Goal: Communication & Community: Answer question/provide support

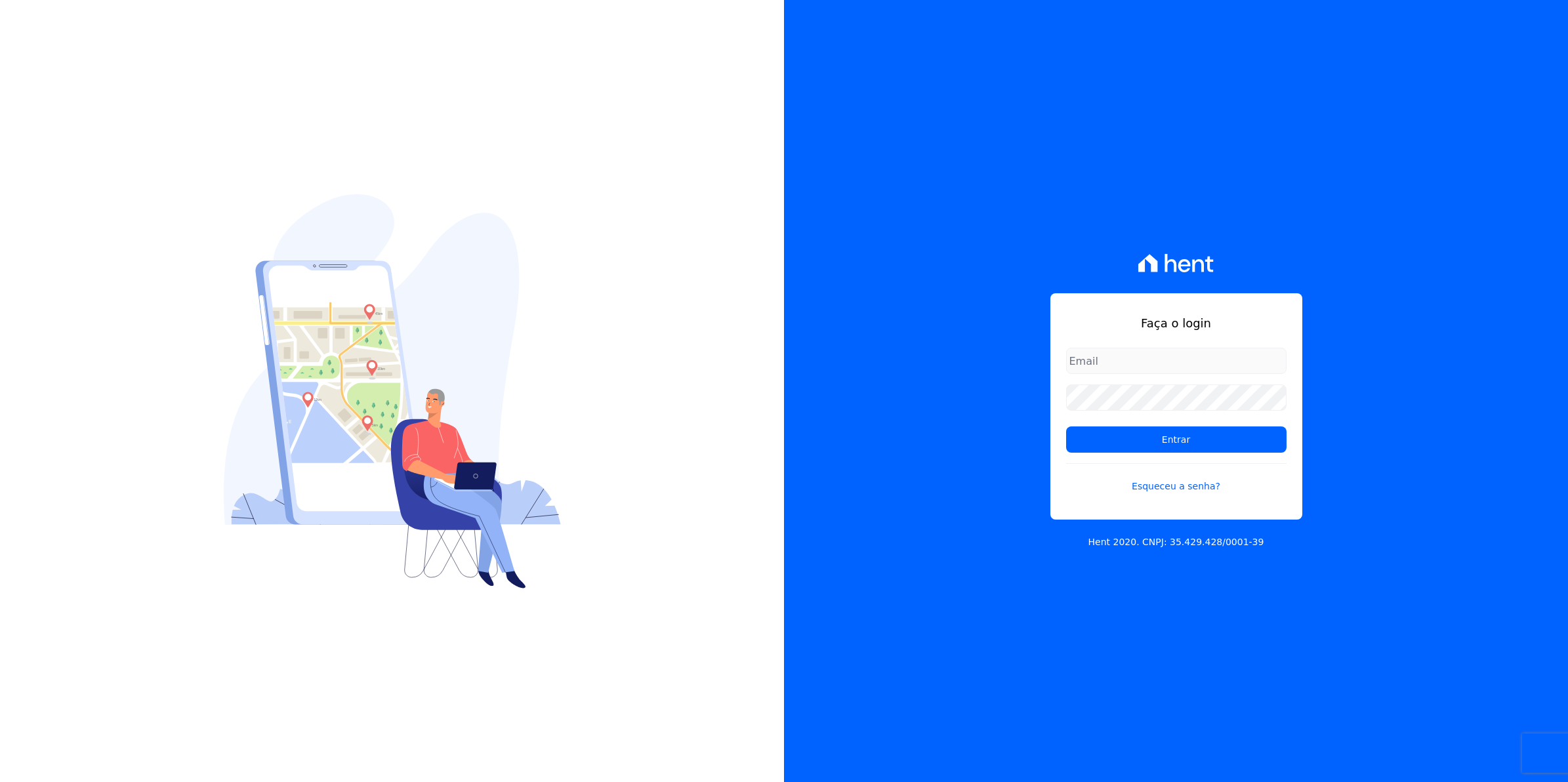
click at [1113, 367] on input "email" at bounding box center [1176, 360] width 221 height 27
type input "cobranca@munte.com.br"
click at [1066, 426] on input "Entrar" at bounding box center [1176, 439] width 221 height 27
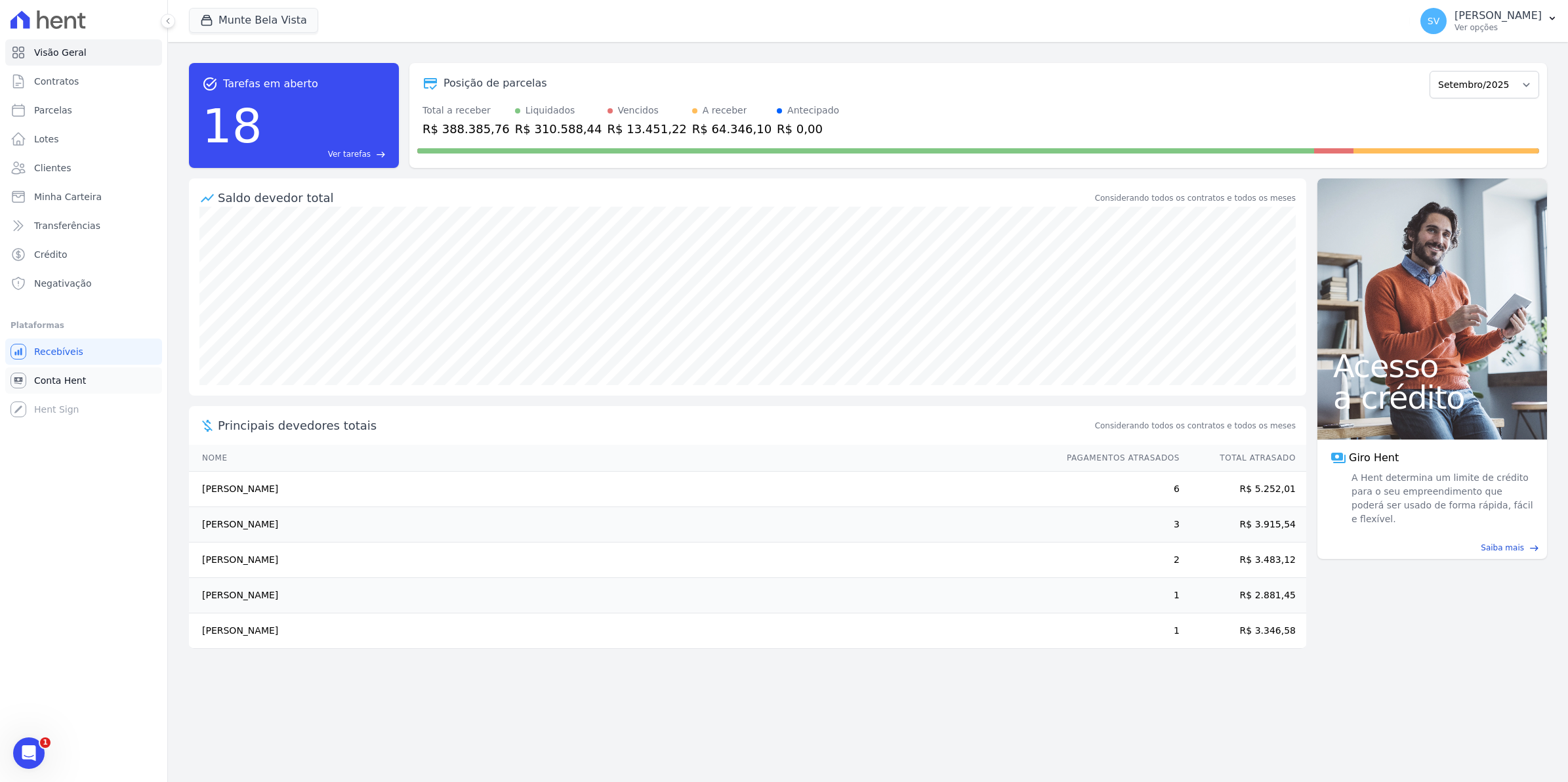
click at [46, 379] on span "Conta Hent" at bounding box center [60, 380] width 52 height 13
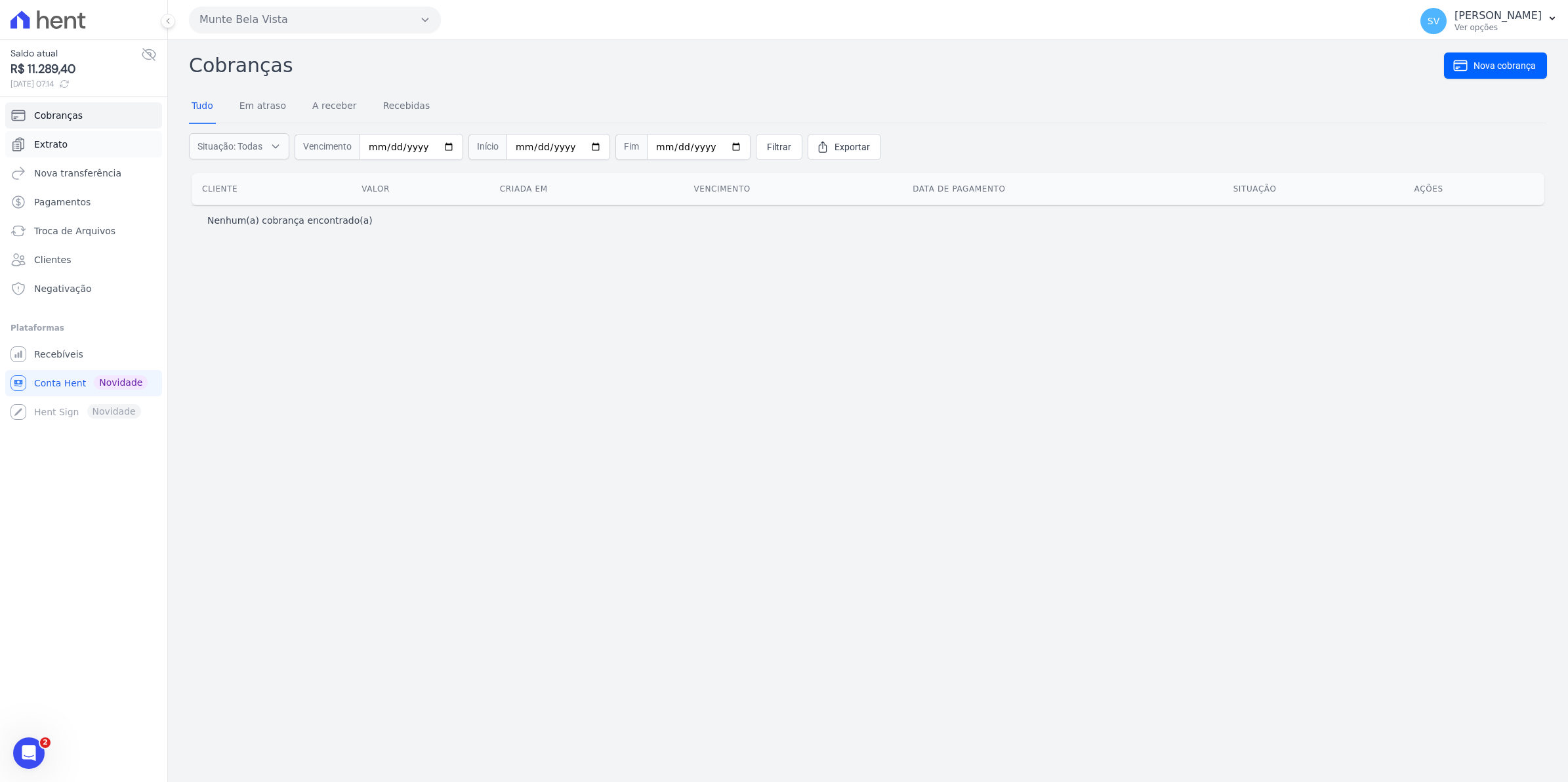
click at [40, 146] on span "Extrato" at bounding box center [51, 144] width 33 height 13
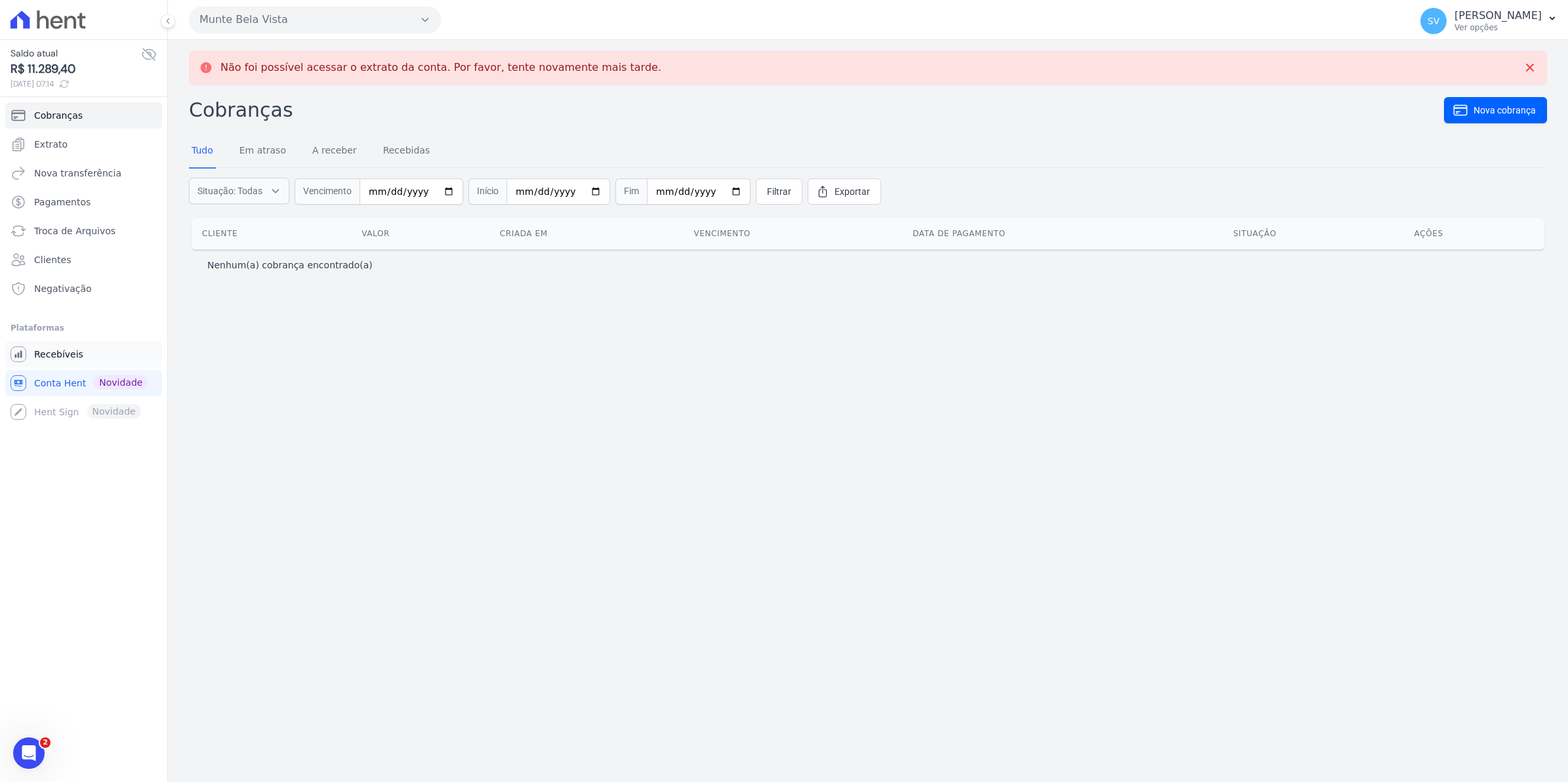
click at [48, 347] on span "Recebíveis" at bounding box center [59, 353] width 49 height 13
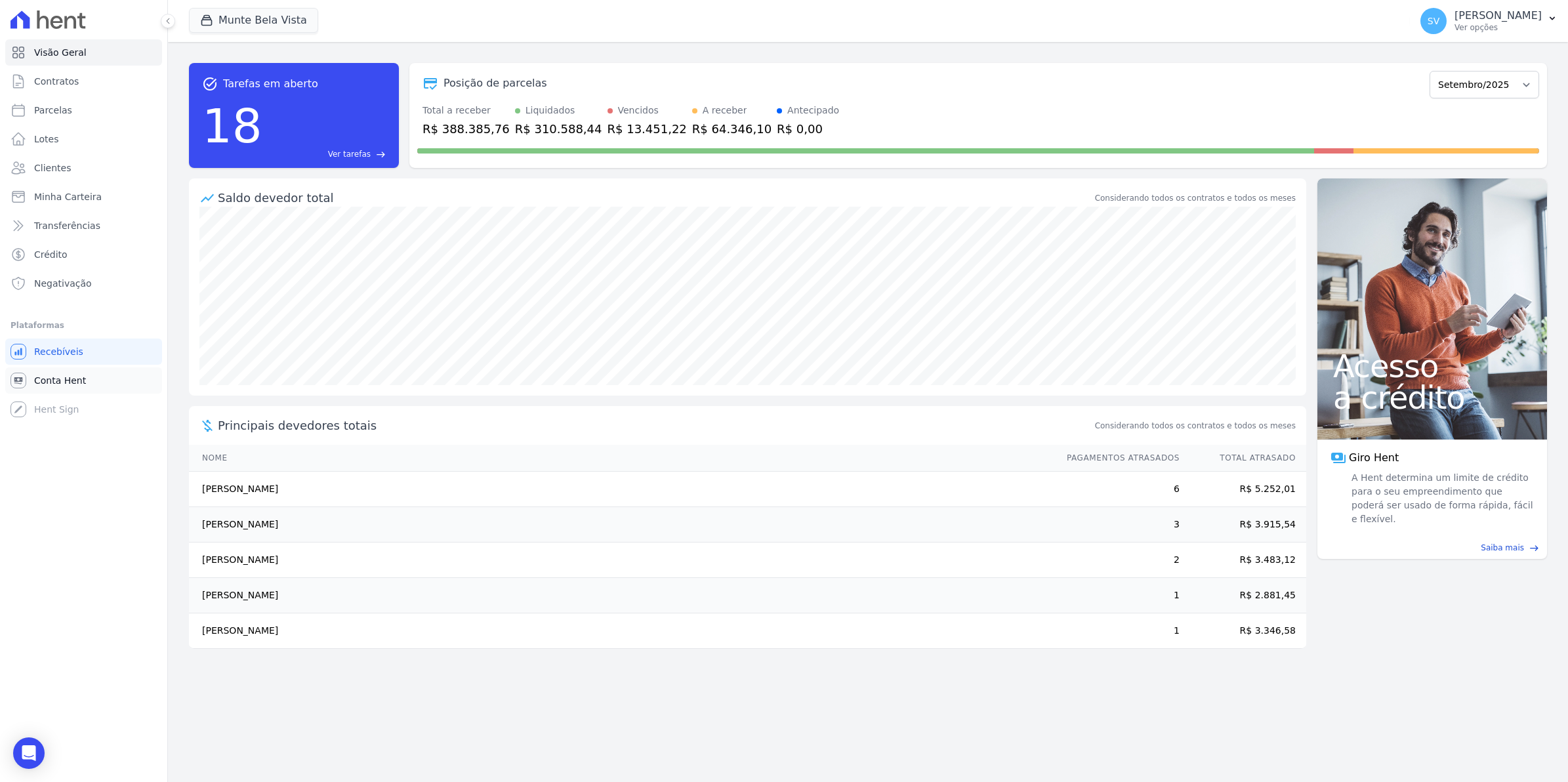
click at [55, 375] on span "Conta Hent" at bounding box center [60, 380] width 52 height 13
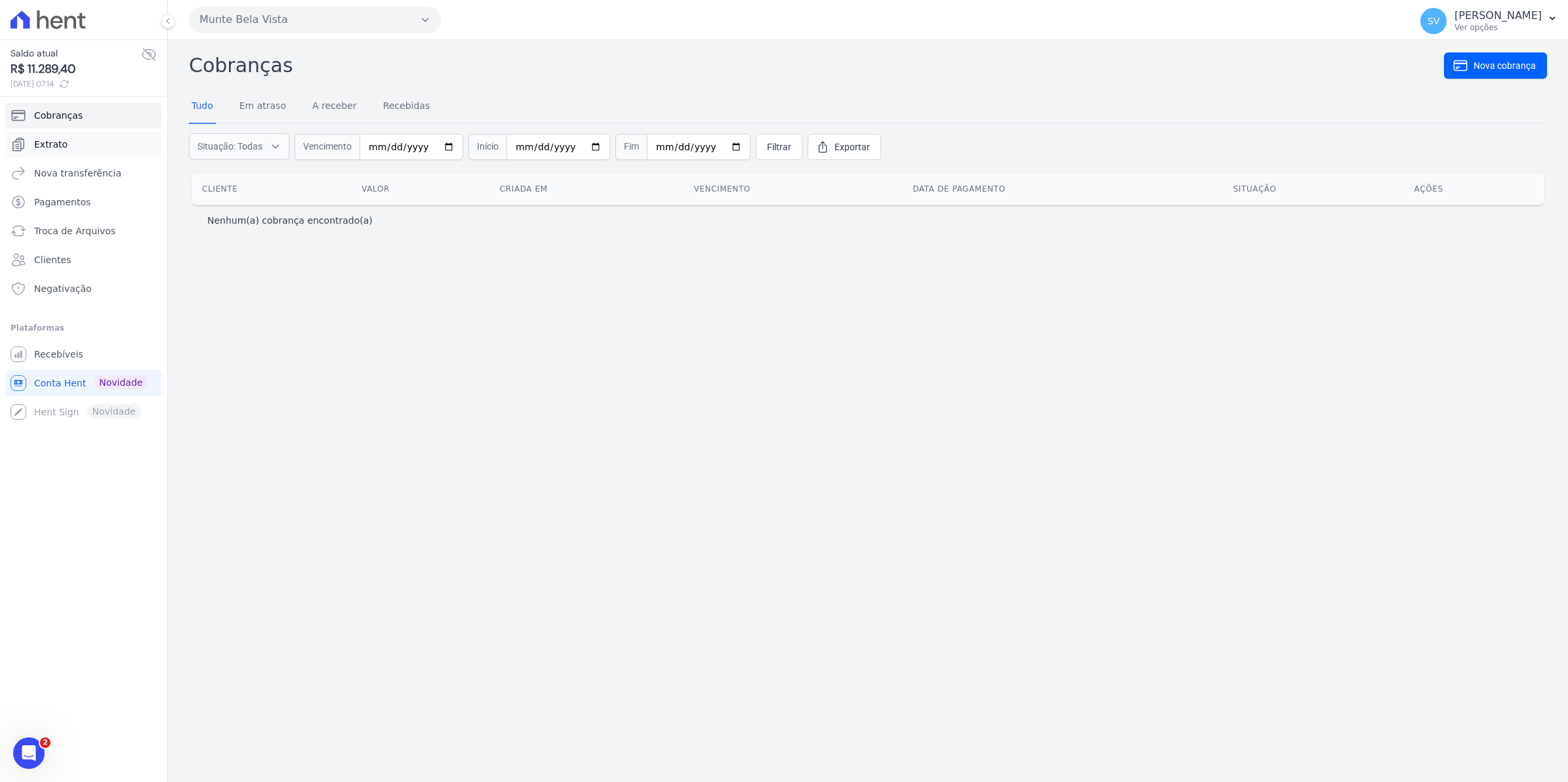
click at [47, 146] on span "Extrato" at bounding box center [51, 144] width 33 height 13
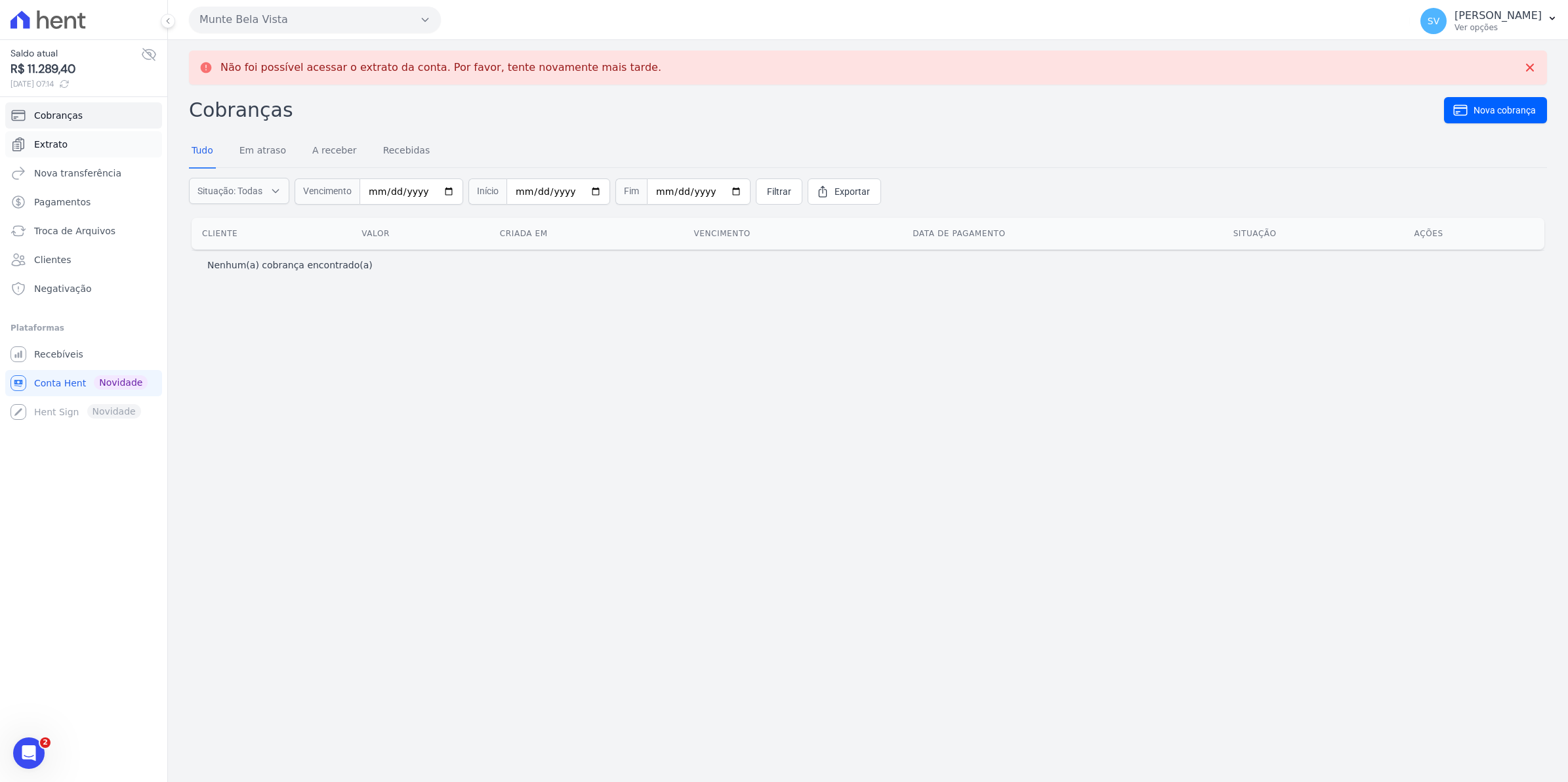
click at [56, 146] on span "Extrato" at bounding box center [51, 144] width 33 height 13
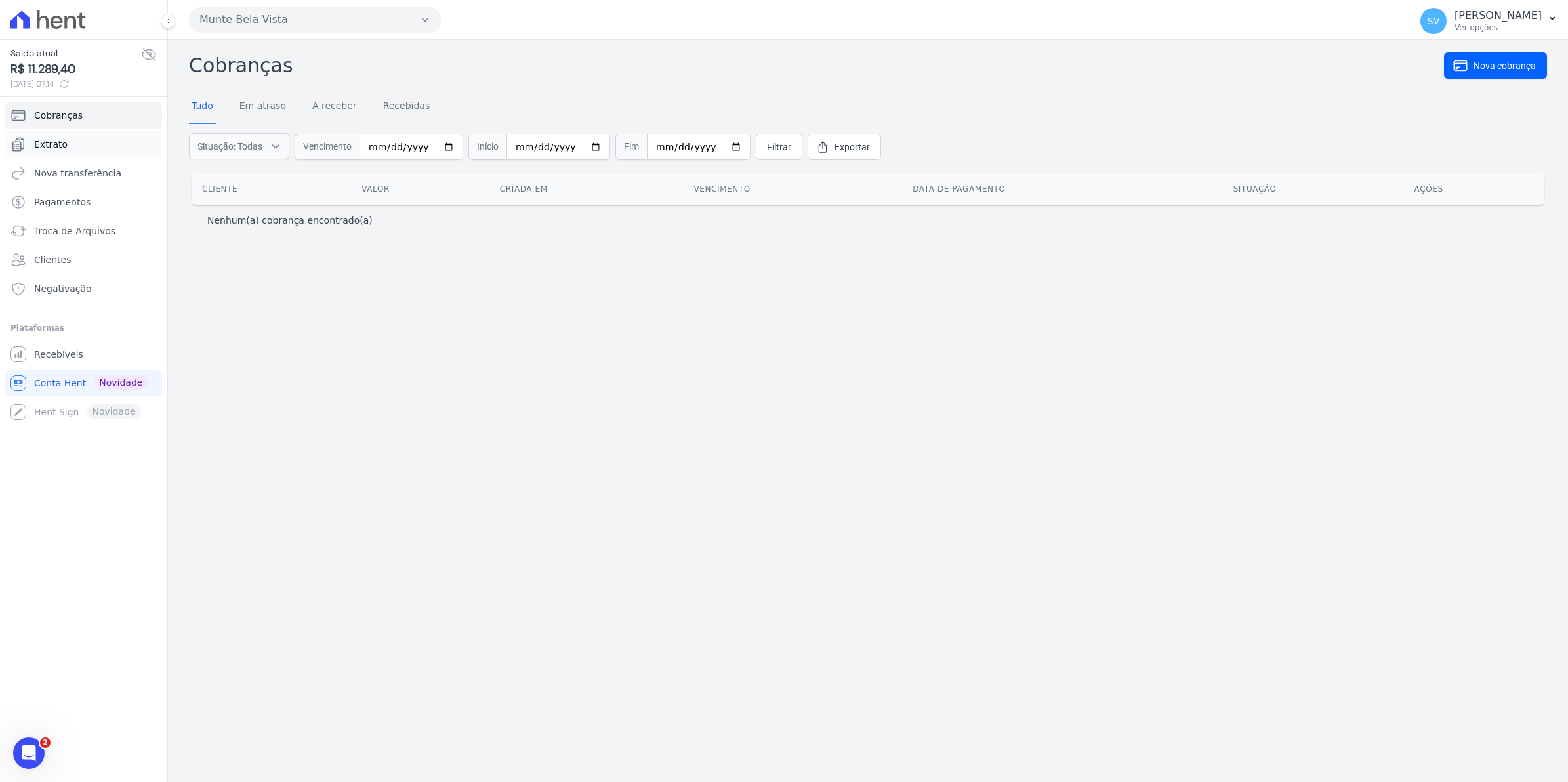
click at [57, 138] on span "Extrato" at bounding box center [51, 144] width 33 height 13
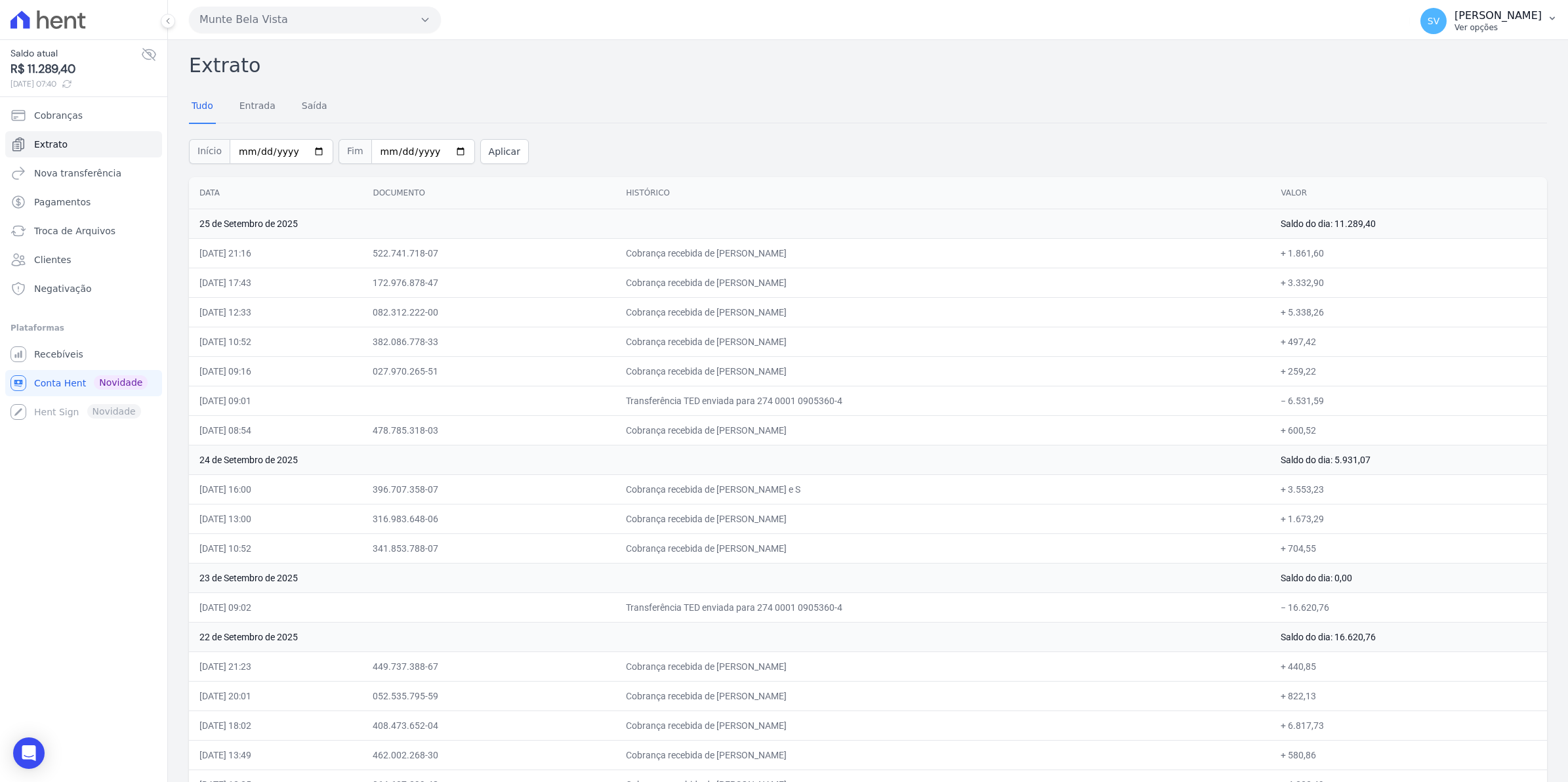
click at [1439, 25] on span "SV" at bounding box center [1434, 21] width 12 height 9
click at [1170, 132] on div "Início 2025-09-01 Fim 2025-09-26 Aplicar" at bounding box center [868, 150] width 1358 height 55
drag, startPoint x: 667, startPoint y: 251, endPoint x: 913, endPoint y: 287, distance: 248.6
click at [920, 336] on td "Cobrança recebida de [PERSON_NAME]" at bounding box center [942, 341] width 655 height 30
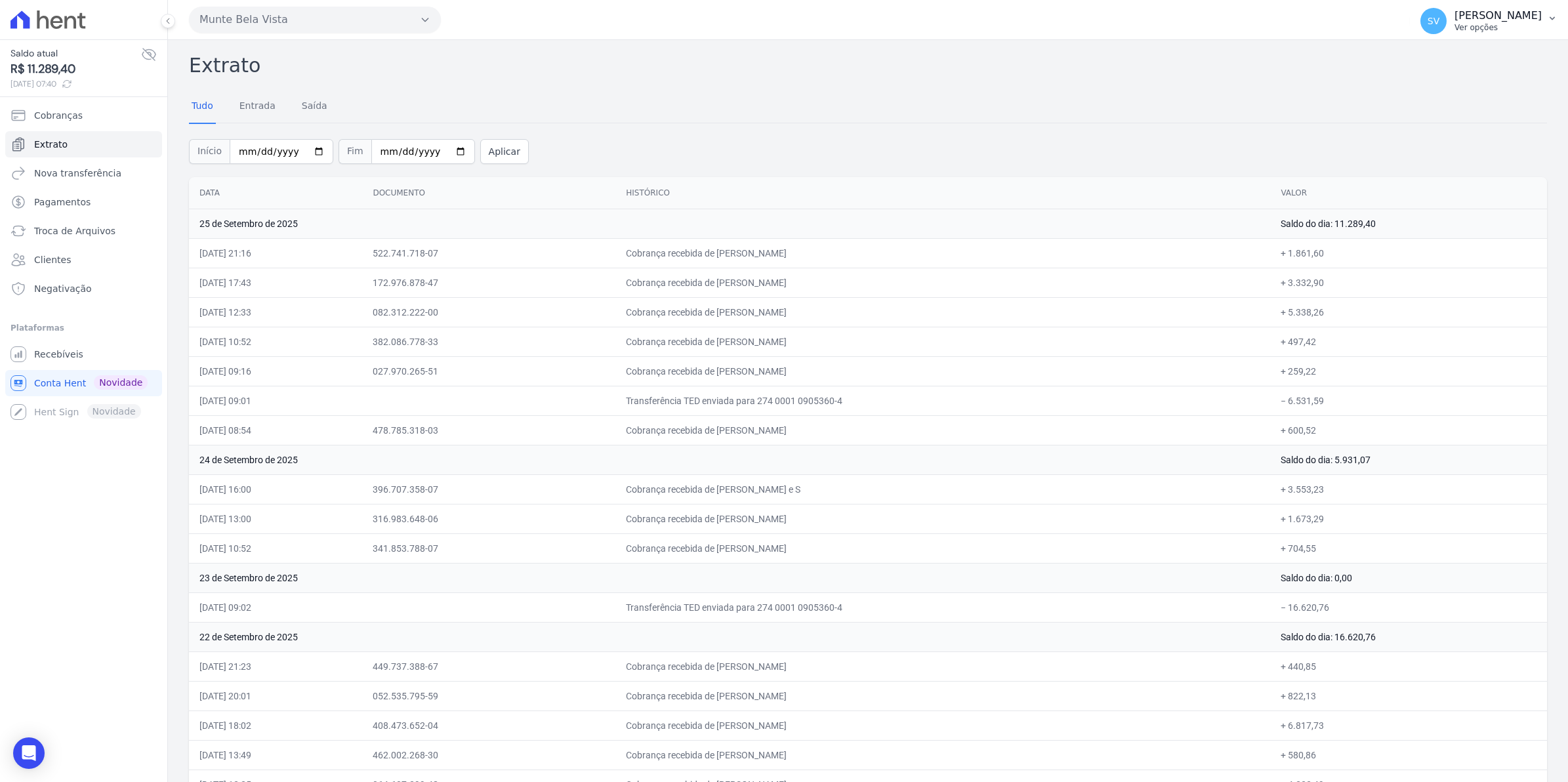
click at [1465, 17] on div "SV [PERSON_NAME] Ver opções" at bounding box center [1481, 21] width 122 height 27
click at [1447, 17] on span "SV" at bounding box center [1433, 21] width 27 height 27
click at [539, 200] on th "Documento" at bounding box center [488, 193] width 253 height 32
click at [37, 353] on span "Recebíveis" at bounding box center [59, 353] width 49 height 13
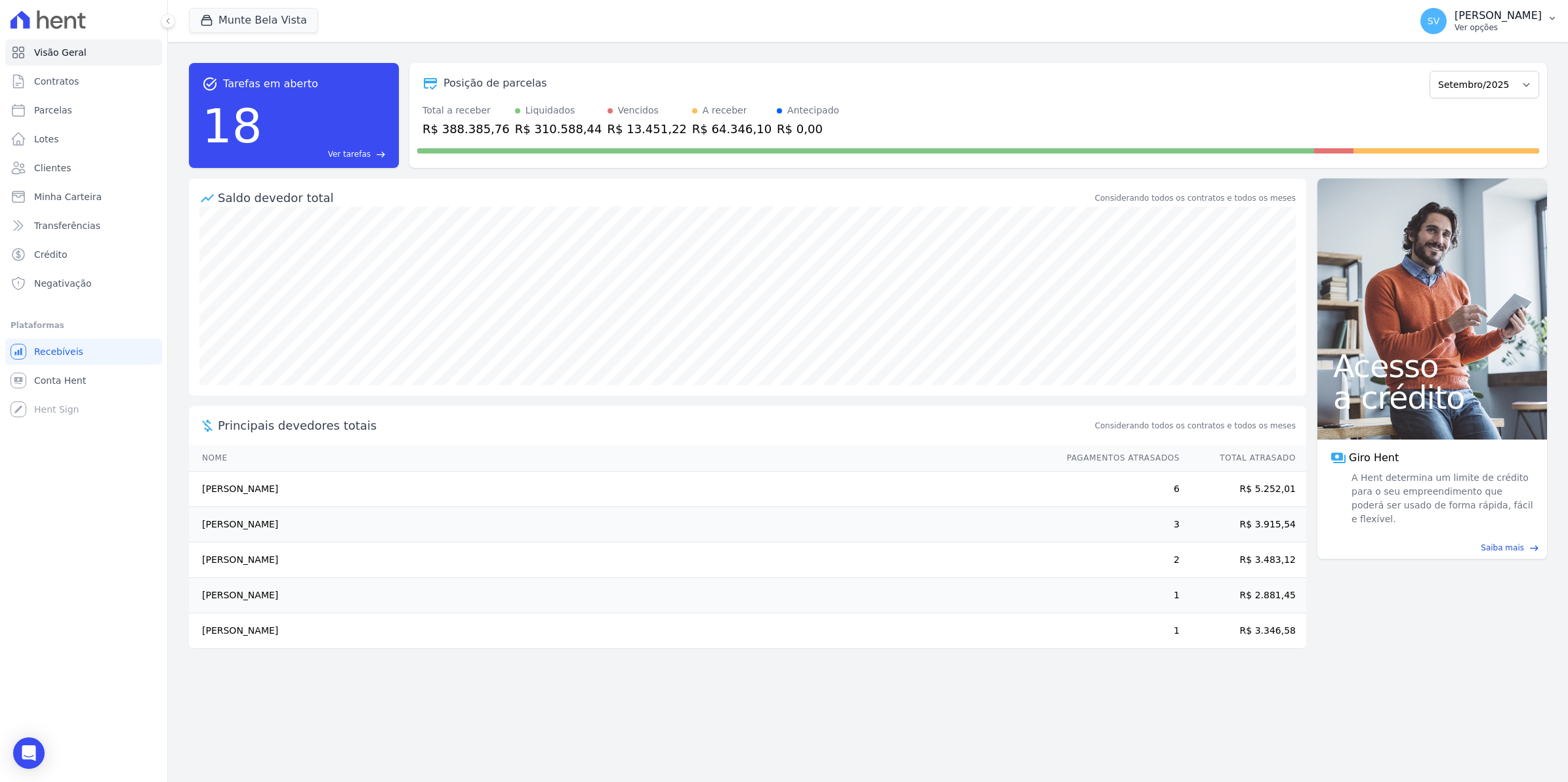
click at [1439, 24] on span "SV" at bounding box center [1433, 21] width 27 height 27
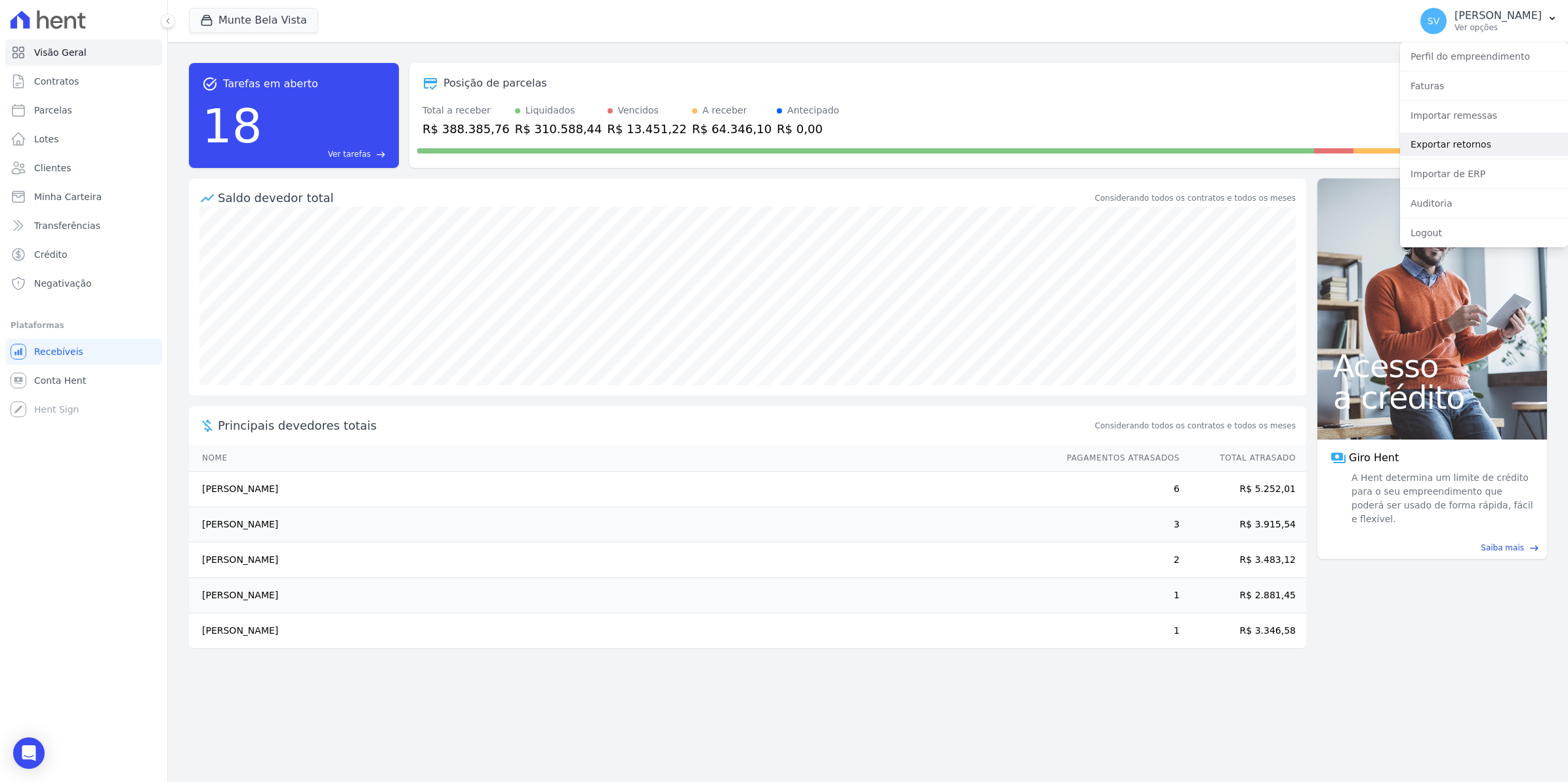
click at [1436, 139] on link "Exportar retornos" at bounding box center [1484, 144] width 168 height 24
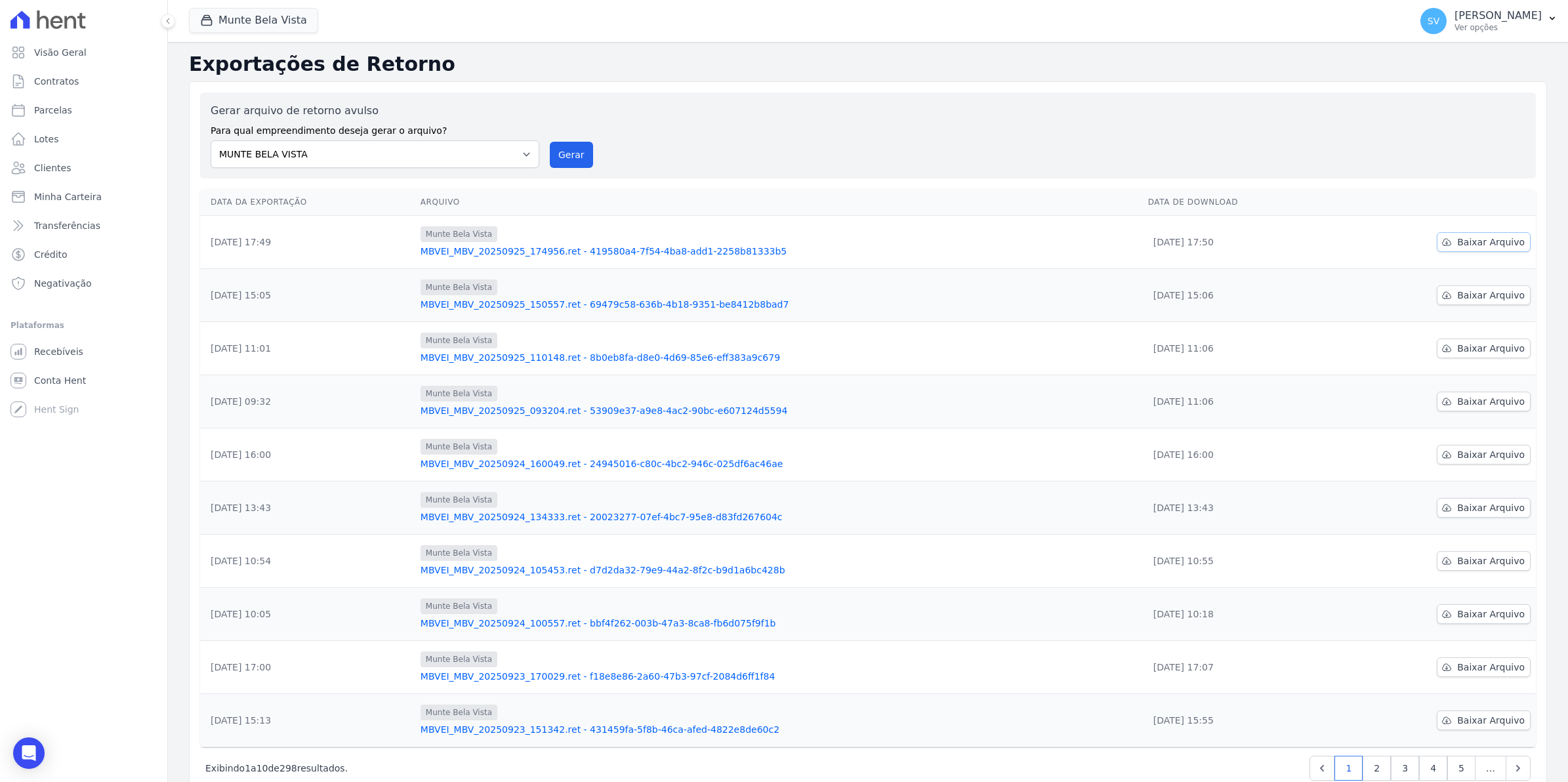
click at [1482, 244] on span "Baixar Arquivo" at bounding box center [1491, 242] width 68 height 13
click at [573, 158] on button "Gerar" at bounding box center [571, 154] width 43 height 27
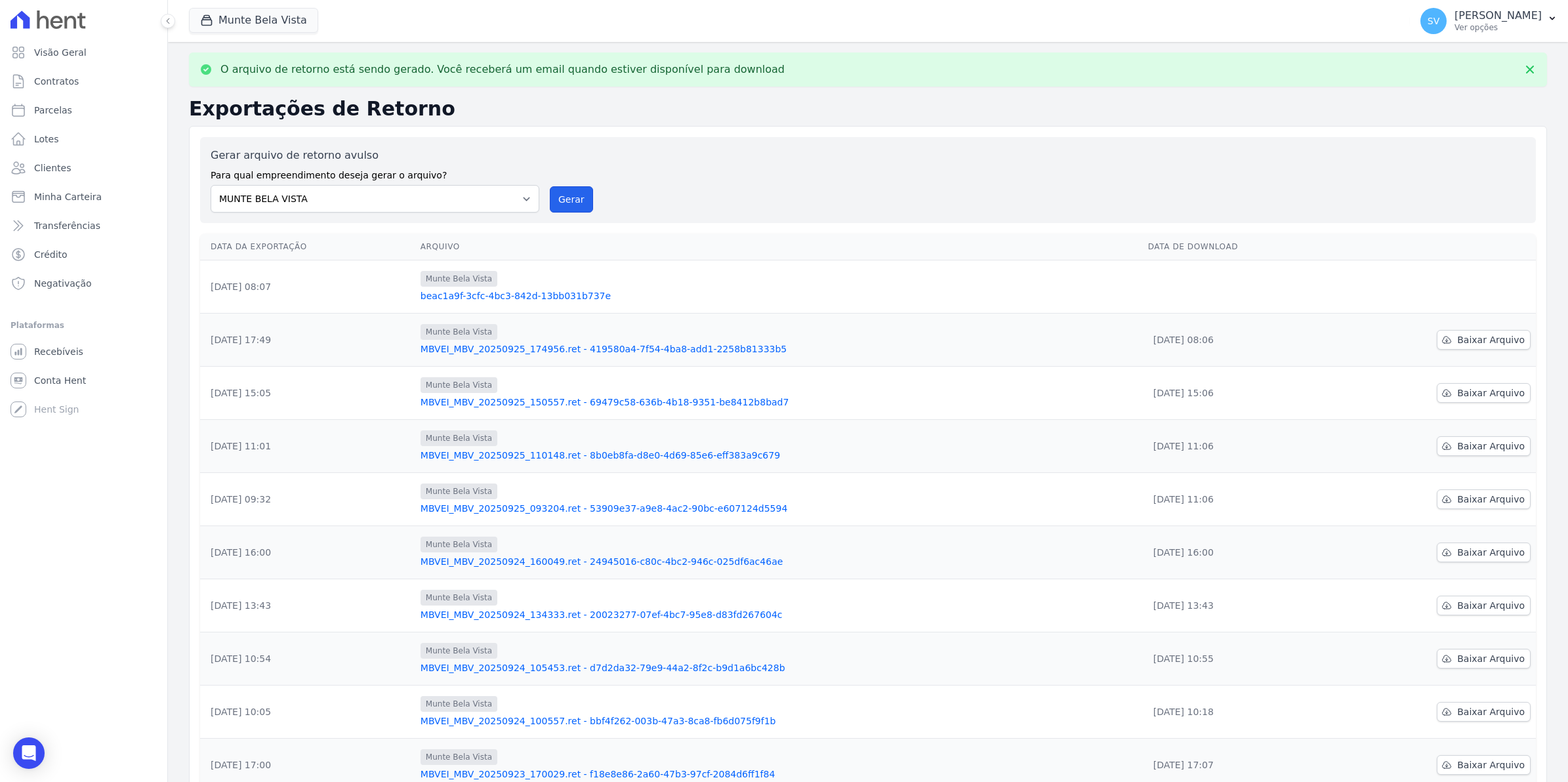
drag, startPoint x: 548, startPoint y: 197, endPoint x: 828, endPoint y: 135, distance: 286.8
click at [550, 197] on button "Gerar" at bounding box center [571, 199] width 43 height 27
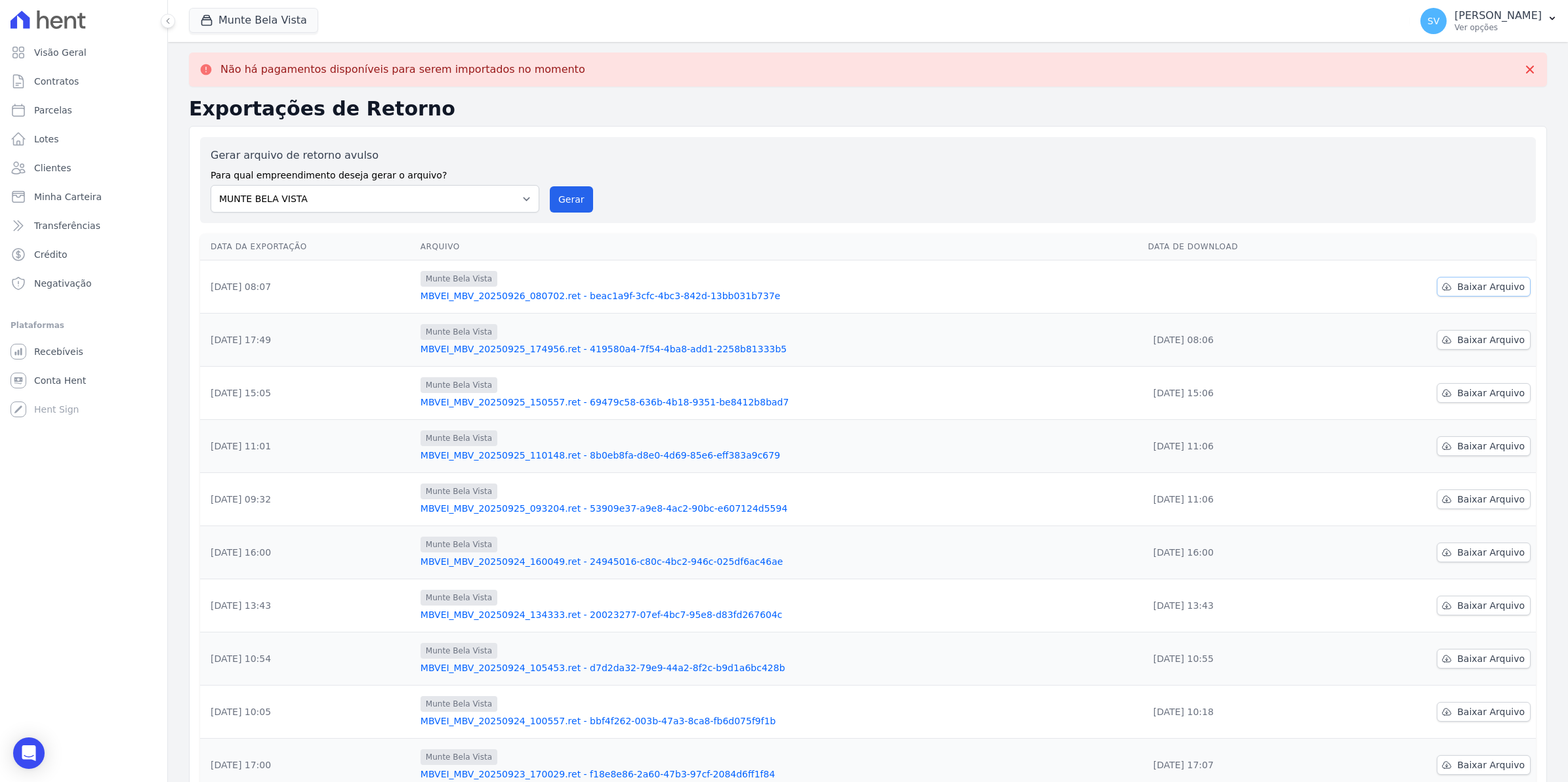
click at [1503, 285] on span "Baixar Arquivo" at bounding box center [1491, 286] width 68 height 13
click at [1497, 283] on span "Baixar Arquivo" at bounding box center [1491, 286] width 68 height 13
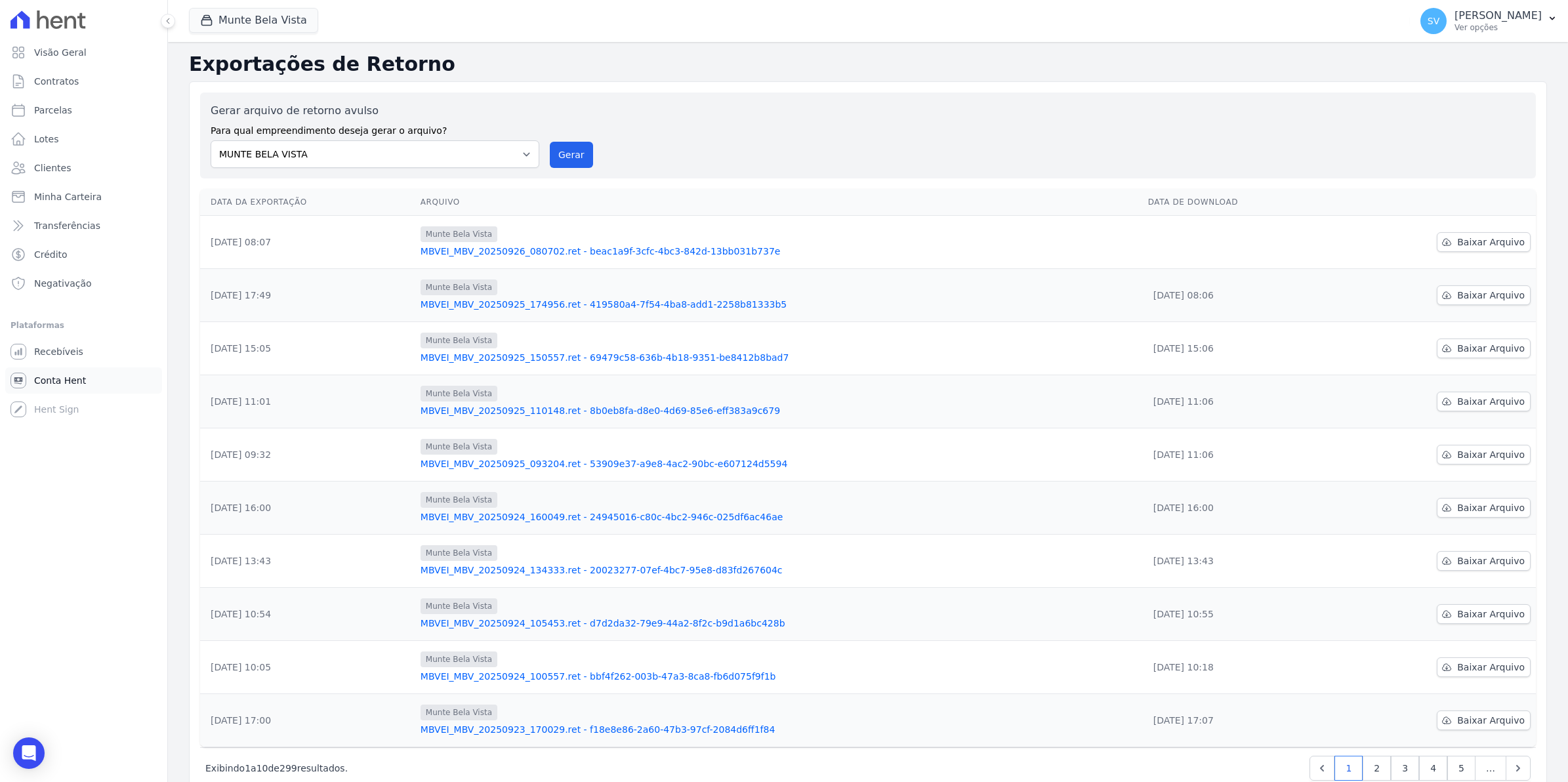
click at [48, 375] on span "Conta Hent" at bounding box center [60, 380] width 52 height 13
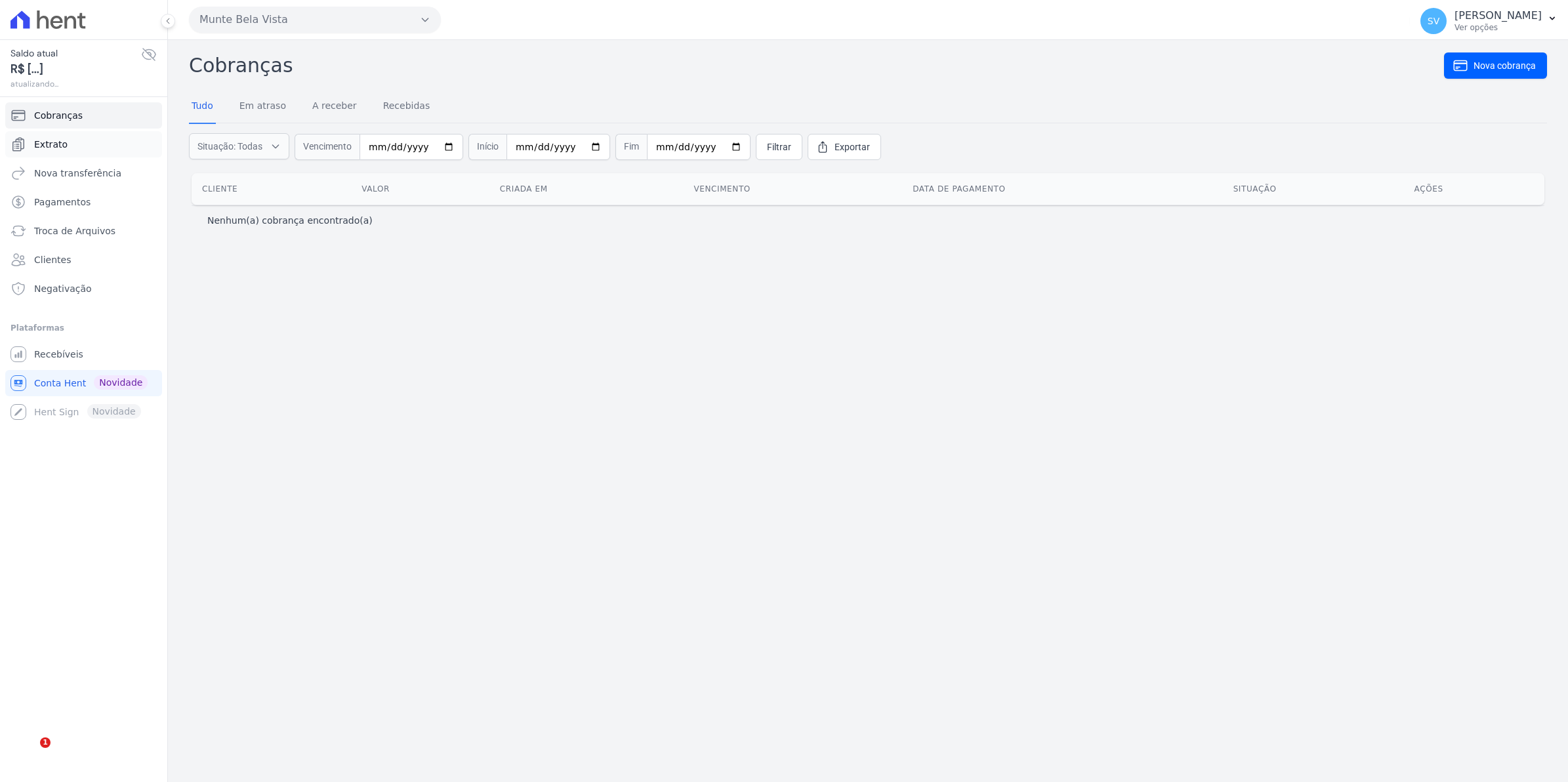
click at [45, 146] on span "Extrato" at bounding box center [51, 144] width 33 height 13
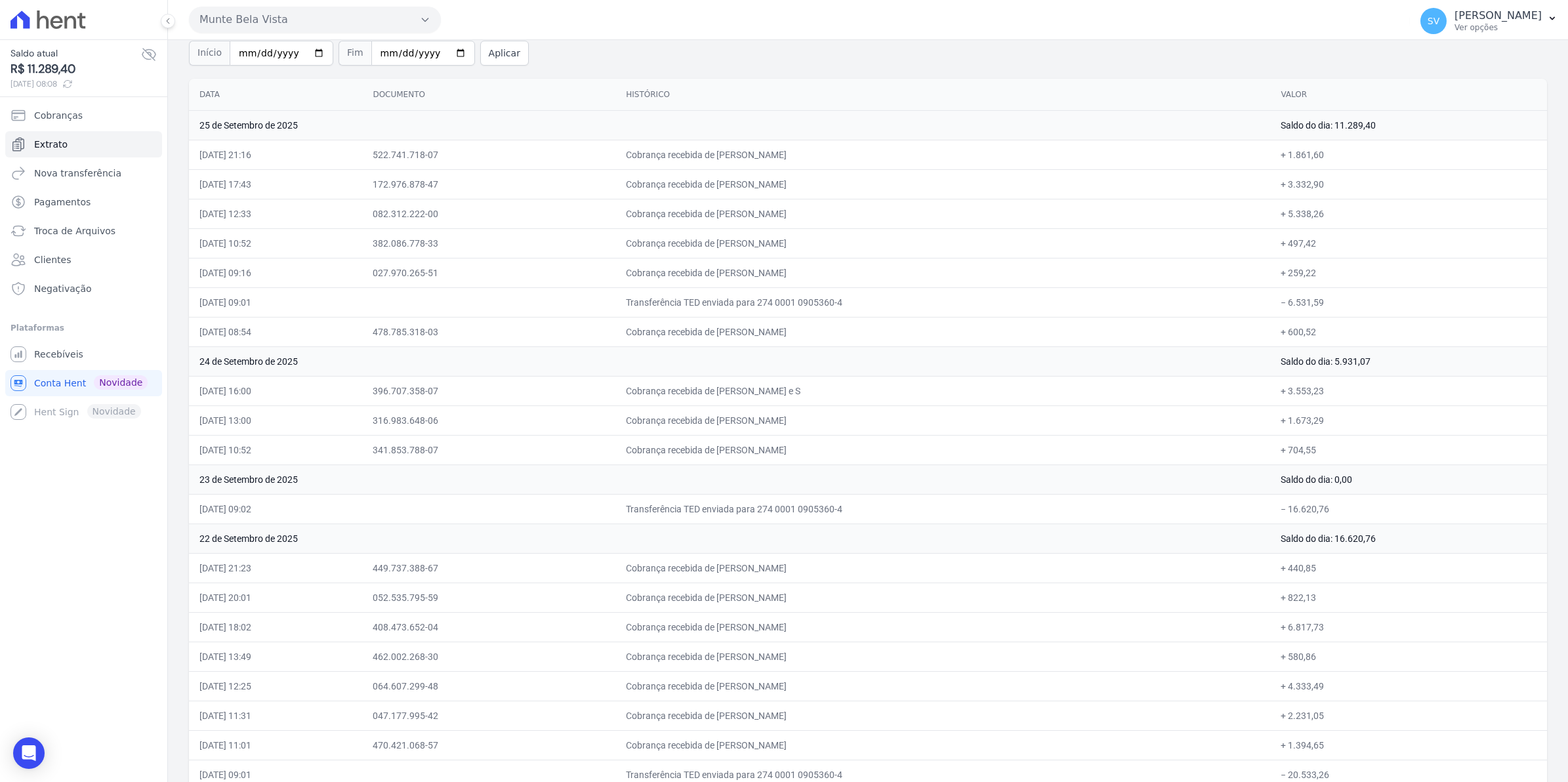
scroll to position [82, 0]
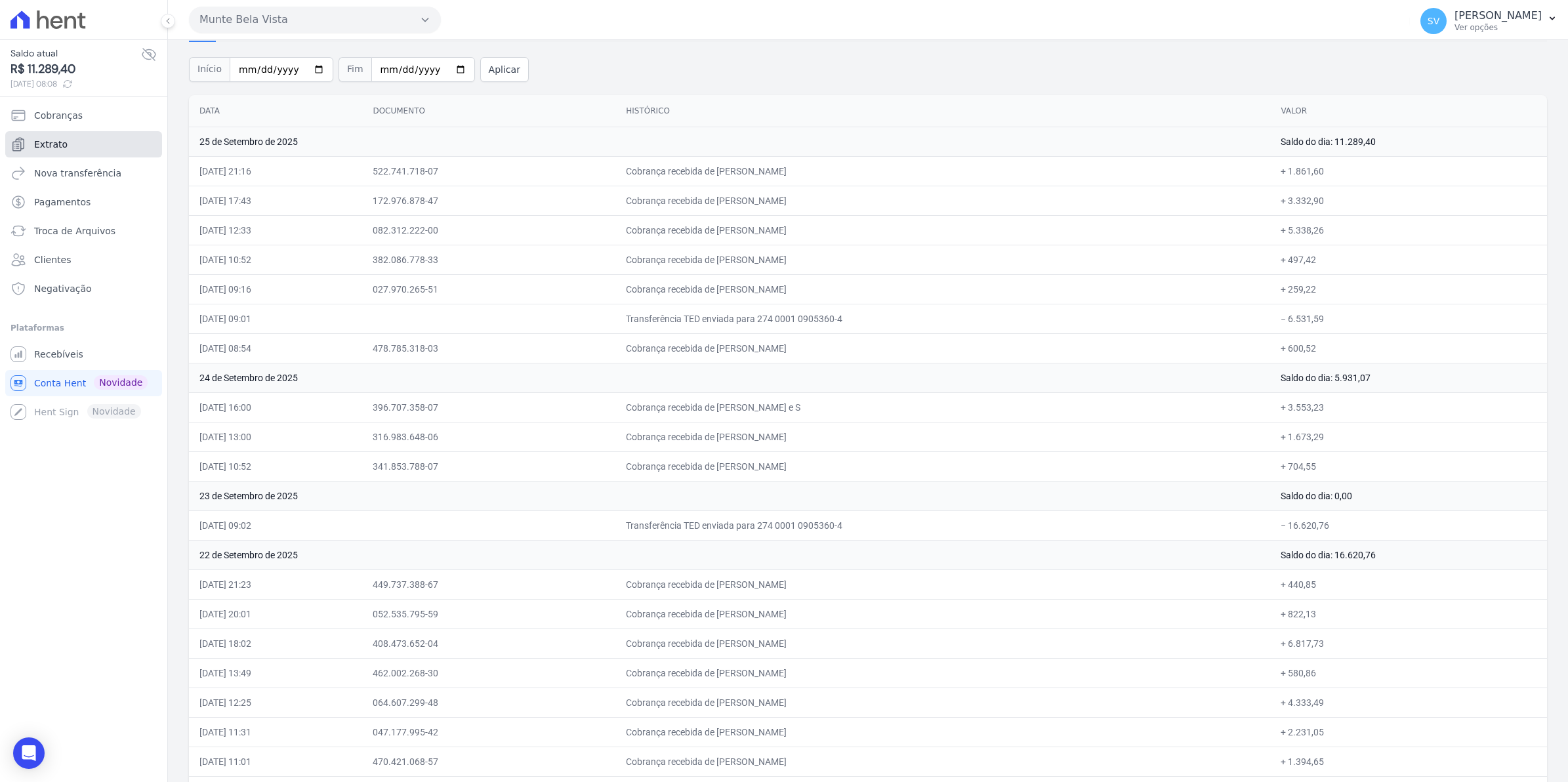
click at [63, 143] on span "Extrato" at bounding box center [51, 144] width 33 height 13
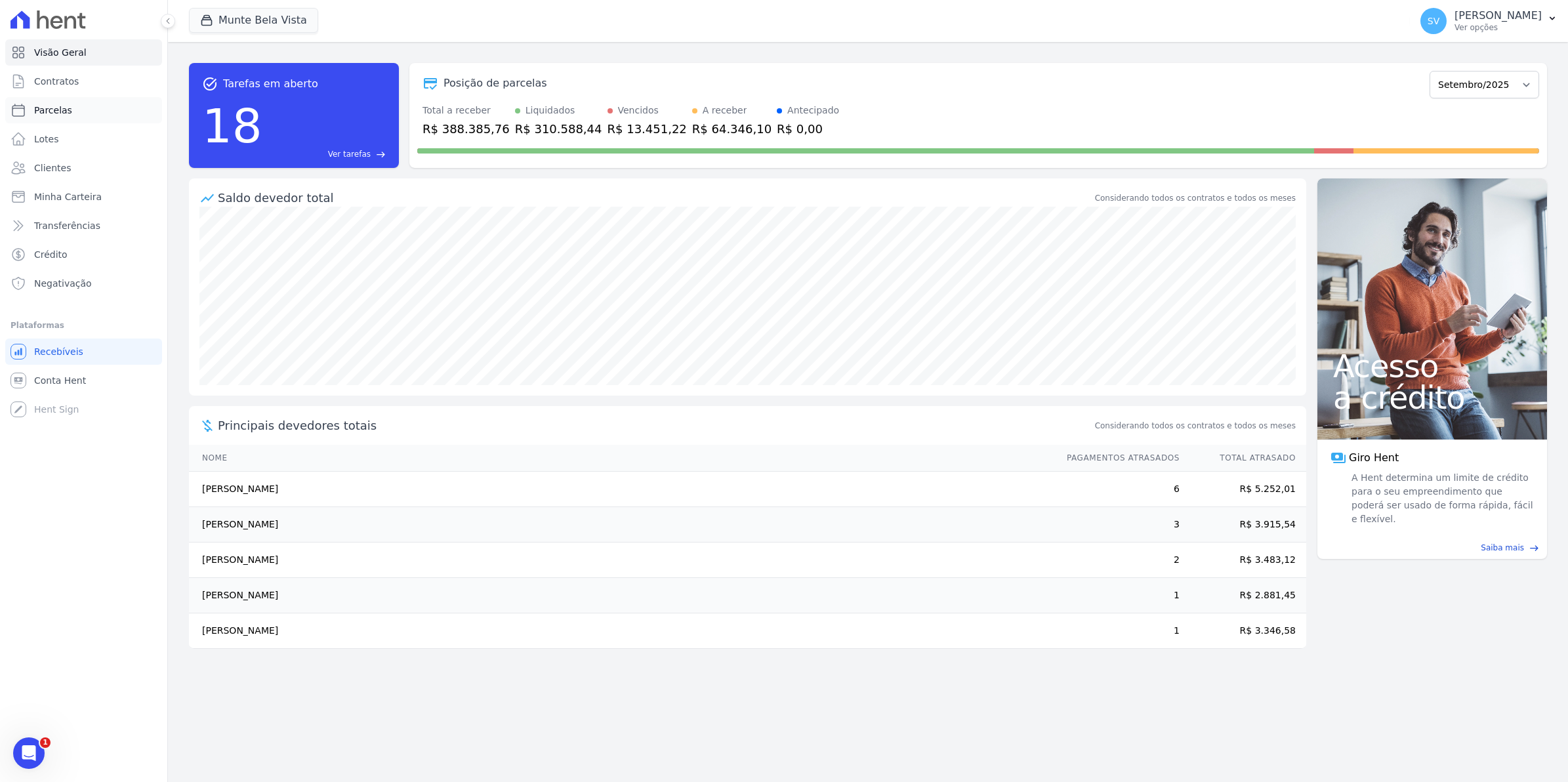
click at [55, 113] on span "Parcelas" at bounding box center [53, 109] width 38 height 13
select select
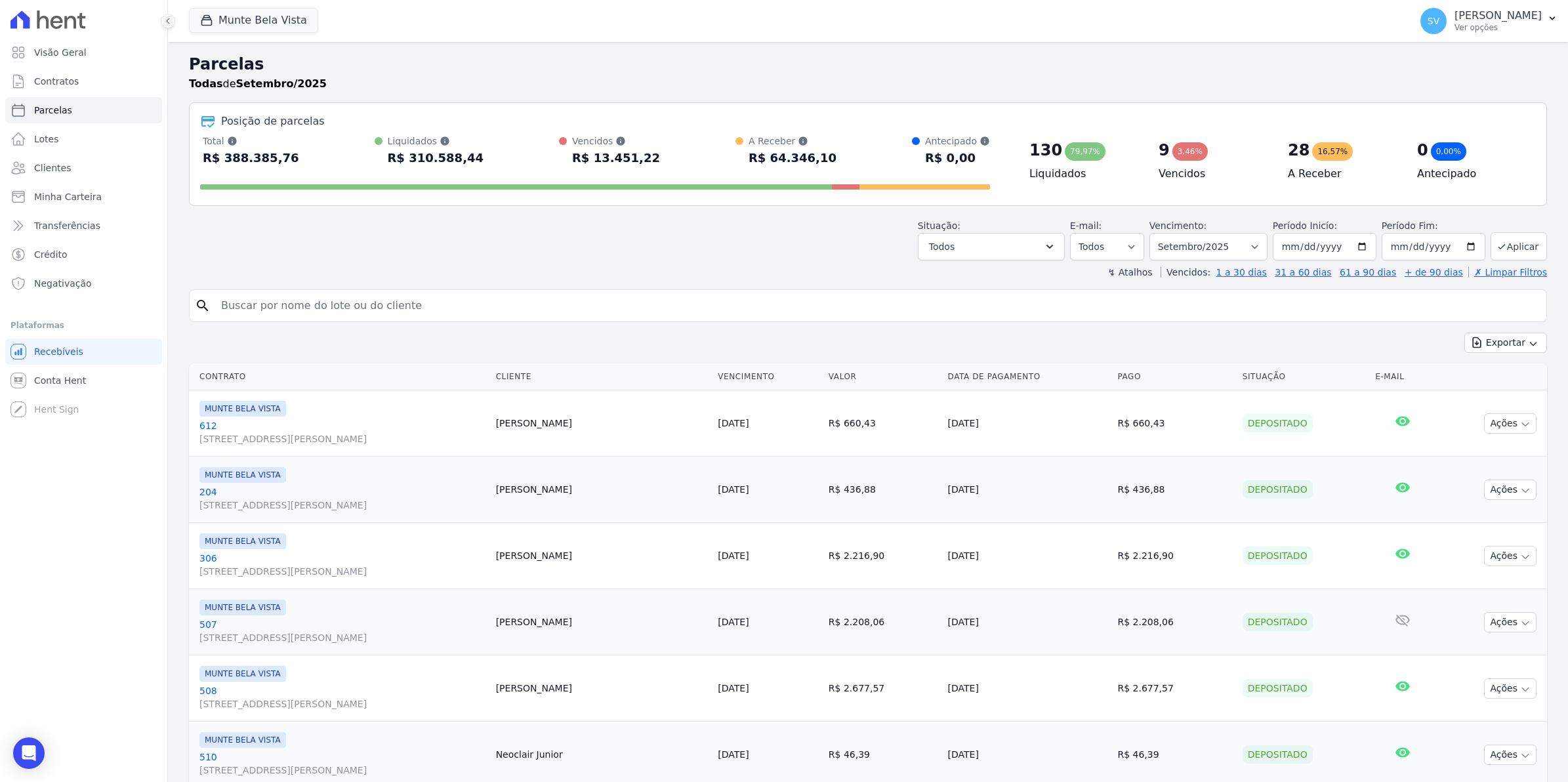
click at [270, 304] on input "search" at bounding box center [877, 306] width 1328 height 27
type input "mariana"
select select
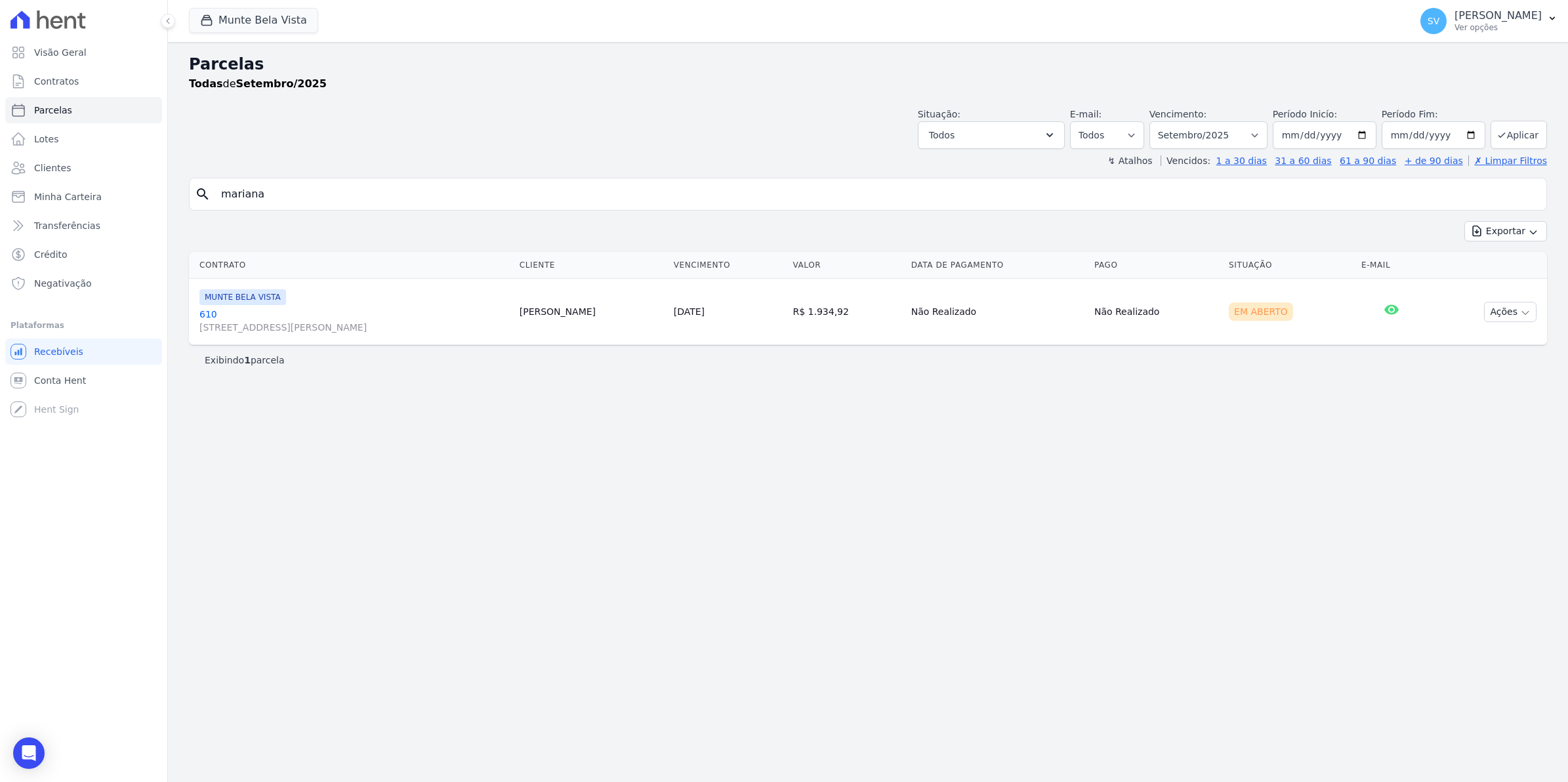
click at [210, 309] on link "610 Avenida Brigadeiro Faria Lima, 1306, 4 andar, Pinheiros" at bounding box center [354, 321] width 309 height 27
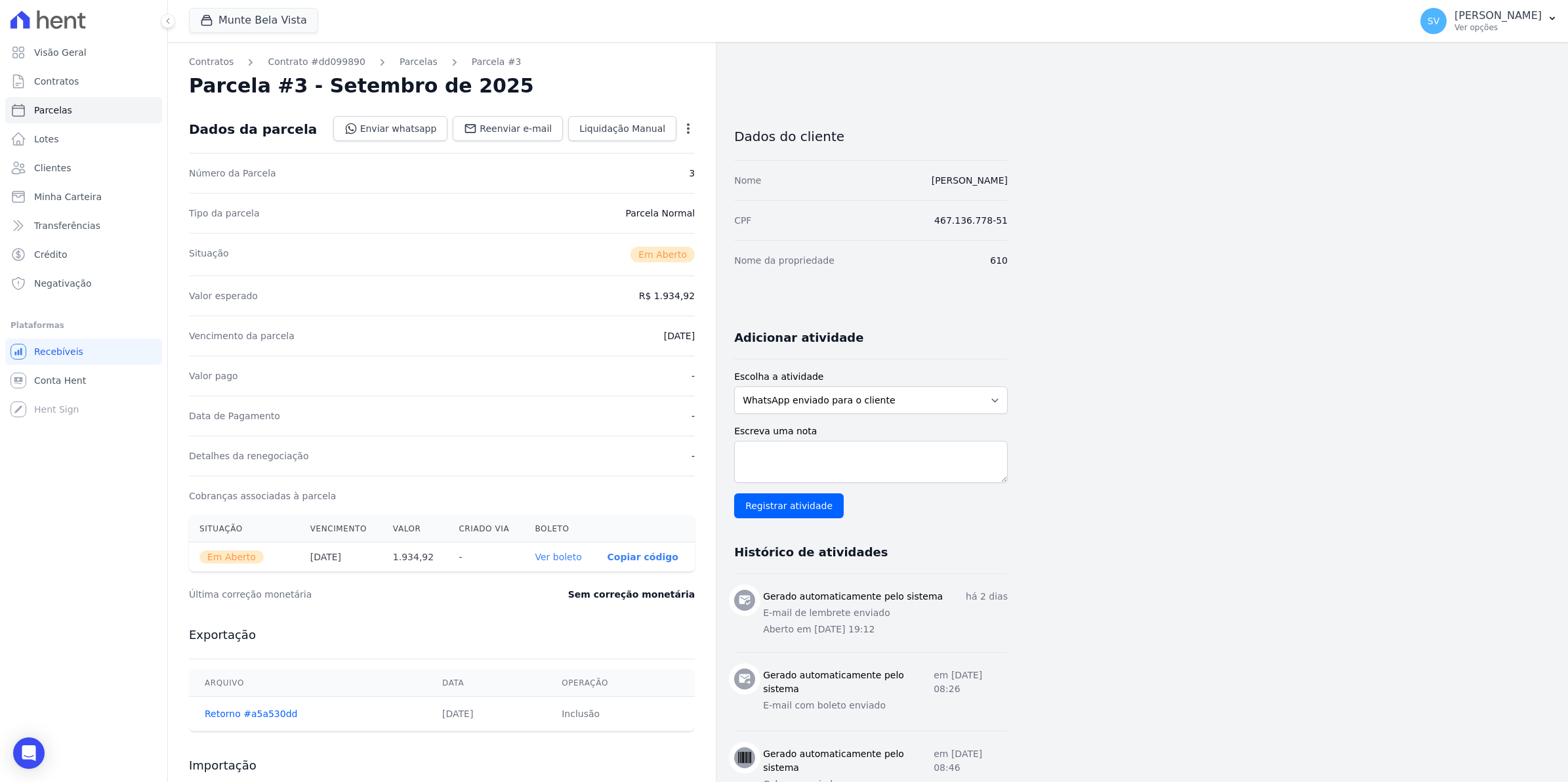
click at [687, 128] on icon "button" at bounding box center [688, 128] width 2 height 11
click at [649, 147] on link "Alterar" at bounding box center [632, 146] width 116 height 24
click at [609, 337] on input "2025-09-25" at bounding box center [643, 334] width 103 height 27
click at [607, 338] on input "[DATE]" at bounding box center [643, 334] width 103 height 27
type input "2025-09-25"
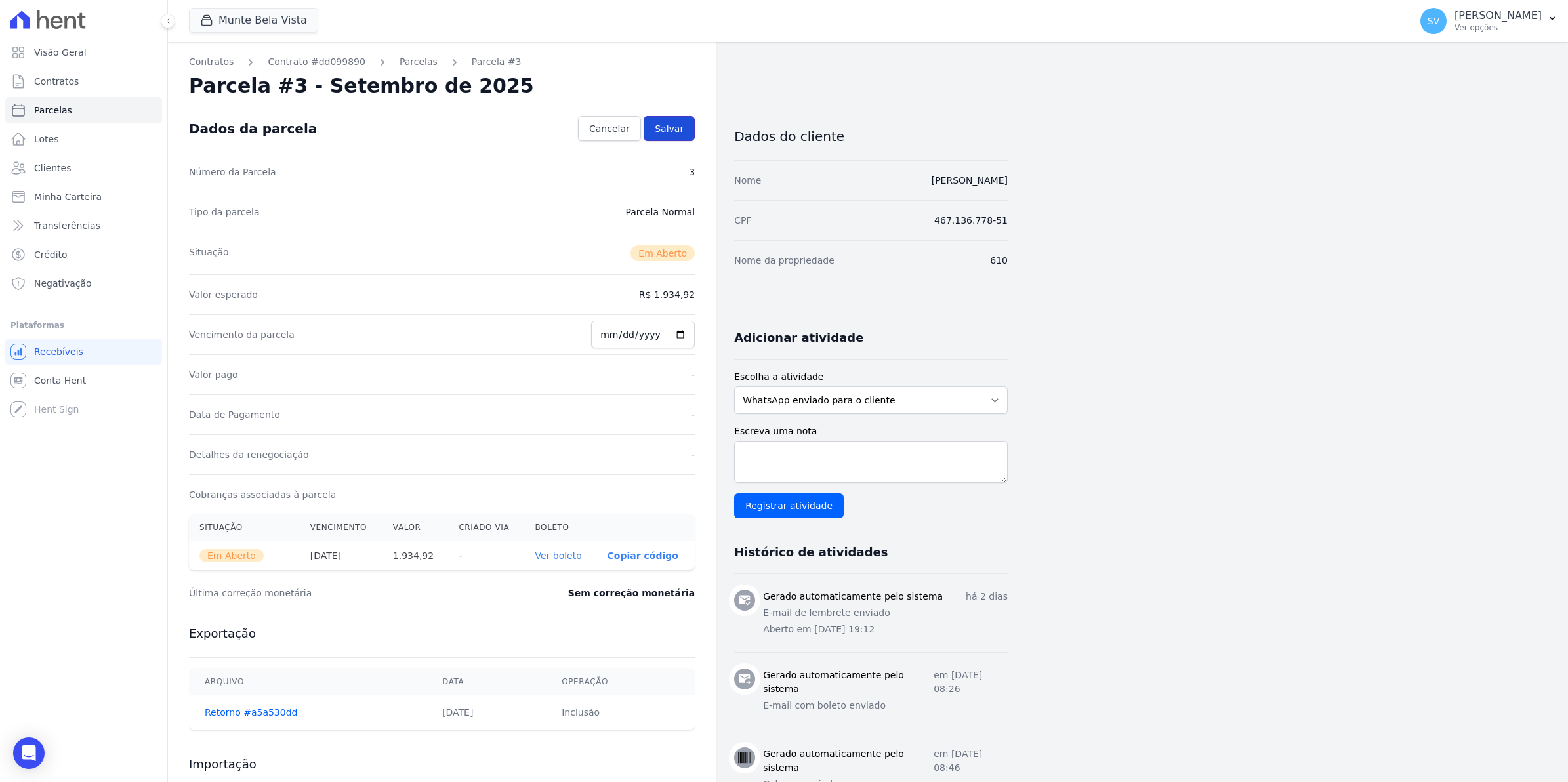
click at [673, 125] on span "Salvar" at bounding box center [669, 128] width 29 height 13
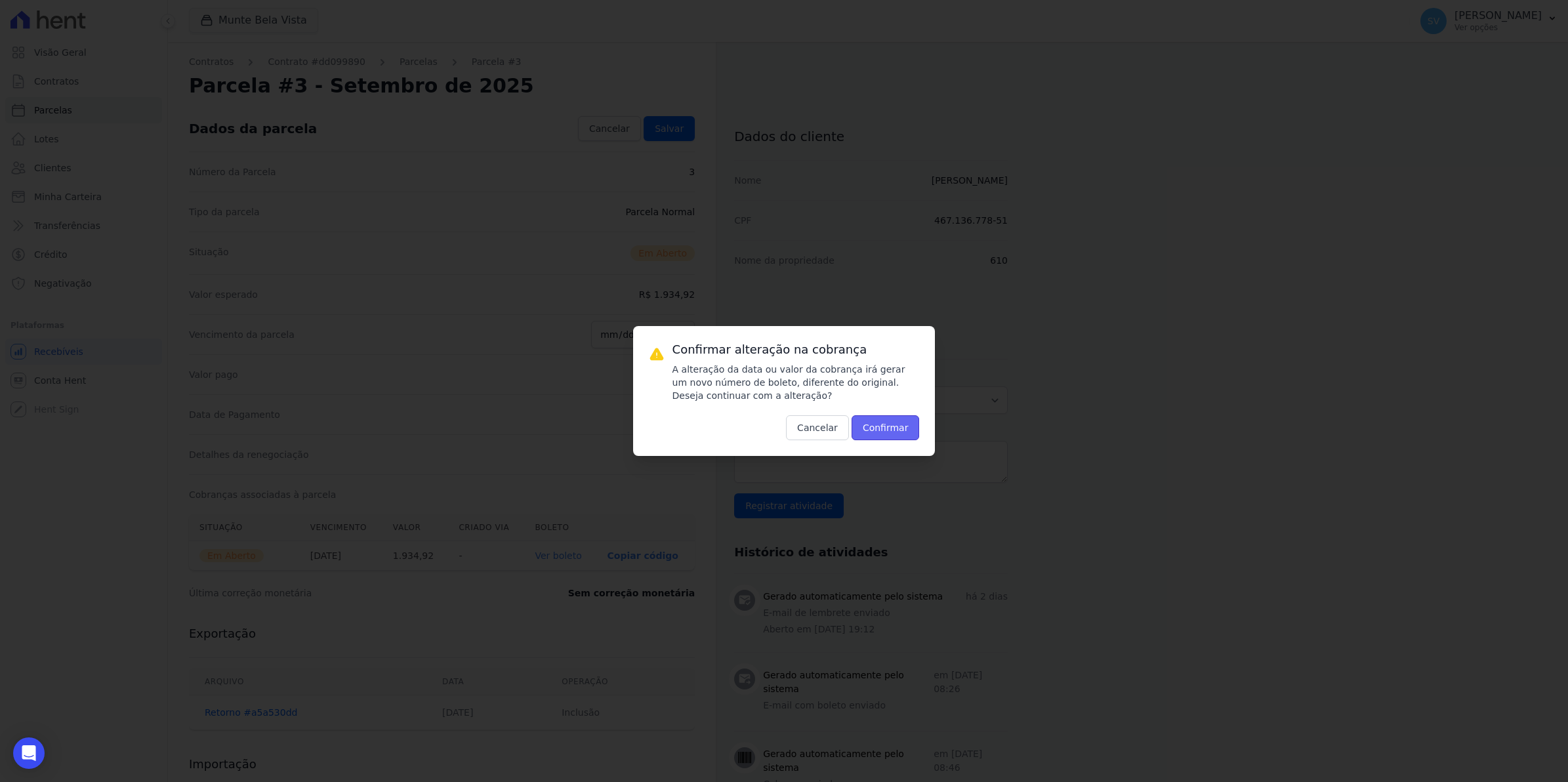
click at [889, 428] on button "Confirmar" at bounding box center [886, 427] width 68 height 25
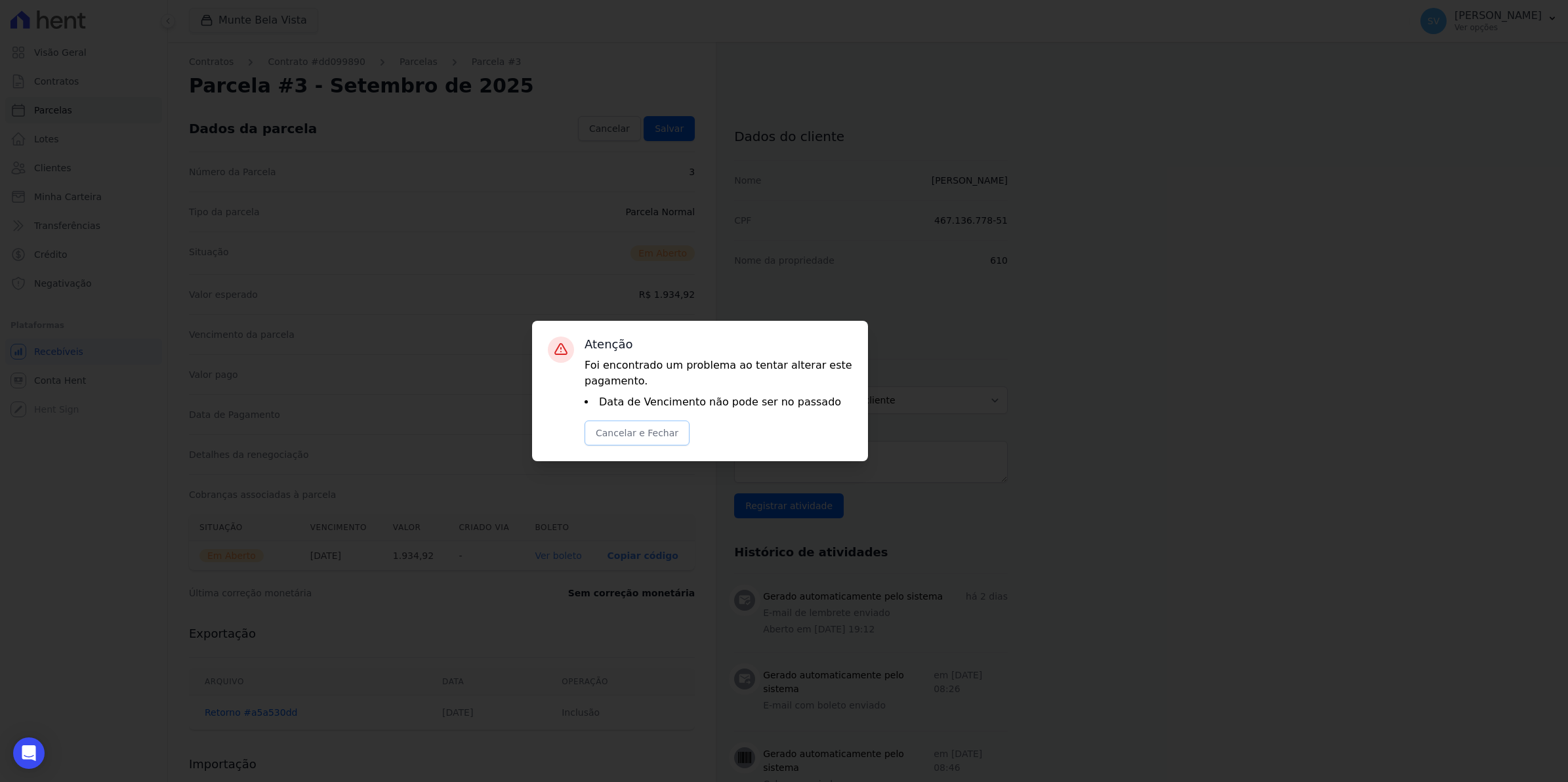
click at [622, 433] on button "Cancelar e Fechar" at bounding box center [637, 432] width 105 height 25
click at [599, 429] on button "Cancelar e Fechar" at bounding box center [637, 432] width 105 height 25
click at [585, 420] on button "Cancelar e Fechar" at bounding box center [637, 432] width 105 height 25
click at [1147, 416] on div "Confirmar alteração na cobrança A alteração da data ou valor da cobrança irá ge…" at bounding box center [784, 391] width 1568 height 782
click at [614, 434] on button "Cancelar e Fechar" at bounding box center [637, 432] width 105 height 25
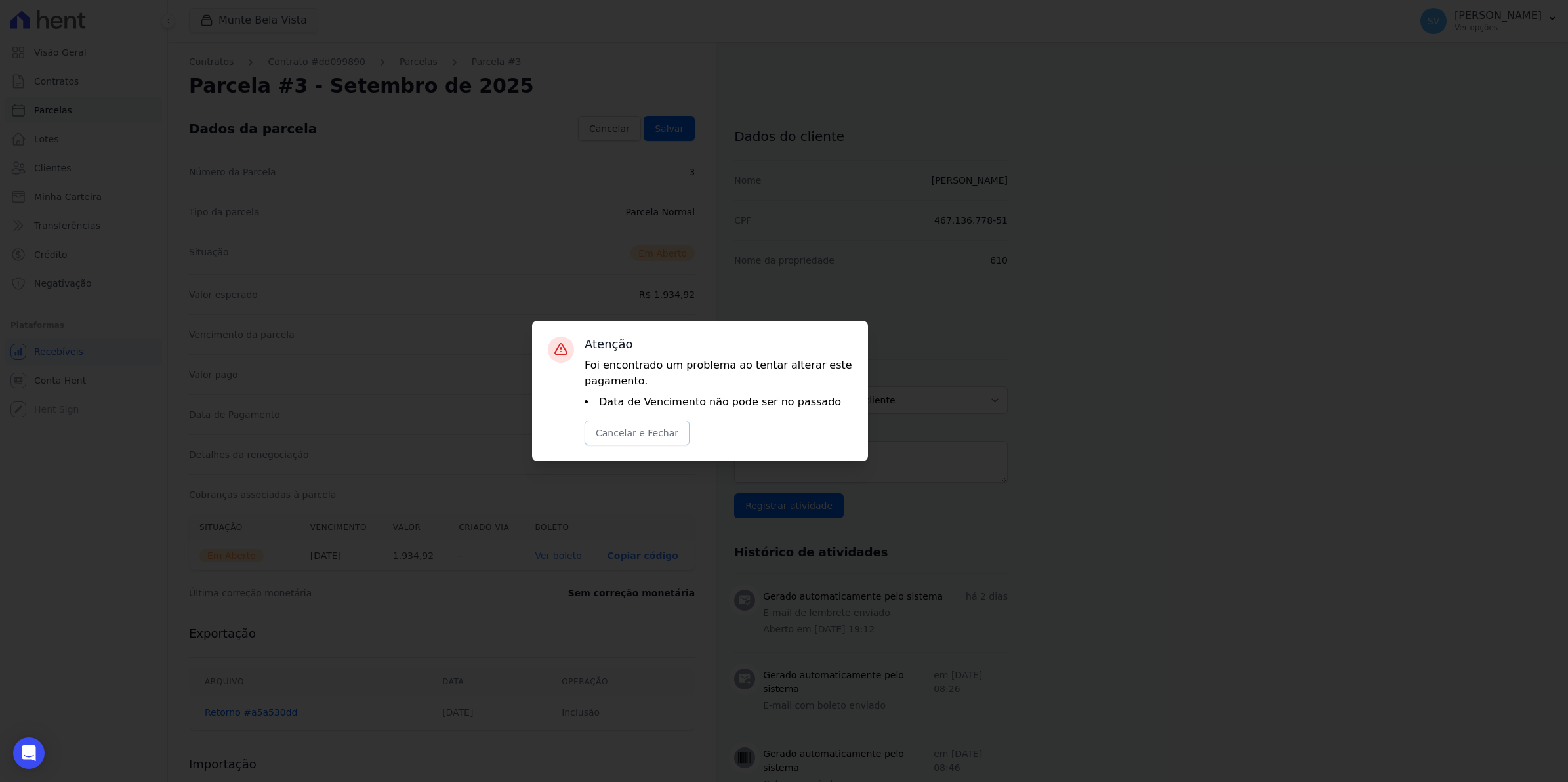
click at [614, 434] on button "Cancelar e Fechar" at bounding box center [637, 432] width 105 height 25
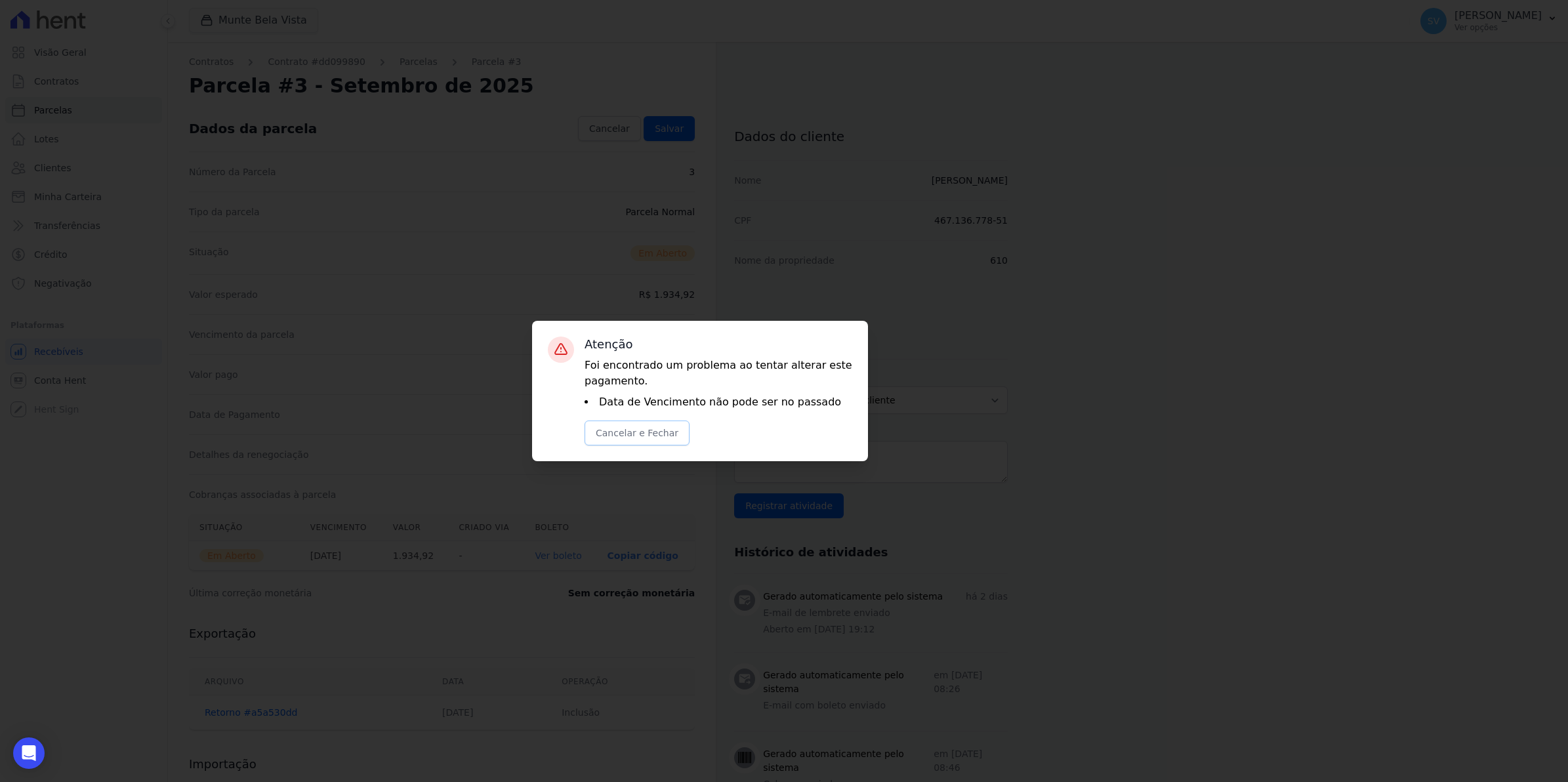
click at [614, 434] on button "Cancelar e Fechar" at bounding box center [637, 432] width 105 height 25
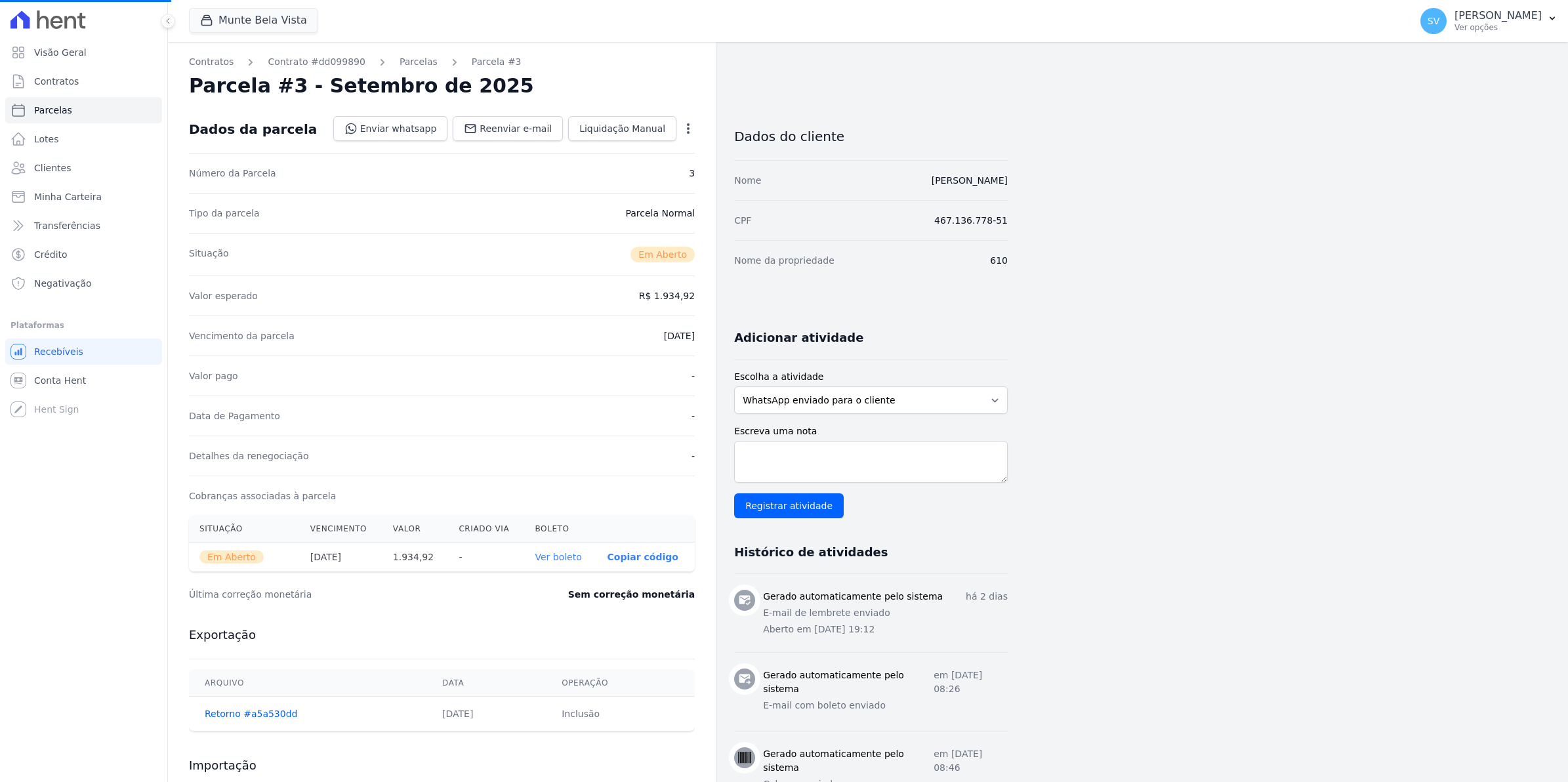
select select
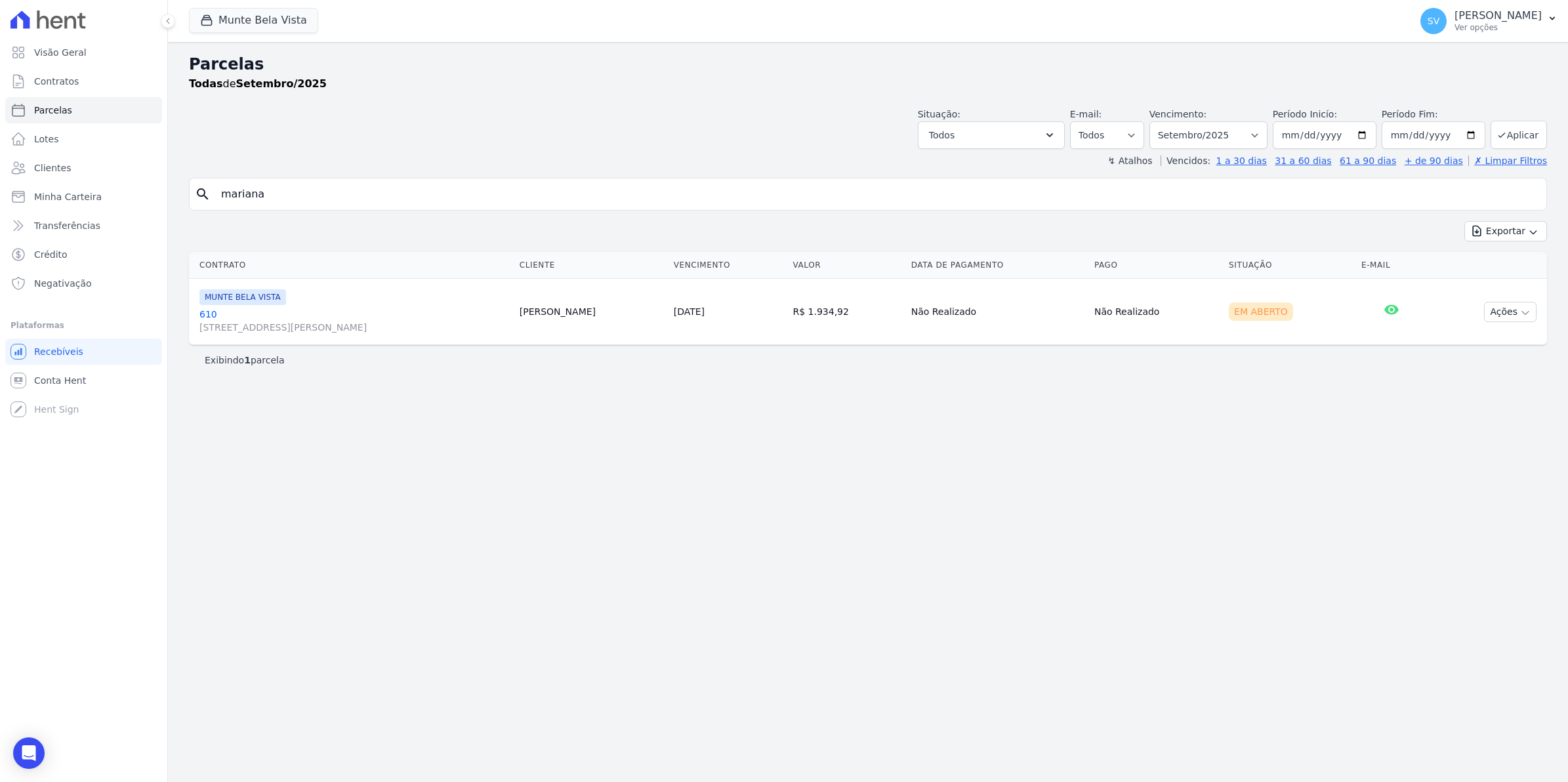
click at [204, 312] on link "610 Avenida Brigadeiro Faria Lima, 1306, 4 andar, Pinheiros" at bounding box center [354, 321] width 309 height 27
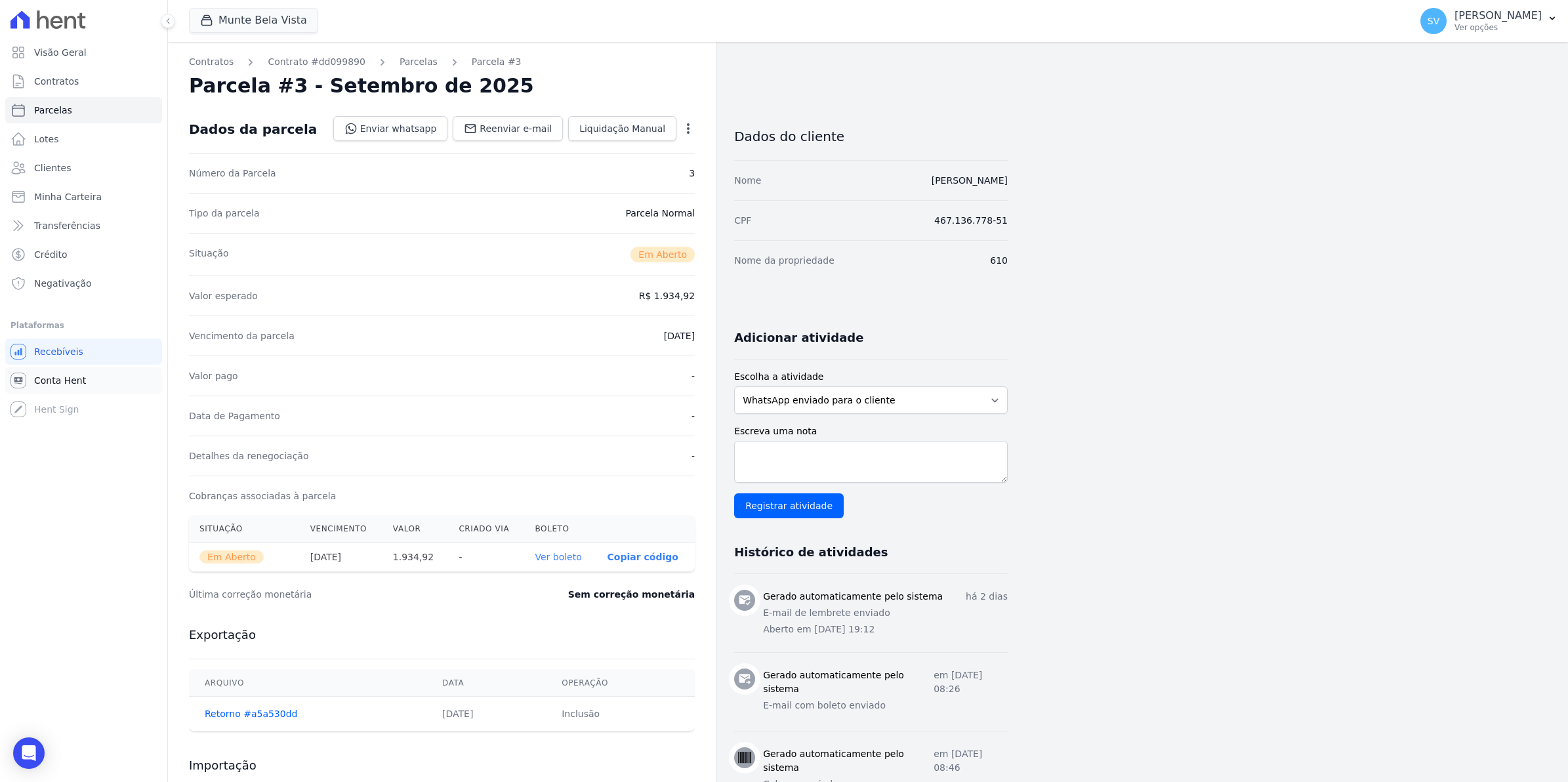
click at [49, 385] on span "Conta Hent" at bounding box center [60, 380] width 52 height 13
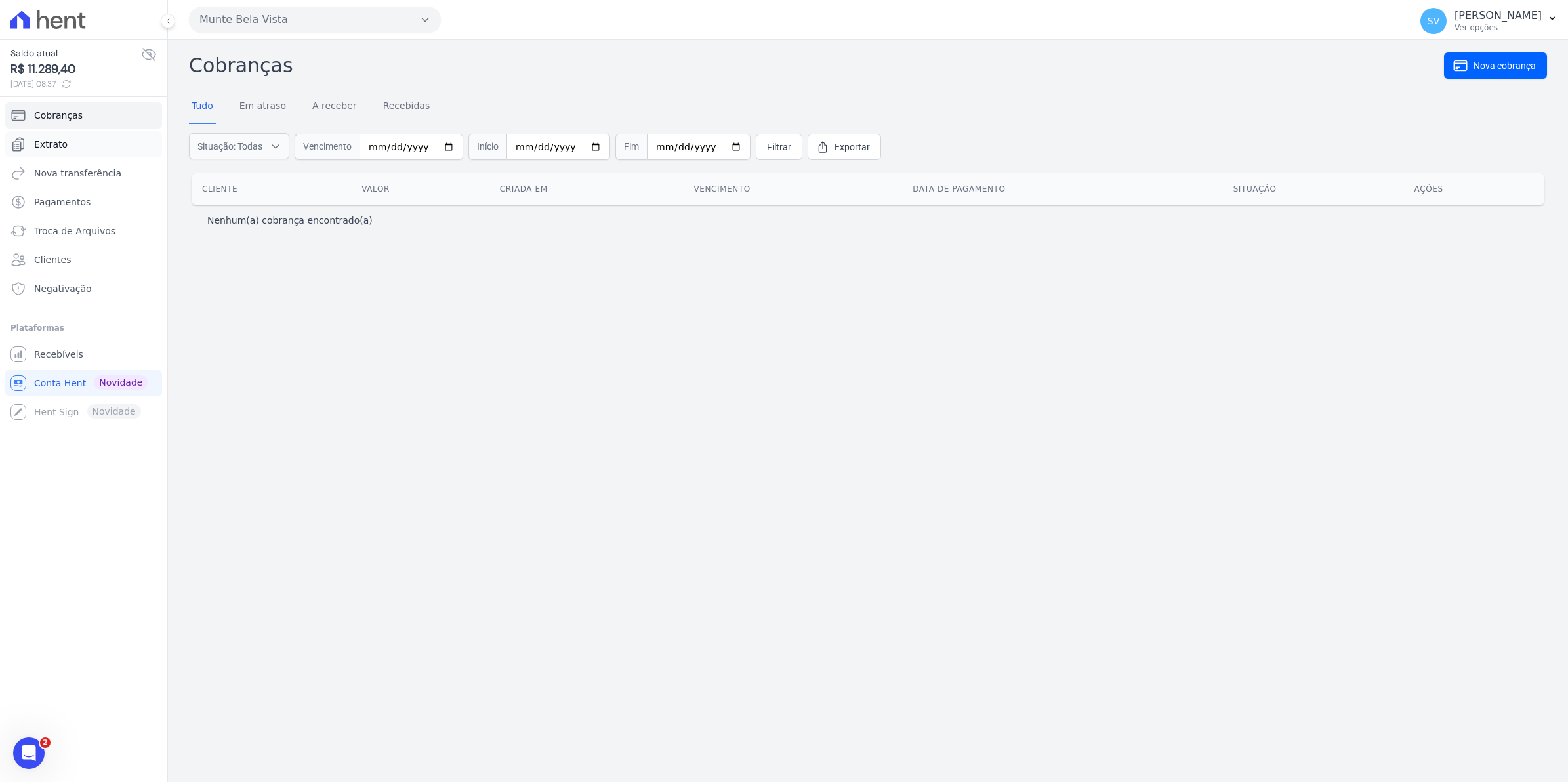
click at [48, 143] on span "Extrato" at bounding box center [51, 144] width 33 height 13
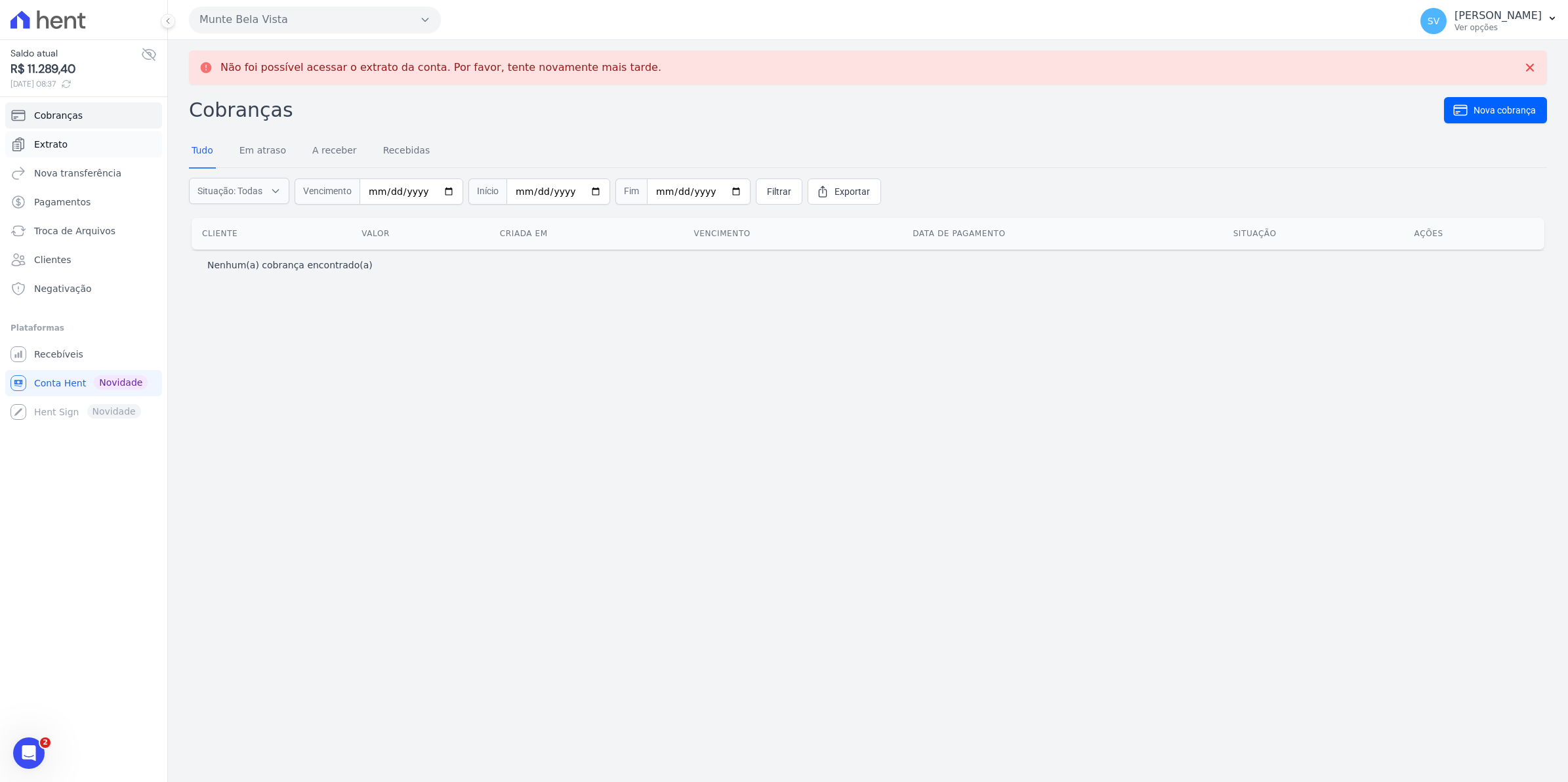
click at [53, 150] on span "Extrato" at bounding box center [51, 144] width 33 height 13
click at [44, 145] on span "Extrato" at bounding box center [51, 144] width 33 height 13
click at [46, 146] on span "Extrato" at bounding box center [51, 144] width 33 height 13
click at [37, 141] on span "Extrato" at bounding box center [51, 144] width 33 height 13
click at [43, 354] on span "Recebíveis" at bounding box center [59, 353] width 49 height 13
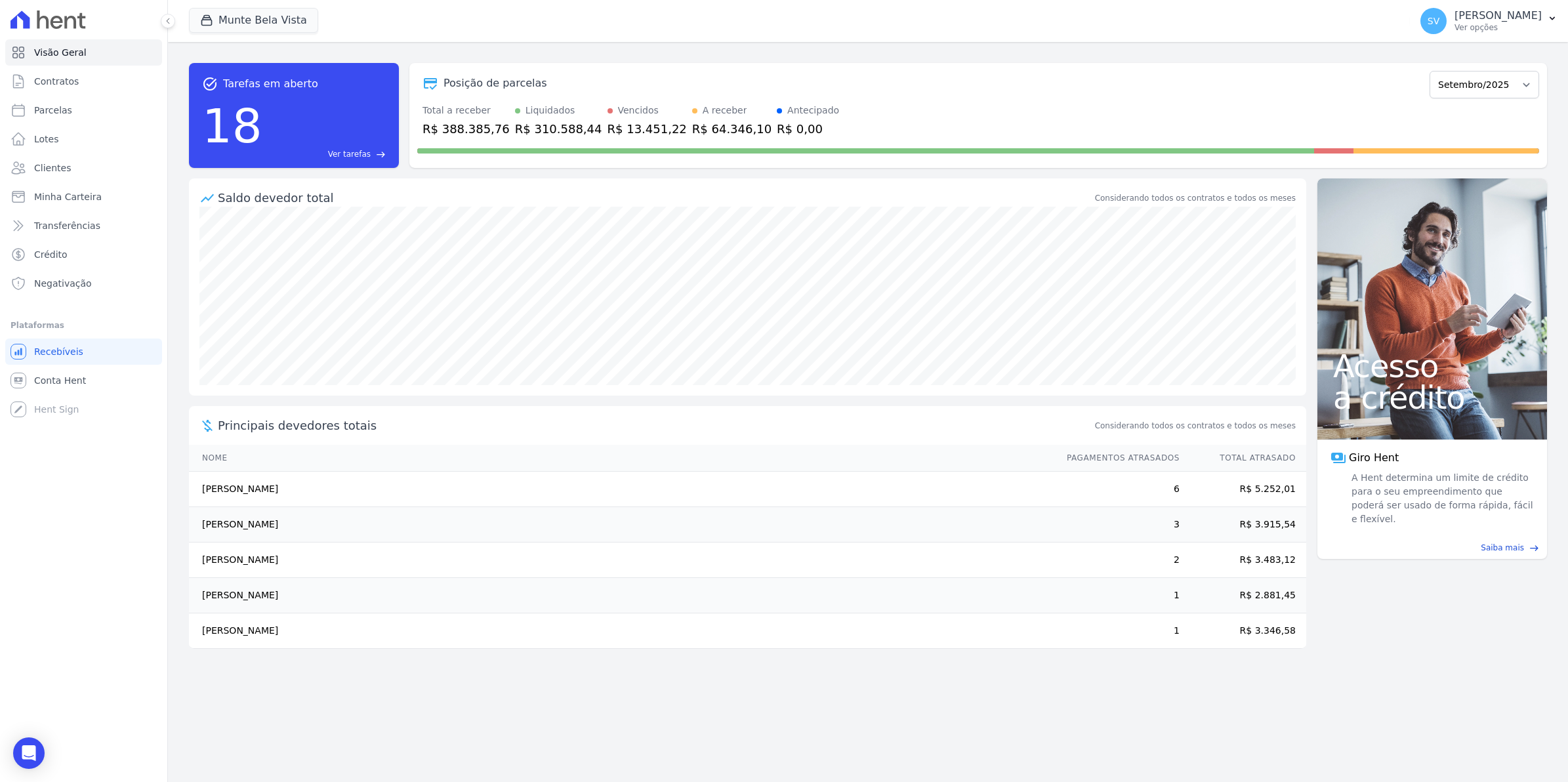
drag, startPoint x: 220, startPoint y: 634, endPoint x: 325, endPoint y: 640, distance: 105.2
click at [325, 640] on td "[PERSON_NAME]" at bounding box center [622, 631] width 865 height 36
click at [53, 375] on span "Conta Hent" at bounding box center [60, 380] width 52 height 13
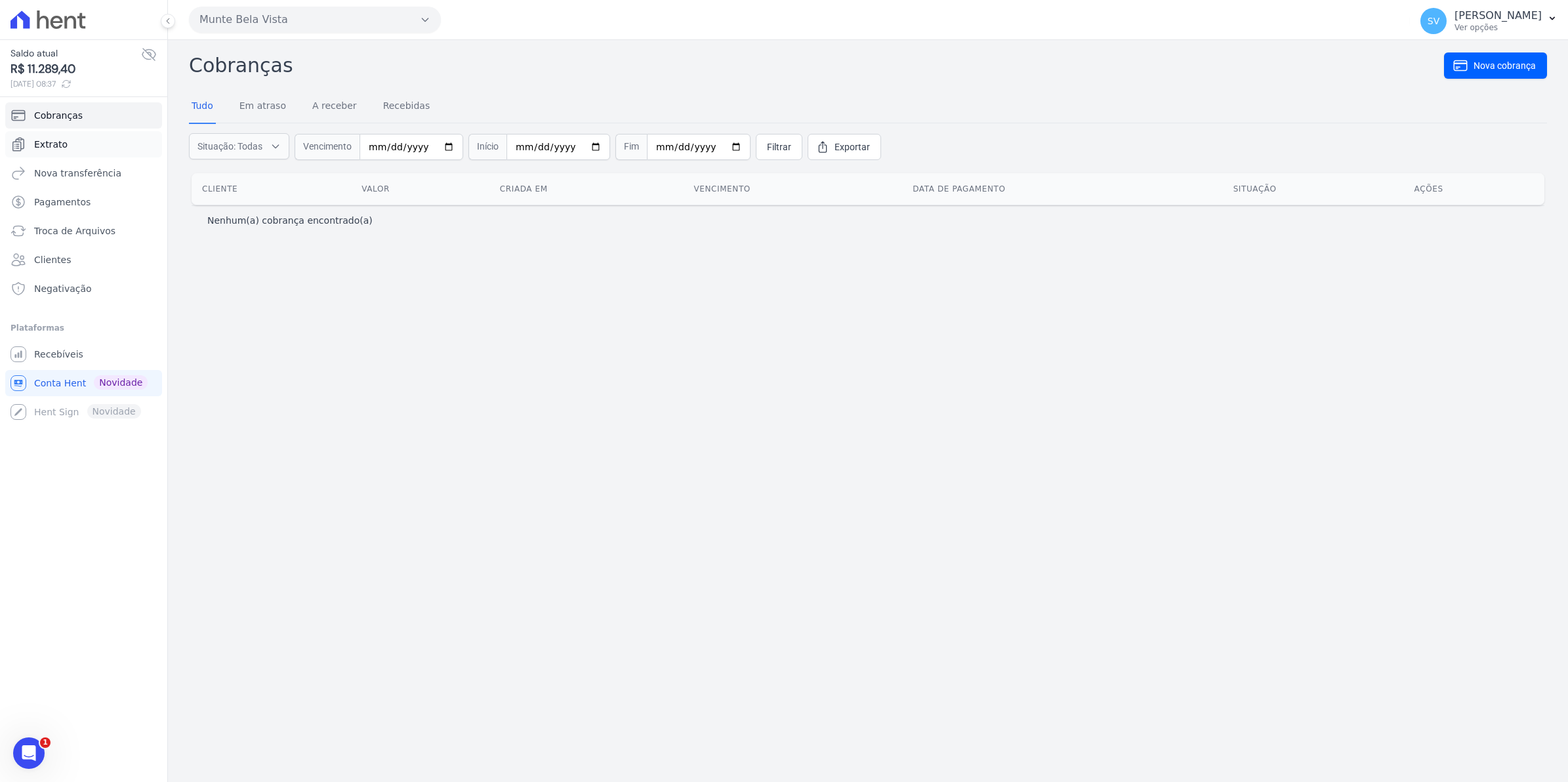
click at [41, 141] on span "Extrato" at bounding box center [51, 144] width 33 height 13
click at [55, 381] on span "Conta Hent" at bounding box center [60, 382] width 52 height 13
click at [57, 148] on span "Extrato" at bounding box center [51, 144] width 33 height 13
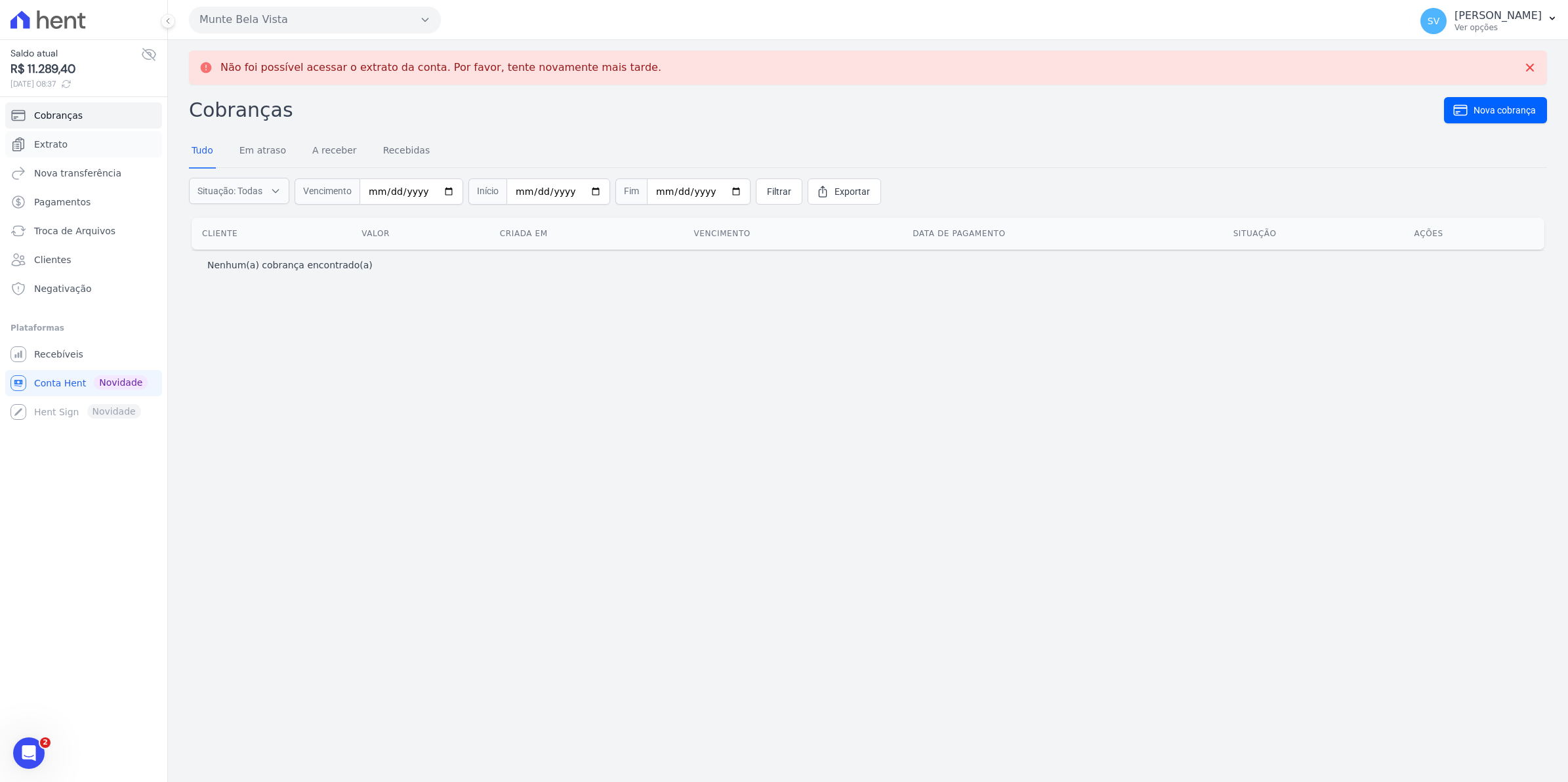
click at [57, 148] on span "Extrato" at bounding box center [51, 144] width 33 height 13
click at [46, 143] on span "Extrato" at bounding box center [51, 144] width 33 height 13
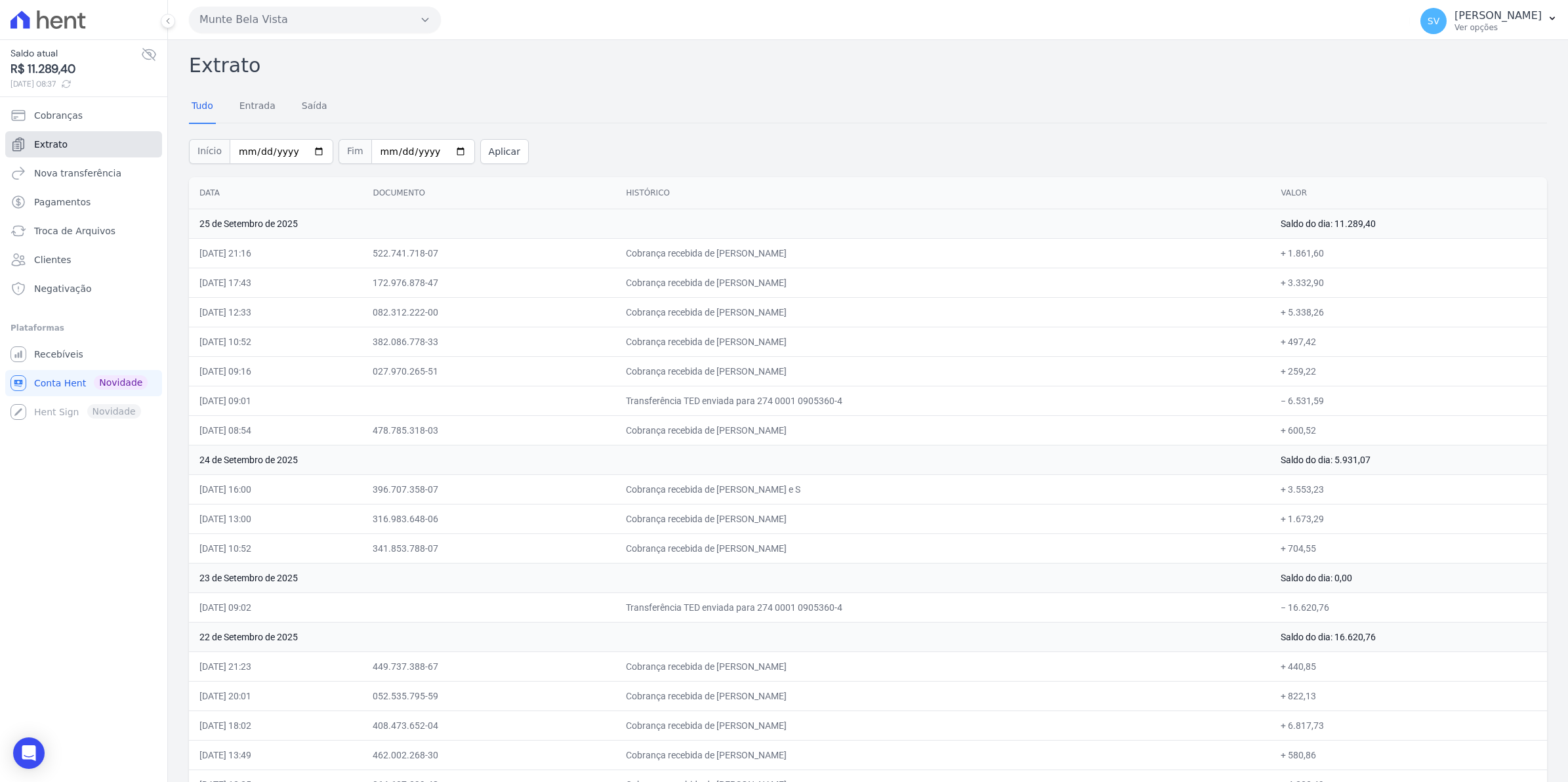
click at [46, 143] on span "Extrato" at bounding box center [51, 144] width 33 height 13
click at [58, 145] on span "Extrato" at bounding box center [51, 144] width 33 height 13
click at [65, 357] on span "Recebíveis" at bounding box center [59, 353] width 49 height 13
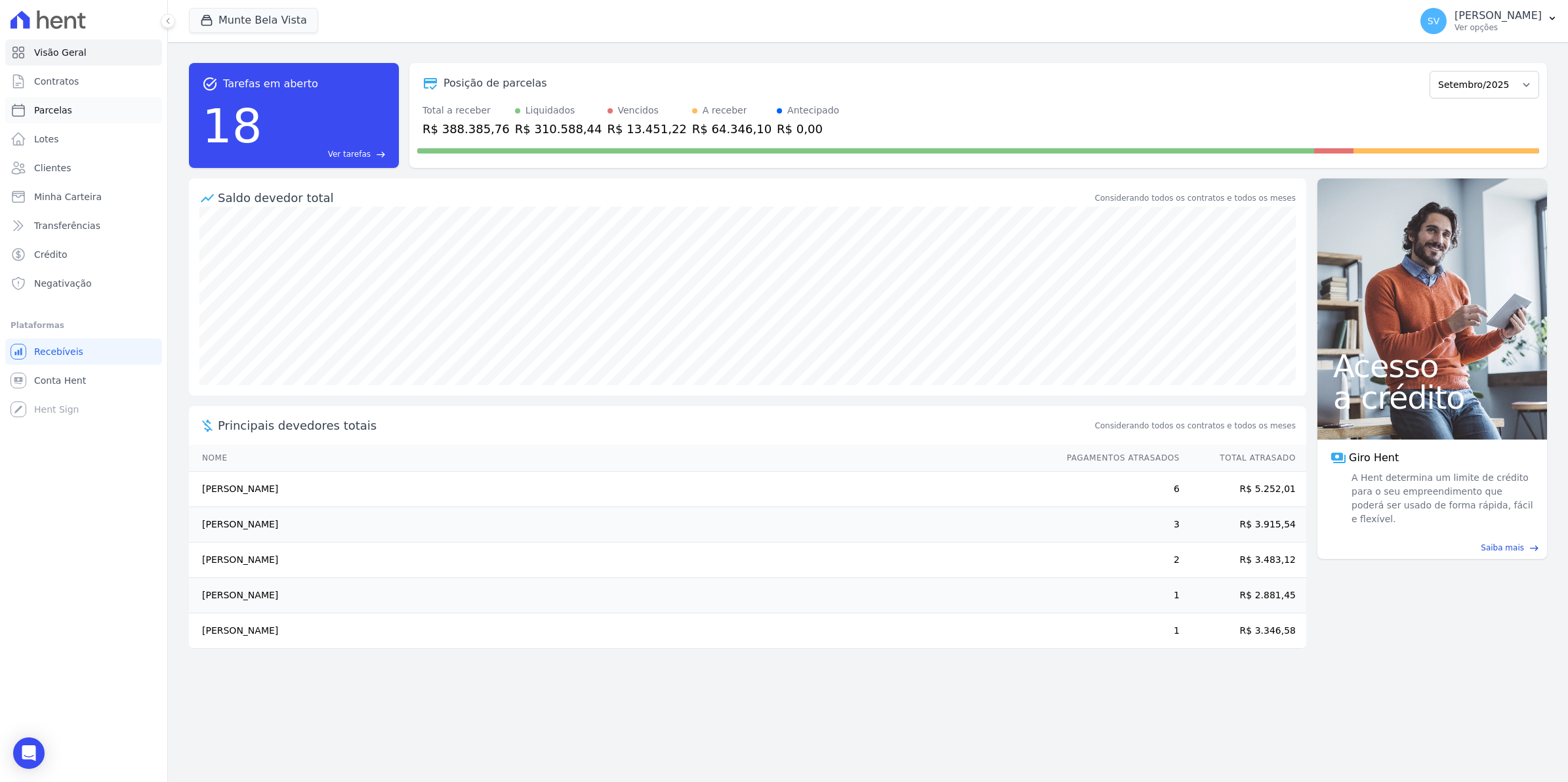
click at [62, 109] on span "Parcelas" at bounding box center [53, 109] width 38 height 13
select select
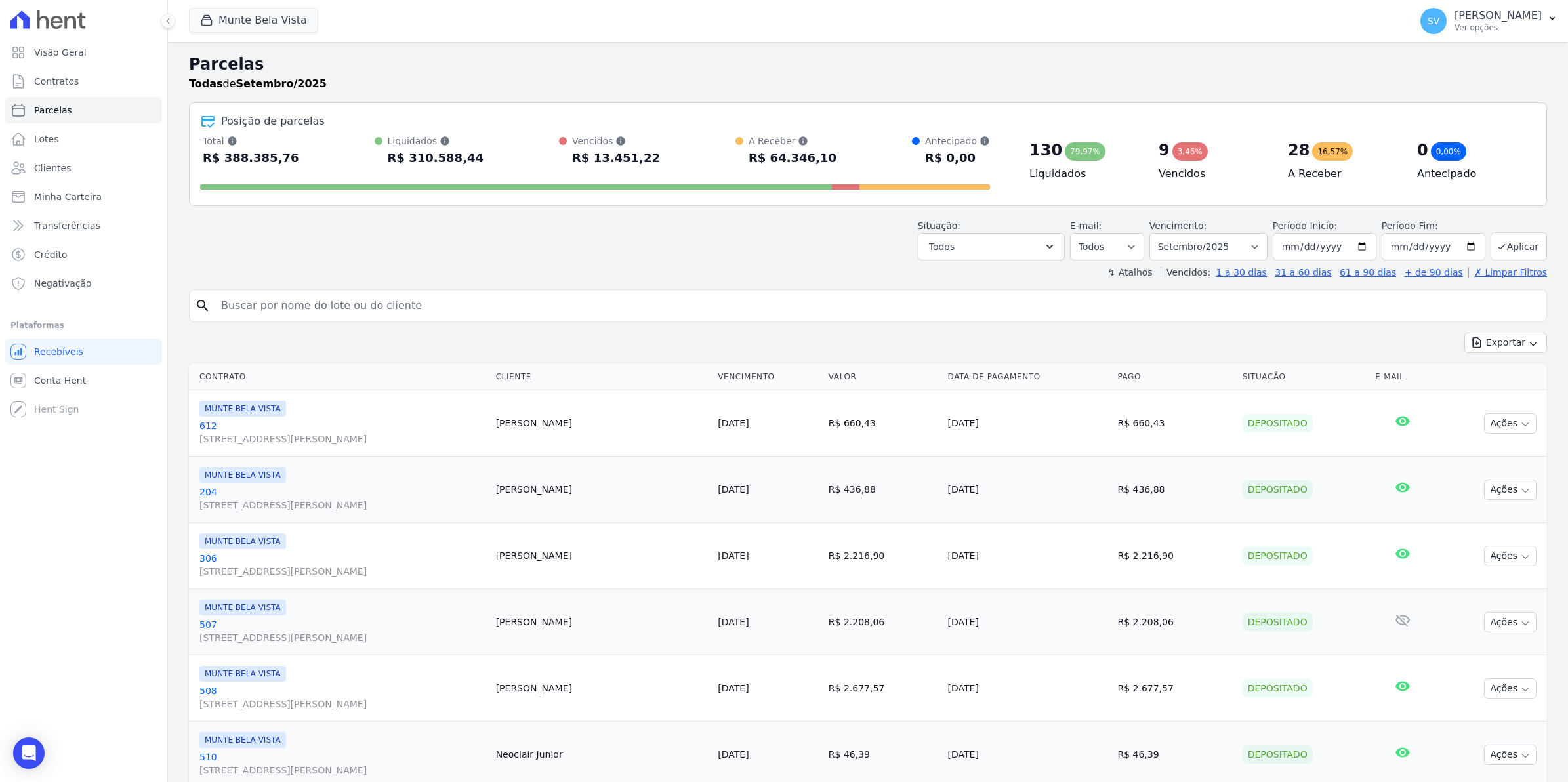
click at [323, 297] on input "search" at bounding box center [877, 306] width 1328 height 27
type input "LUIS"
select select
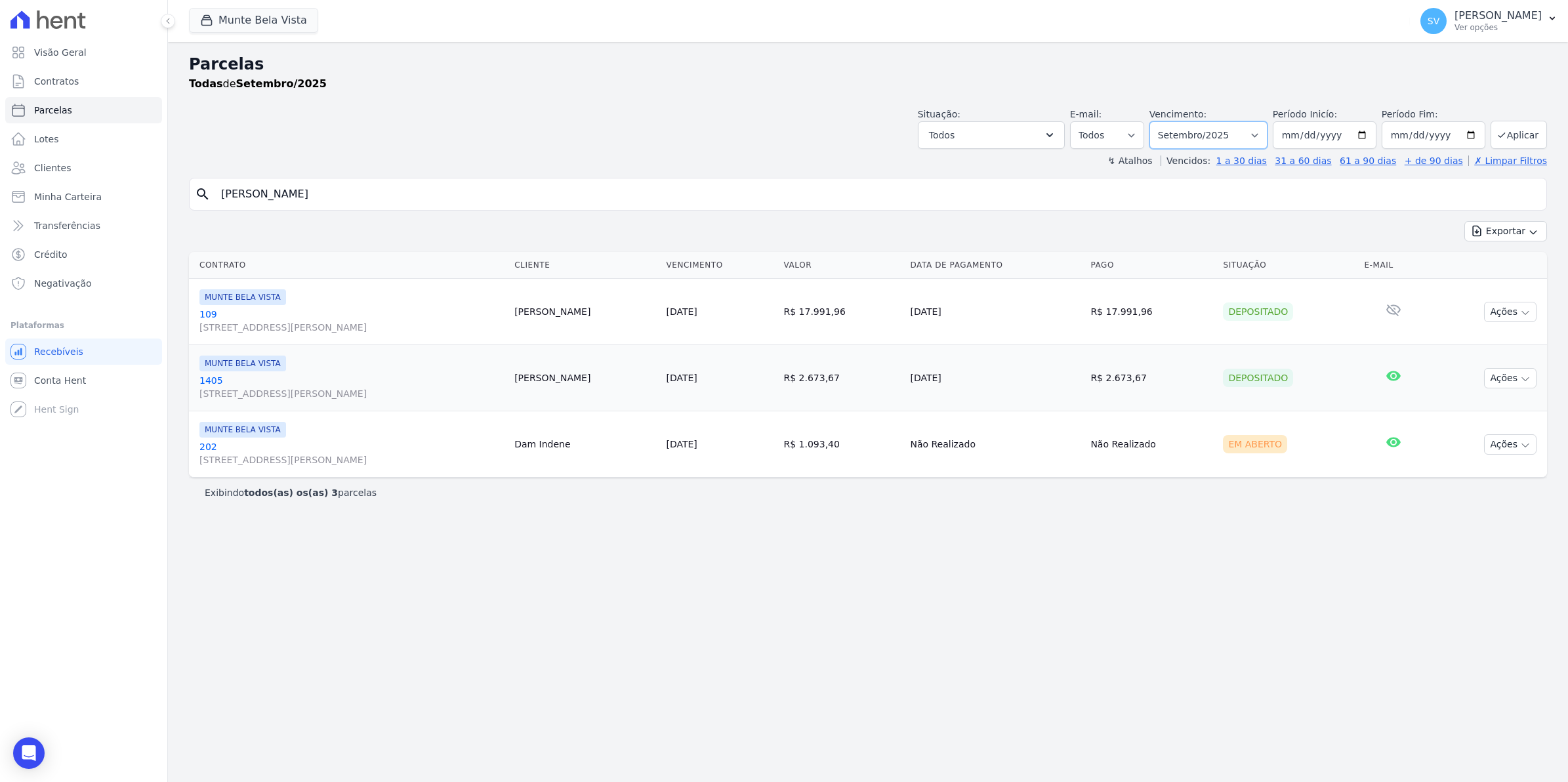
click at [1267, 135] on select "Filtrar por período ──────── Todos os meses Janeiro/2024 Fevereiro/2024 Março/2…" at bounding box center [1208, 135] width 118 height 27
select select "10/2025"
click at [1166, 122] on select "Filtrar por período ──────── Todos os meses Janeiro/2024 Fevereiro/2024 Março/2…" at bounding box center [1208, 135] width 118 height 27
select select
click at [204, 381] on link "1405 [STREET_ADDRESS][PERSON_NAME]" at bounding box center [353, 387] width 307 height 27
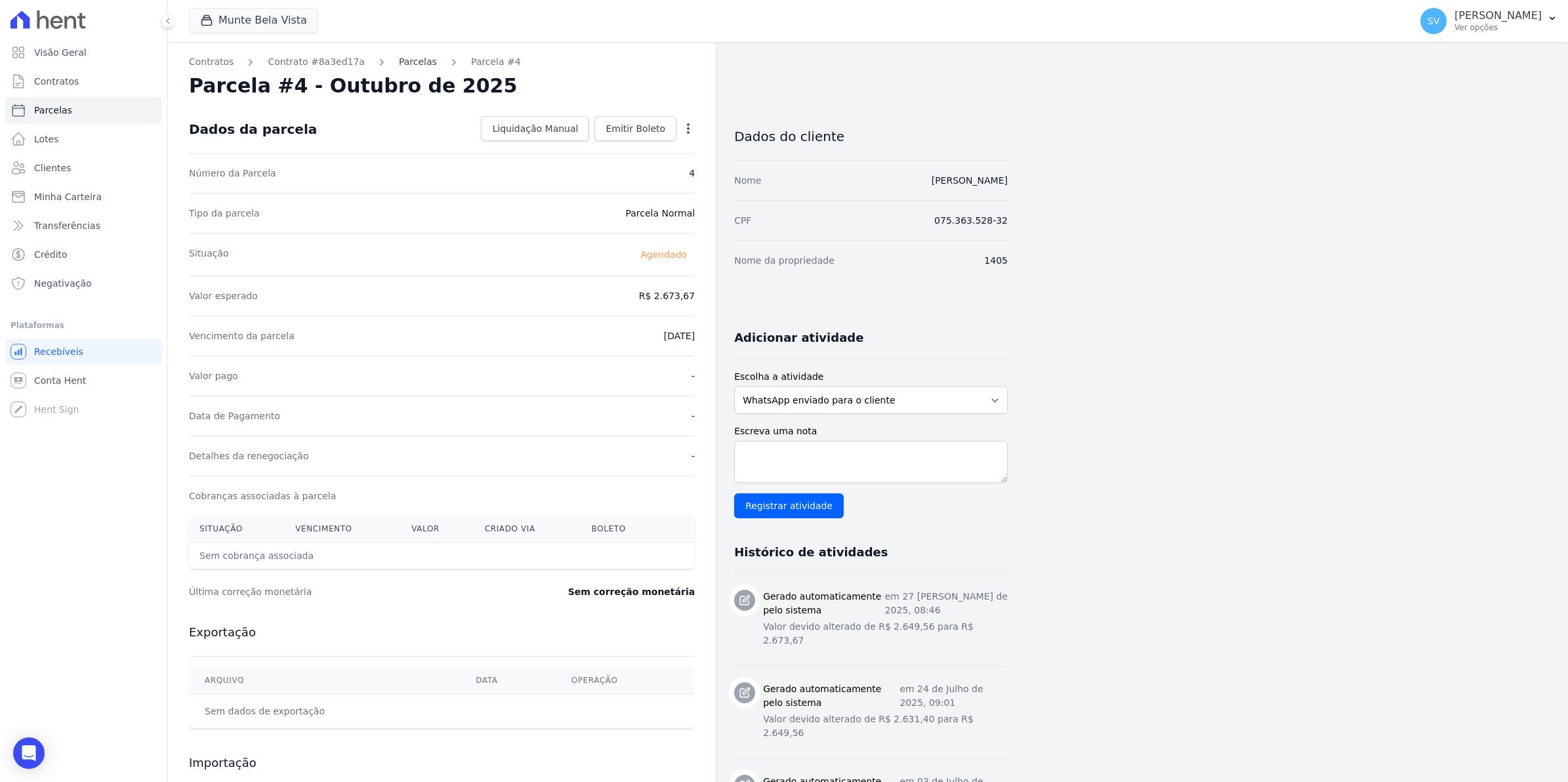
click at [408, 62] on link "Parcelas" at bounding box center [418, 62] width 38 height 14
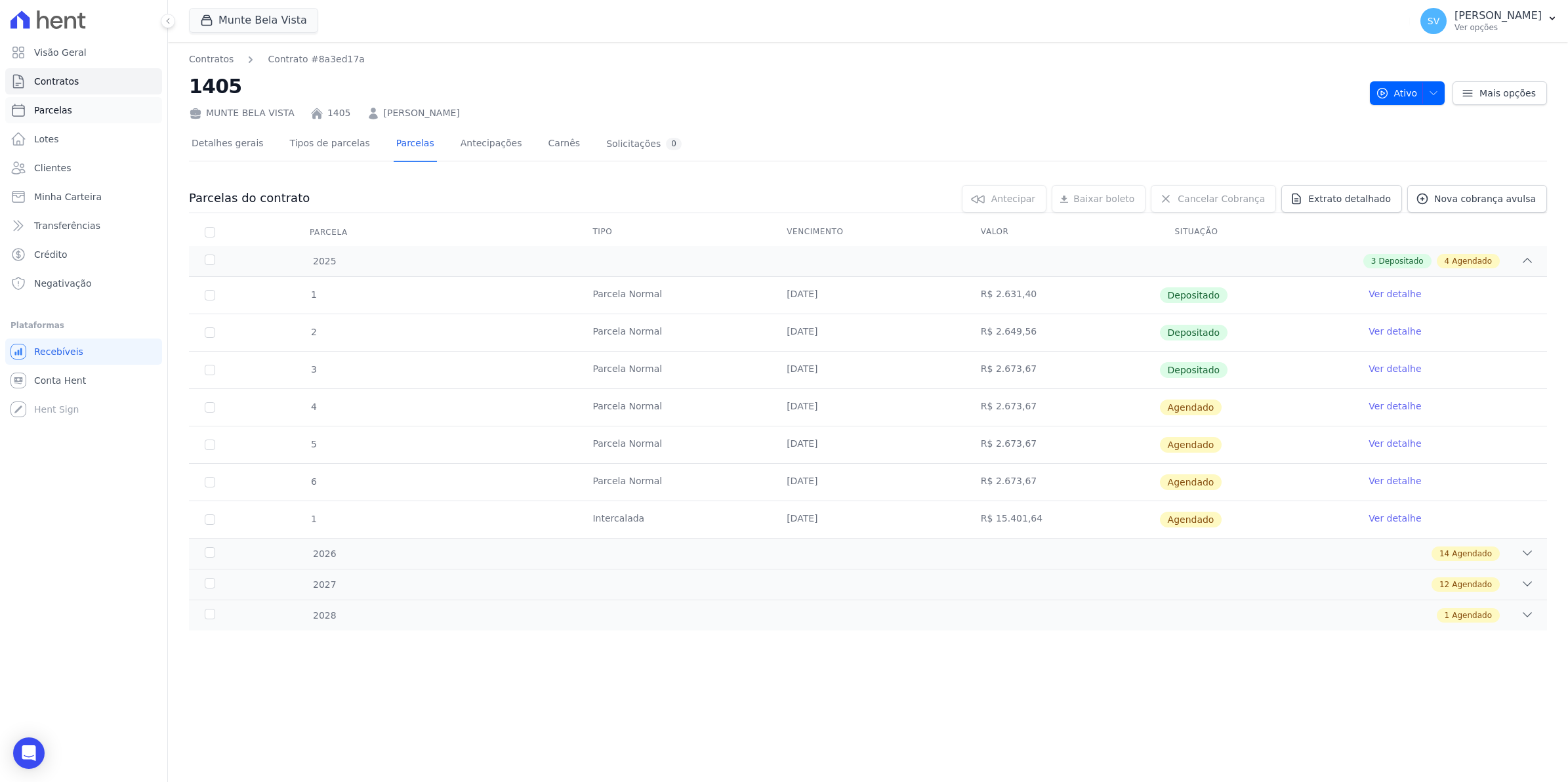
click at [43, 112] on span "Parcelas" at bounding box center [53, 109] width 38 height 13
select select
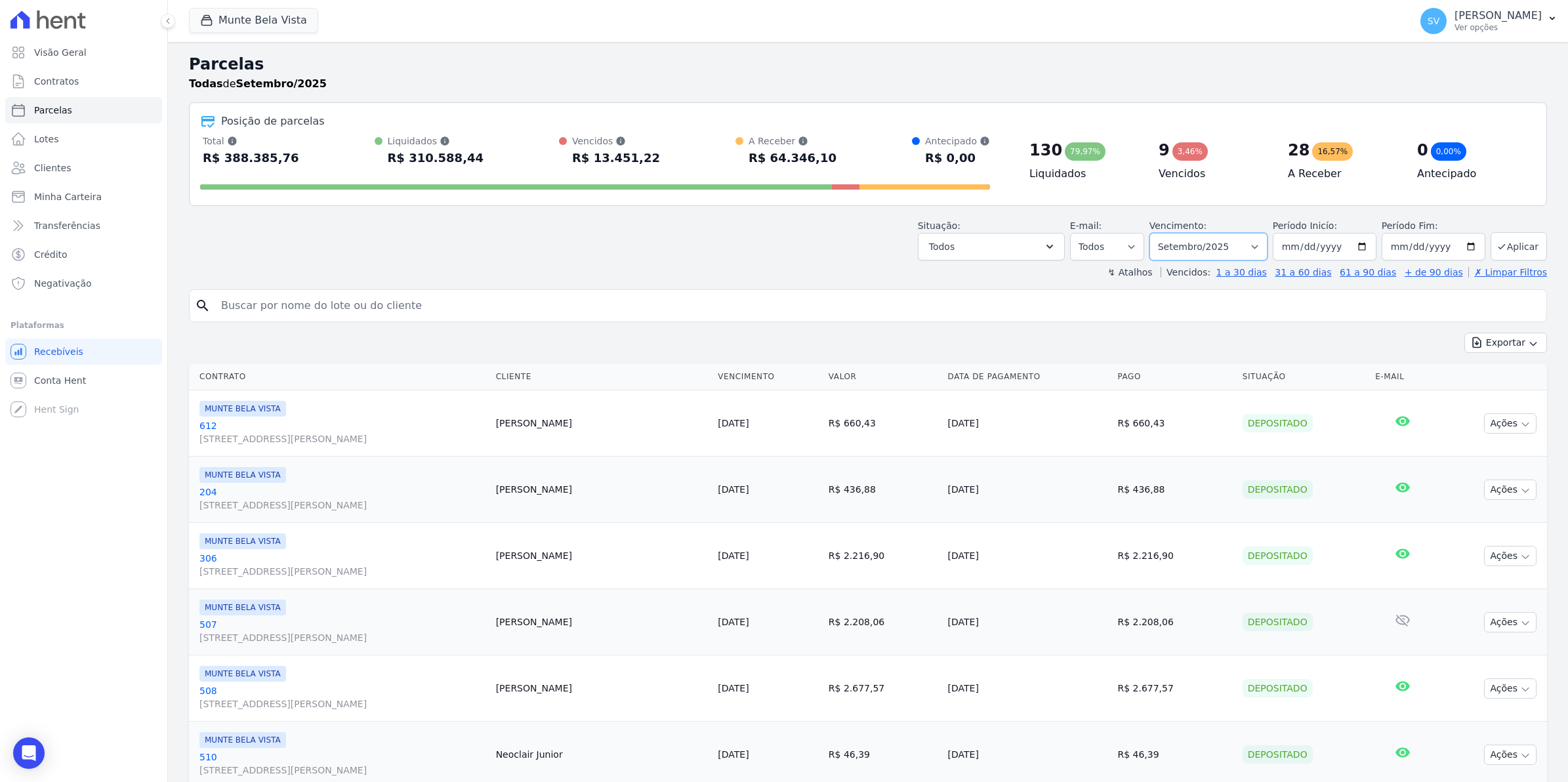
click at [1255, 246] on select "Filtrar por período ──────── Todos os meses Janeiro/2024 Fevereiro/2024 Março/2…" at bounding box center [1208, 246] width 118 height 27
select select "10/2025"
click at [1154, 233] on select "Filtrar por período ──────── Todos os meses Janeiro/2024 Fevereiro/2024 Março/2…" at bounding box center [1208, 246] width 118 height 27
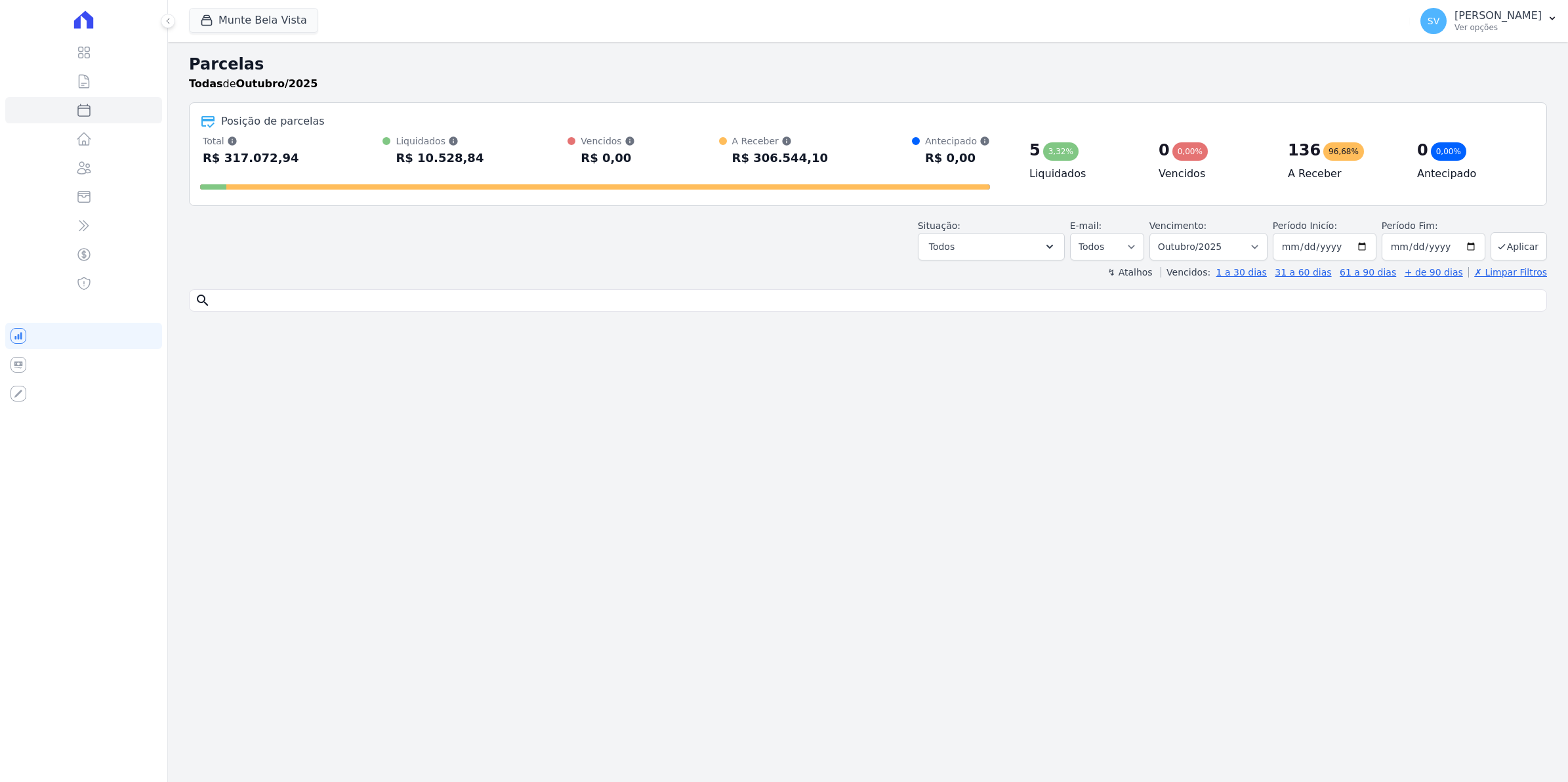
select select
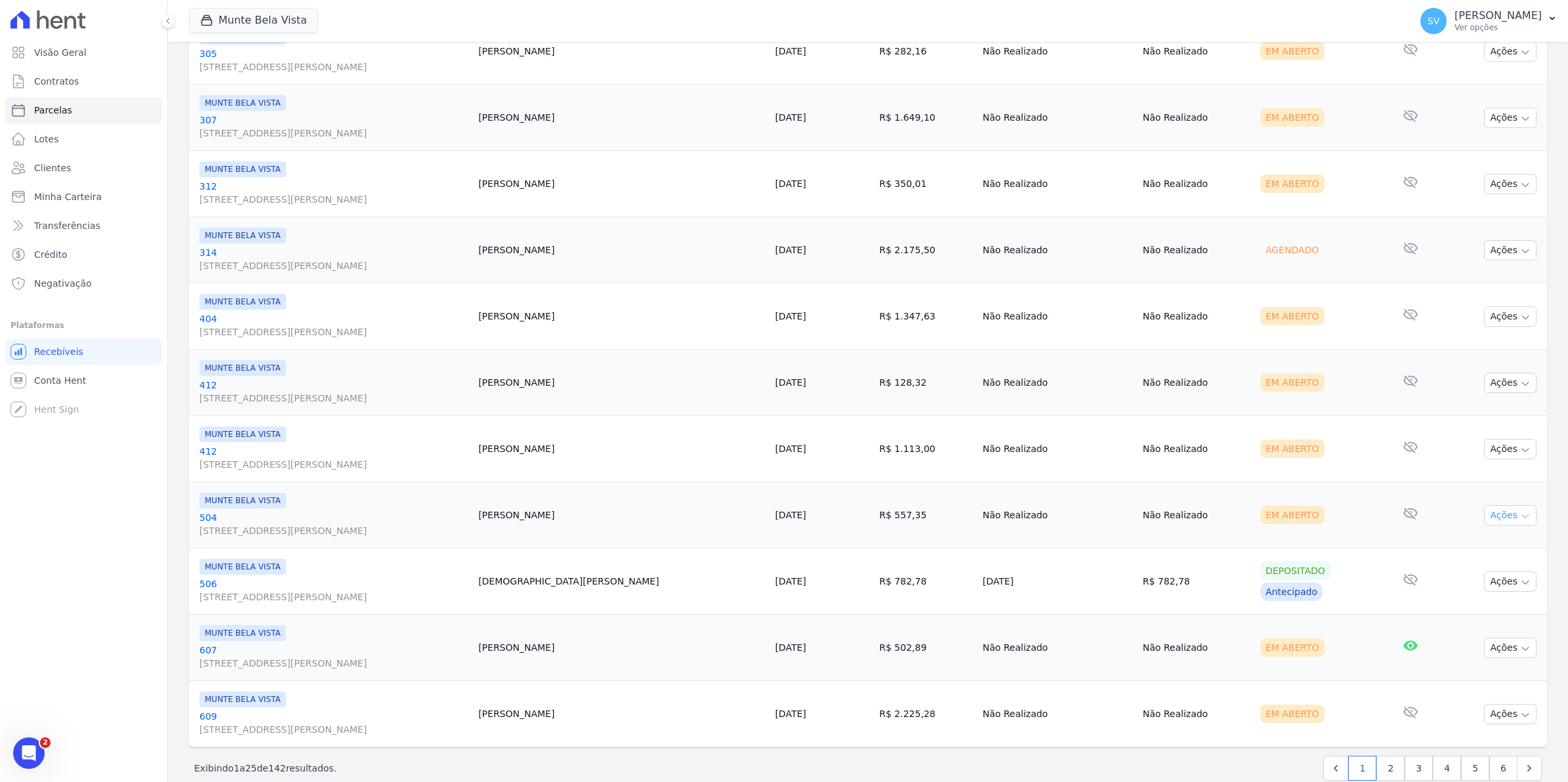
scroll to position [1326, 0]
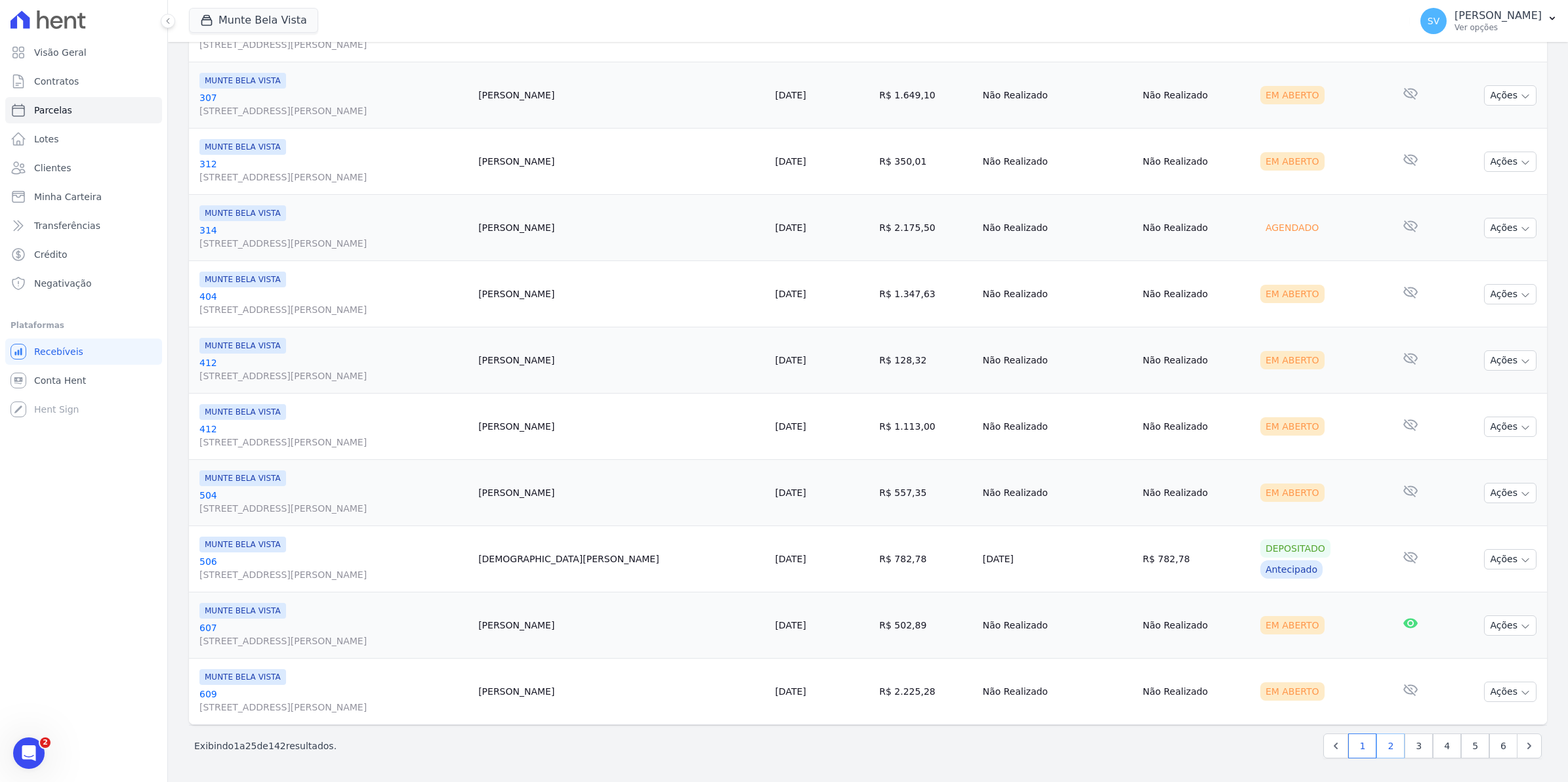
click at [1382, 749] on link "2" at bounding box center [1390, 746] width 28 height 25
select select
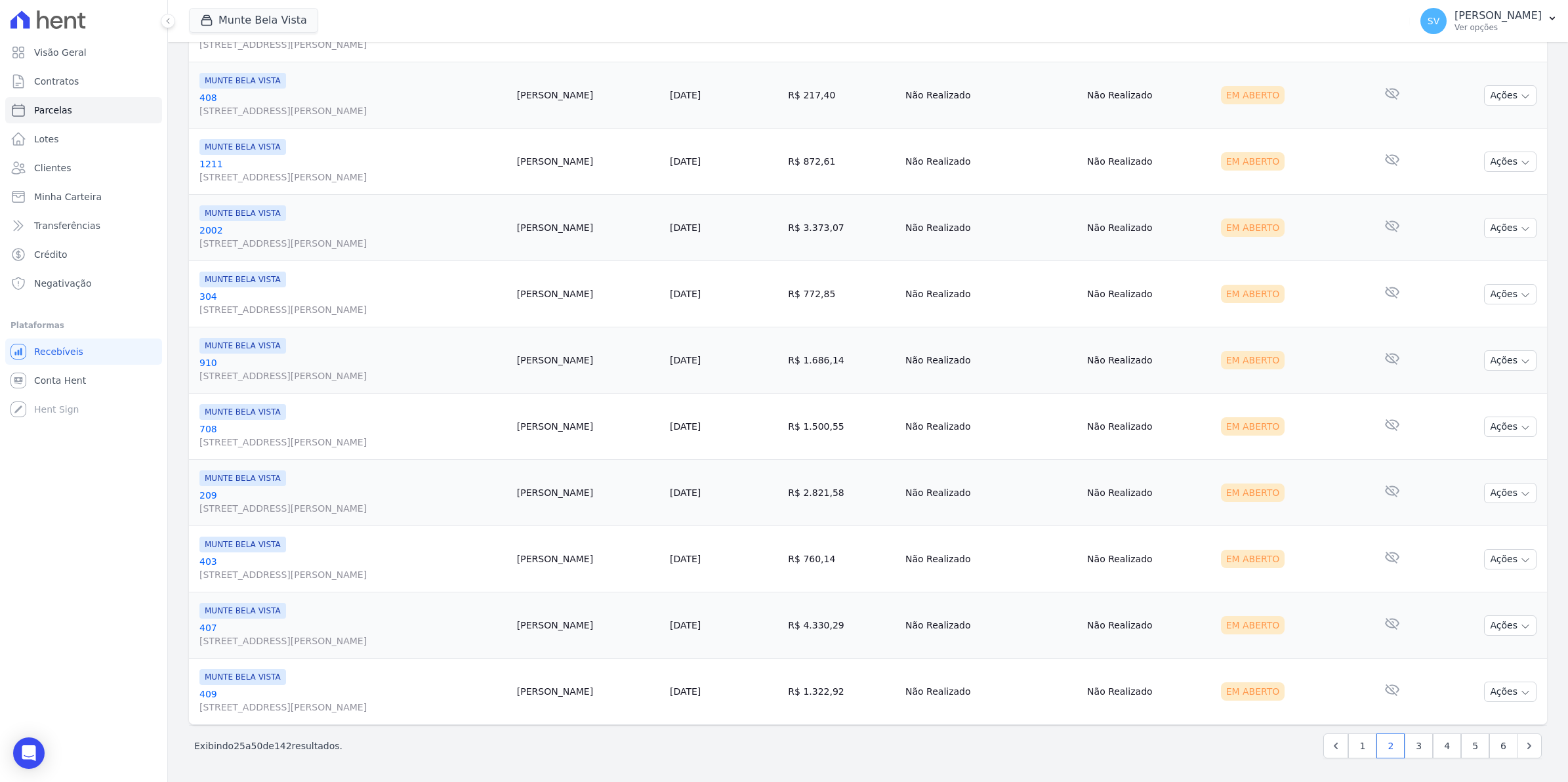
scroll to position [1326, 0]
click at [1405, 745] on link "3" at bounding box center [1419, 746] width 28 height 25
select select
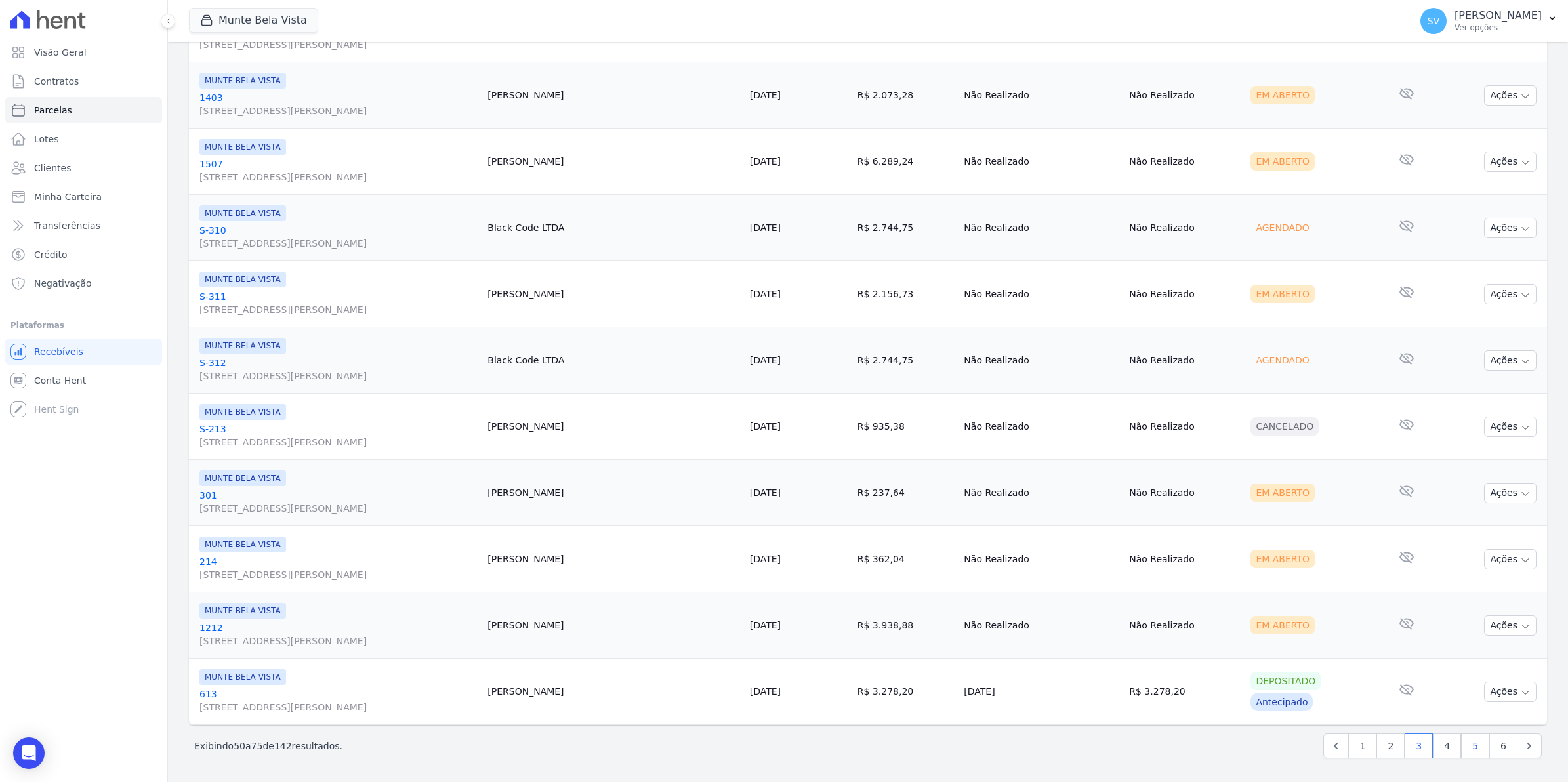
scroll to position [1326, 0]
click at [1438, 745] on link "4" at bounding box center [1447, 746] width 28 height 25
select select
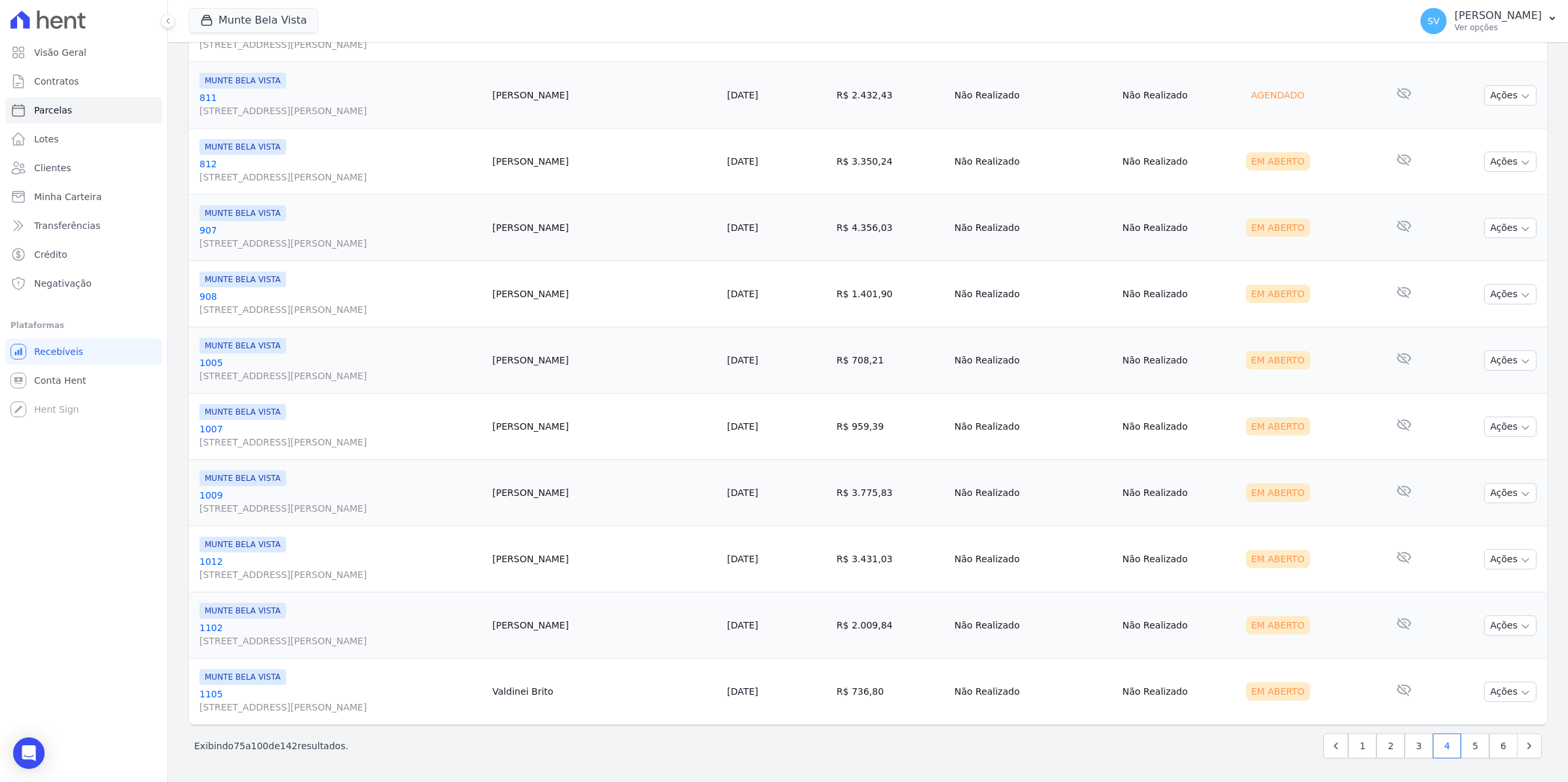
scroll to position [1326, 0]
click at [1463, 748] on link "5" at bounding box center [1475, 746] width 28 height 25
select select
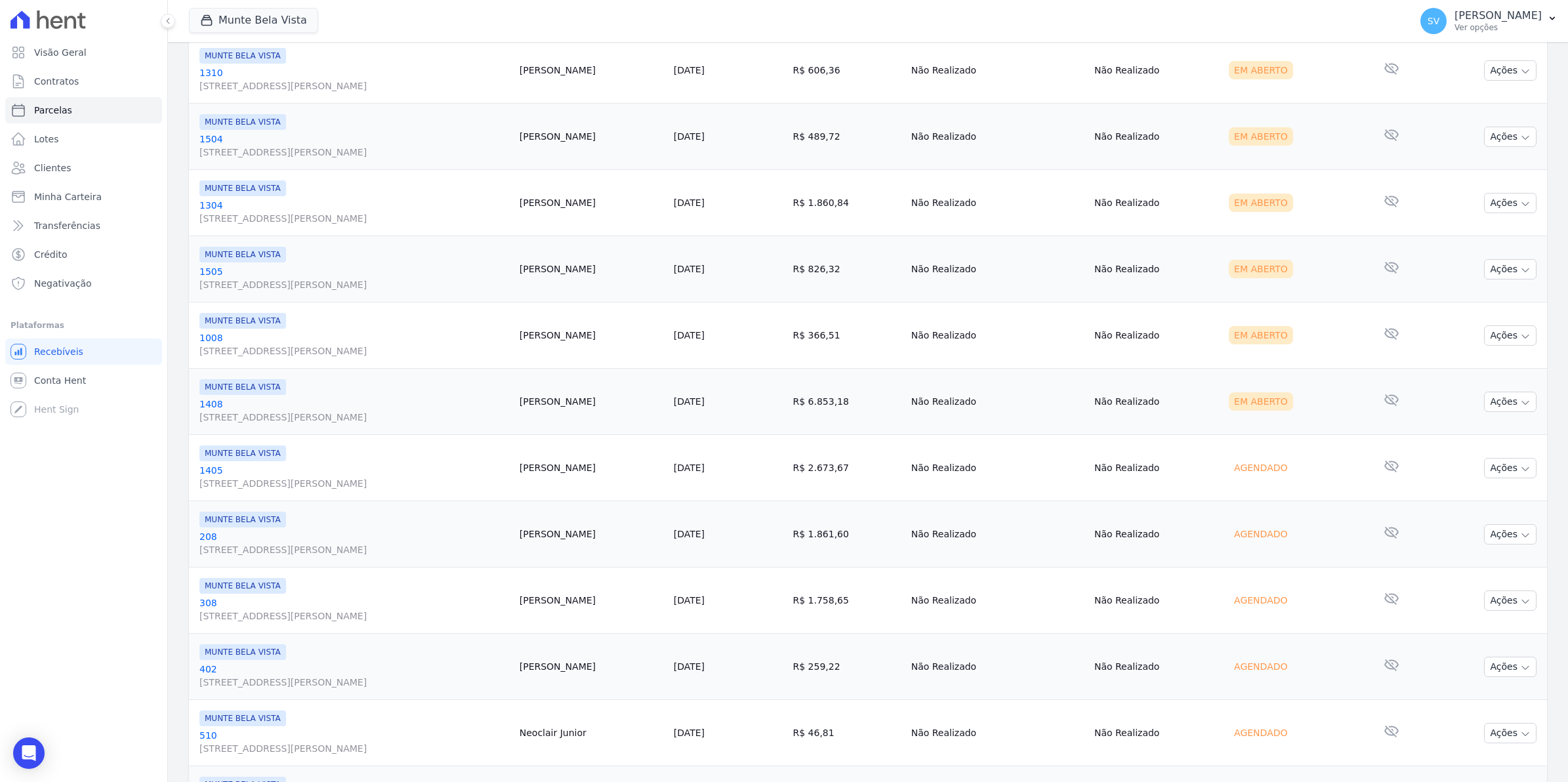
scroll to position [492, 0]
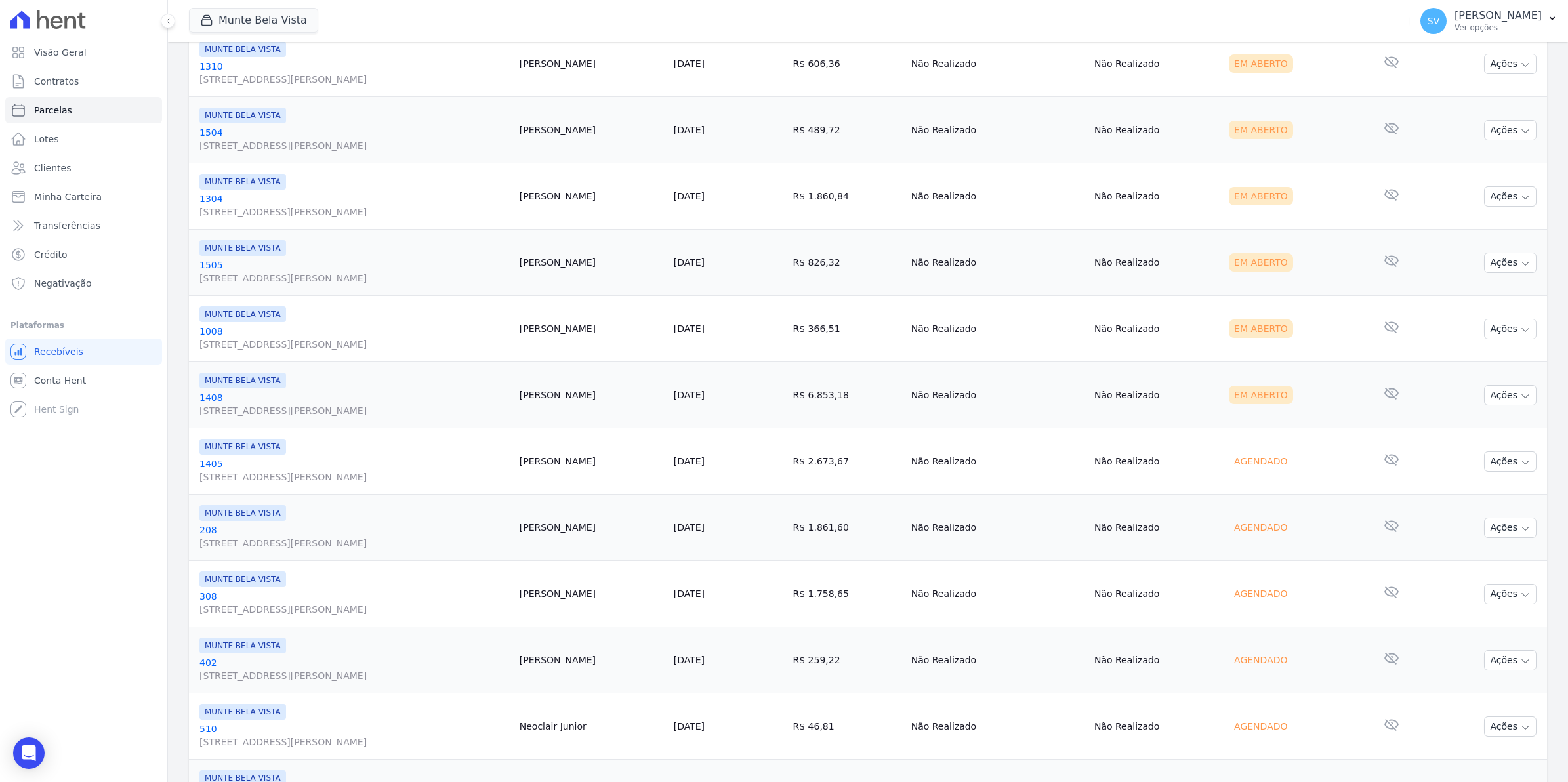
drag, startPoint x: 595, startPoint y: 464, endPoint x: 1214, endPoint y: 467, distance: 619.0
click at [1214, 467] on tr "MUNTE BELA VISTA 1405 Avenida Brigadeiro Faria Lima, 1306, 4 andar, Pinheiros L…" at bounding box center [868, 461] width 1358 height 66
drag, startPoint x: 1214, startPoint y: 467, endPoint x: 1201, endPoint y: 502, distance: 37.3
click at [1201, 502] on td "Não Realizado" at bounding box center [1156, 527] width 135 height 66
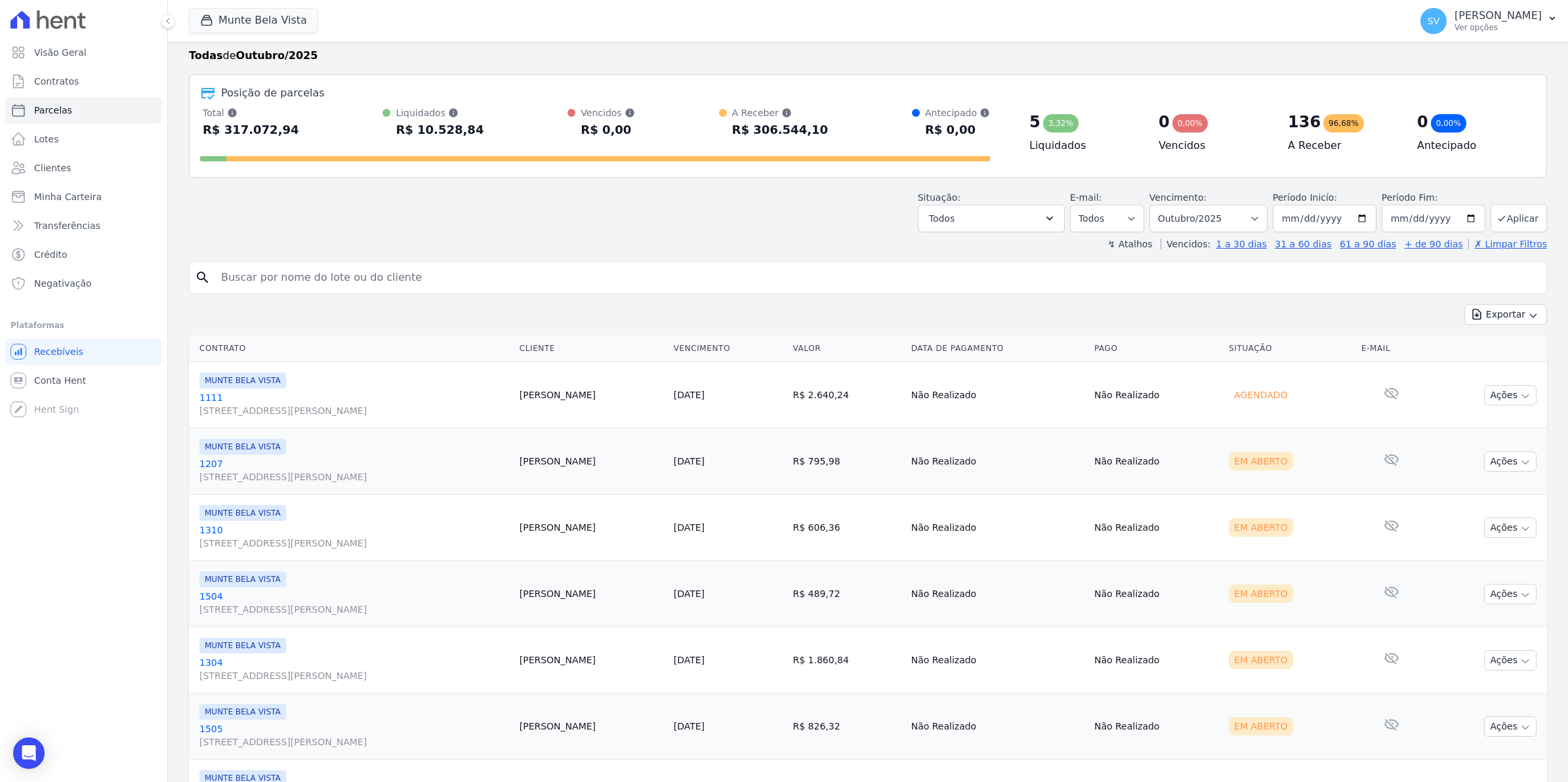
scroll to position [0, 0]
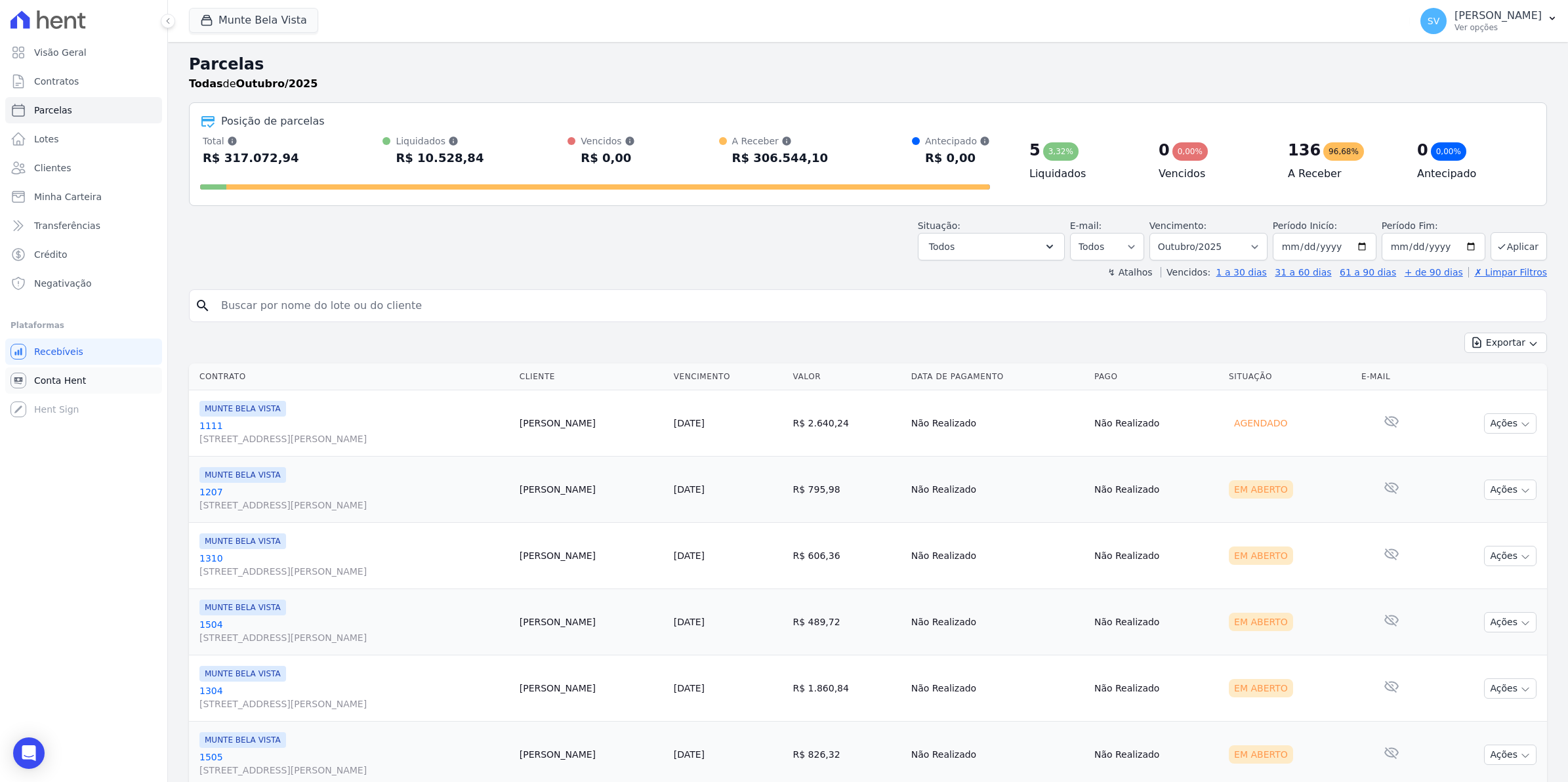
click at [56, 384] on span "Conta Hent" at bounding box center [60, 380] width 52 height 13
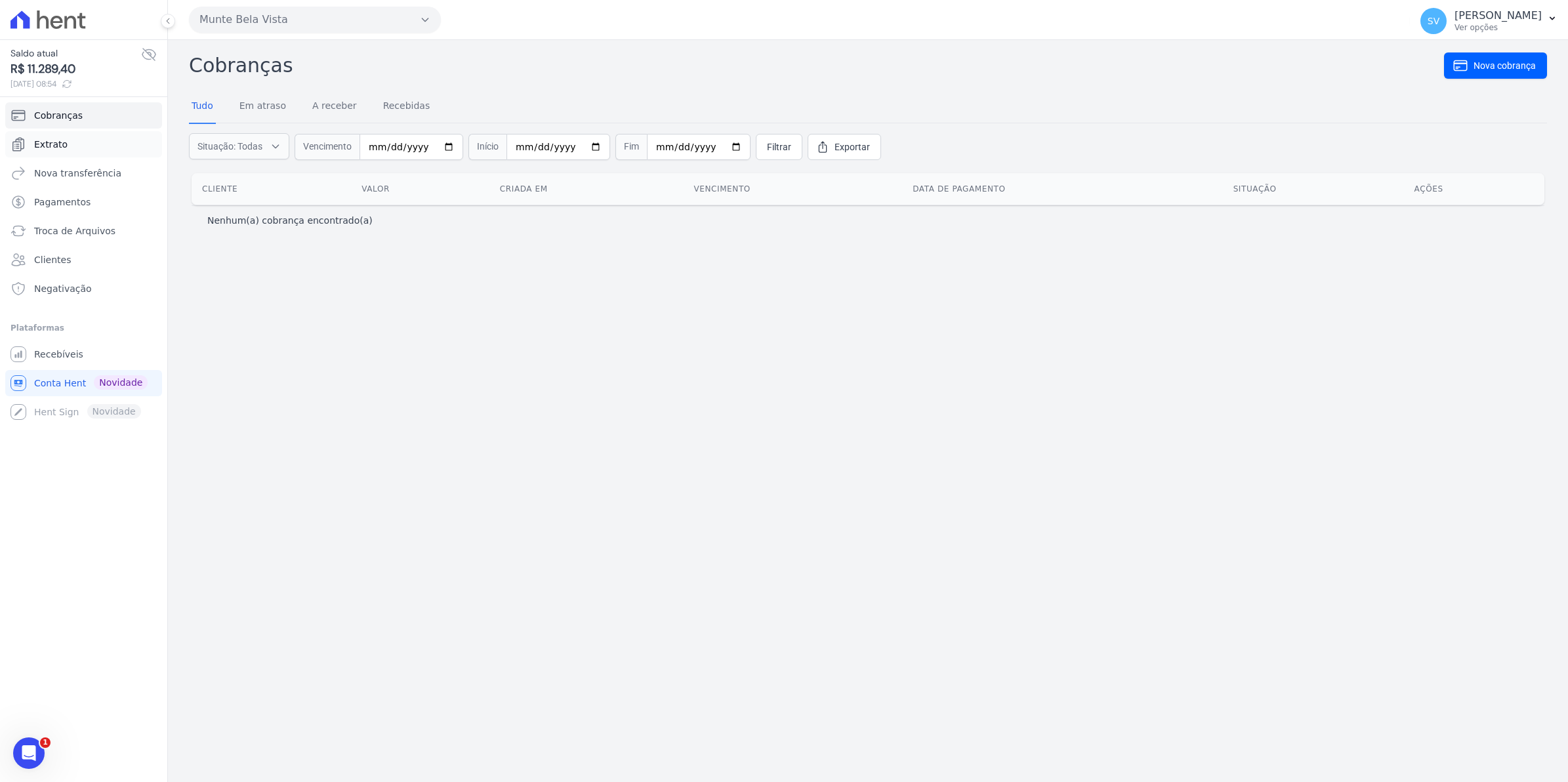
click at [60, 146] on span "Extrato" at bounding box center [51, 144] width 33 height 13
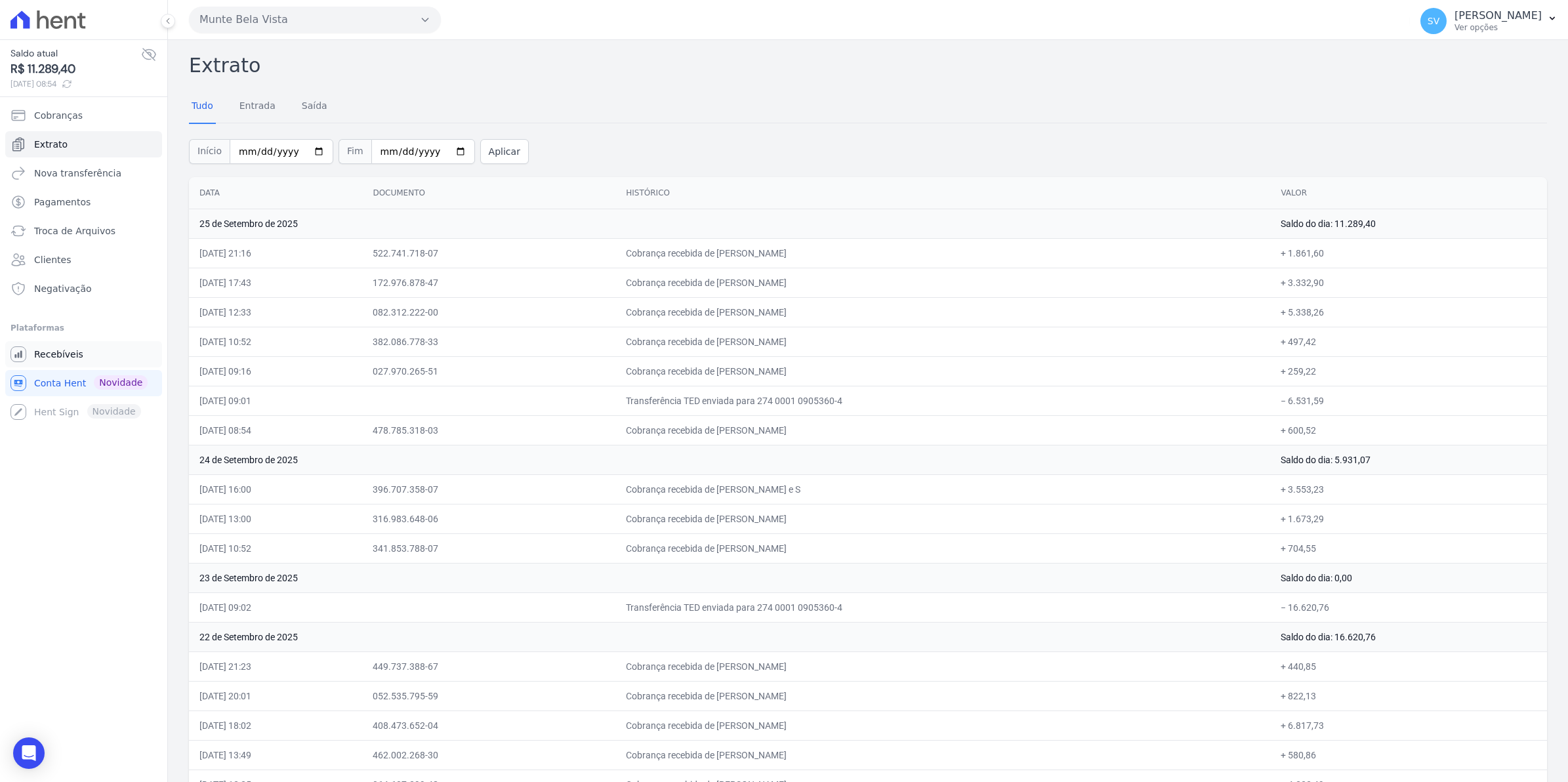
click at [50, 359] on span "Recebíveis" at bounding box center [59, 353] width 49 height 13
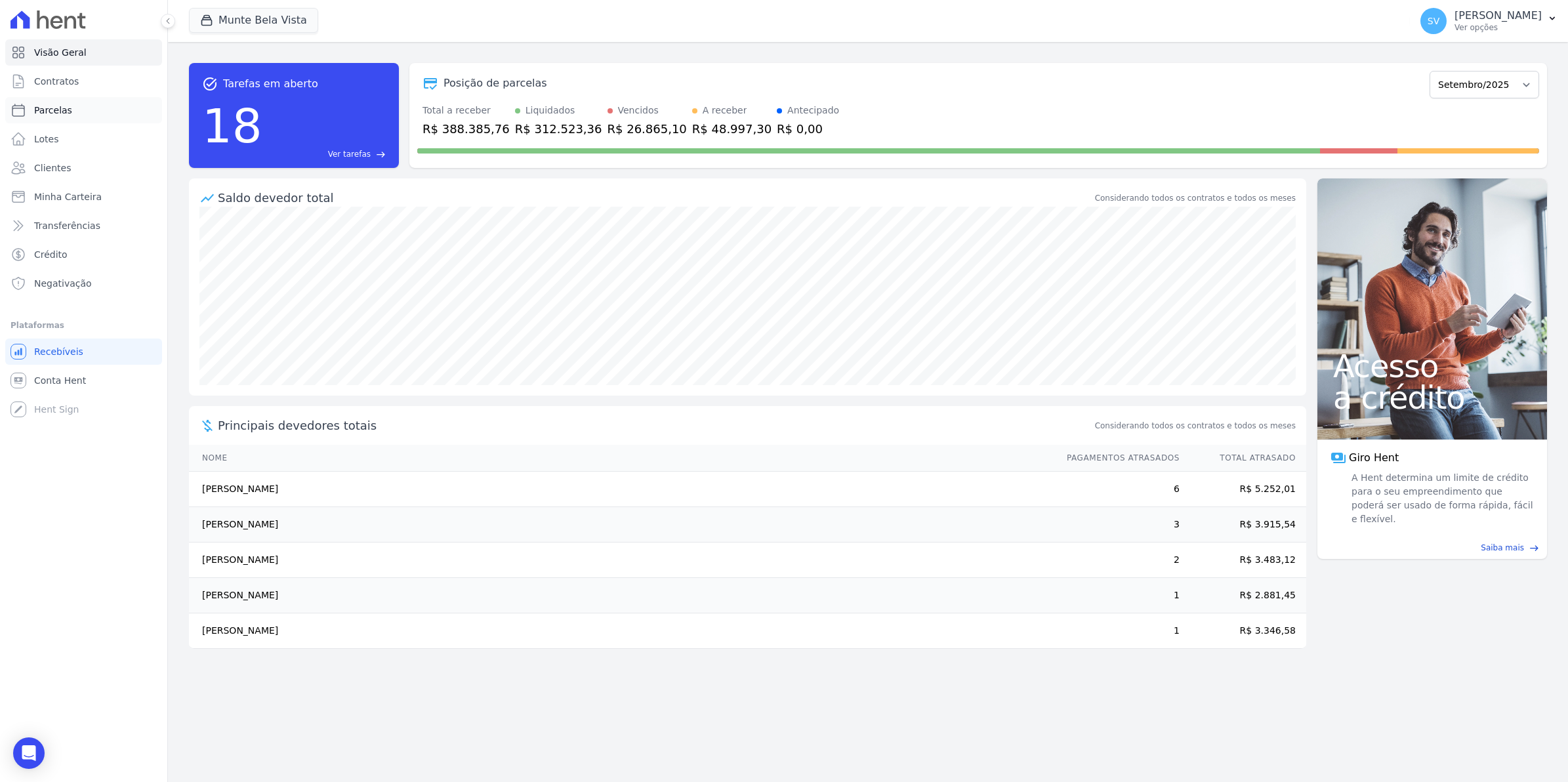
click at [56, 120] on link "Parcelas" at bounding box center [84, 110] width 157 height 27
select select
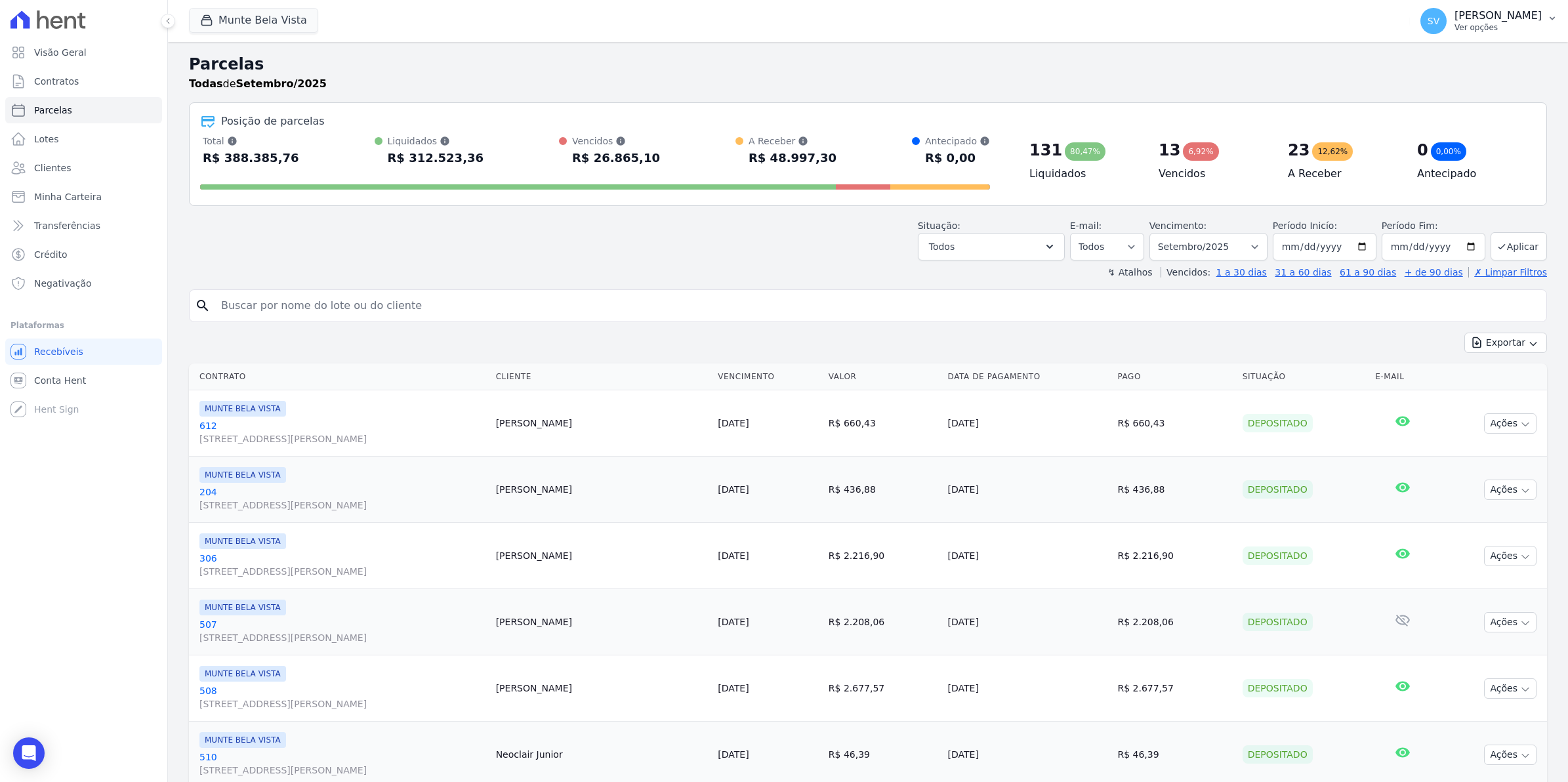
click at [1439, 18] on span "SV" at bounding box center [1434, 21] width 12 height 9
click at [1442, 119] on link "Importar remessas" at bounding box center [1484, 115] width 168 height 24
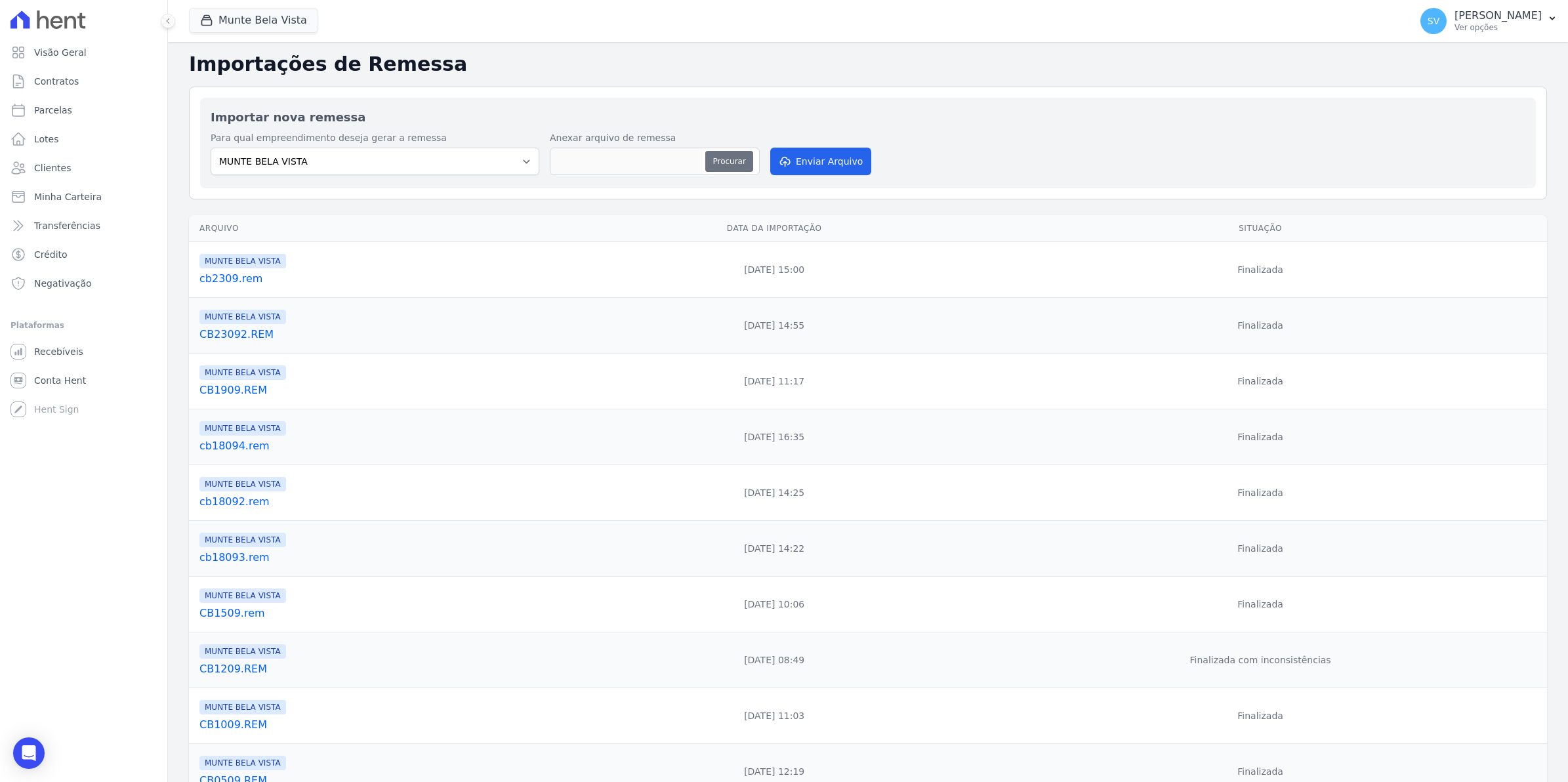
click at [713, 165] on button "Procurar" at bounding box center [729, 161] width 47 height 21
type input "CB2609.REM"
click at [732, 158] on button "Procurar" at bounding box center [729, 161] width 47 height 21
click at [802, 165] on button "Enviar Arquivo" at bounding box center [821, 161] width 101 height 27
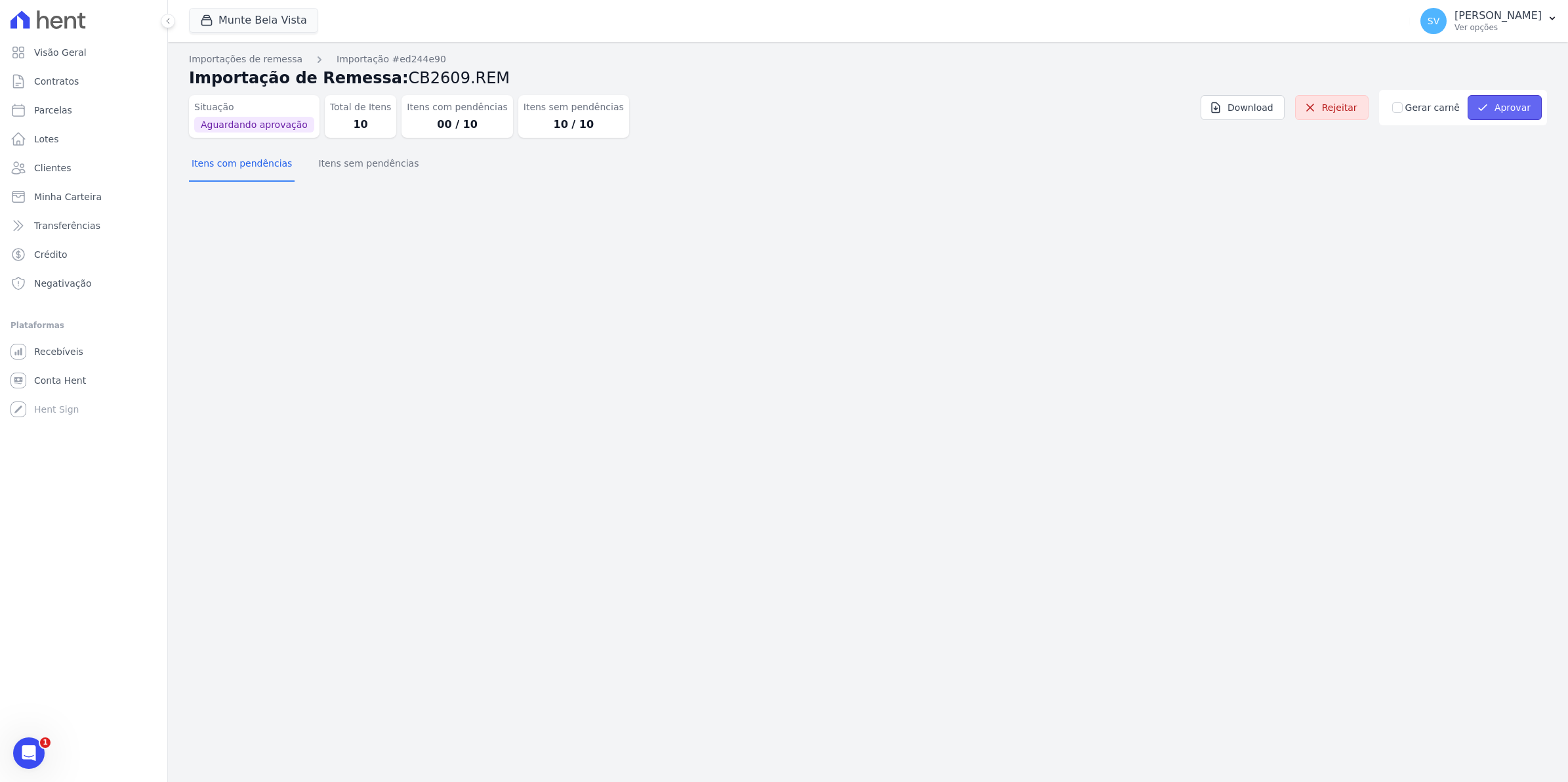
click at [1495, 112] on button "Aprovar" at bounding box center [1505, 107] width 75 height 25
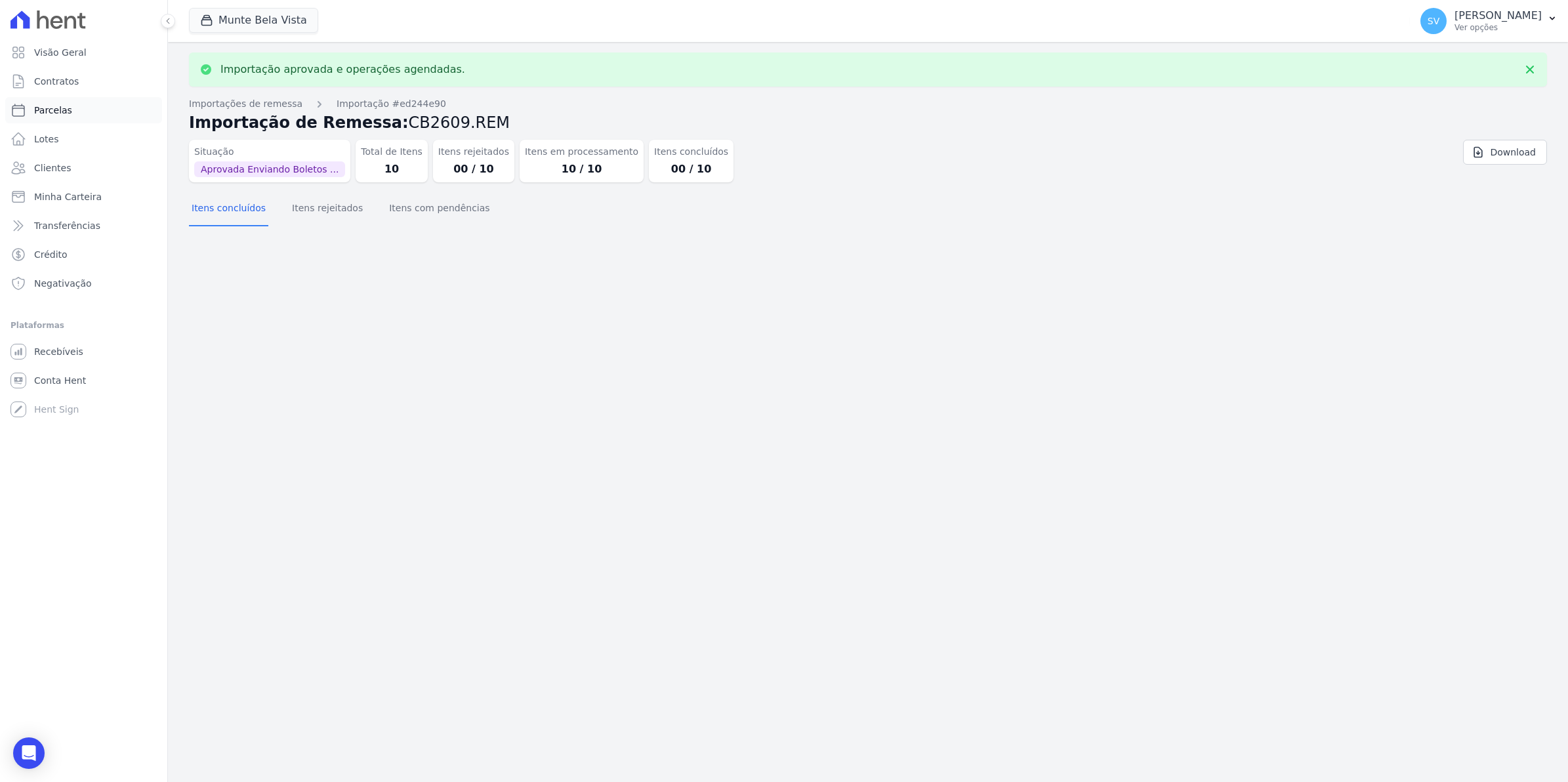
click at [60, 106] on span "Parcelas" at bounding box center [53, 109] width 38 height 13
select select
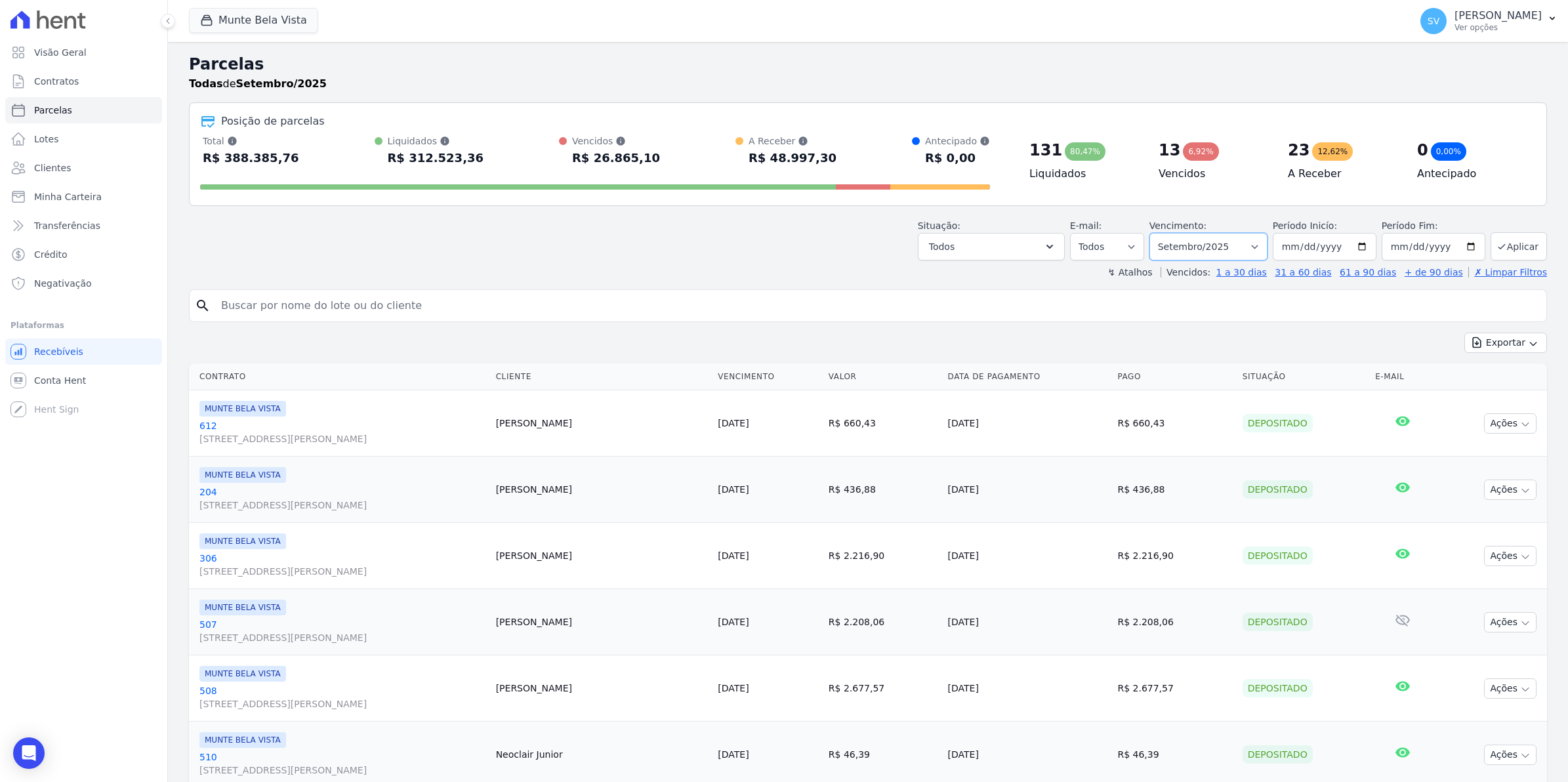
click at [1253, 246] on select "Filtrar por período ──────── Todos os meses Janeiro/2024 Fevereiro/2024 Março/2…" at bounding box center [1208, 246] width 118 height 27
click at [1252, 240] on select "Filtrar por período ──────── Todos os meses Janeiro/2024 Fevereiro/2024 Março/2…" at bounding box center [1208, 246] width 118 height 27
select select "10/2025"
click at [1154, 233] on select "Filtrar por período ──────── Todos os meses Janeiro/2024 Fevereiro/2024 Março/2…" at bounding box center [1208, 246] width 118 height 27
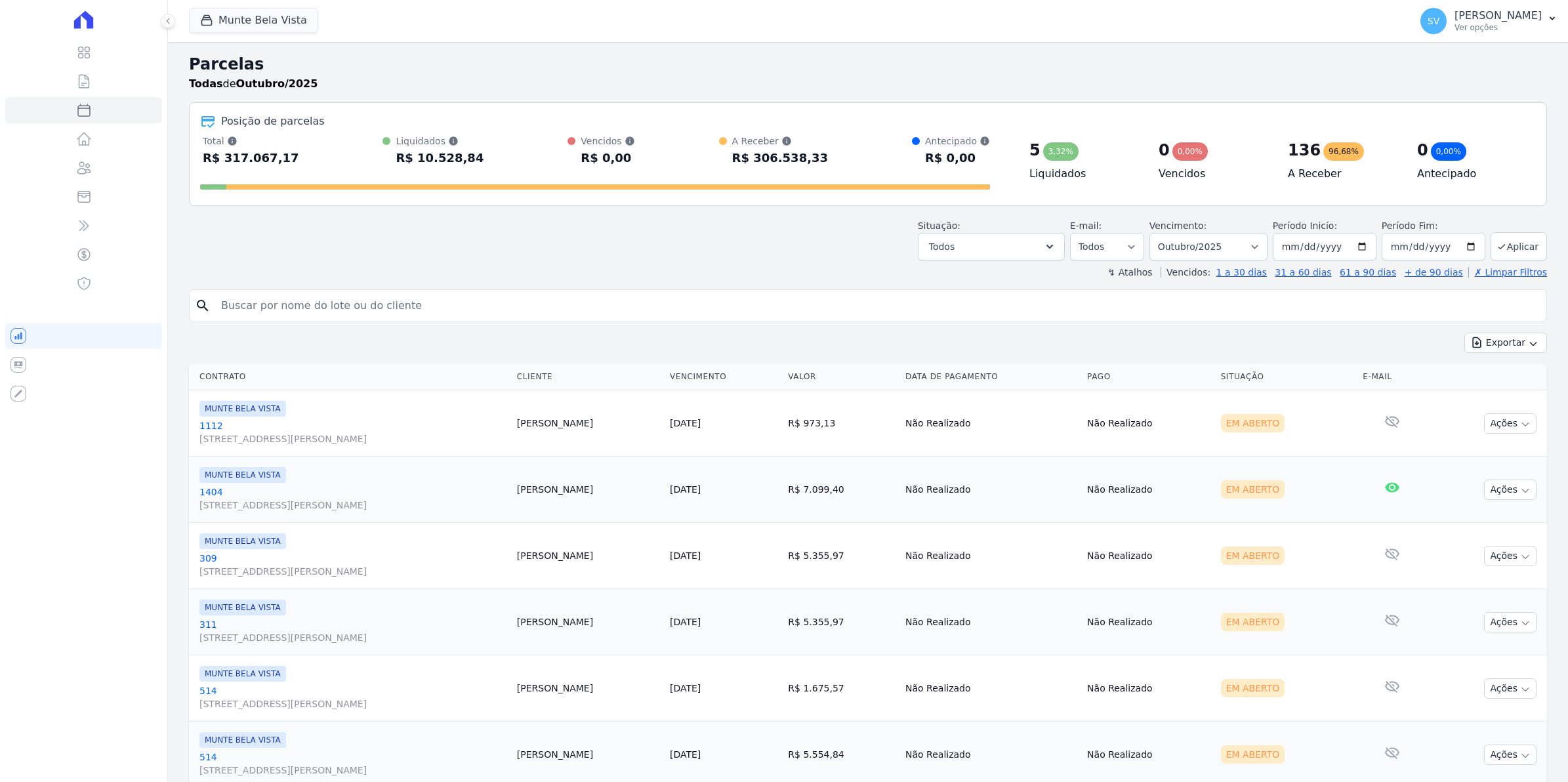
select select
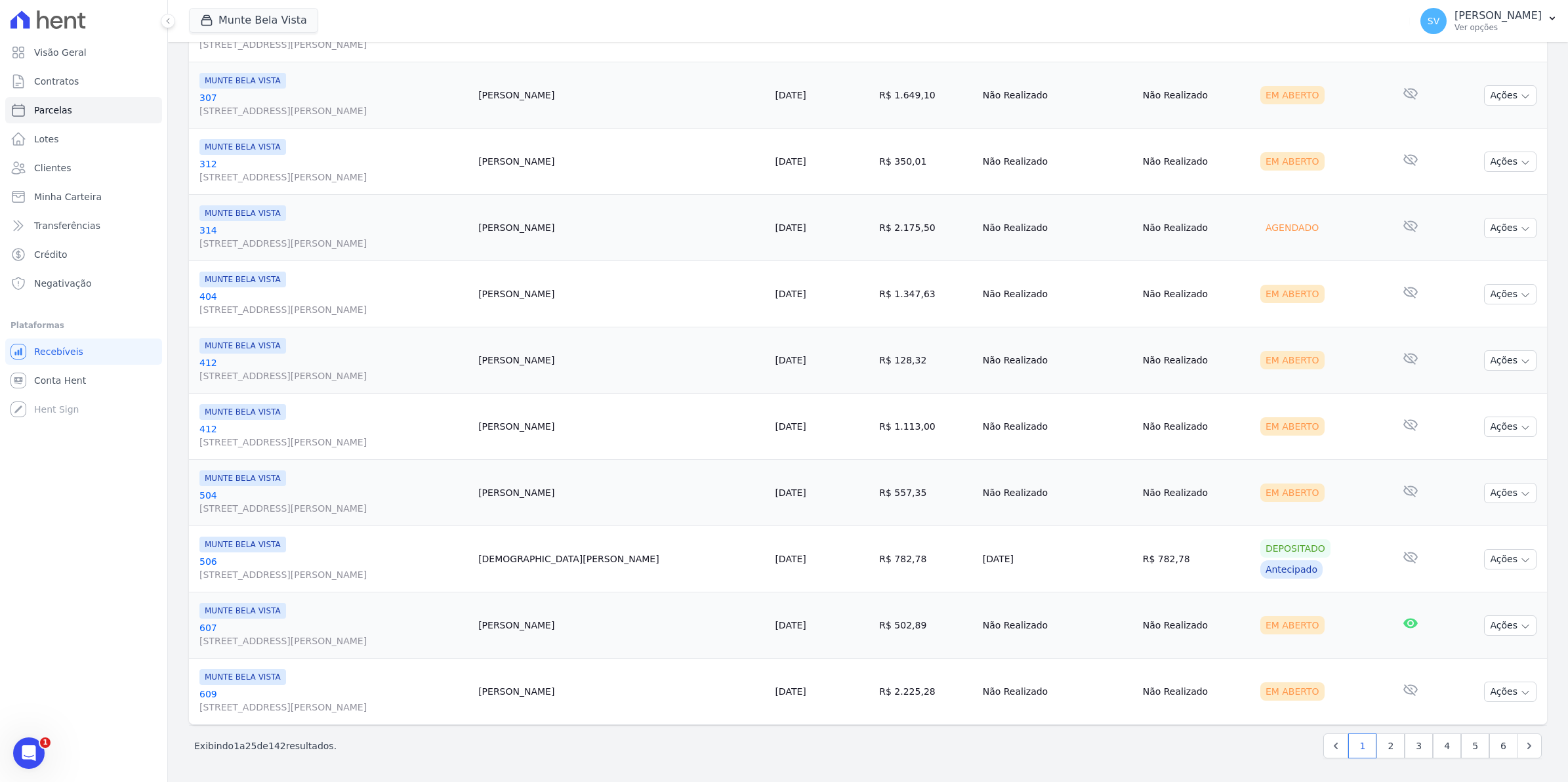
scroll to position [1326, 0]
click at [1376, 749] on link "2" at bounding box center [1390, 746] width 28 height 25
select select
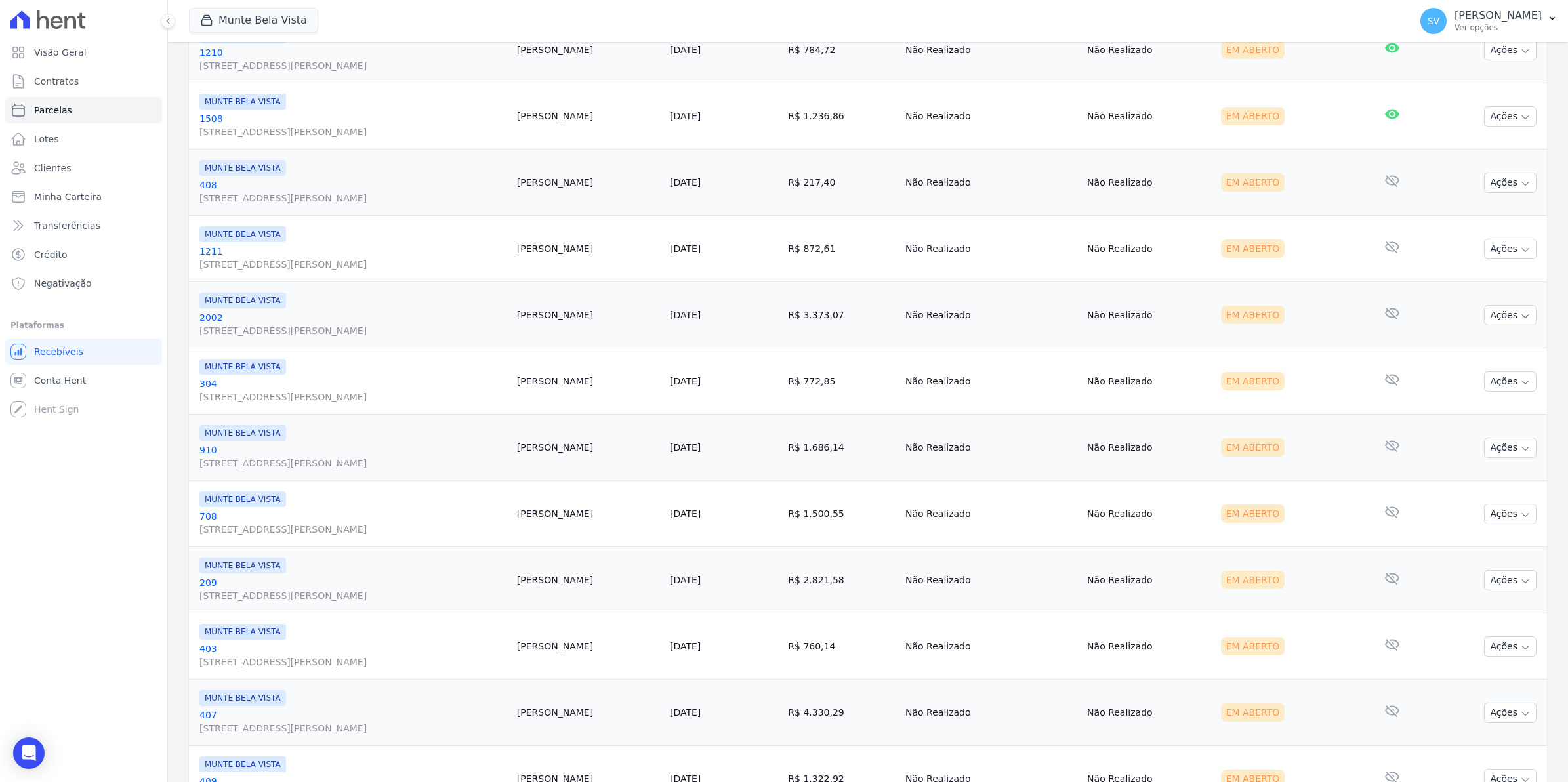
scroll to position [1326, 0]
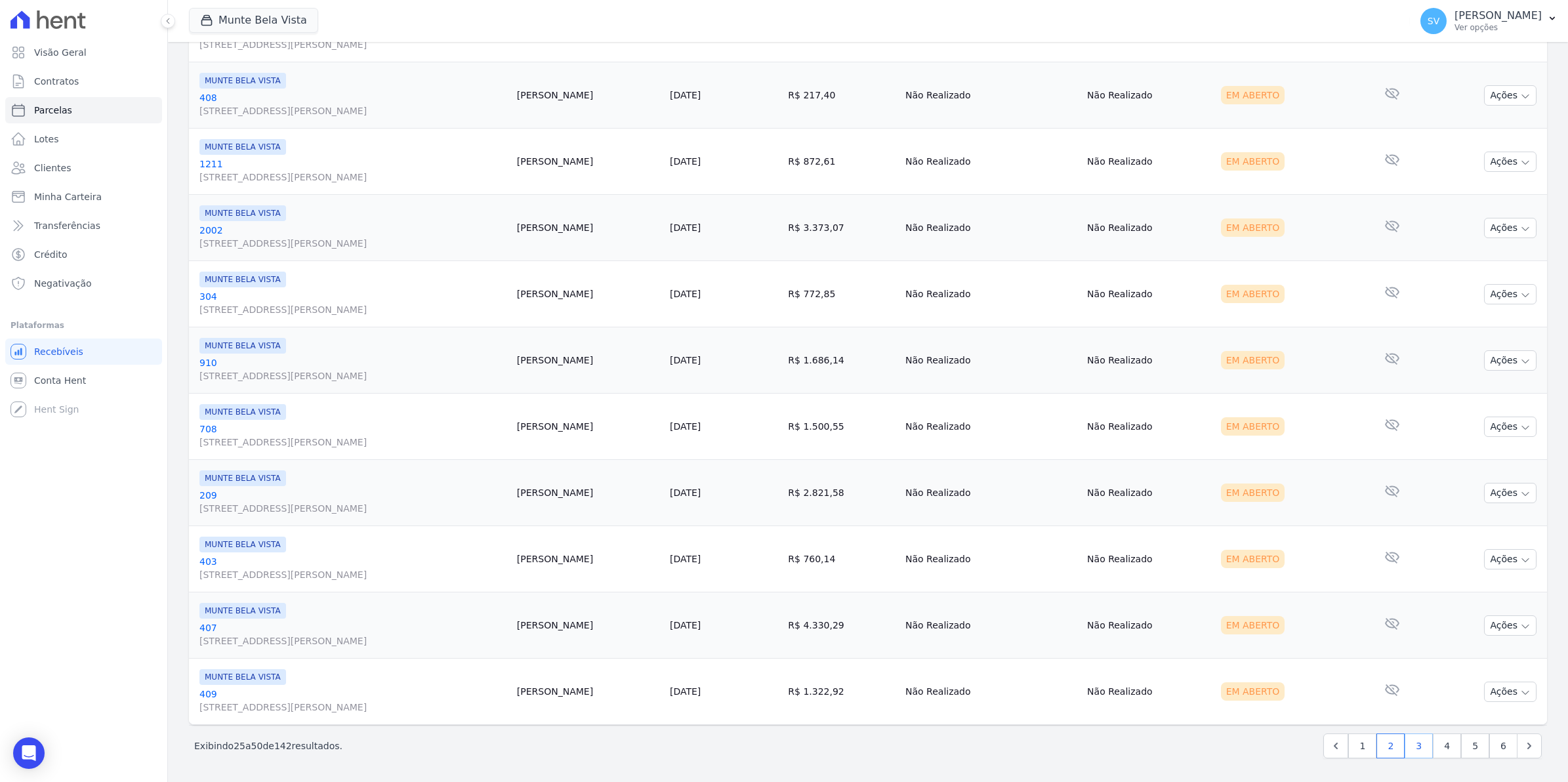
click at [1406, 751] on link "3" at bounding box center [1419, 746] width 28 height 25
select select
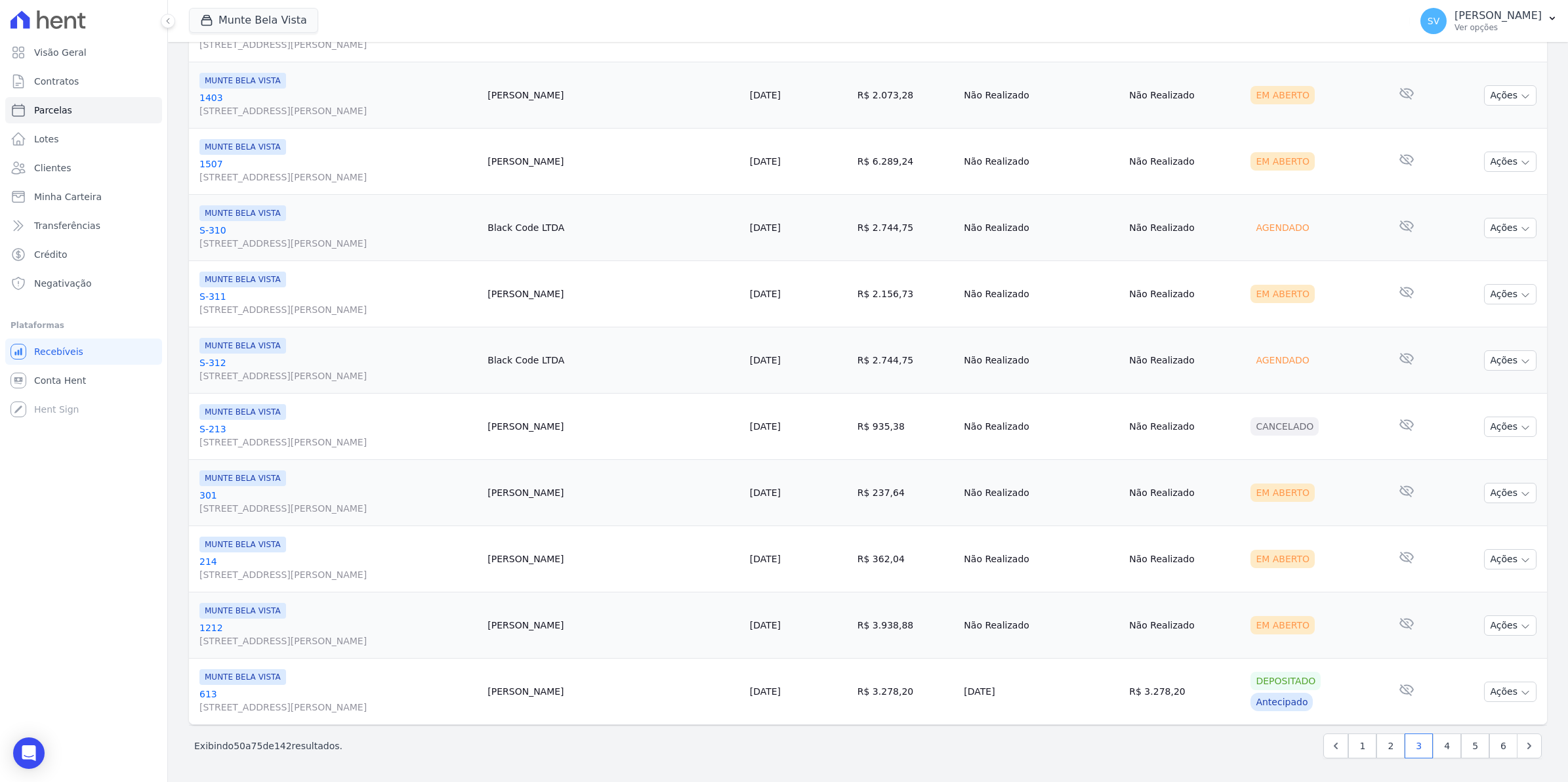
scroll to position [1326, 0]
click at [1434, 743] on link "4" at bounding box center [1447, 746] width 28 height 25
select select
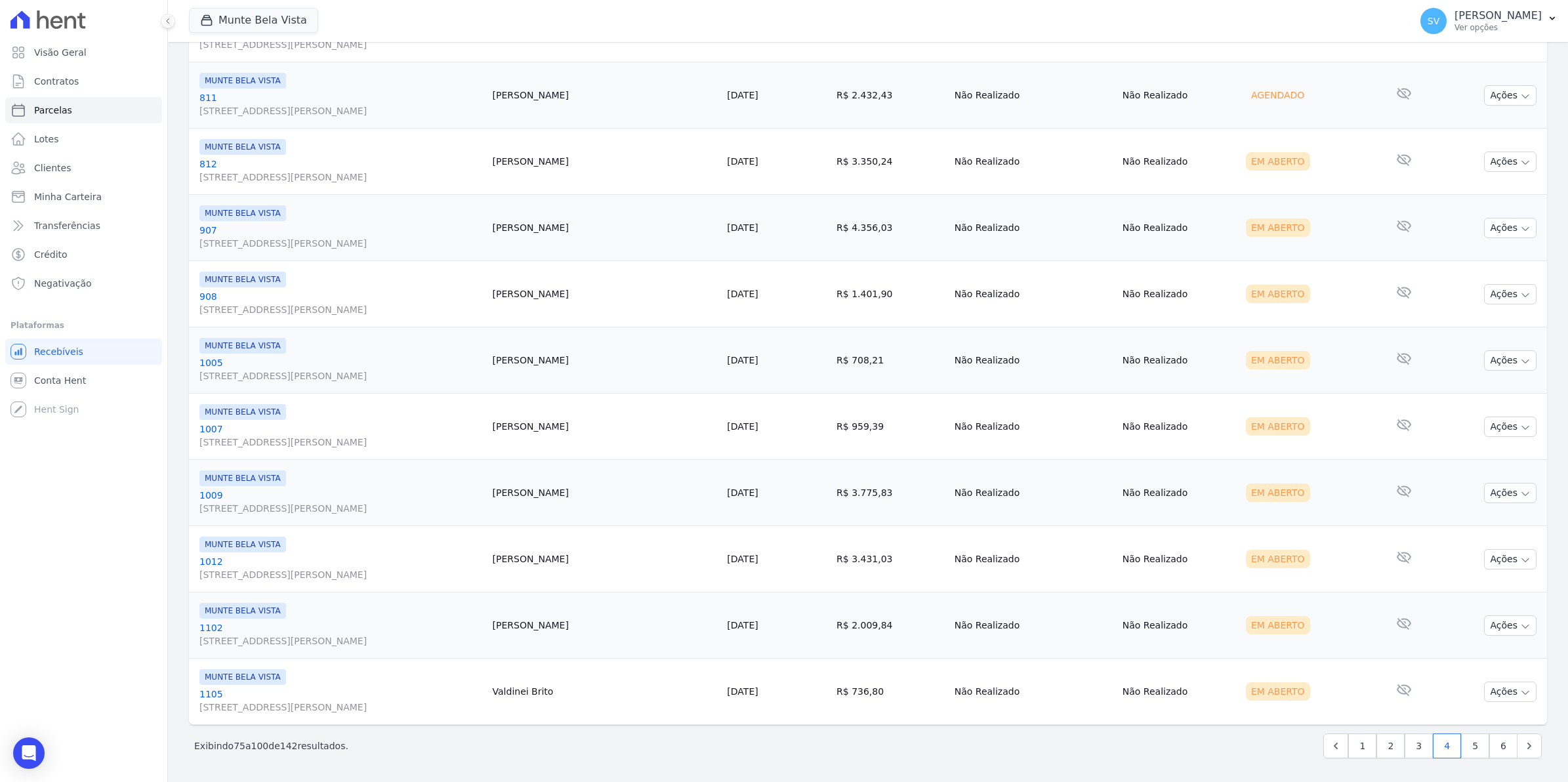
scroll to position [1326, 0]
click at [1468, 745] on link "5" at bounding box center [1475, 746] width 28 height 25
select select
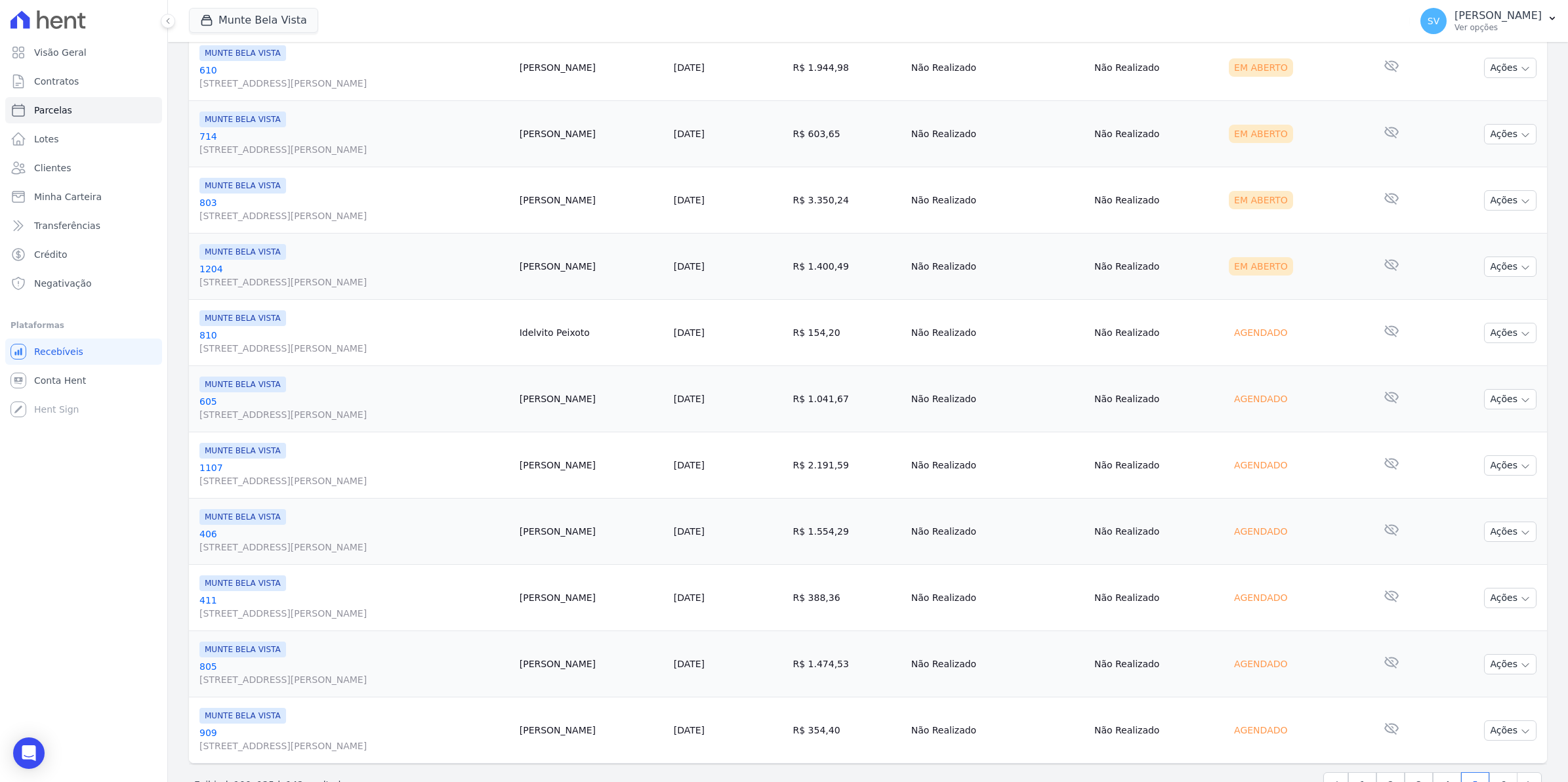
scroll to position [1312, 0]
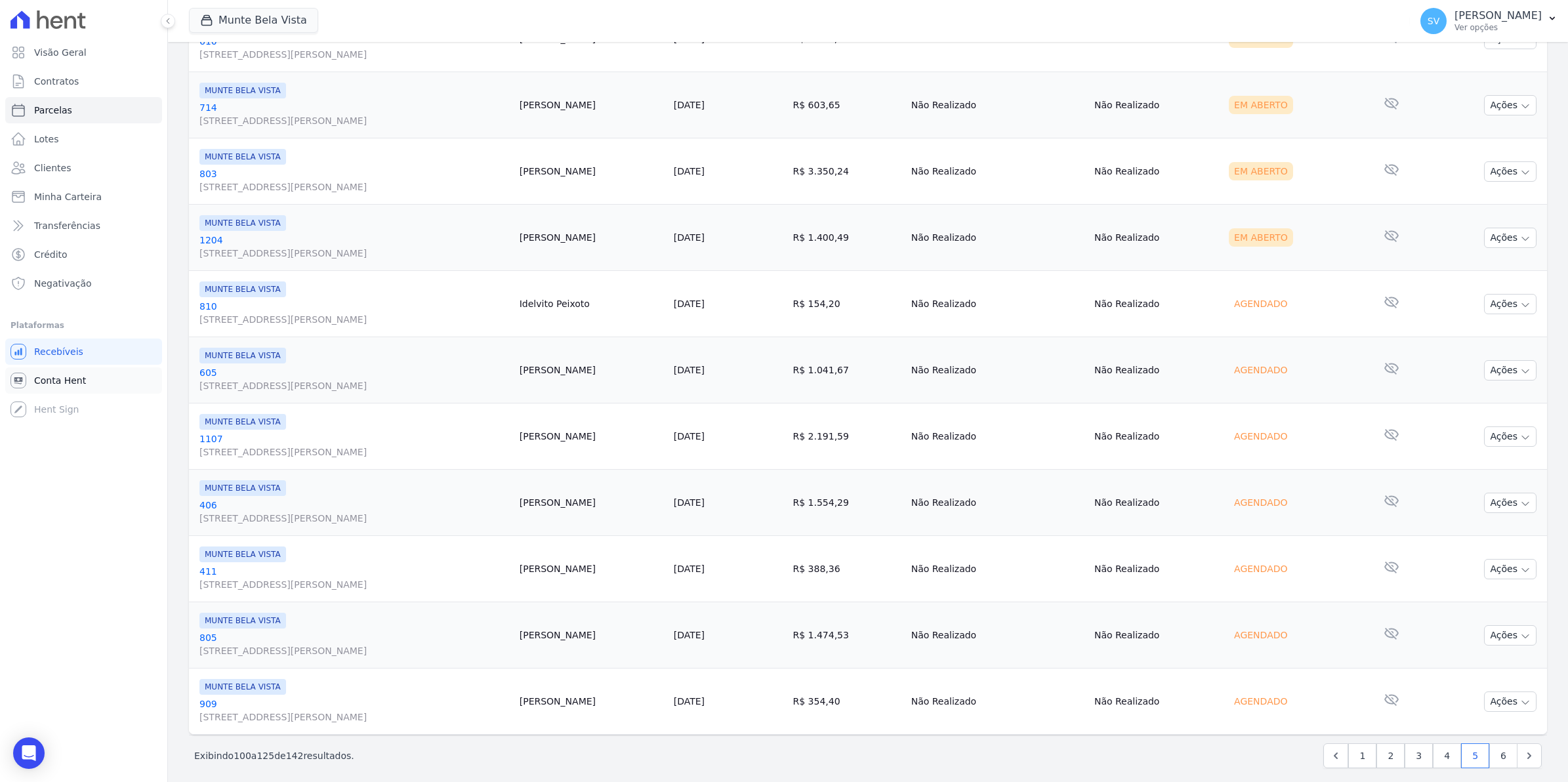
click at [57, 385] on span "Conta Hent" at bounding box center [60, 380] width 52 height 13
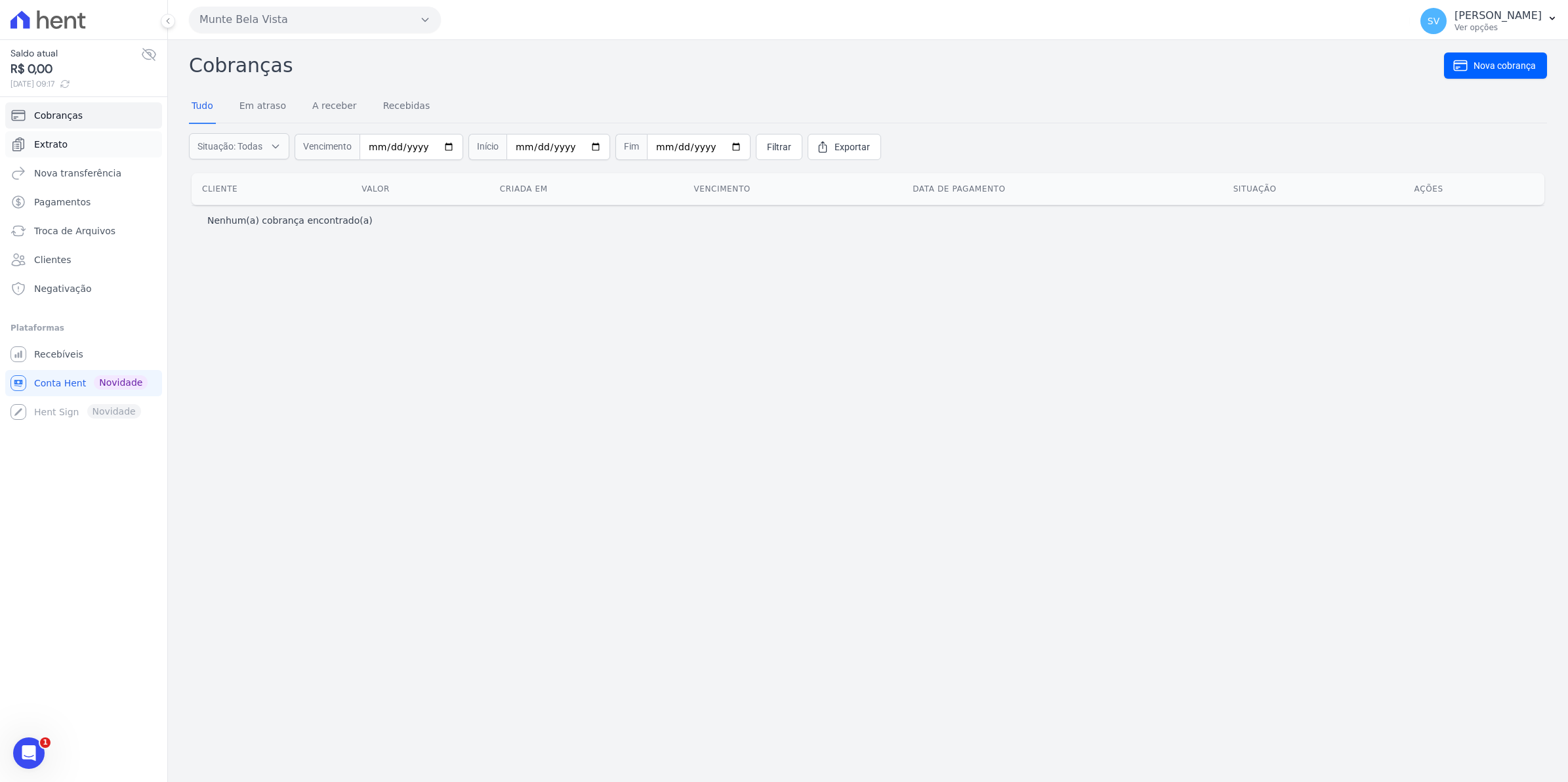
click at [64, 144] on link "Extrato" at bounding box center [84, 144] width 157 height 27
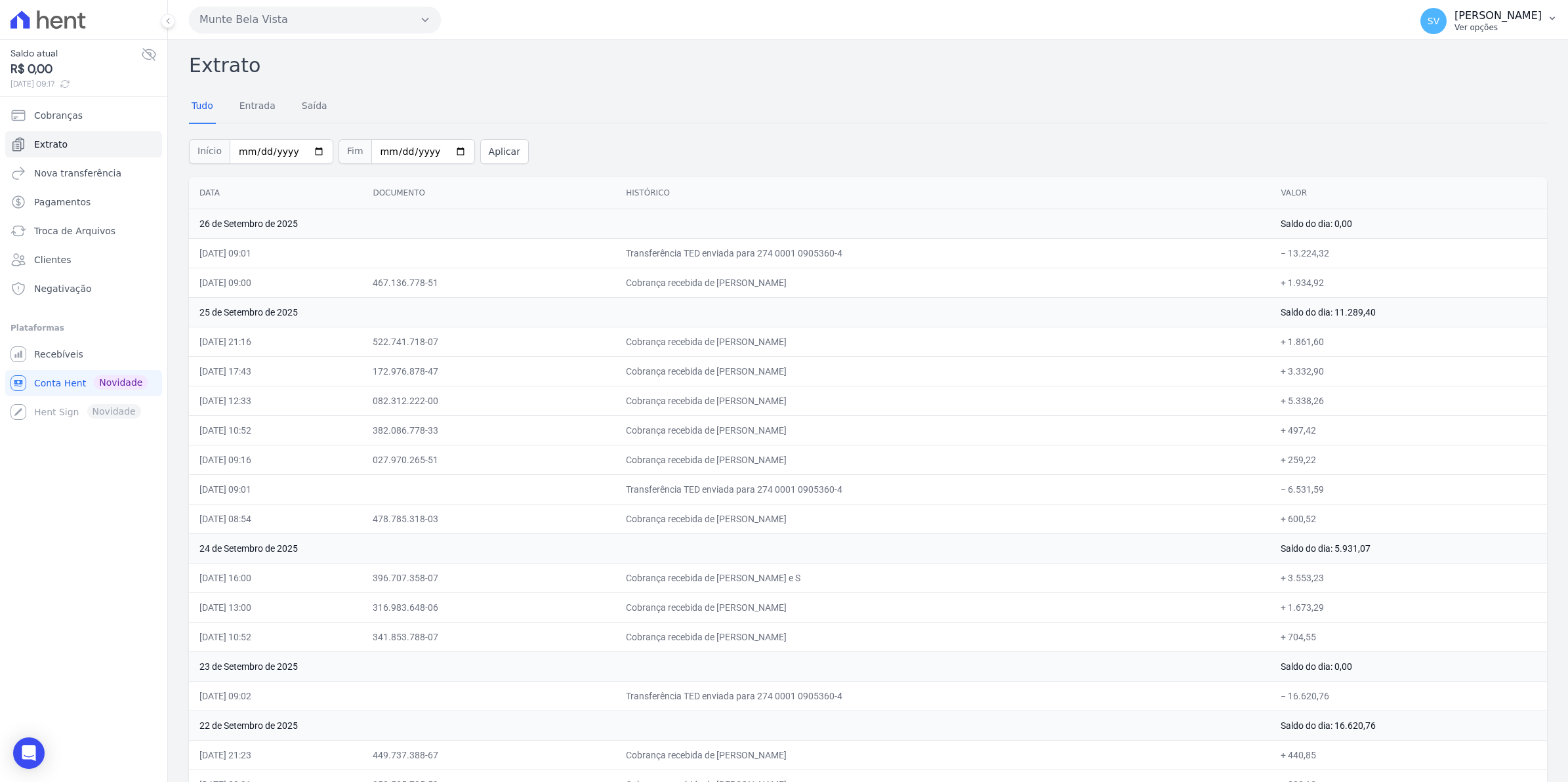
click at [1447, 21] on span "SV" at bounding box center [1433, 21] width 27 height 27
click at [56, 357] on span "Recebíveis" at bounding box center [59, 353] width 49 height 13
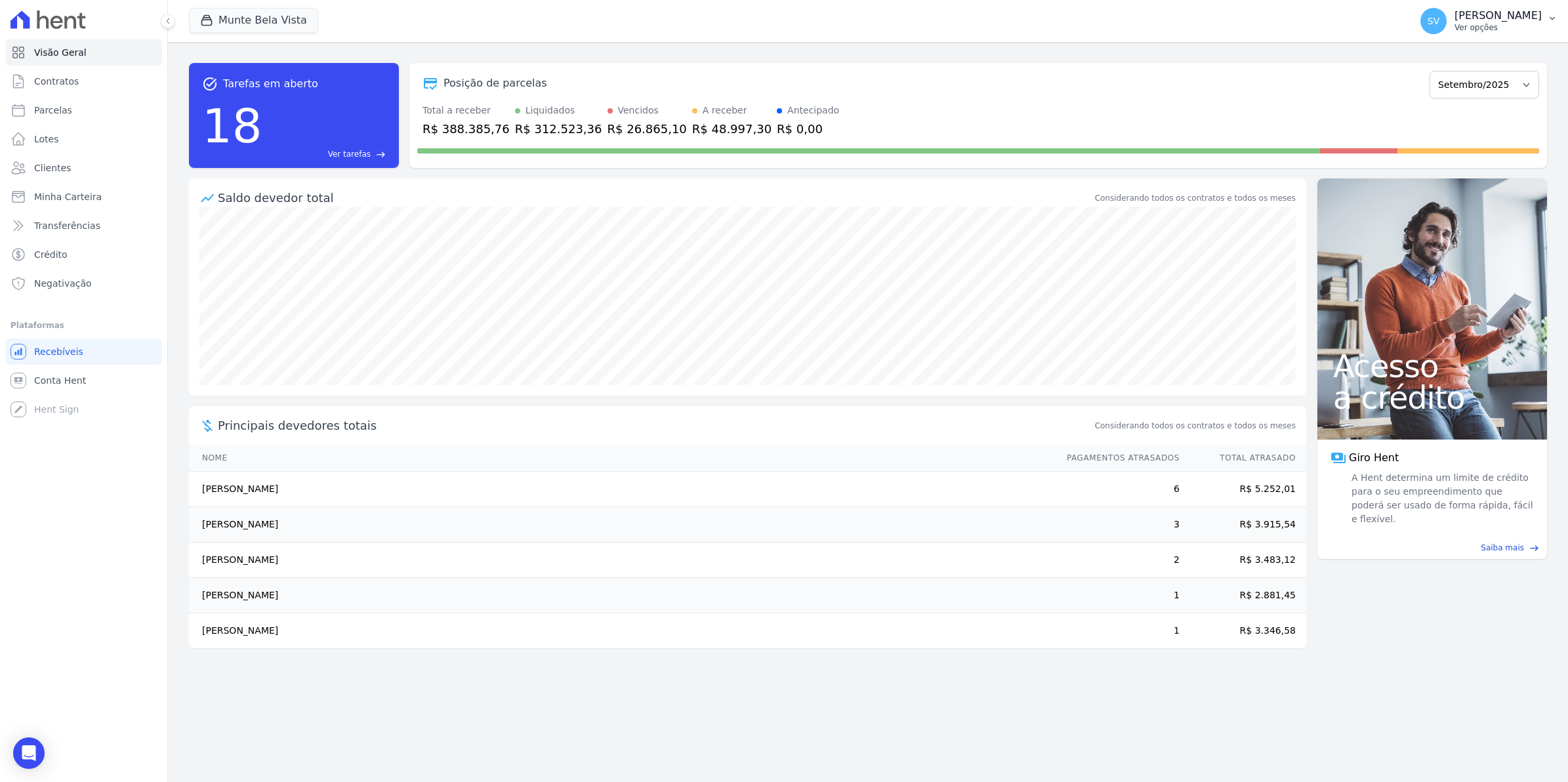
click at [1447, 33] on span "SV" at bounding box center [1433, 21] width 27 height 27
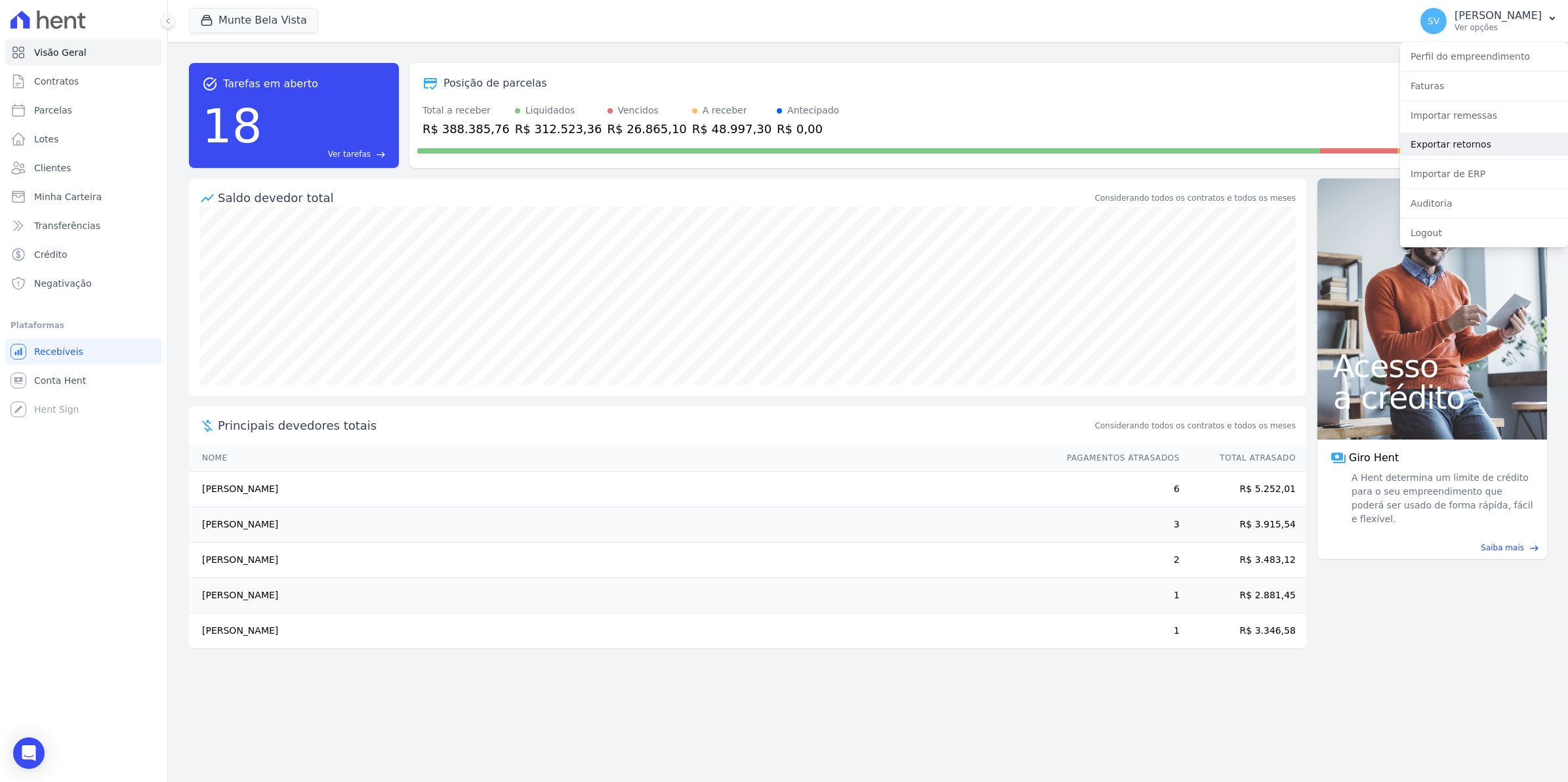
click at [1434, 143] on link "Exportar retornos" at bounding box center [1484, 144] width 168 height 24
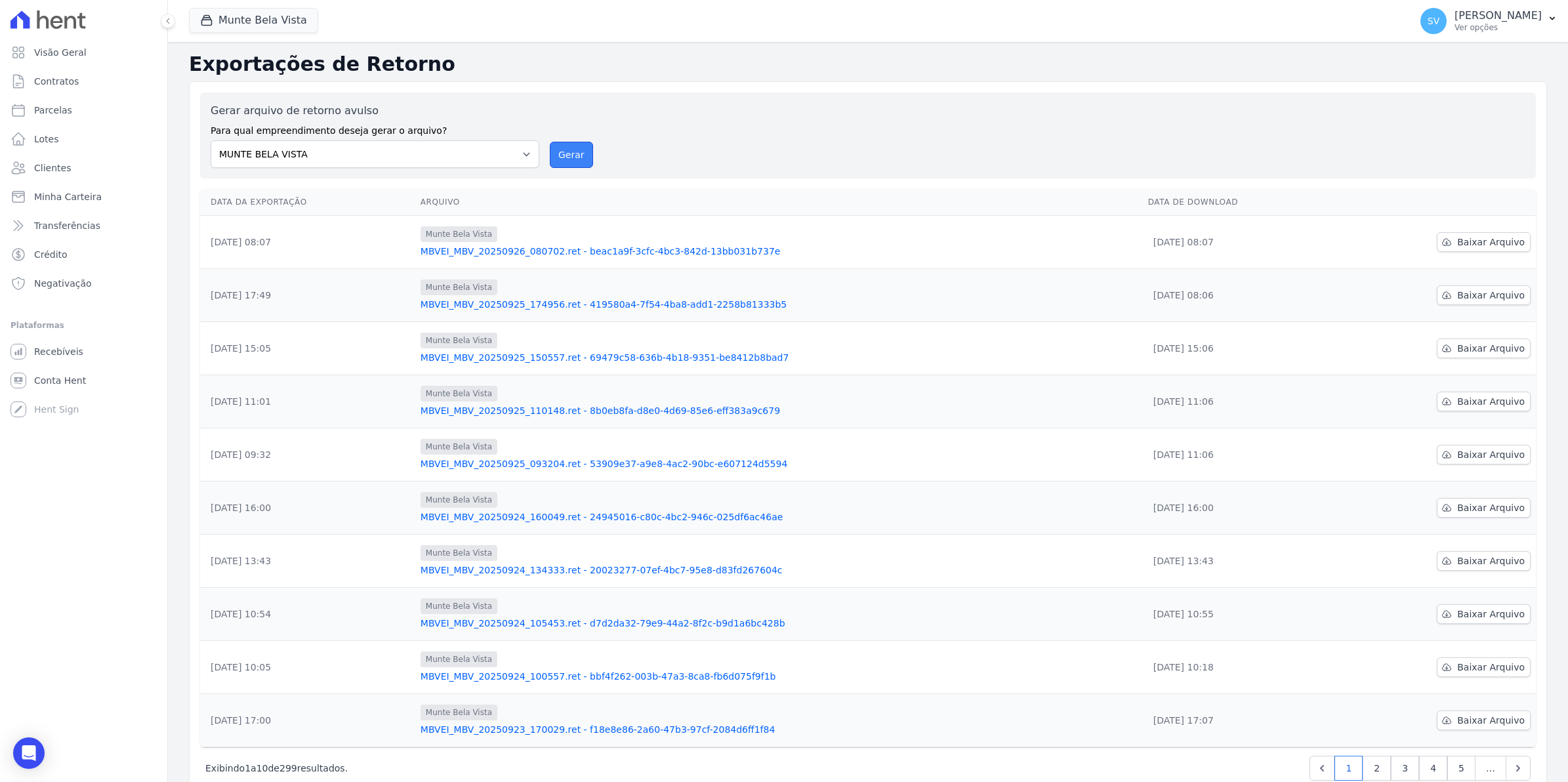
click at [569, 153] on button "Gerar" at bounding box center [571, 154] width 43 height 27
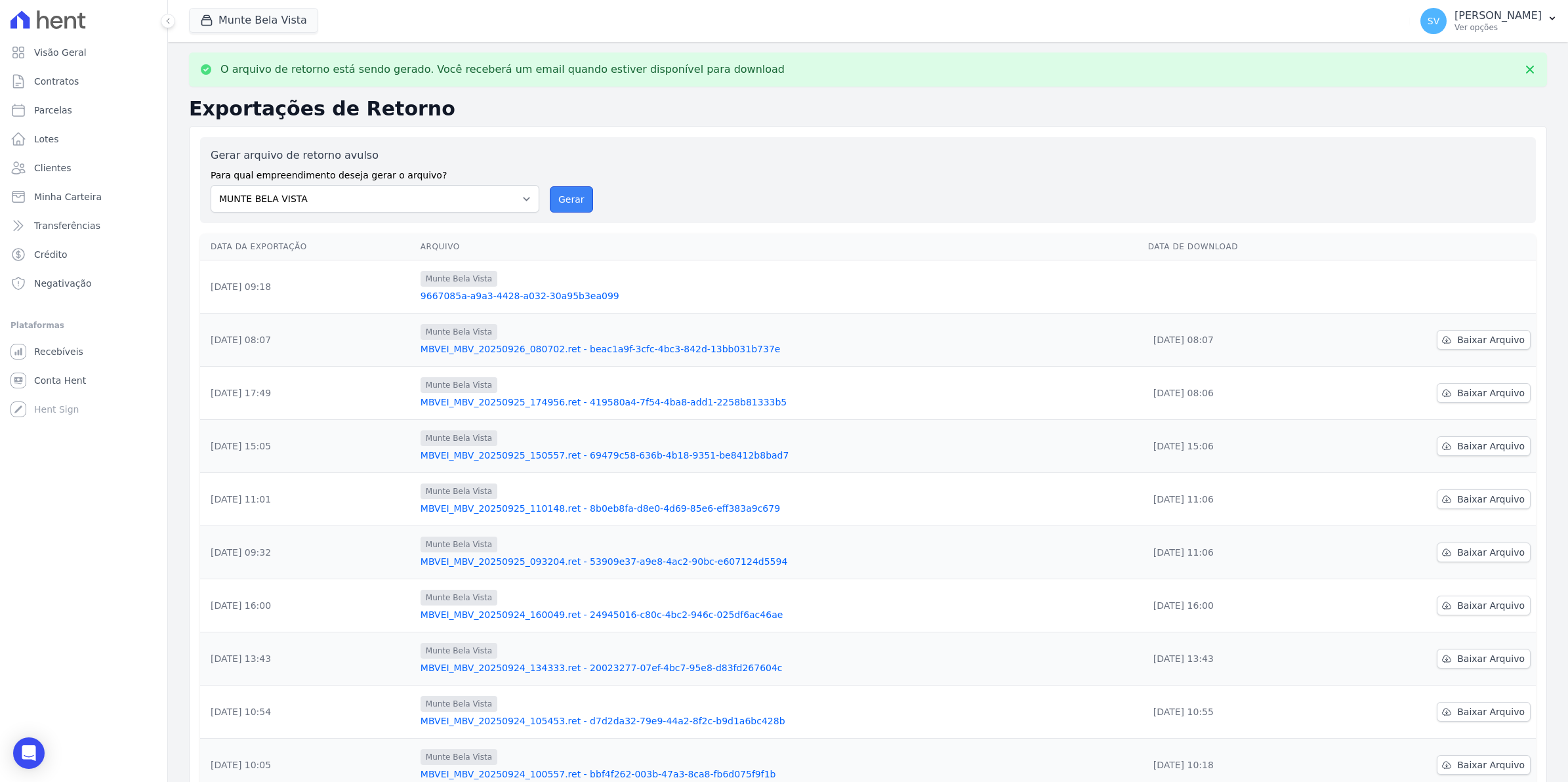
click at [572, 202] on button "Gerar" at bounding box center [571, 199] width 43 height 27
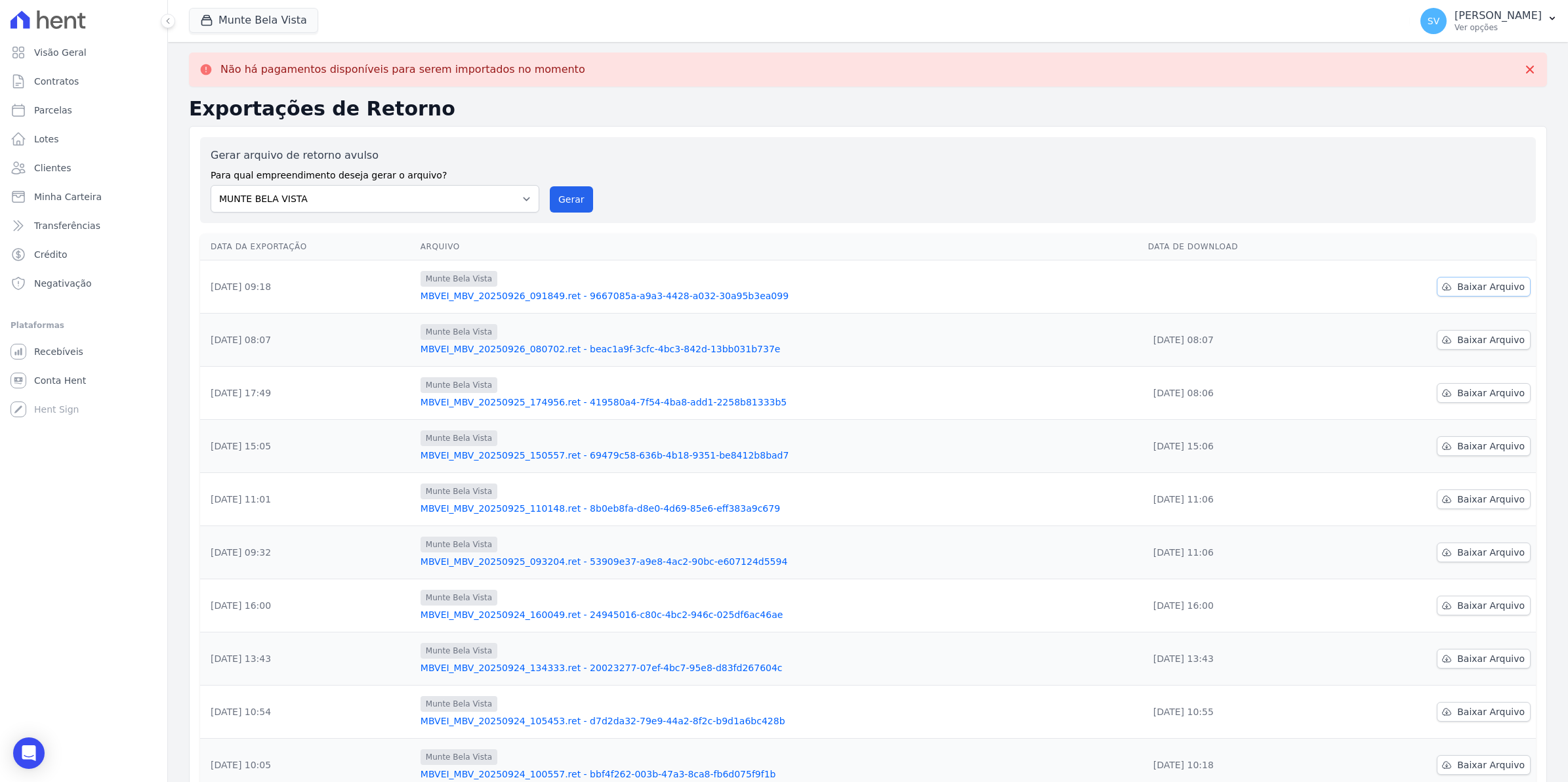
click at [1471, 290] on span "Baixar Arquivo" at bounding box center [1491, 286] width 68 height 13
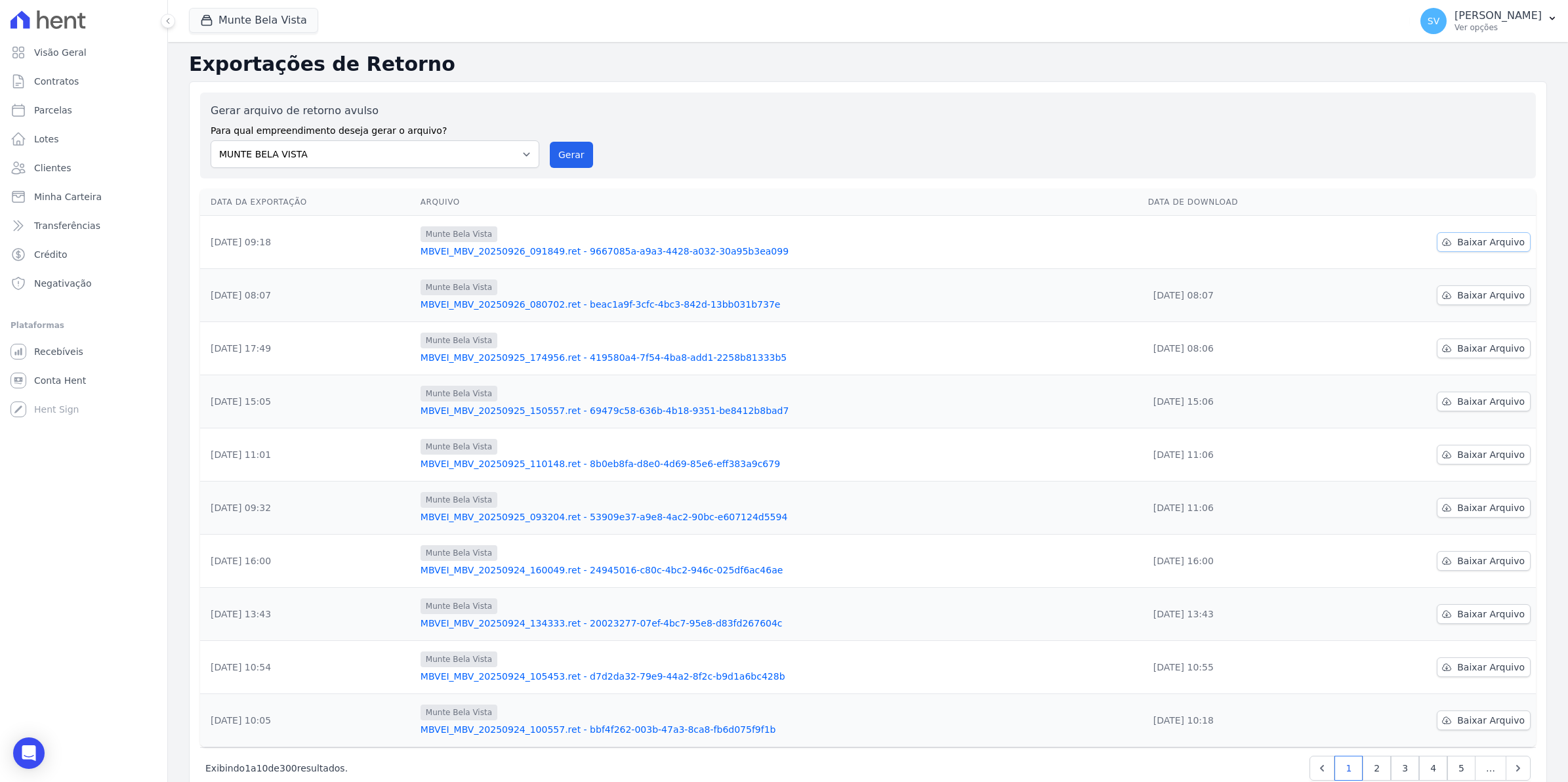
click at [1468, 240] on span "Baixar Arquivo" at bounding box center [1491, 242] width 68 height 13
click at [51, 374] on span "Conta Hent" at bounding box center [60, 380] width 52 height 13
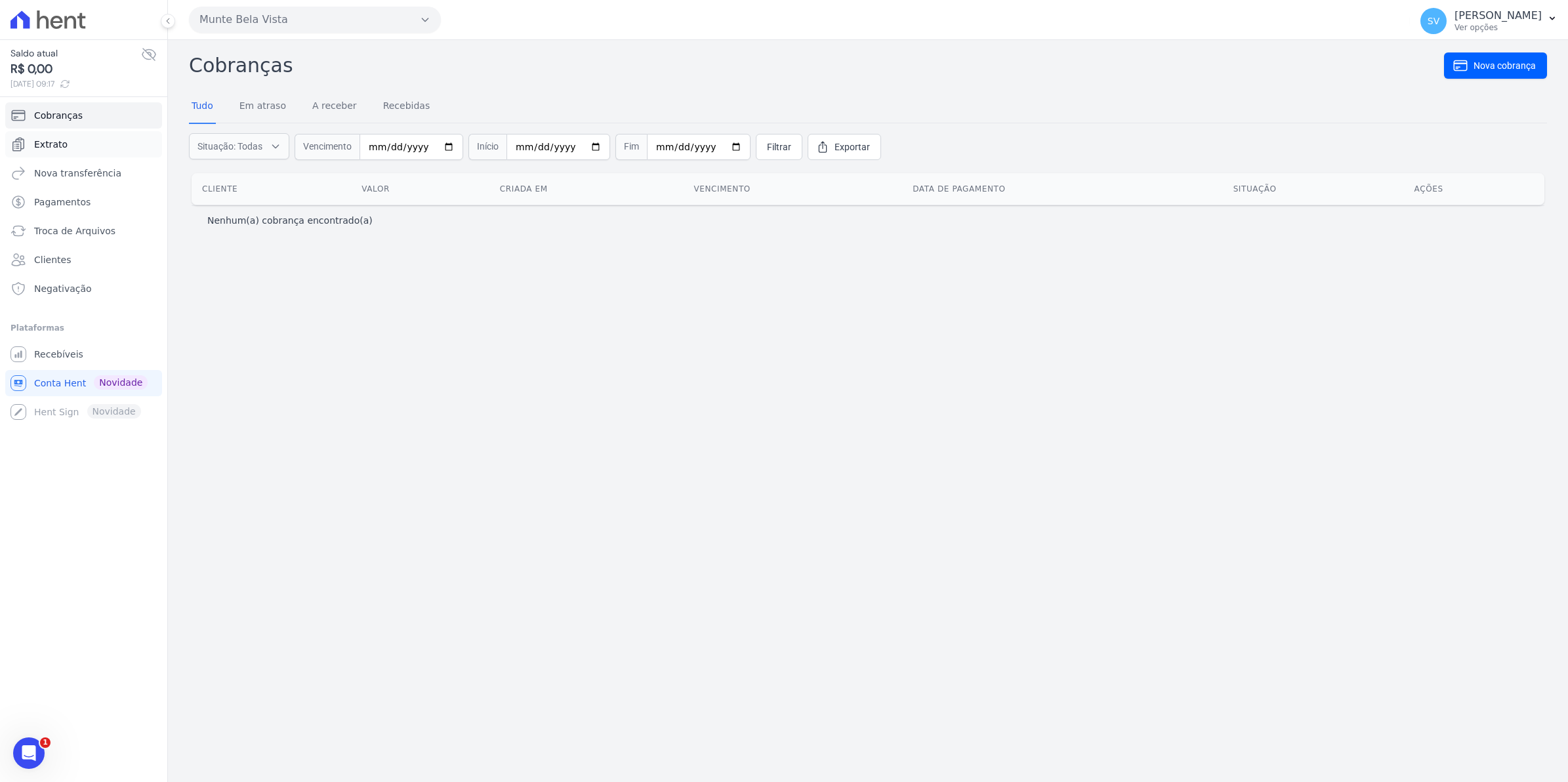
click at [50, 142] on span "Extrato" at bounding box center [51, 144] width 33 height 13
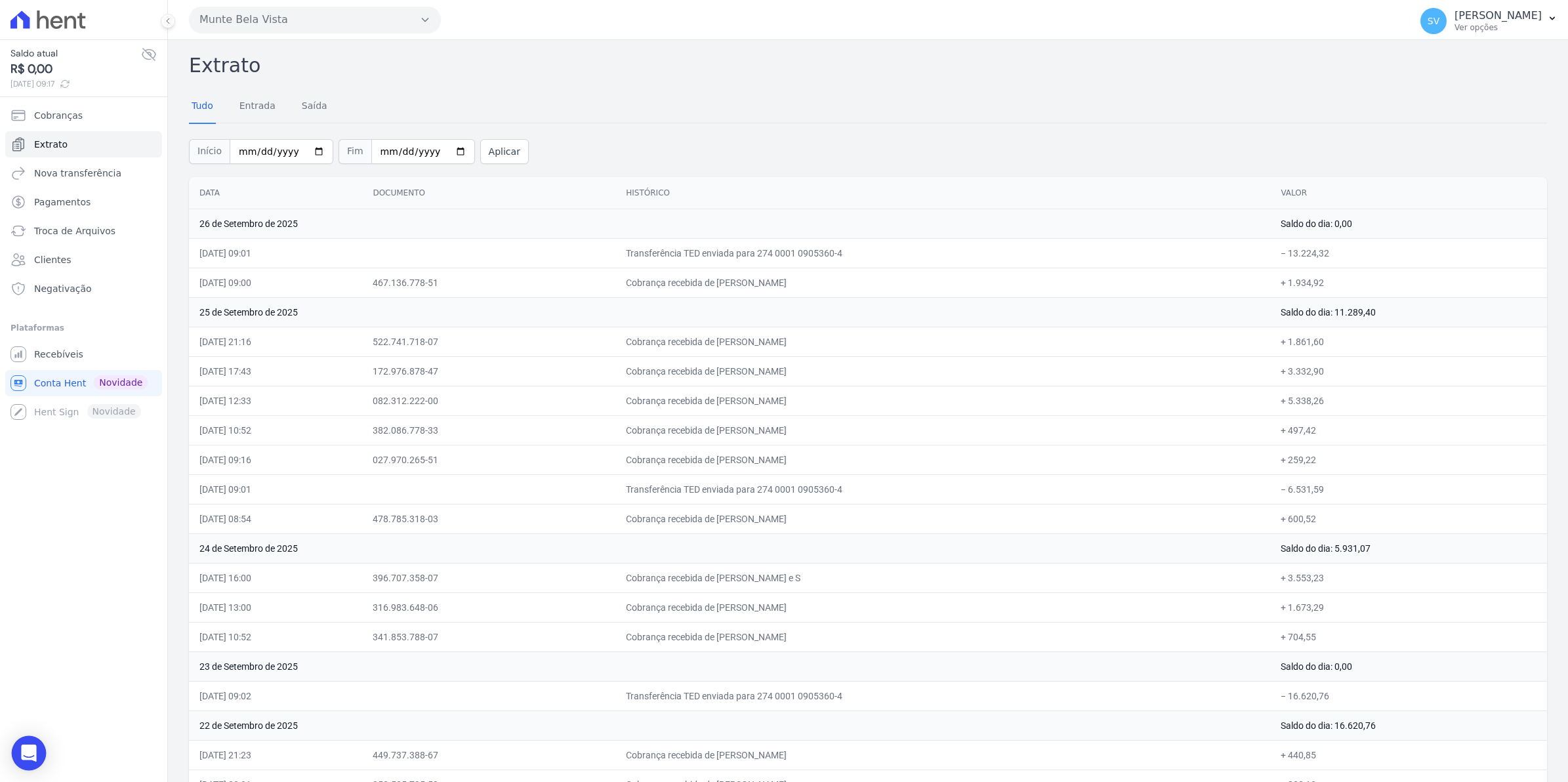
click at [37, 758] on div "Open Intercom Messenger" at bounding box center [30, 753] width 35 height 35
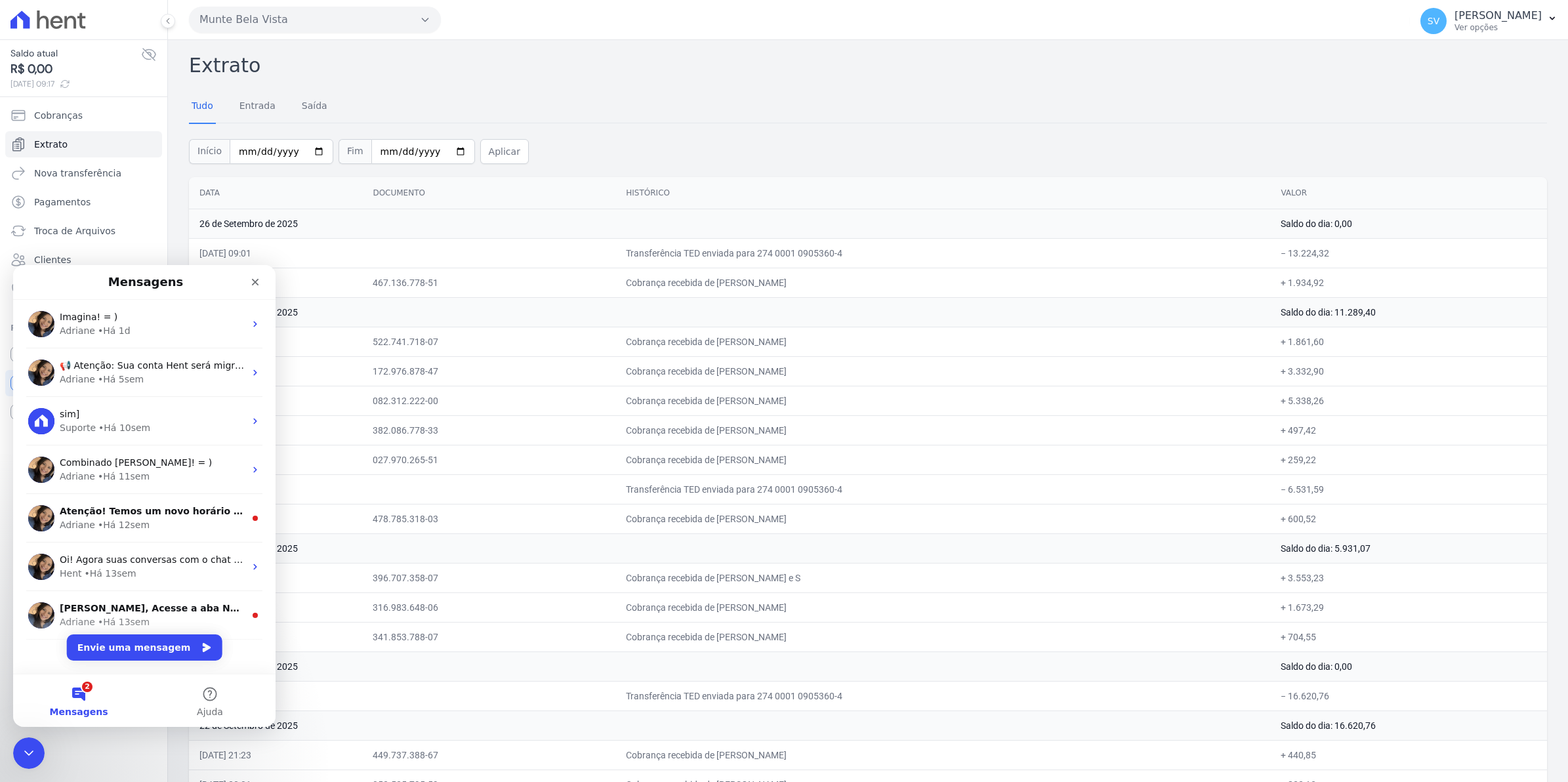
drag, startPoint x: 502, startPoint y: 233, endPoint x: 462, endPoint y: 150, distance: 92.1
click at [502, 234] on td "26 de Setembro de 2025" at bounding box center [730, 223] width 1081 height 30
click at [84, 312] on span "Imagina! = )" at bounding box center [89, 317] width 58 height 11
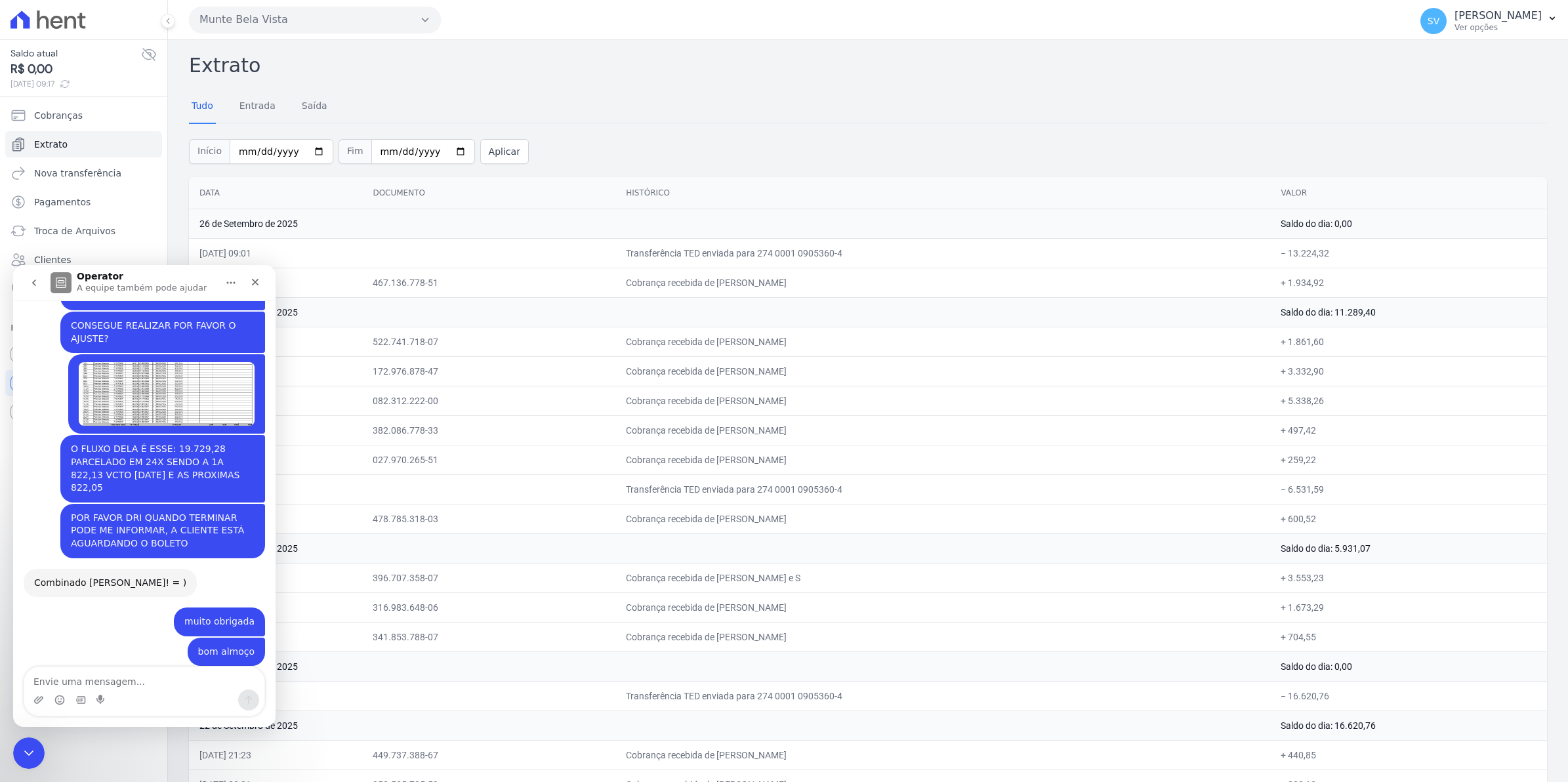
scroll to position [10377, 0]
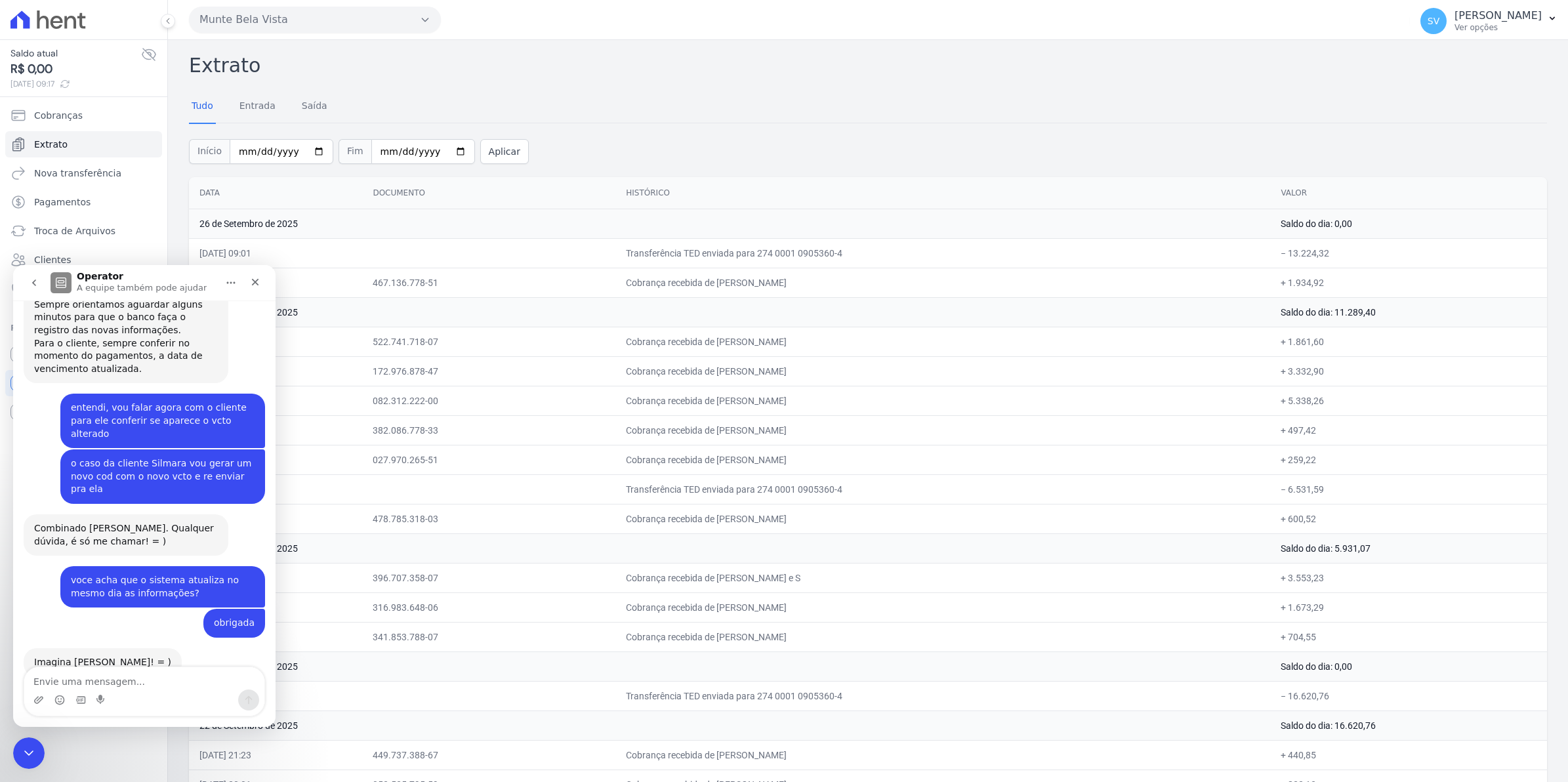
click at [362, 256] on td "[DATE] 09:01" at bounding box center [276, 252] width 173 height 30
click at [252, 280] on icon "Fechar" at bounding box center [256, 282] width 11 height 11
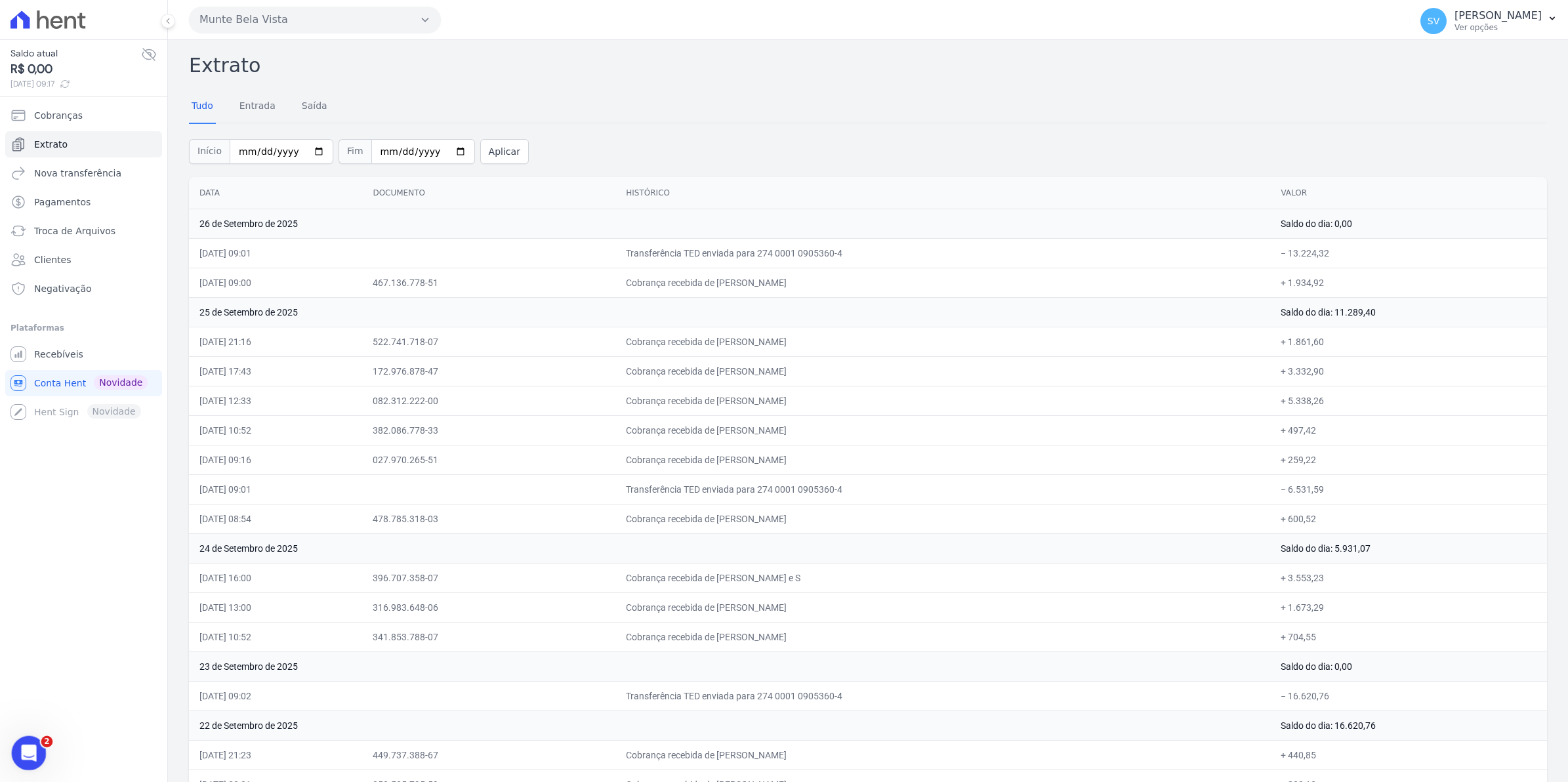
click at [33, 749] on icon "Abertura do Messenger da Intercom" at bounding box center [27, 751] width 21 height 21
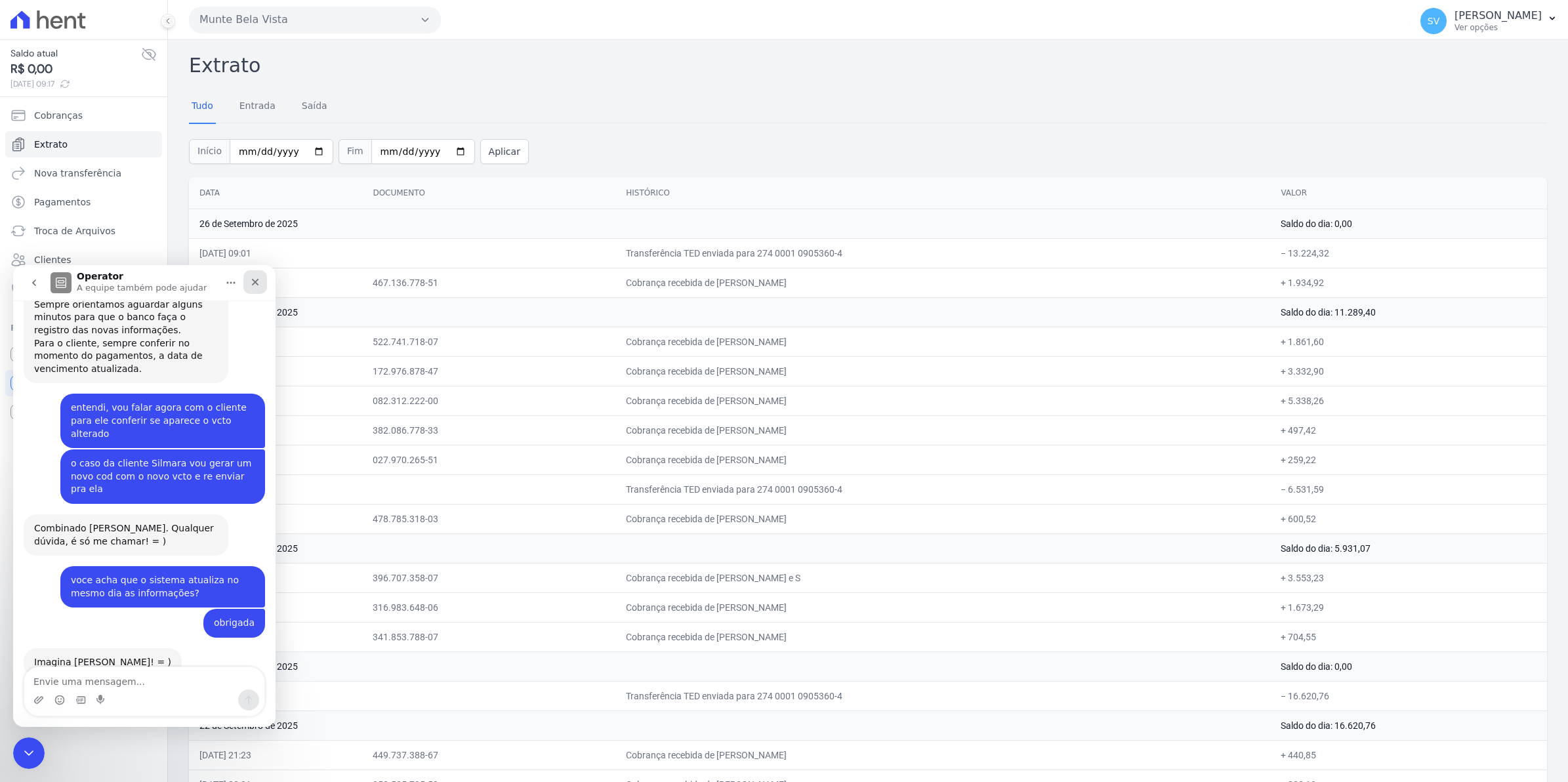
click at [258, 282] on icon "Fechar" at bounding box center [256, 282] width 11 height 11
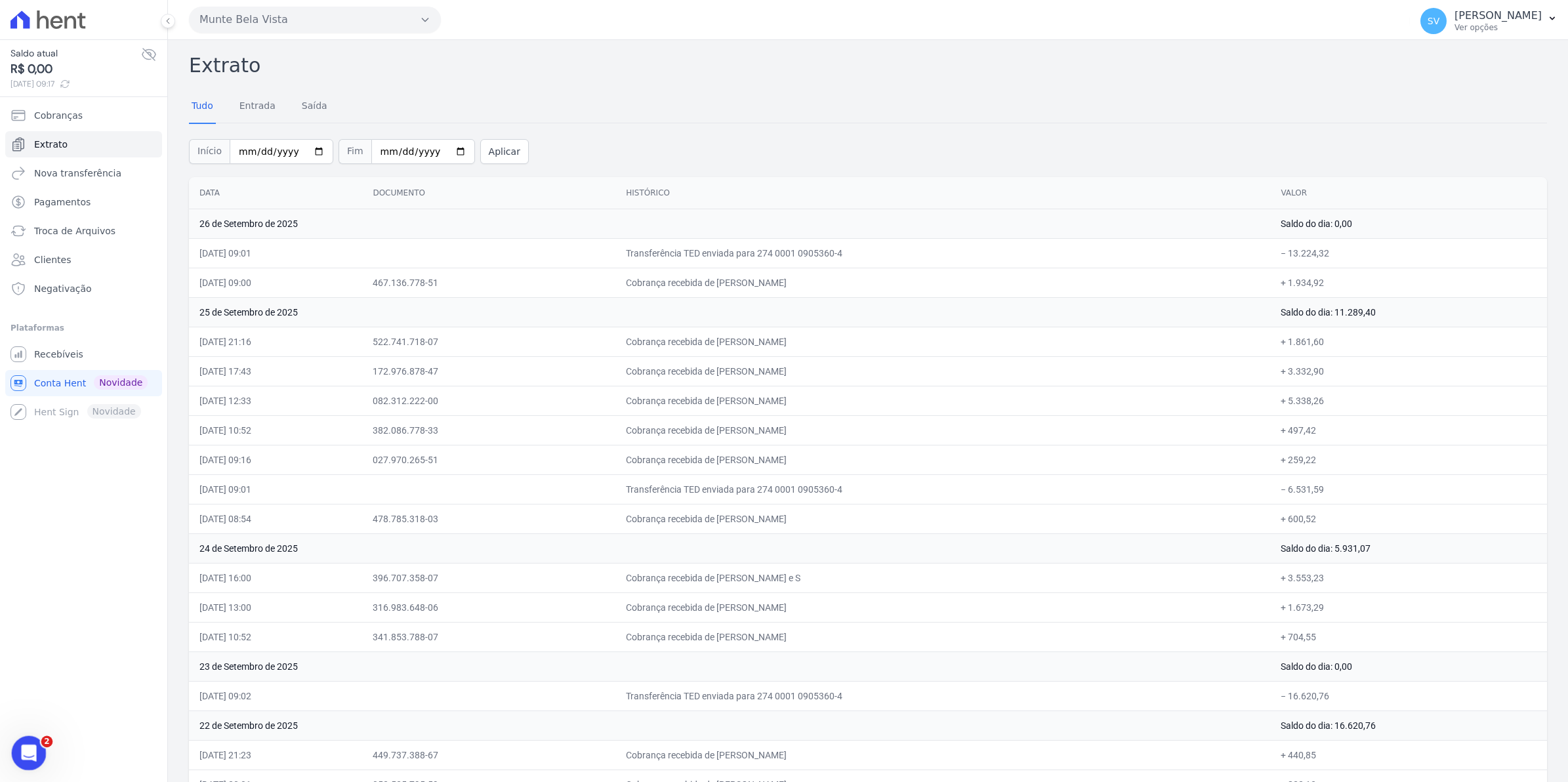
click at [24, 756] on icon "Abertura do Messenger da Intercom" at bounding box center [27, 751] width 21 height 21
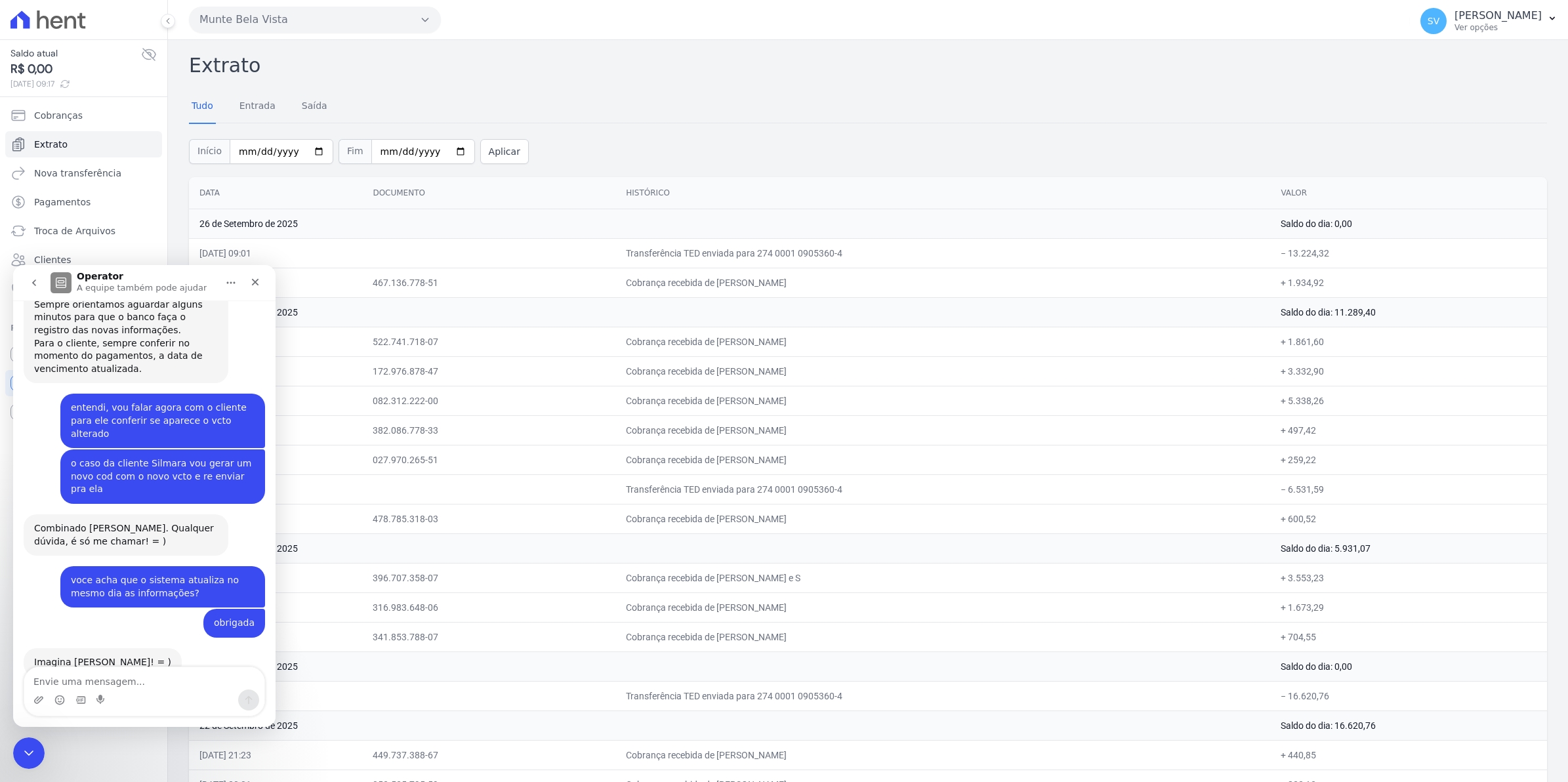
click at [233, 282] on icon "Início" at bounding box center [231, 283] width 8 height 2
click at [256, 284] on icon "Fechar" at bounding box center [255, 282] width 7 height 7
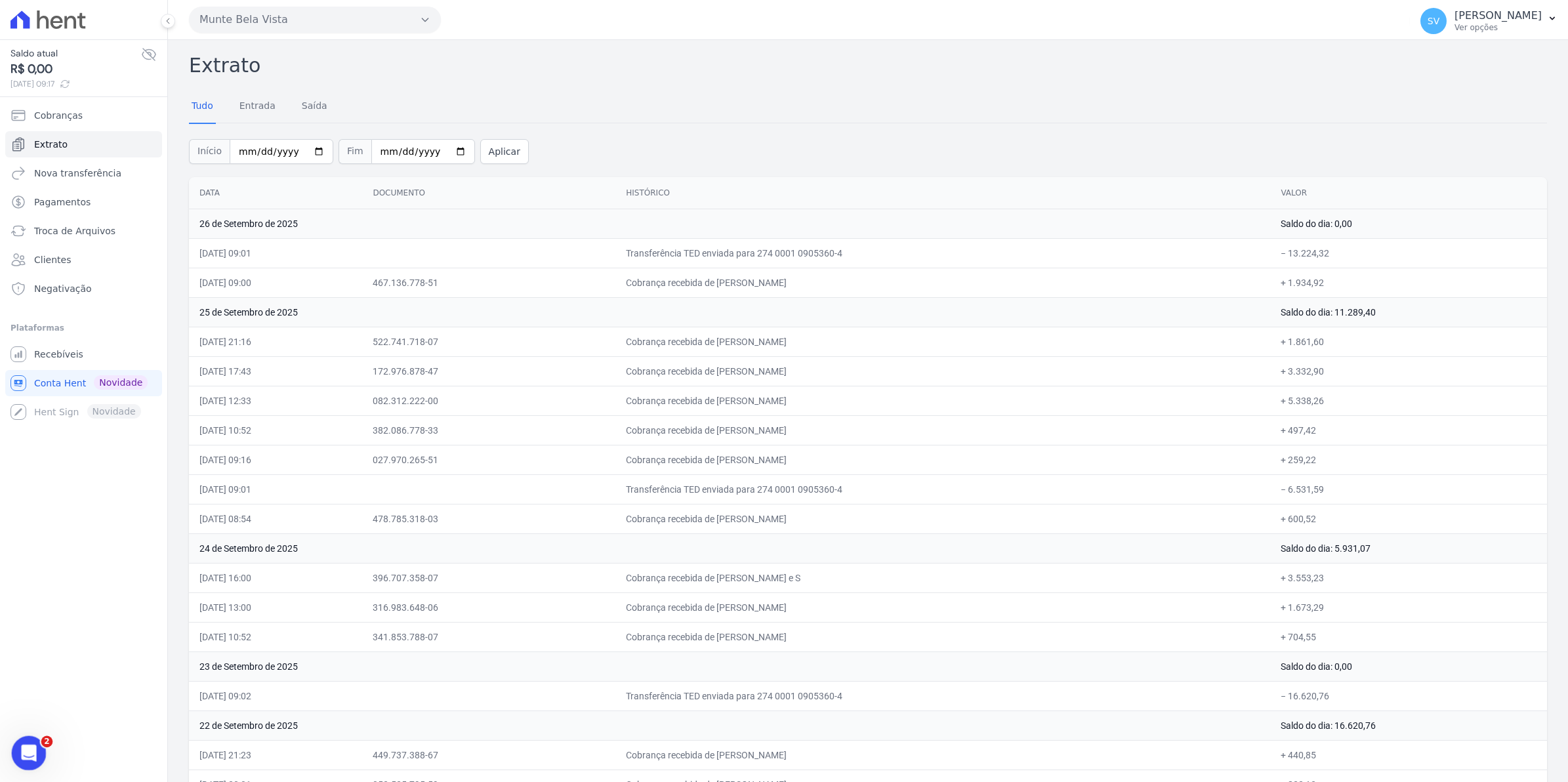
click at [31, 749] on icon "Abertura do Messenger da Intercom" at bounding box center [27, 751] width 21 height 21
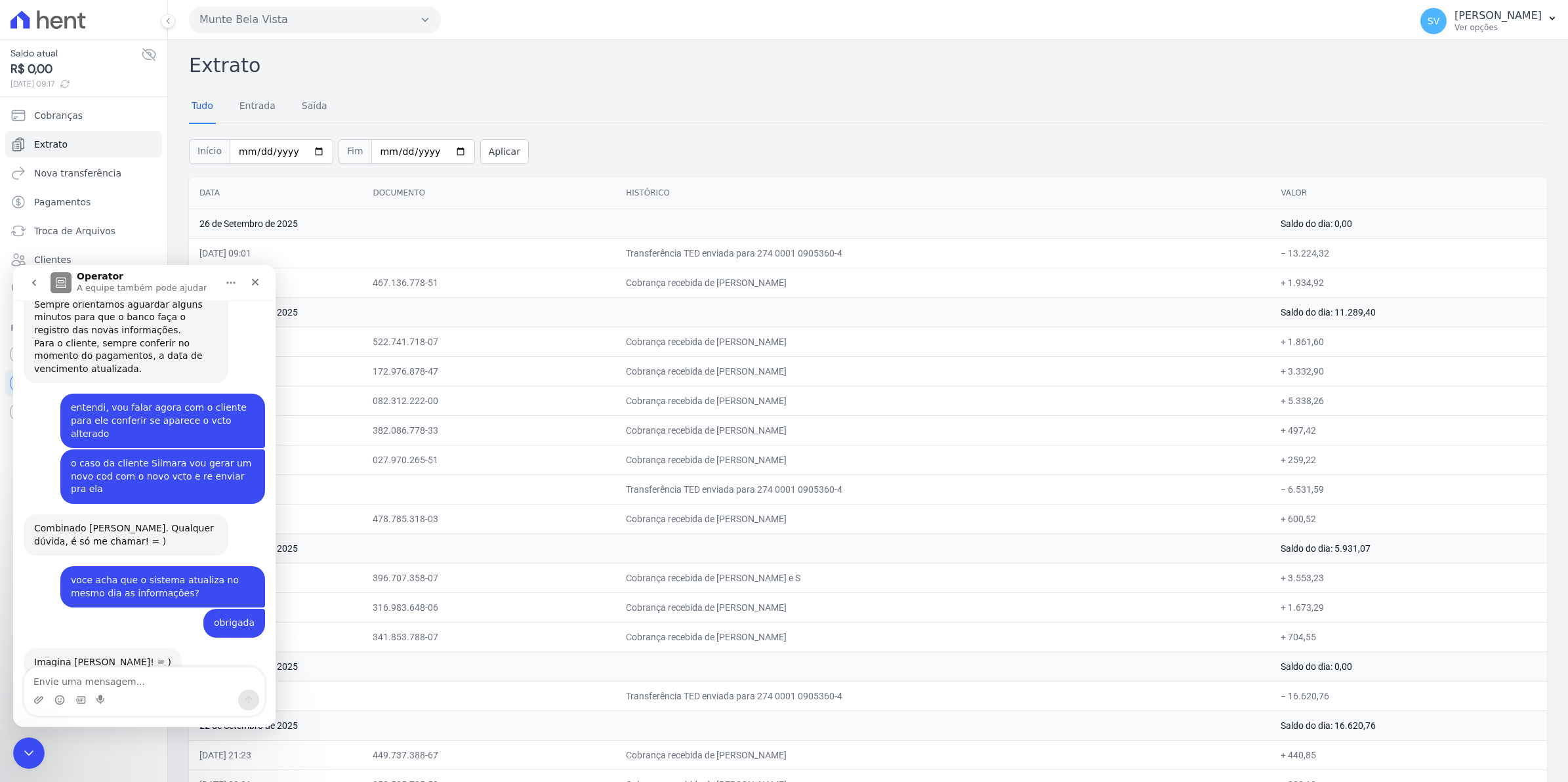
click at [27, 287] on button "go back" at bounding box center [33, 283] width 25 height 25
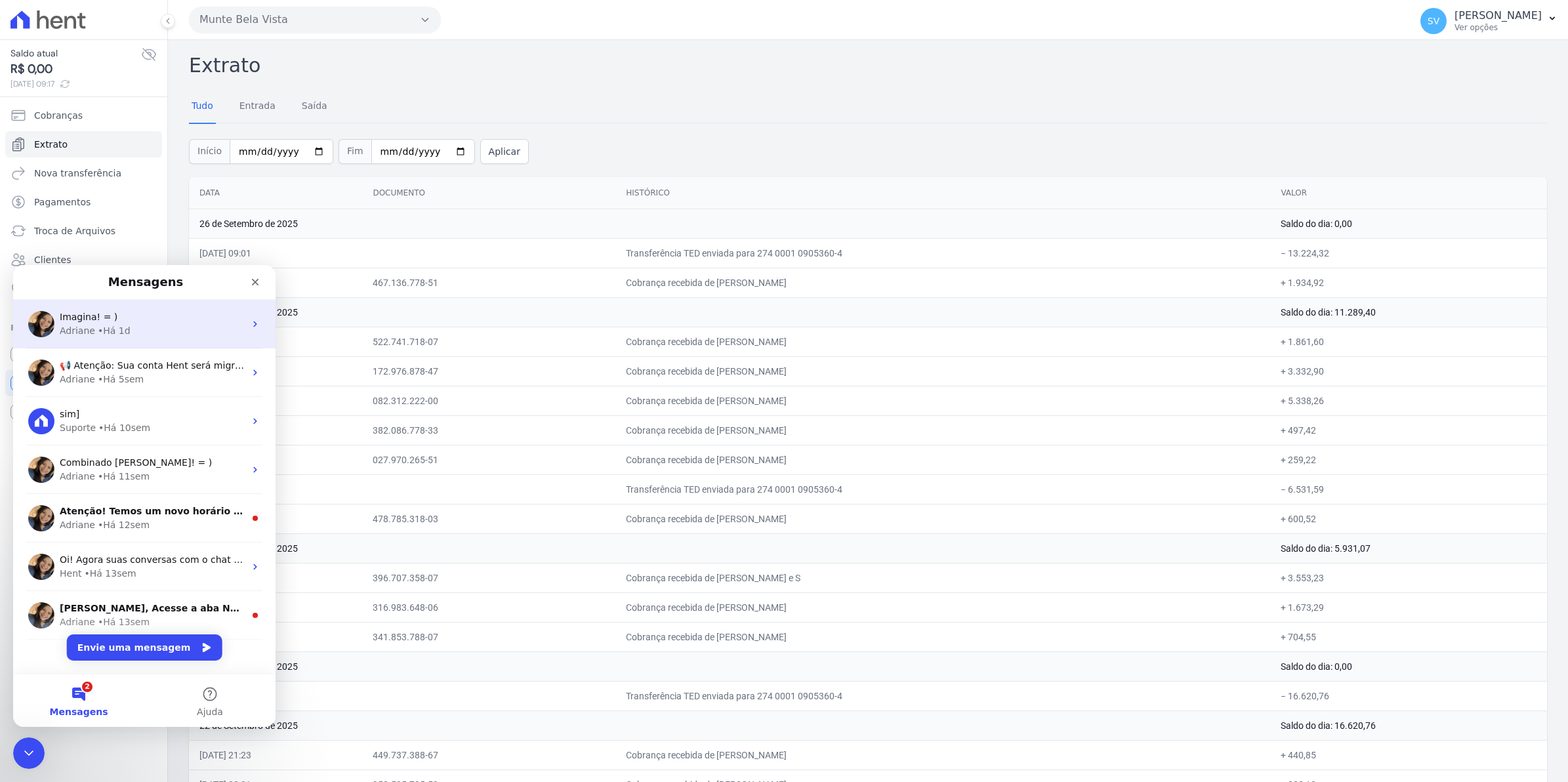
click at [88, 328] on div "Adriane" at bounding box center [78, 331] width 36 height 14
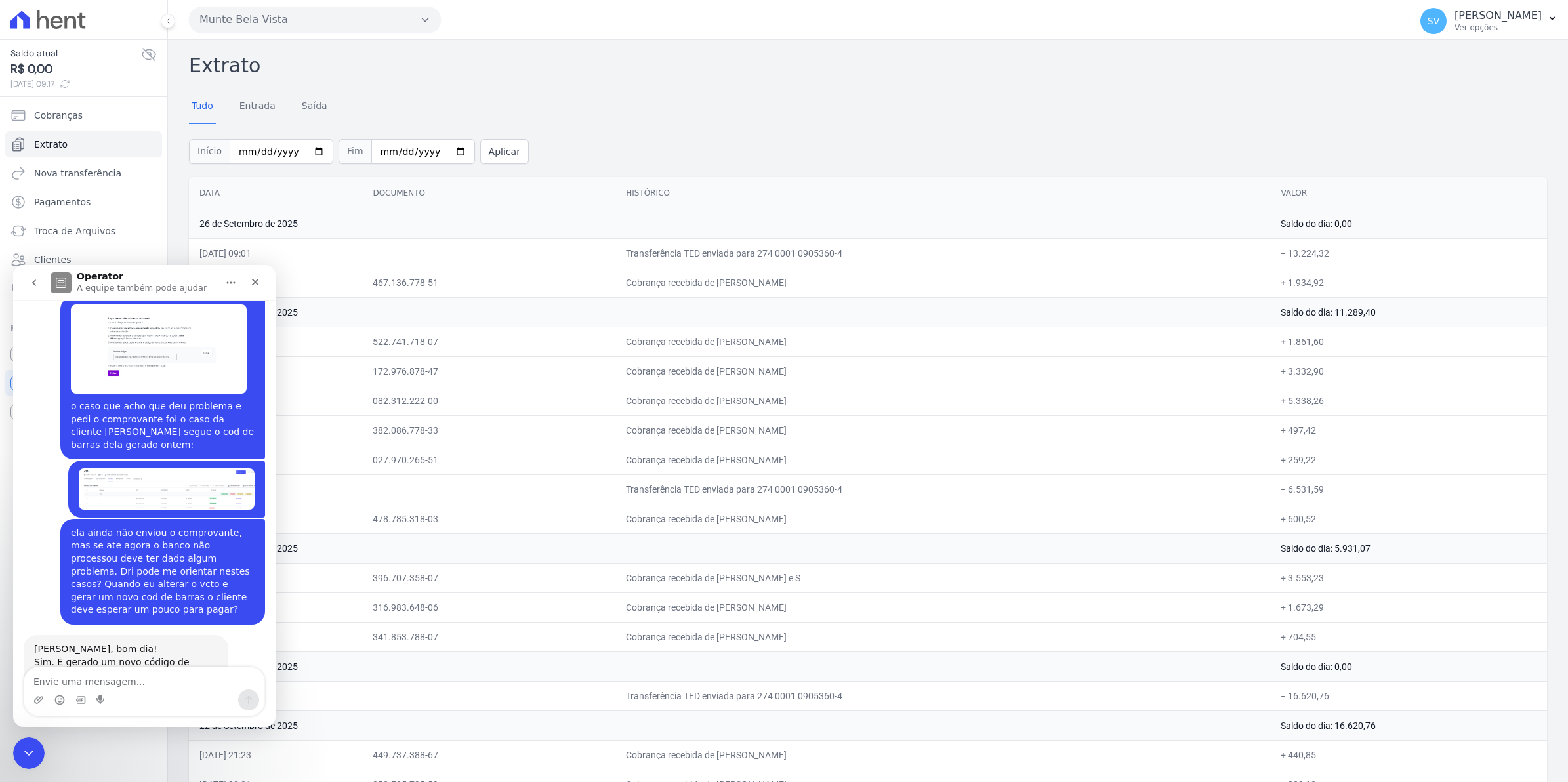
scroll to position [10377, 0]
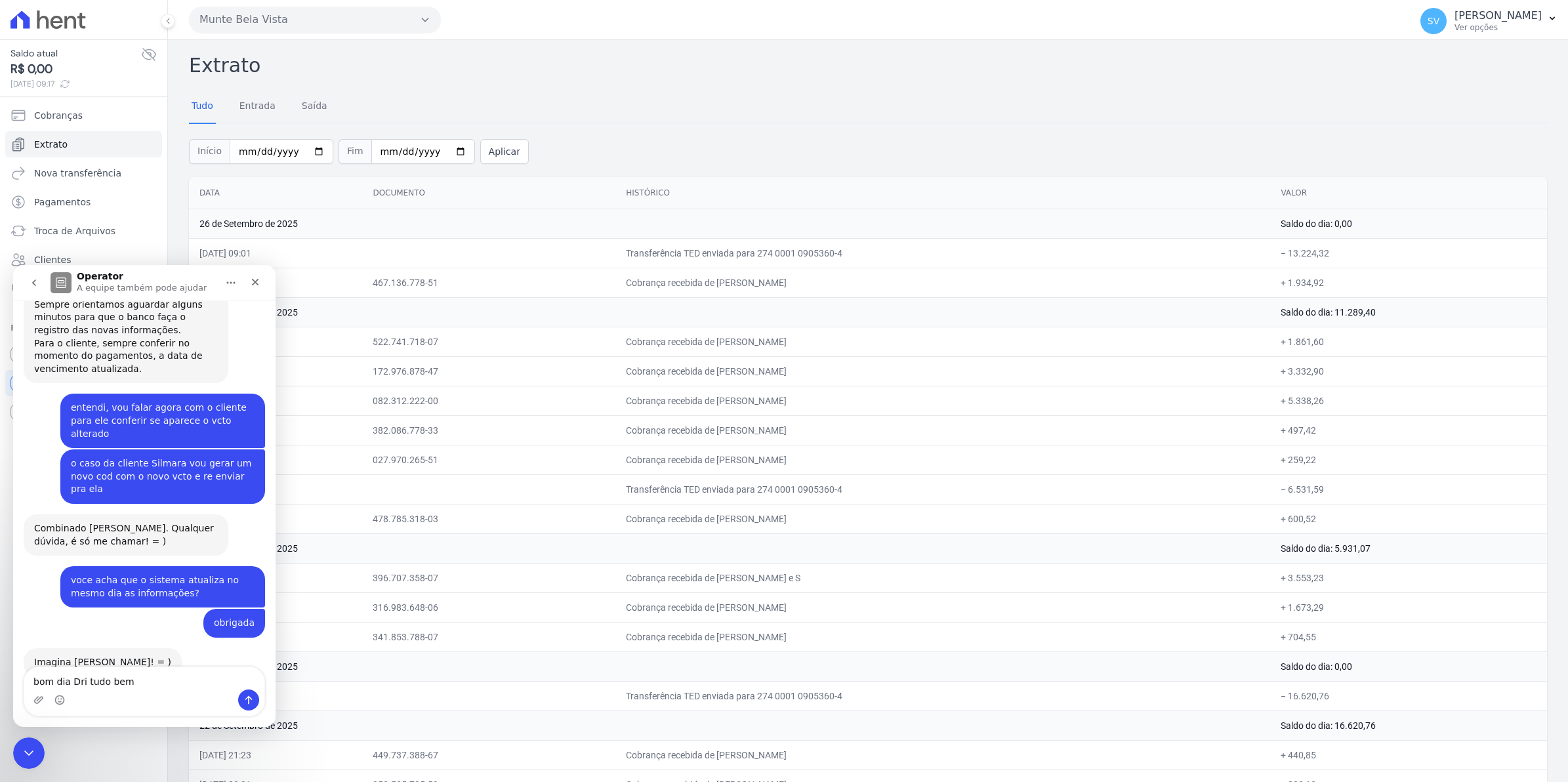
type textarea "bom dia Dri tudo bem?"
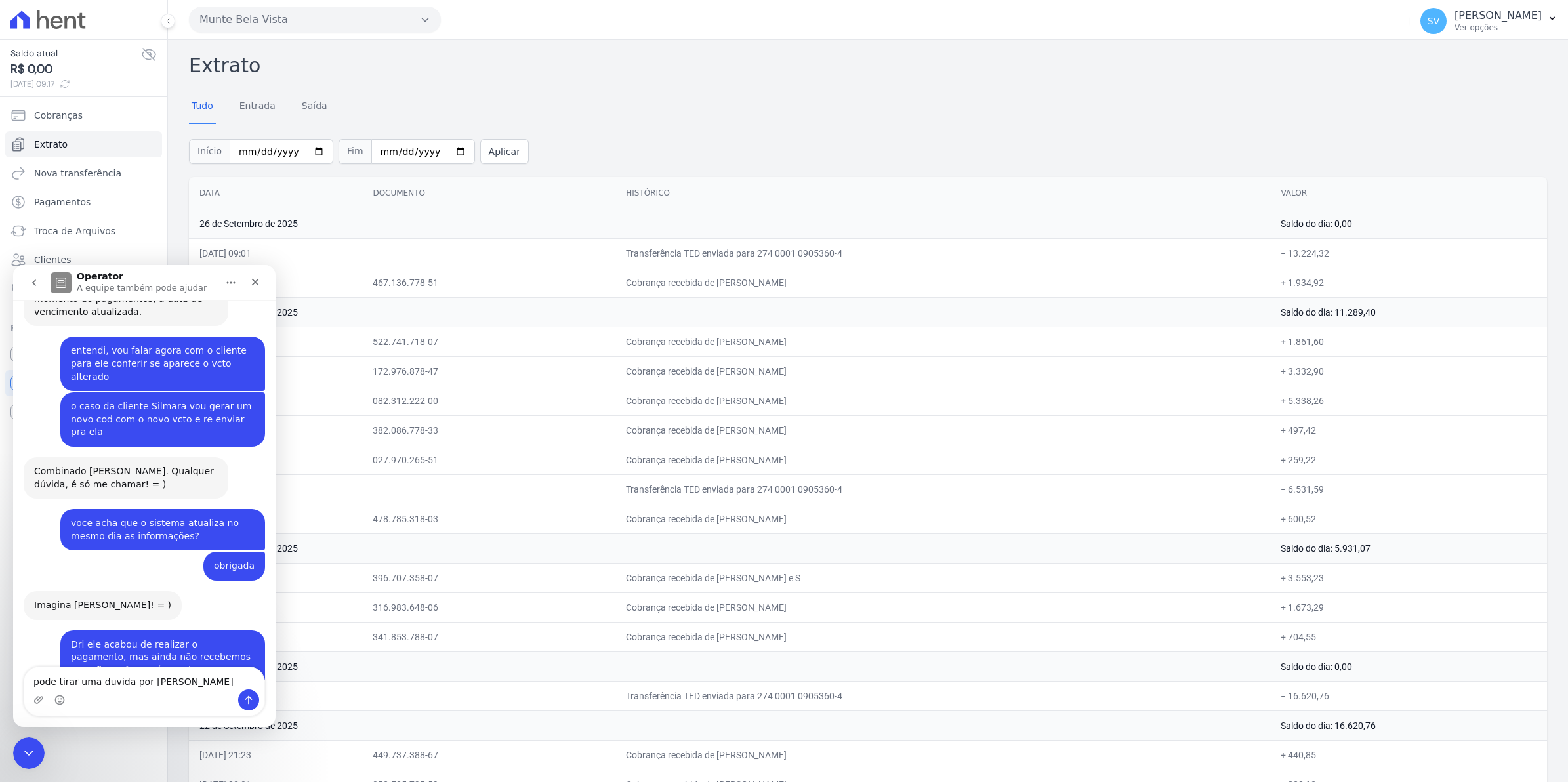
type textarea "pode tirar uma duvida por favor"
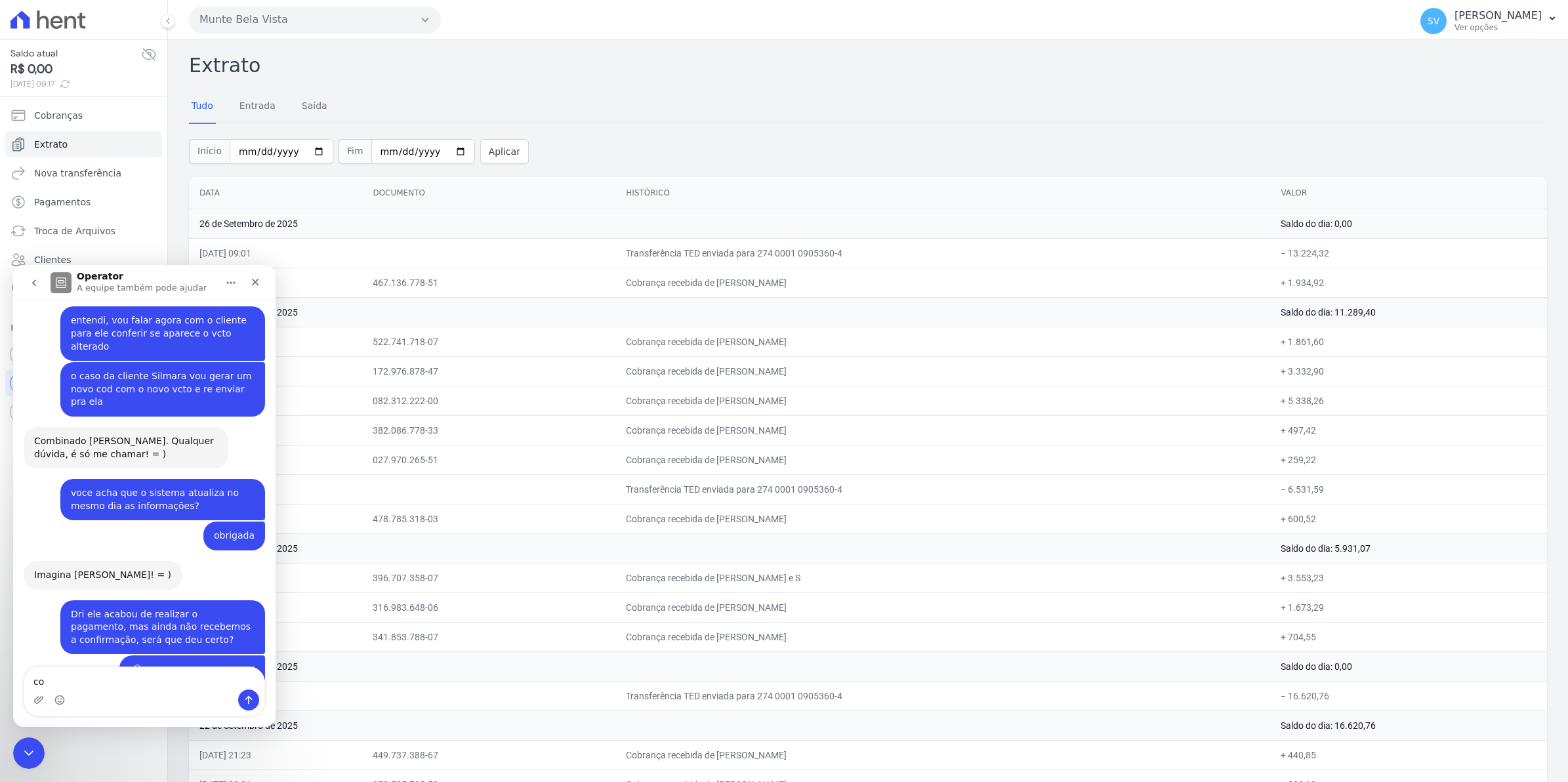
type textarea "c"
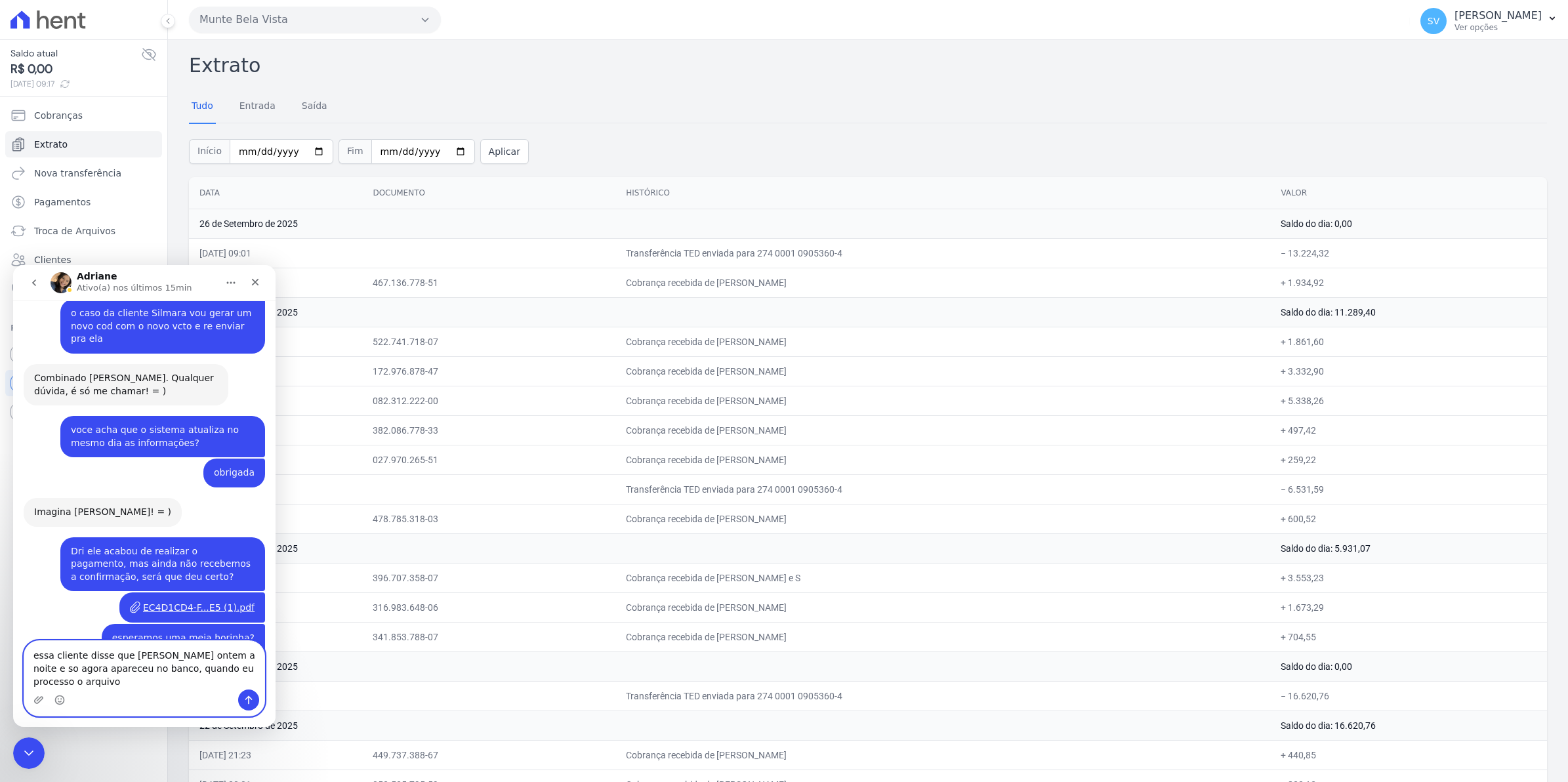
scroll to position [10548, 0]
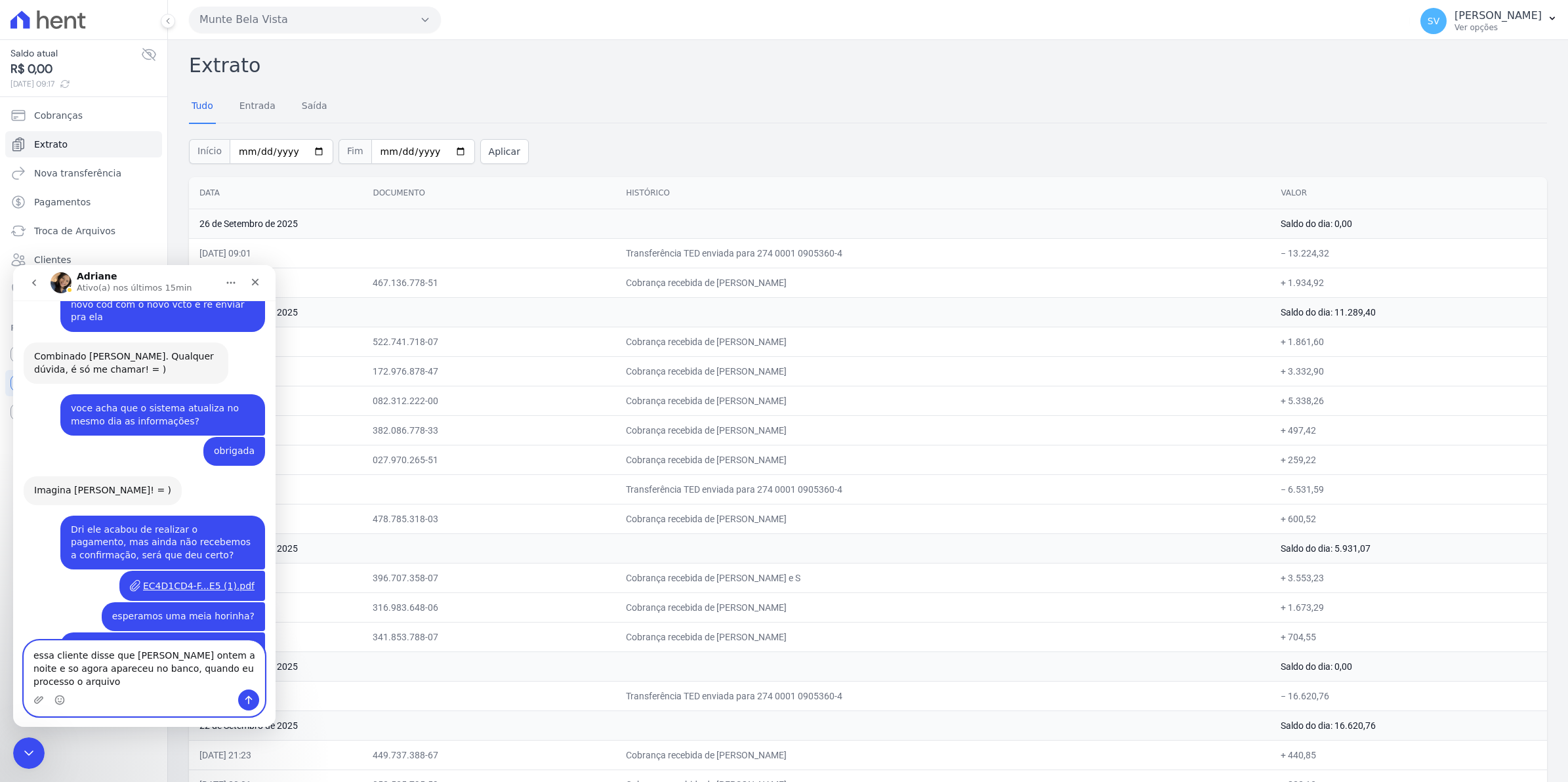
click at [109, 681] on textarea "essa cliente disse que pagou ontem a noite e so agora apareceu no banco, quando…" at bounding box center [144, 665] width 240 height 49
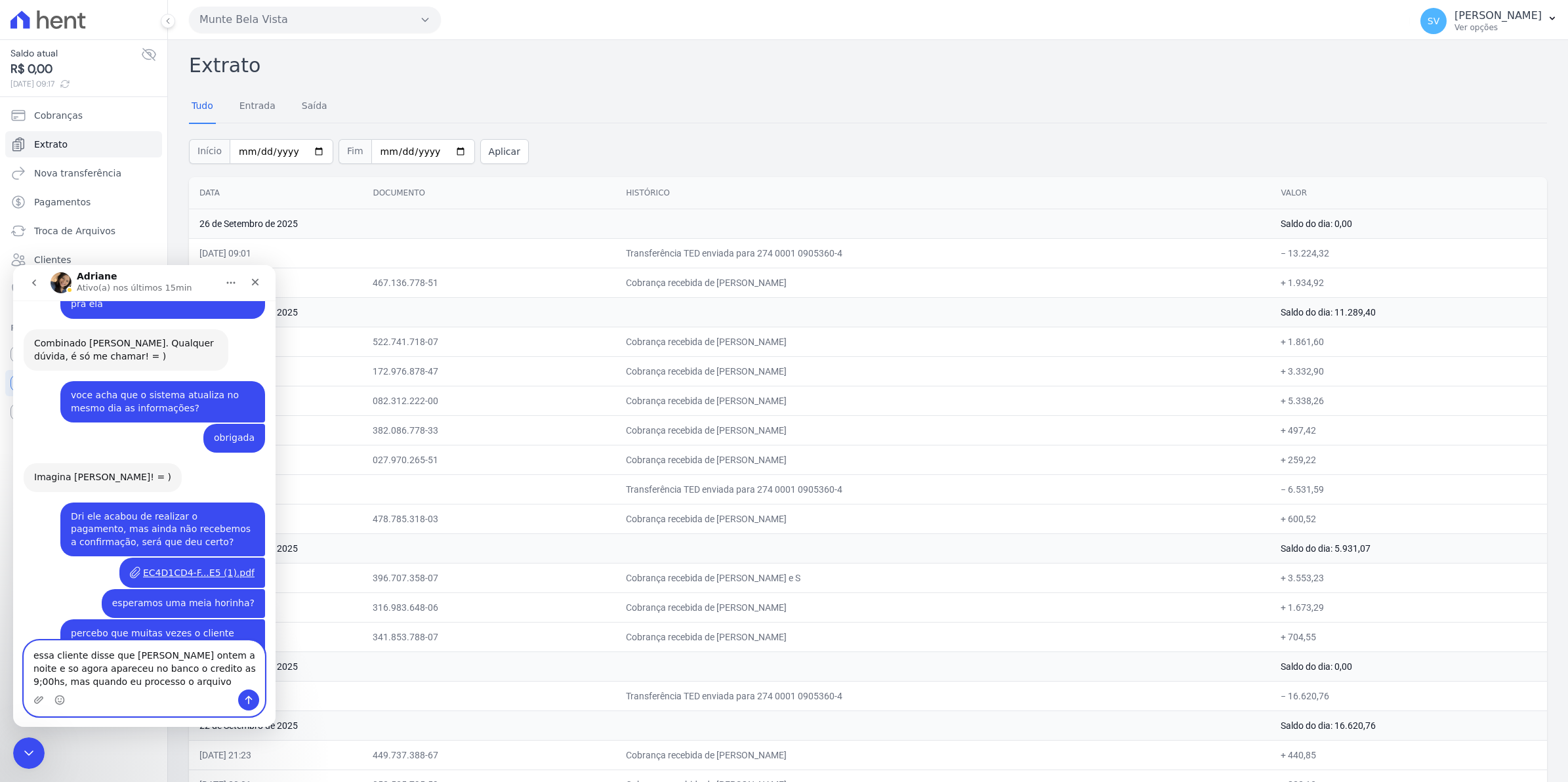
click at [160, 682] on textarea "essa cliente disse que pagou ontem a noite e so agora apareceu no banco o credi…" at bounding box center [144, 665] width 240 height 49
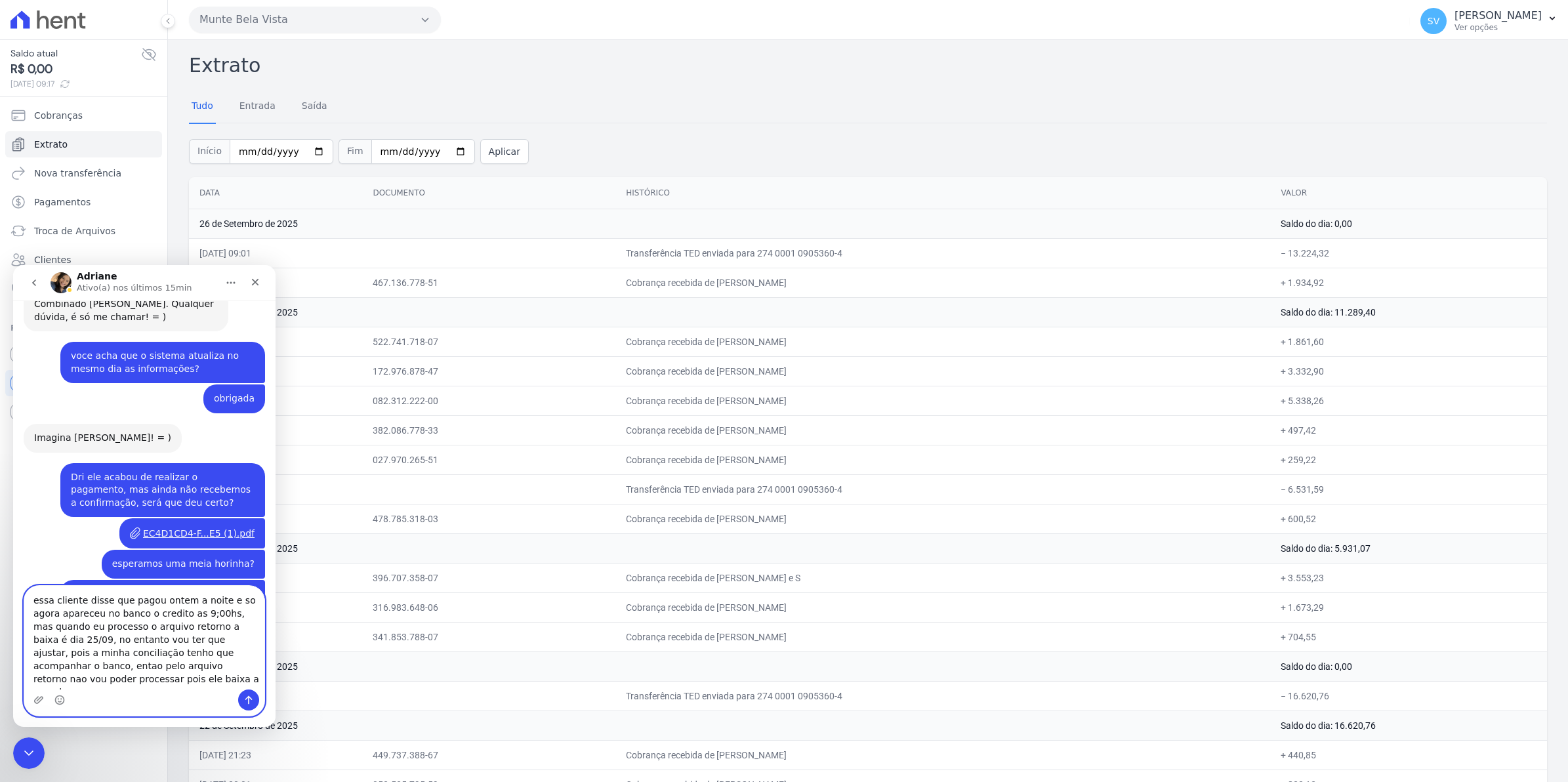
scroll to position [10614, 0]
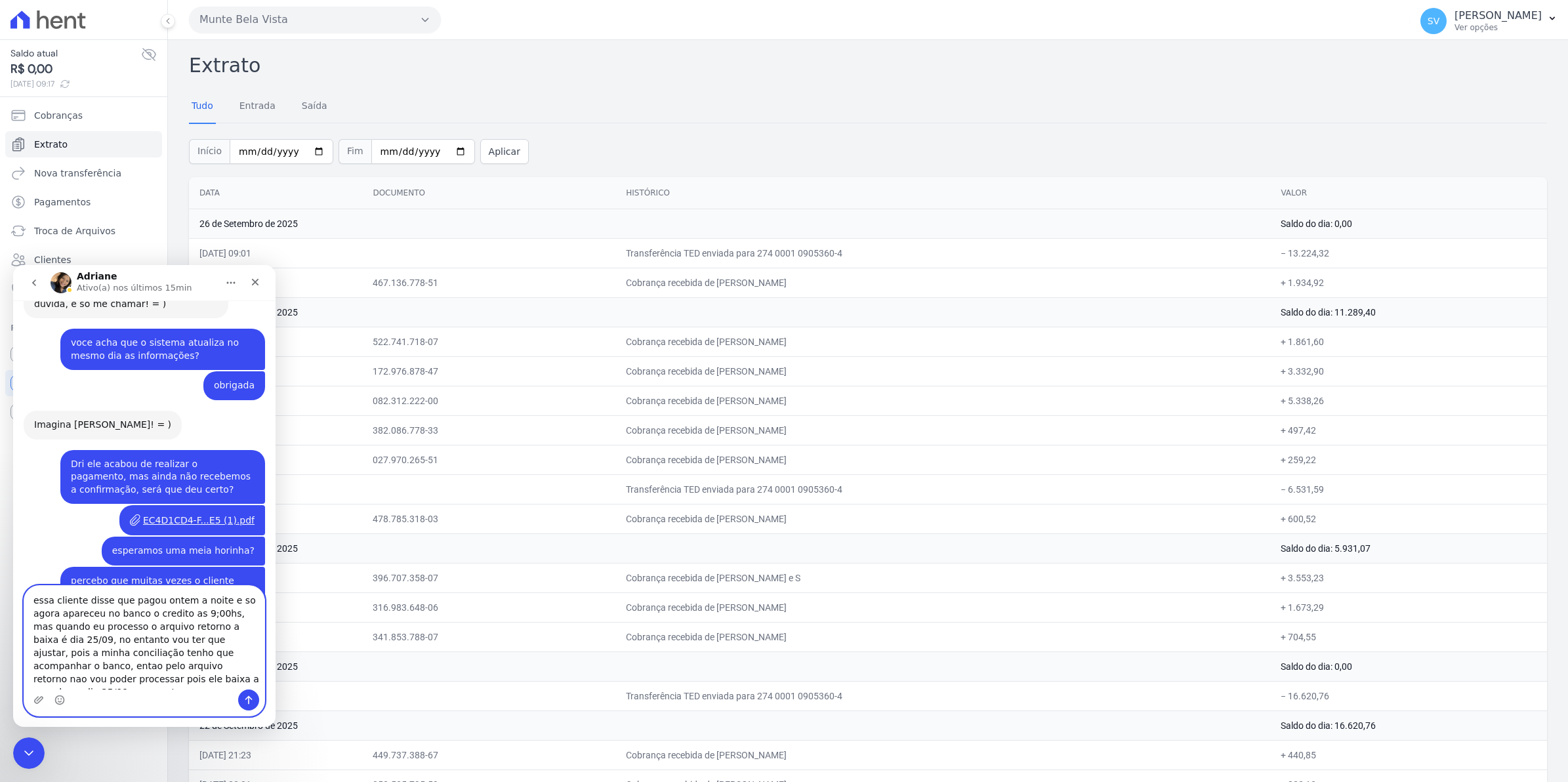
click at [176, 682] on textarea "essa cliente disse que pagou ontem a noite e so agora apareceu no banco o credi…" at bounding box center [144, 638] width 240 height 103
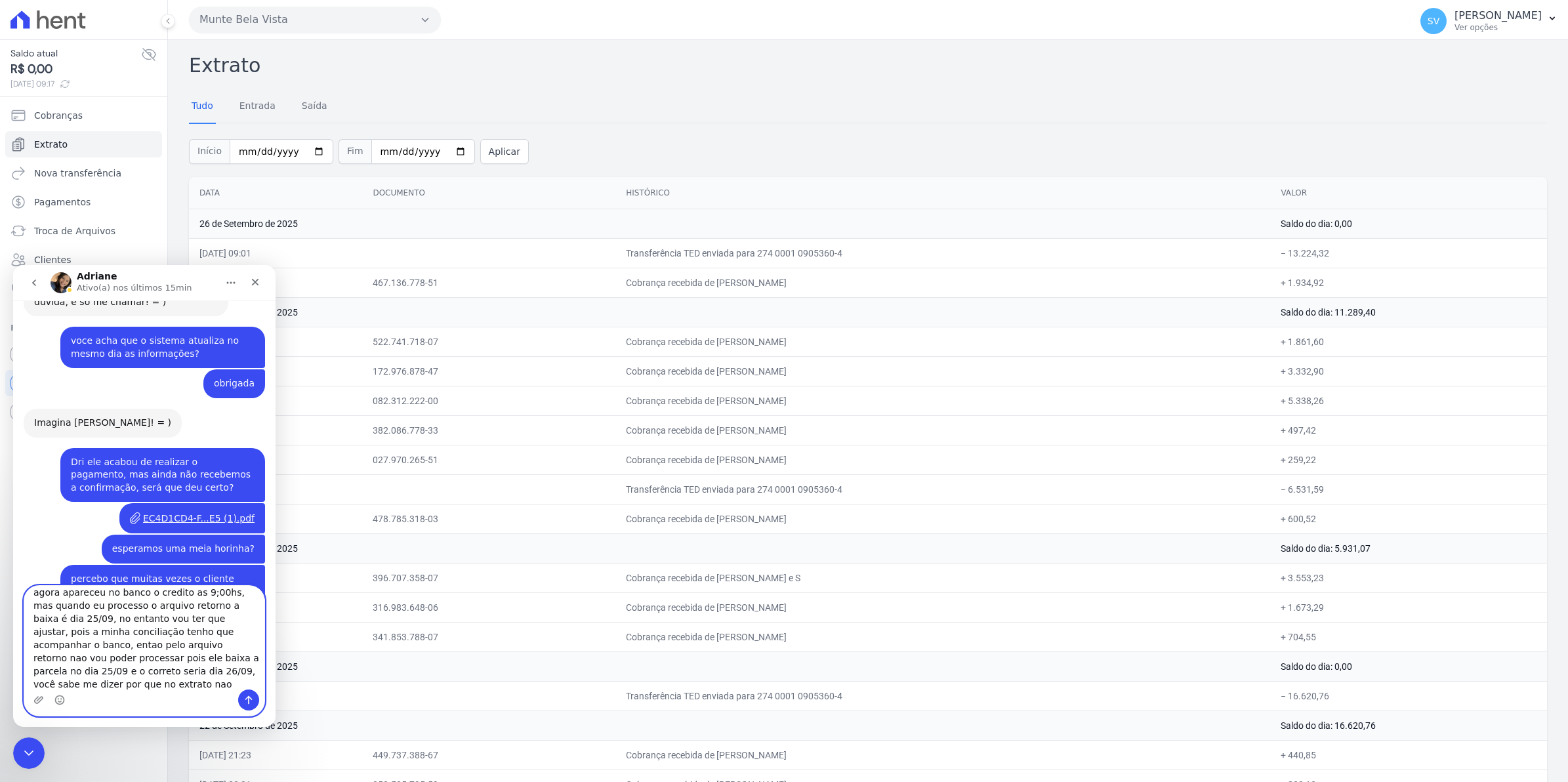
scroll to position [34, 0]
type textarea "essa cliente disse que pagou ontem a noite e so agora apareceu no banco o credi…"
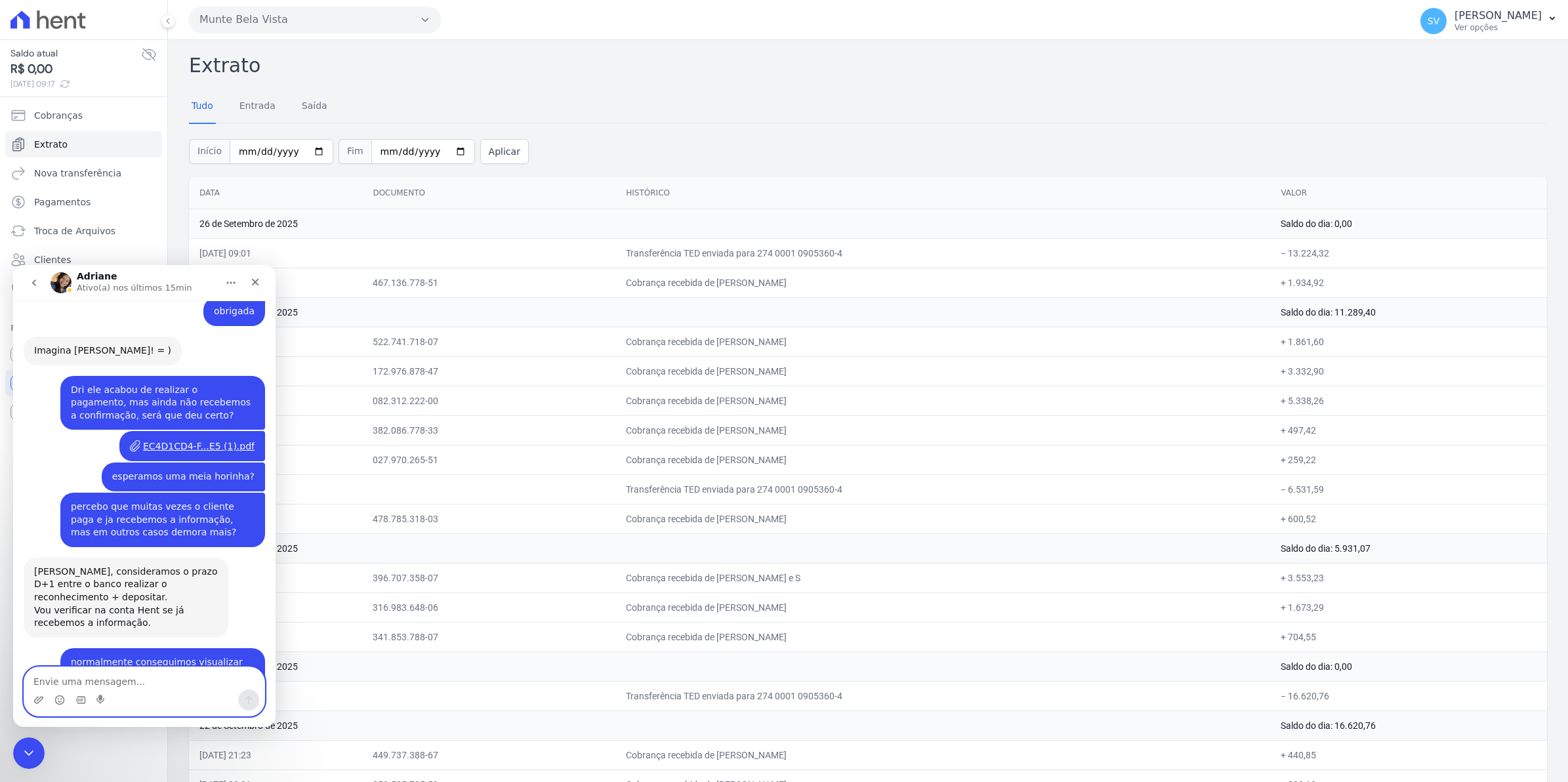
scroll to position [10716, 0]
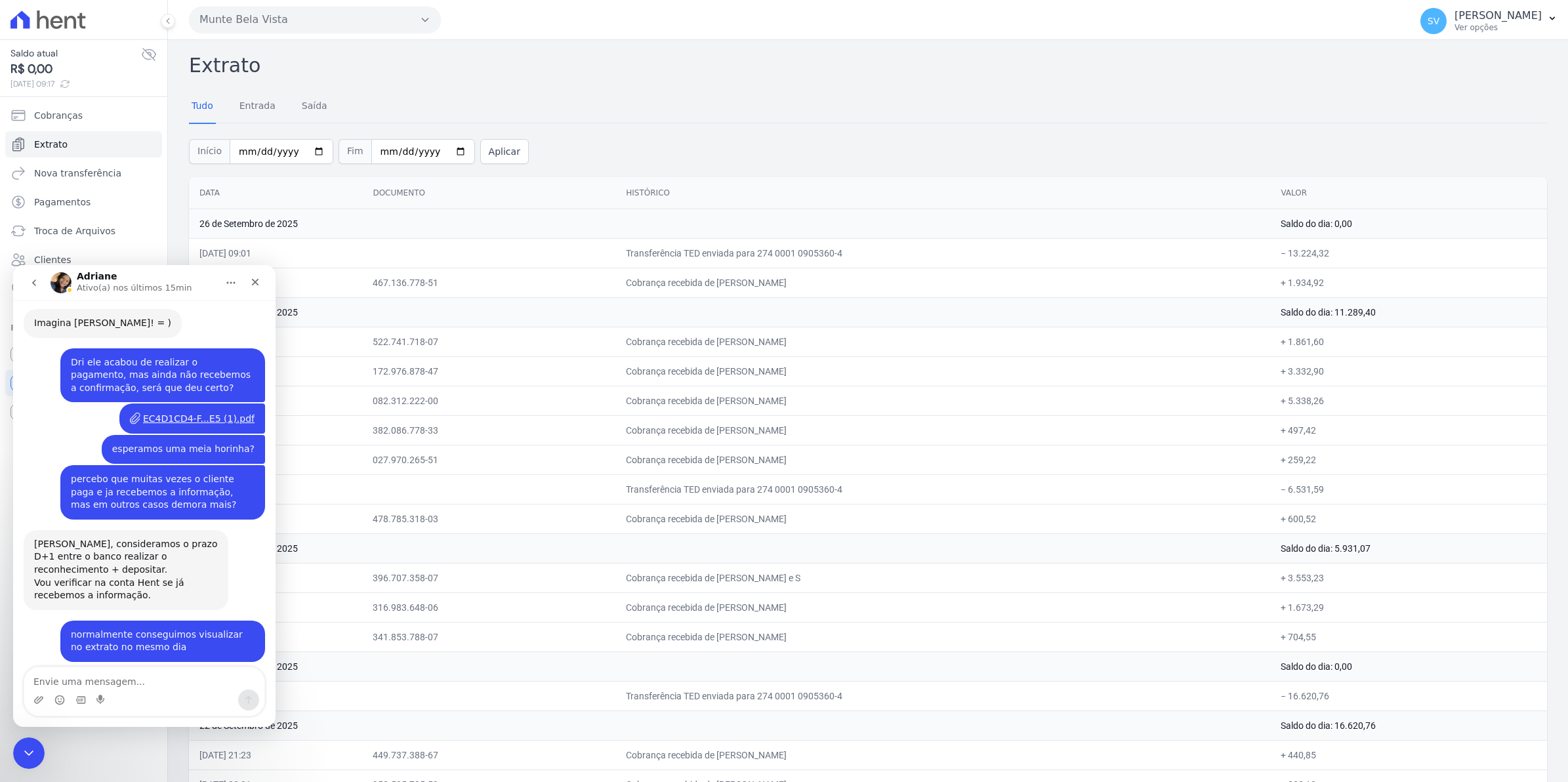
click at [362, 421] on td "[DATE] 10:52" at bounding box center [276, 429] width 173 height 30
click at [248, 285] on div "Fechar" at bounding box center [255, 282] width 24 height 24
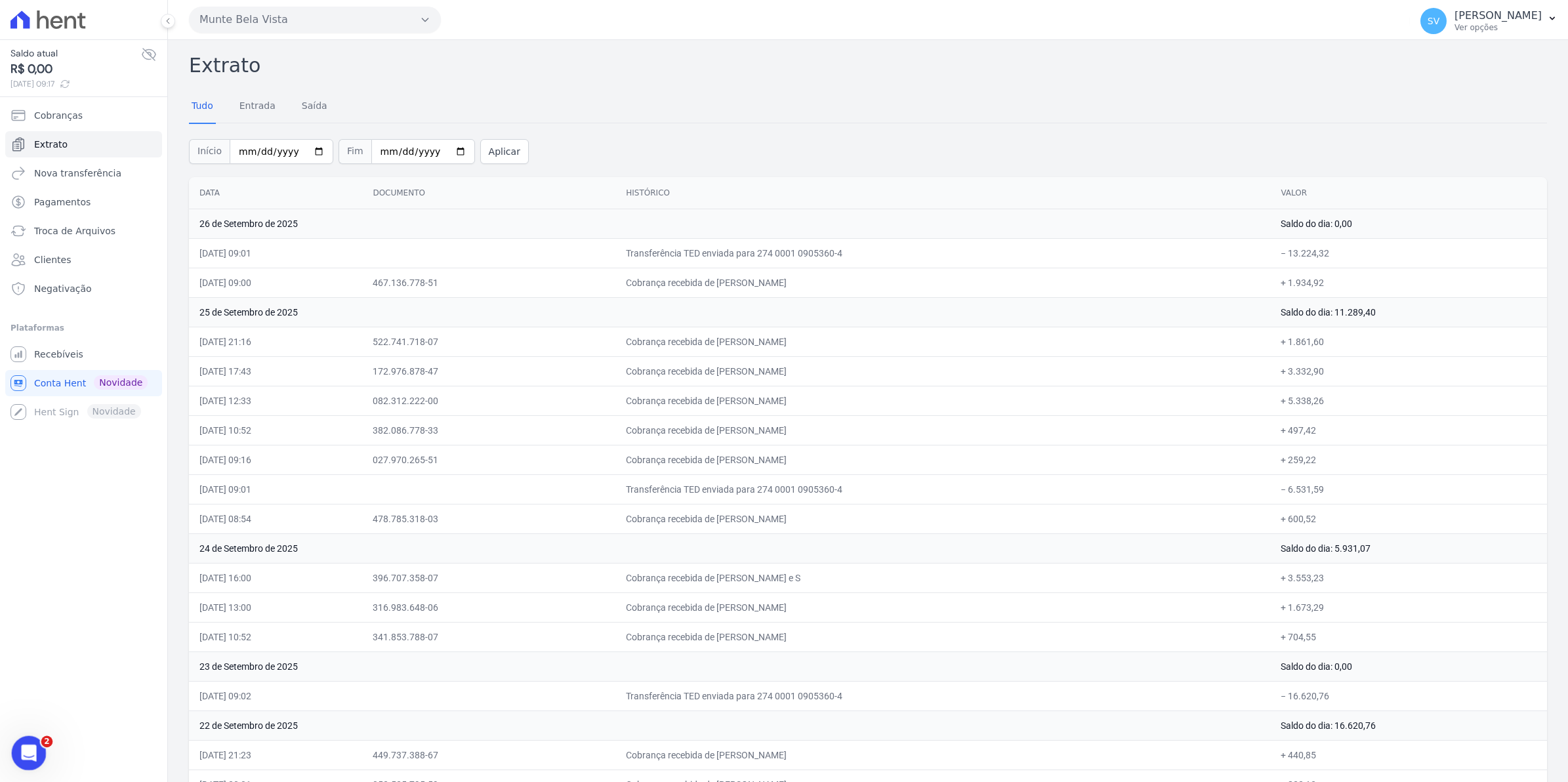
drag, startPoint x: 56, startPoint y: 1486, endPoint x: 36, endPoint y: 749, distance: 737.3
click at [37, 749] on div "Abertura do Messenger da Intercom" at bounding box center [27, 751] width 43 height 43
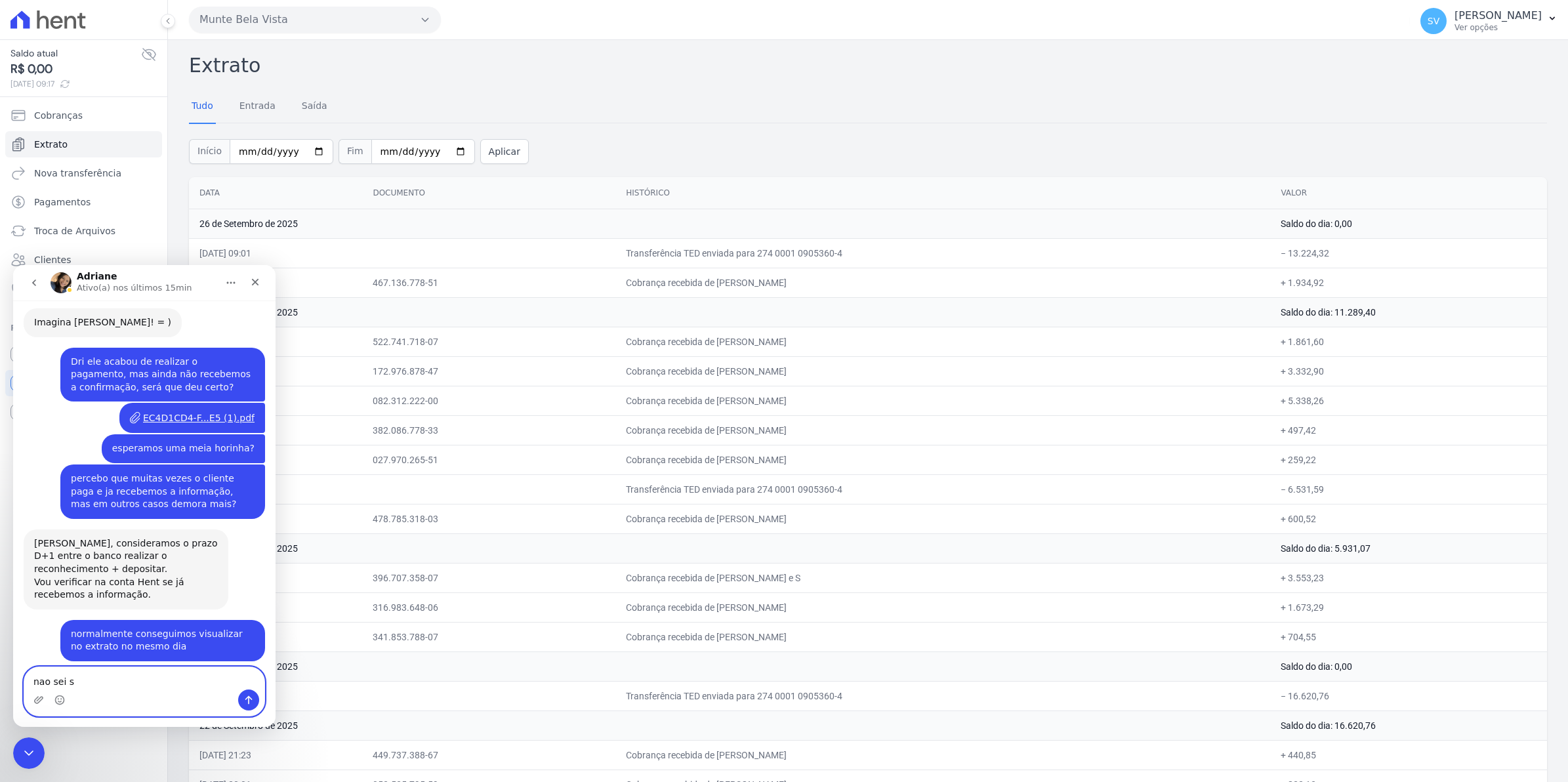
scroll to position [10776, 0]
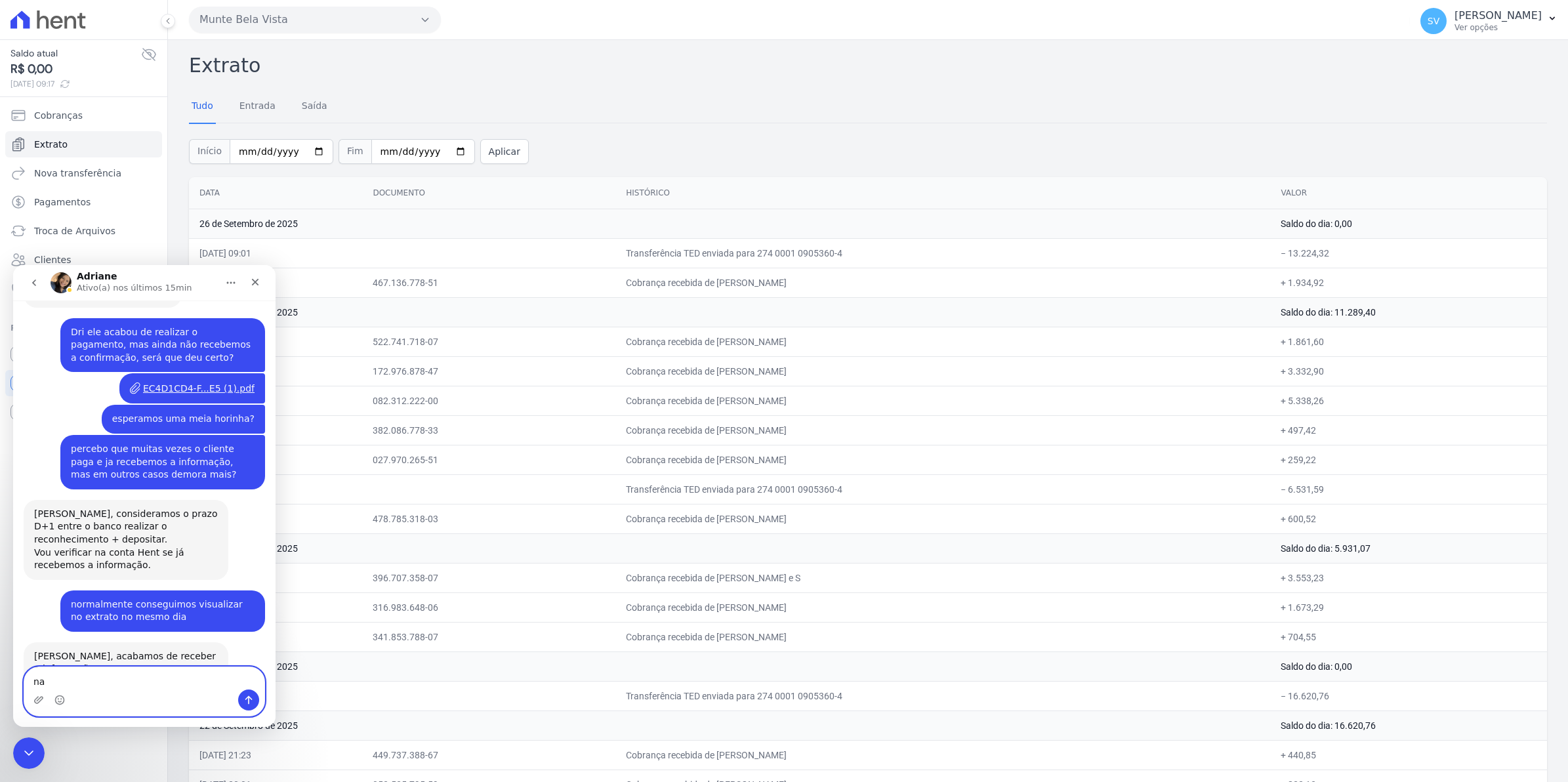
type textarea "n"
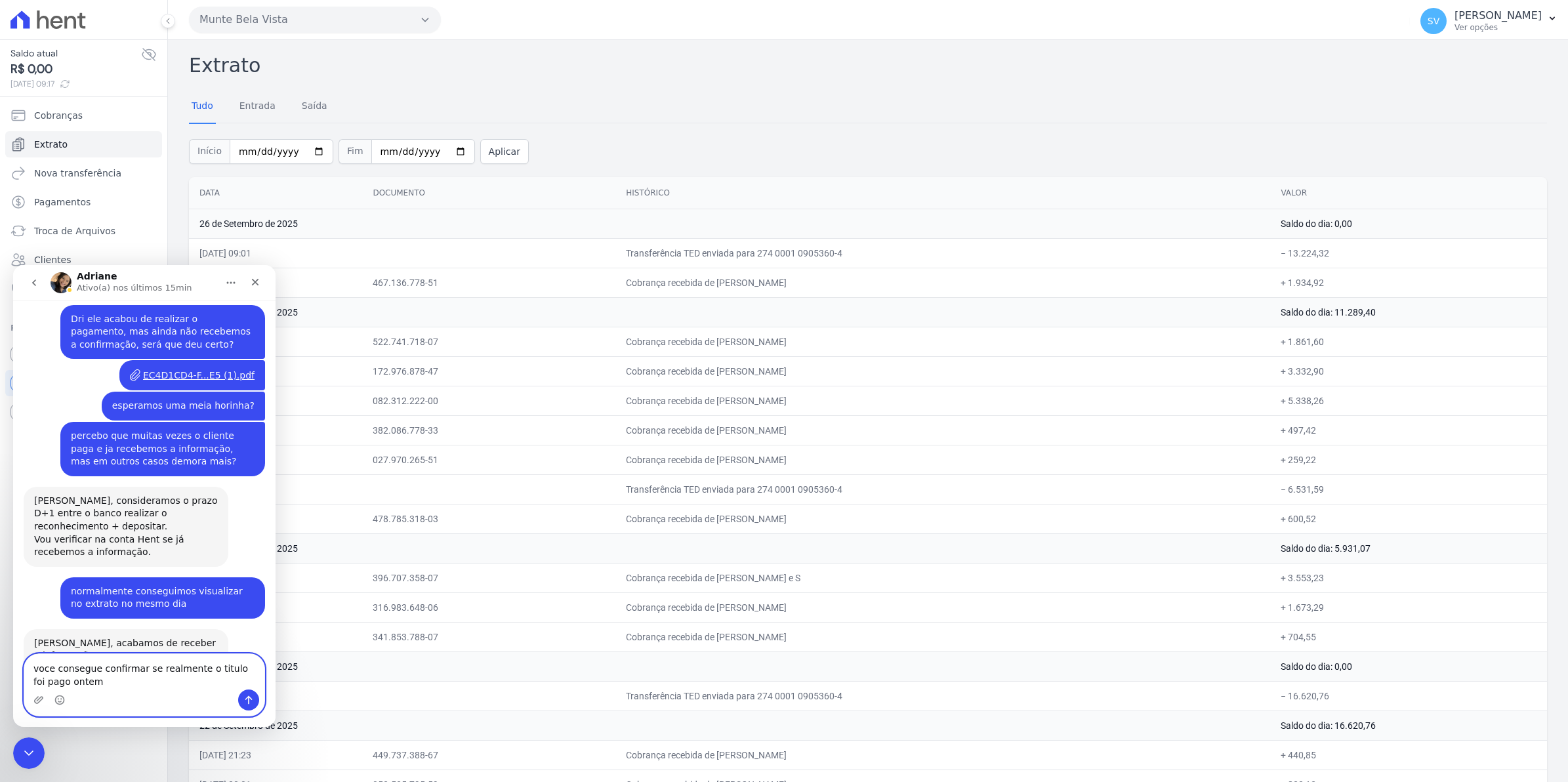
type textarea "voce consegue confirmar se realmente o titulo foi pago ontem?"
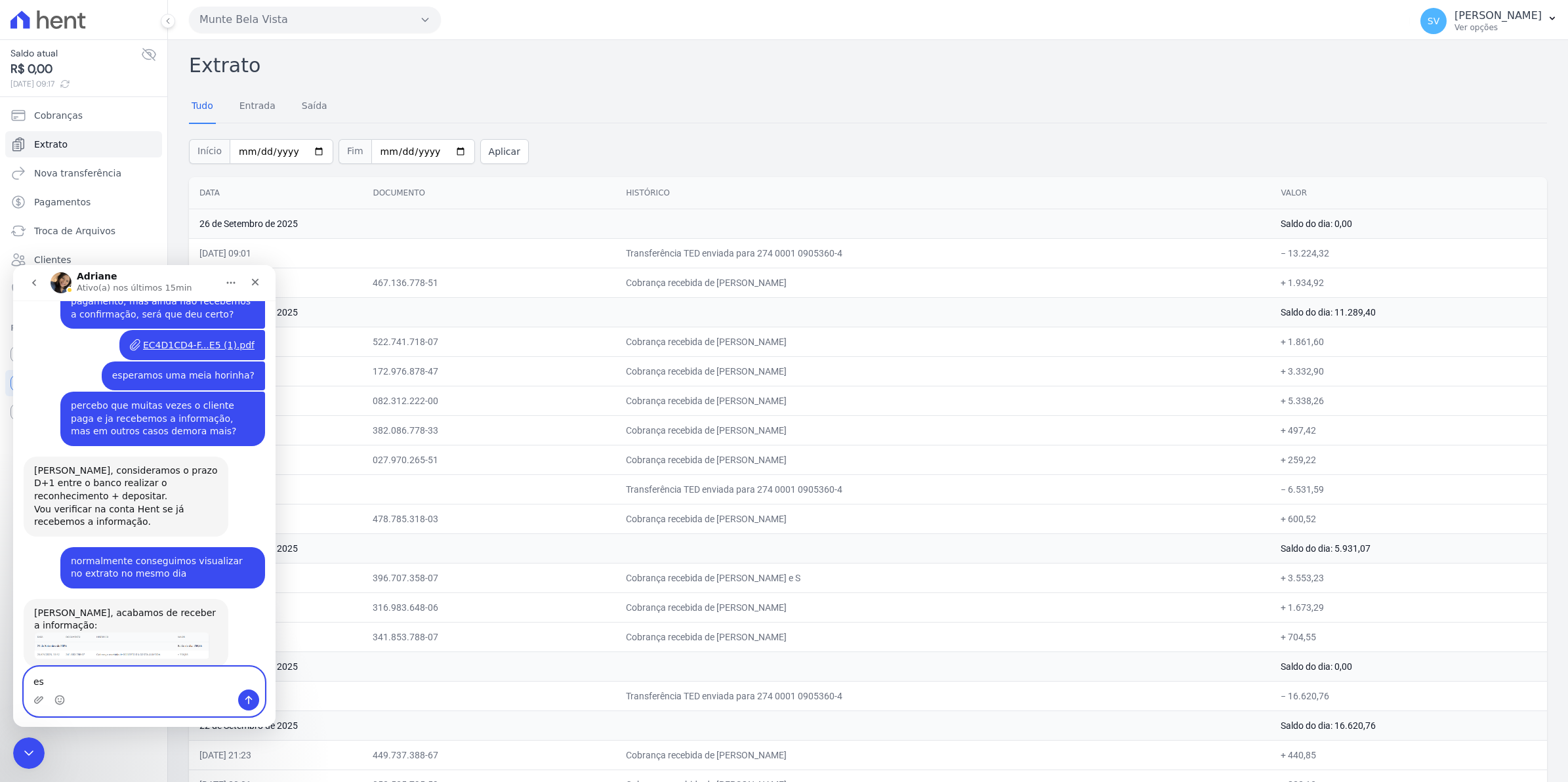
type textarea "e"
paste textarea "Envie uma mensagem..."
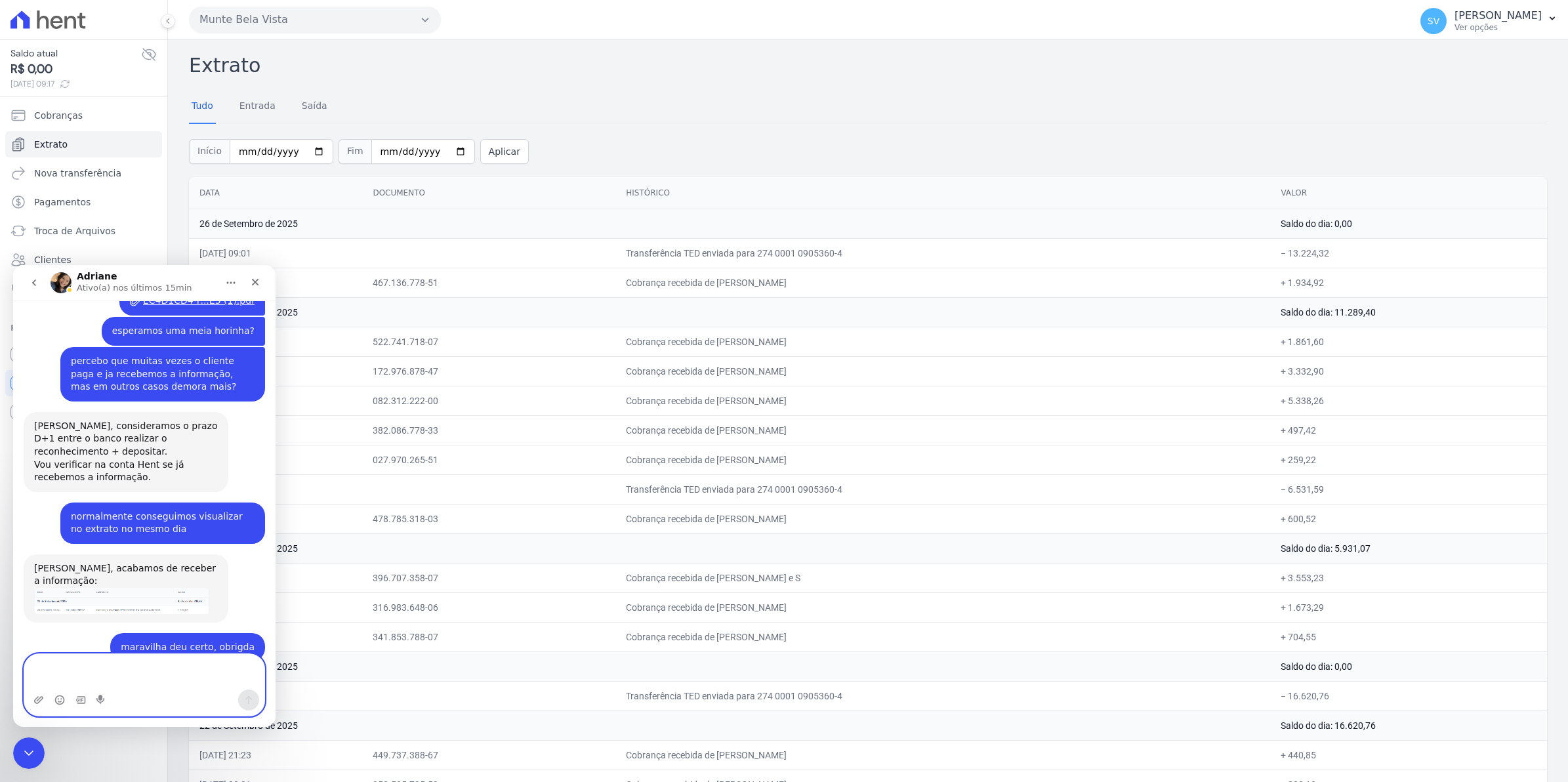
scroll to position [10877, 0]
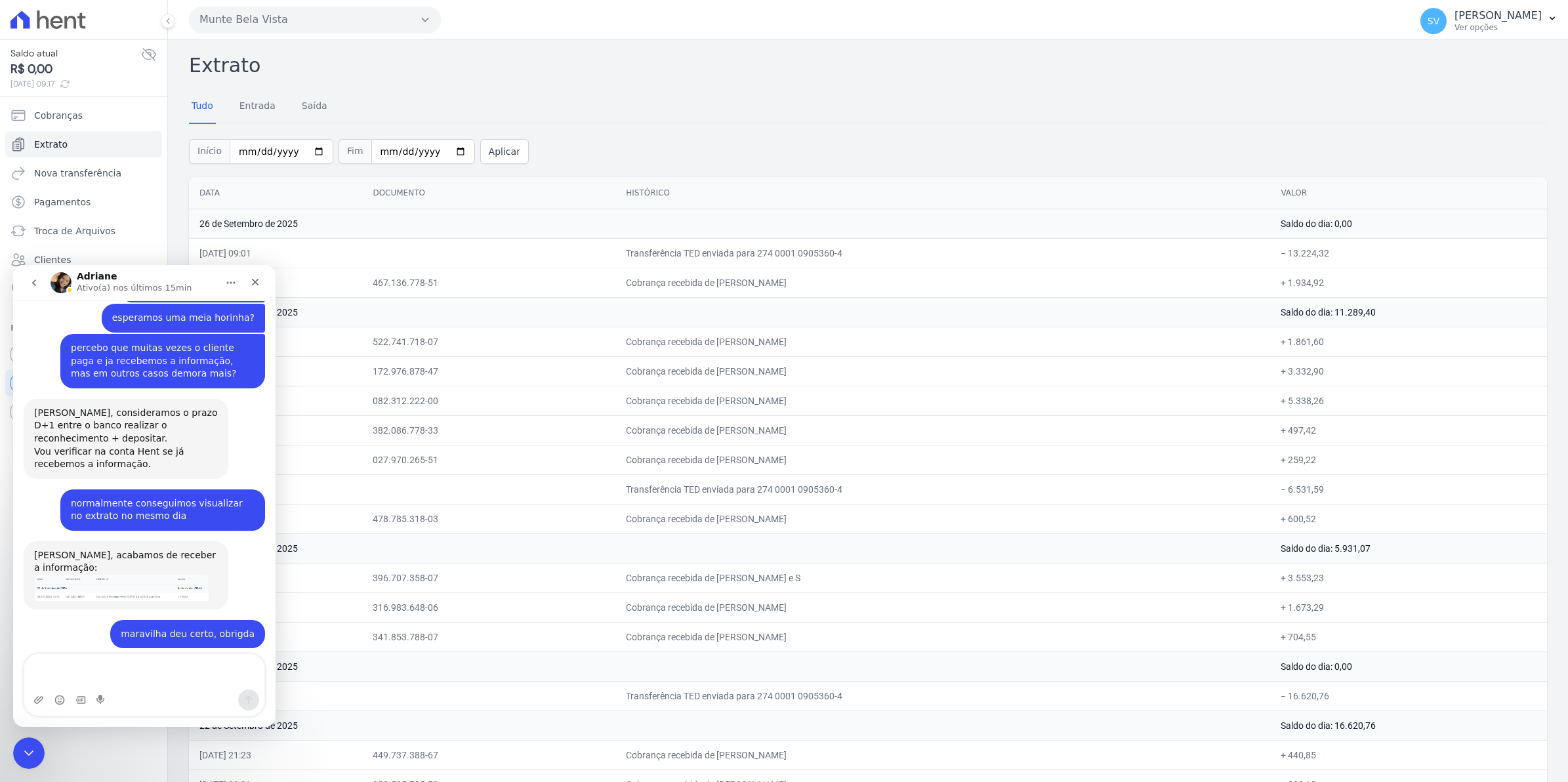
click at [122, 694] on div "Messenger da Intercom" at bounding box center [144, 700] width 240 height 21
drag, startPoint x: 55, startPoint y: 613, endPoint x: 76, endPoint y: 617, distance: 21.4
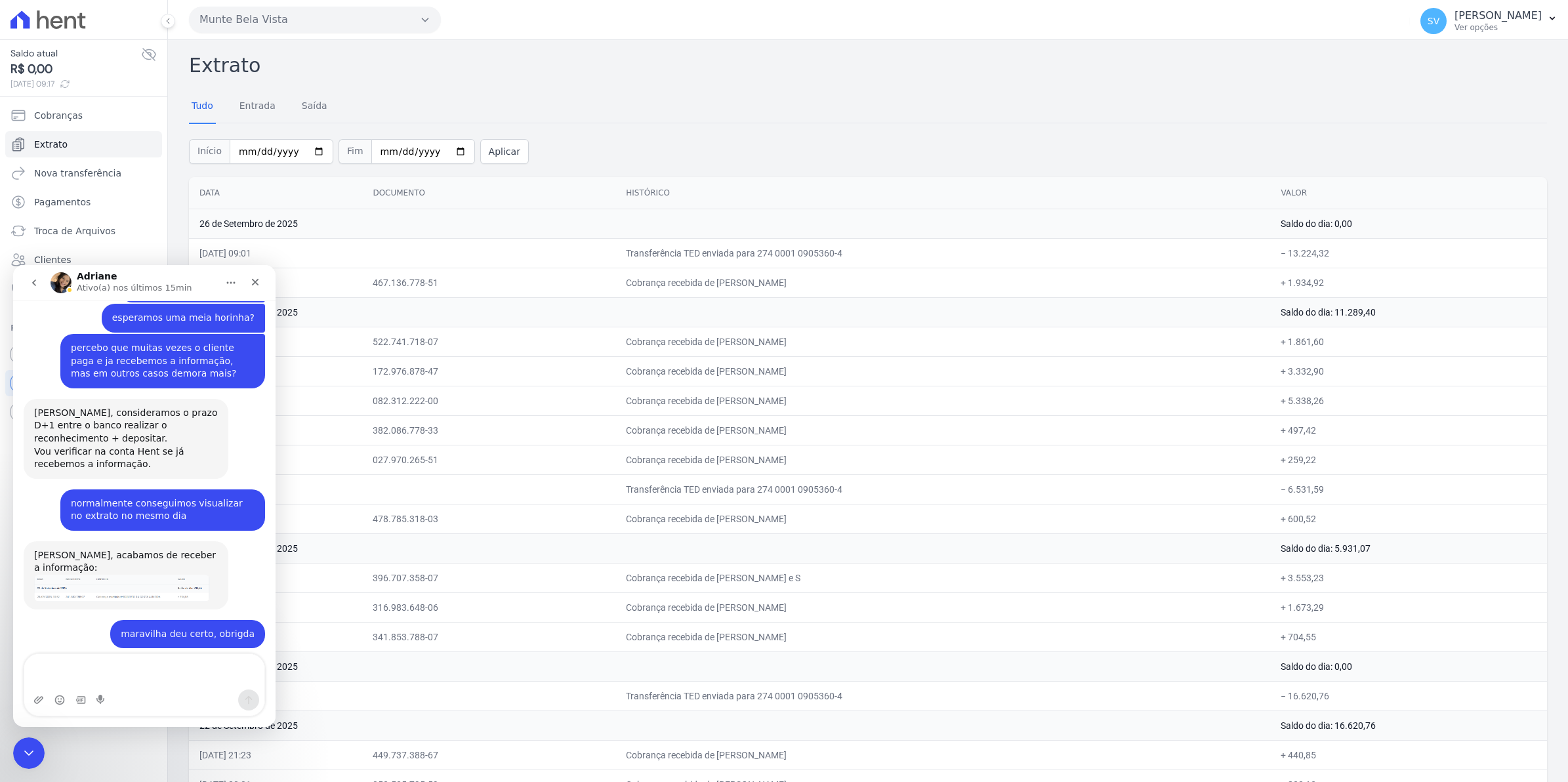
click at [36, 701] on icon "Upload do anexo" at bounding box center [39, 700] width 11 height 11
click at [40, 698] on icon "Upload do anexo" at bounding box center [39, 699] width 9 height 7
click at [28, 704] on div "Messenger da Intercom" at bounding box center [144, 700] width 240 height 21
click at [37, 704] on icon "Upload do anexo" at bounding box center [39, 700] width 11 height 11
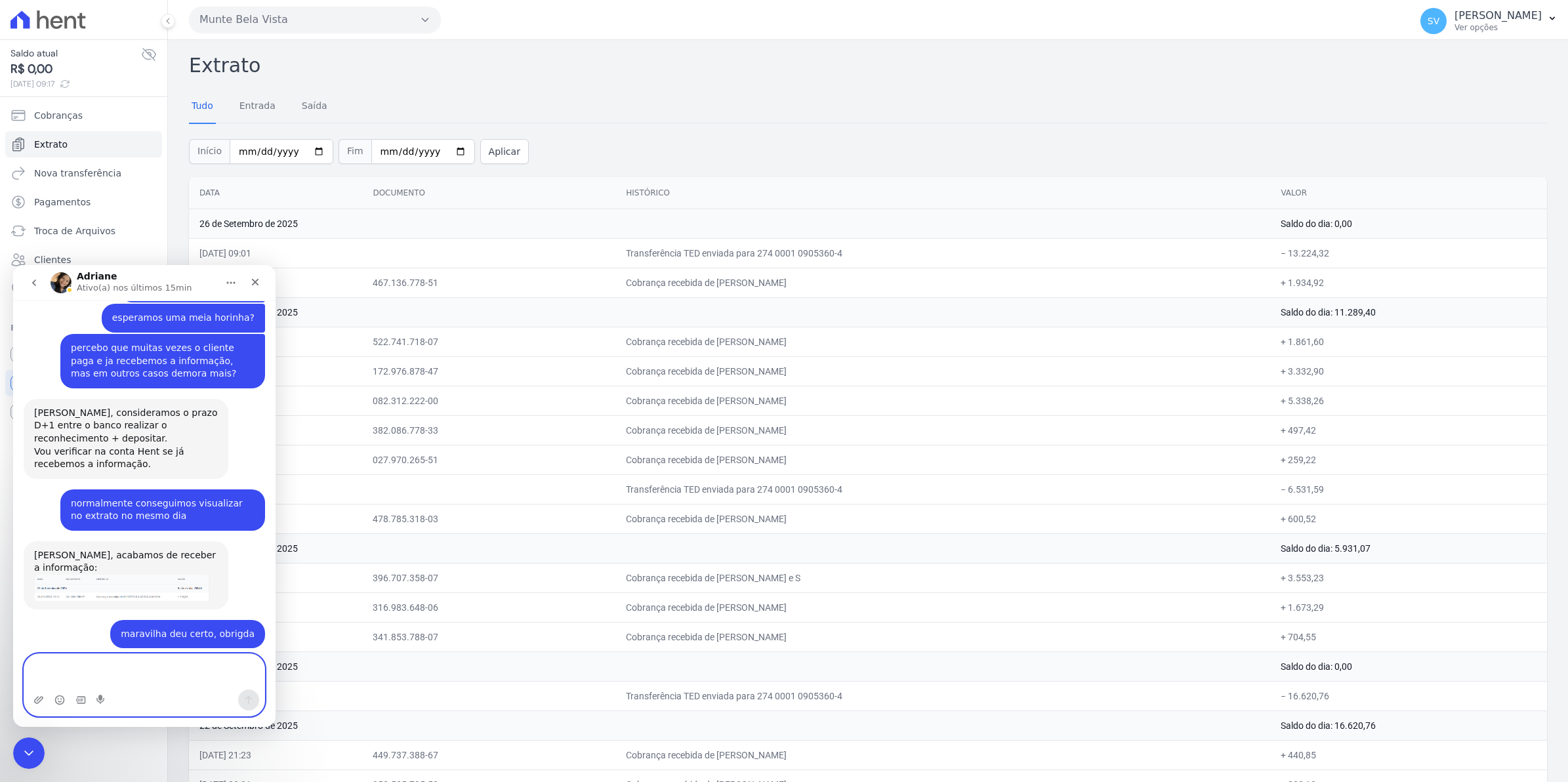
click at [103, 667] on textarea "Envie uma mensagem..." at bounding box center [144, 671] width 240 height 36
type textarea "w"
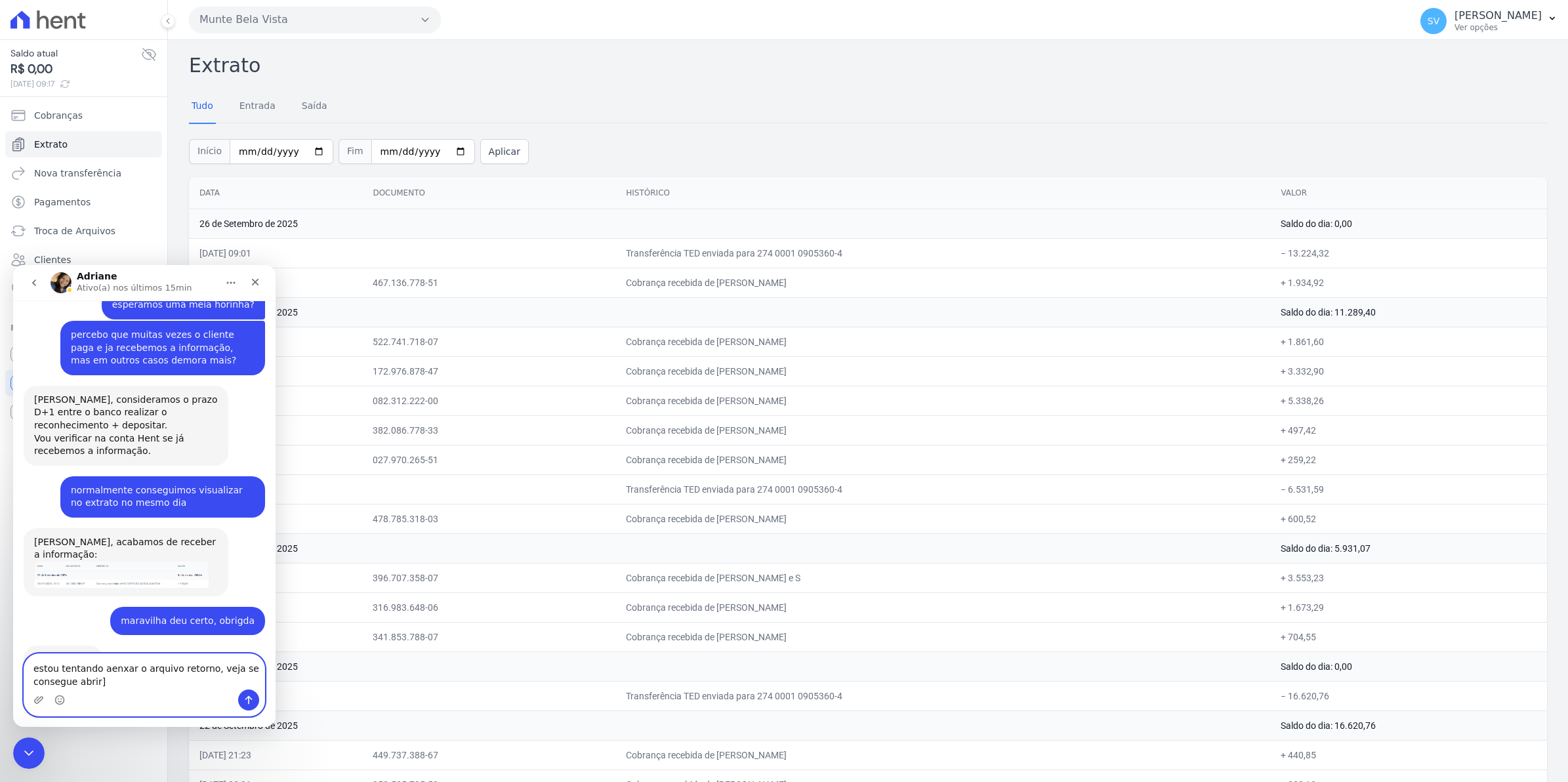
type textarea "estou tentando aenxar o arquivo retorno, veja se consegue abrir"
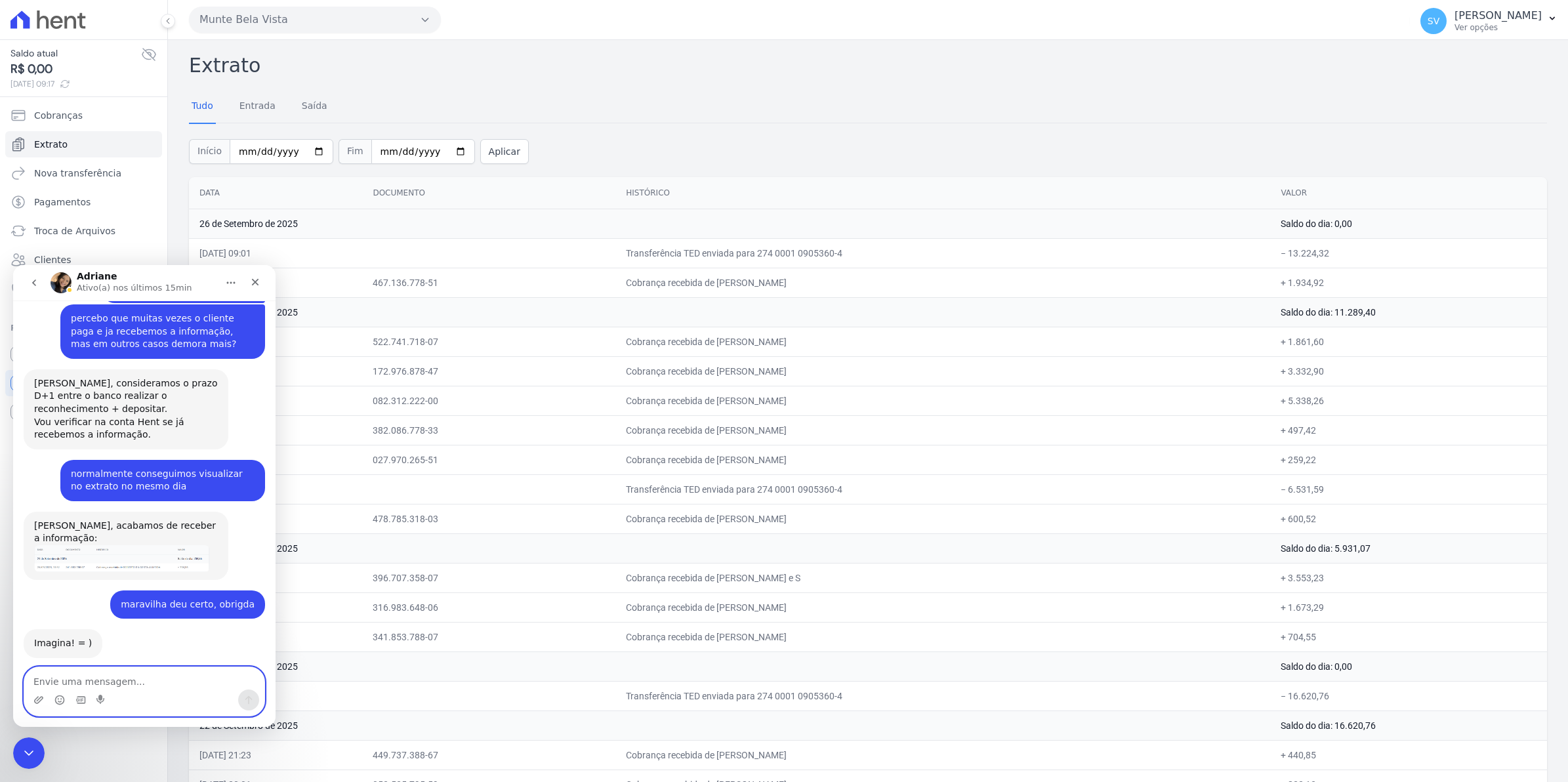
scroll to position [10920, 0]
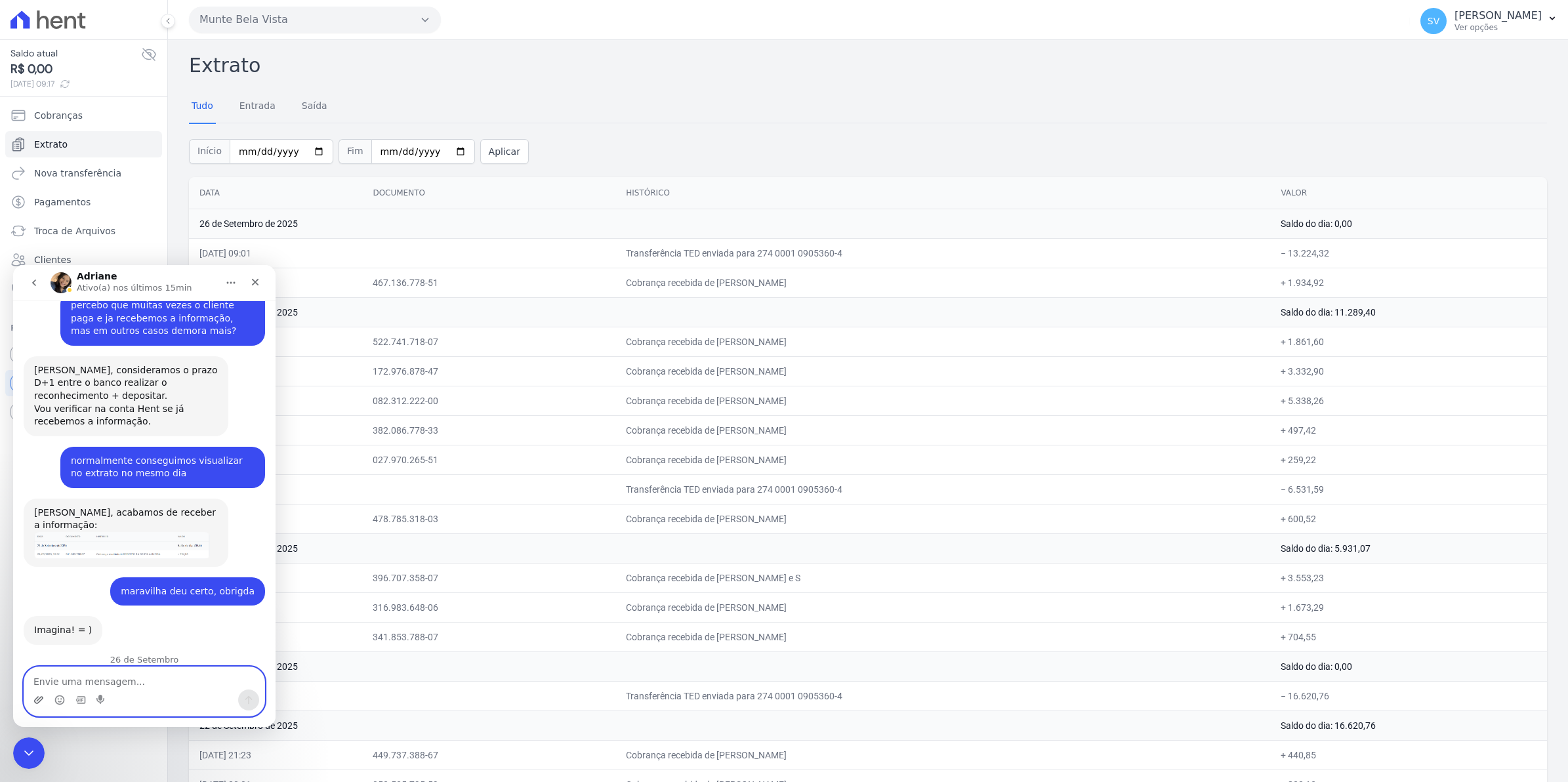
click at [43, 701] on icon "Upload do anexo" at bounding box center [39, 700] width 11 height 11
click at [1123, 423] on td "Cobrança recebida de [PERSON_NAME]" at bounding box center [942, 429] width 655 height 30
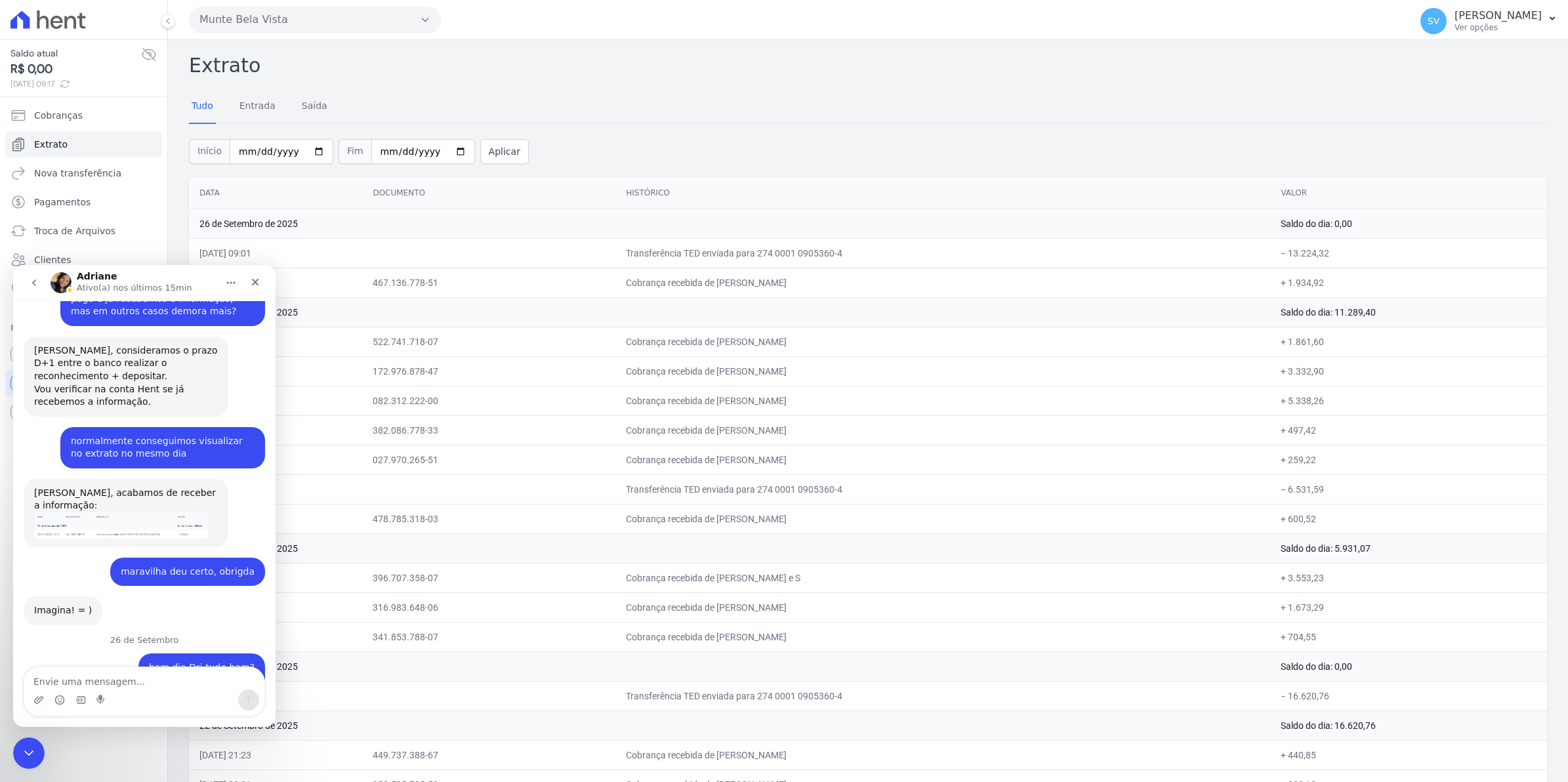
scroll to position [11137, 0]
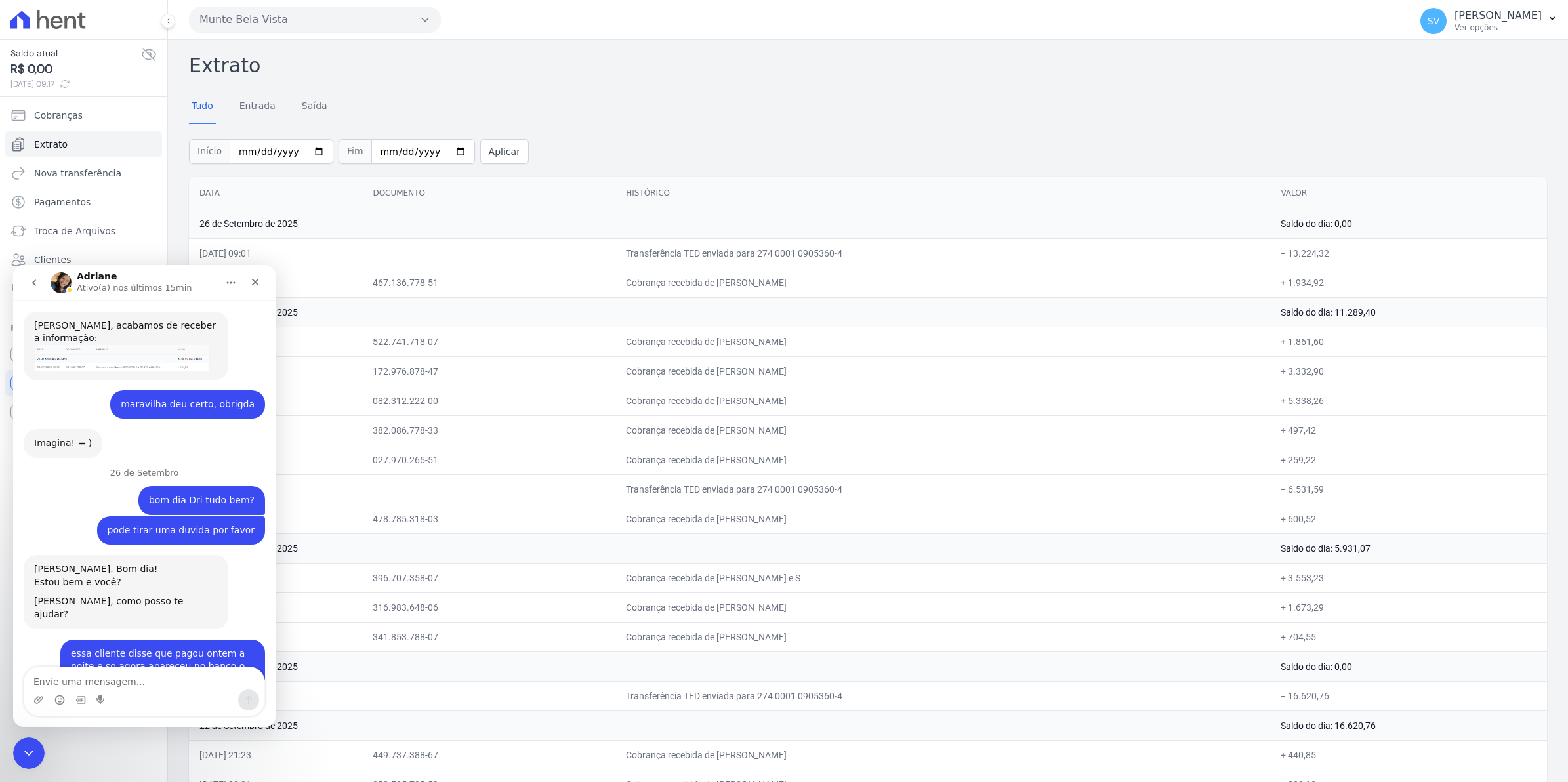
click at [63, 679] on textarea "Envie uma mensagem..." at bounding box center [144, 678] width 240 height 22
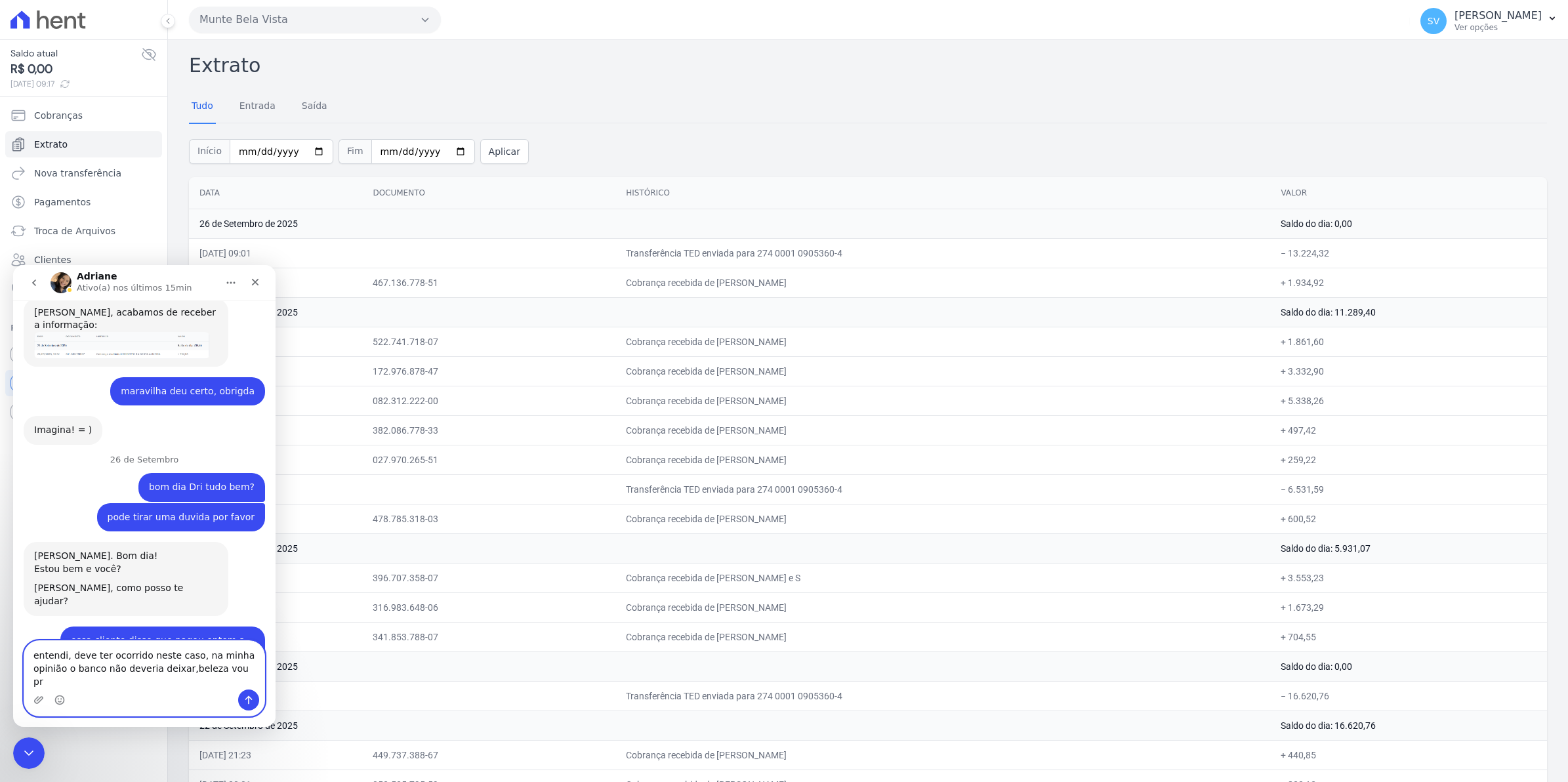
click at [146, 681] on textarea "entendi, deve ter ocorrido neste caso, na minha opinião o banco não deveria dei…" at bounding box center [144, 665] width 240 height 49
click at [217, 681] on textarea "entendi, deve ter ocorrido neste caso, na minha opinião o banco não deveria dei…" at bounding box center [144, 665] width 240 height 49
drag, startPoint x: 35, startPoint y: 667, endPoint x: 47, endPoint y: 692, distance: 27.7
click at [33, 668] on textarea "entendi, deve ter ocorrido neste caso, na minha opinião o banco não deveria dei…" at bounding box center [144, 665] width 240 height 49
click at [217, 682] on textarea "entendi, deve ter ocorrido neste caso, na minha opinião o banco não deveria dei…" at bounding box center [144, 665] width 240 height 49
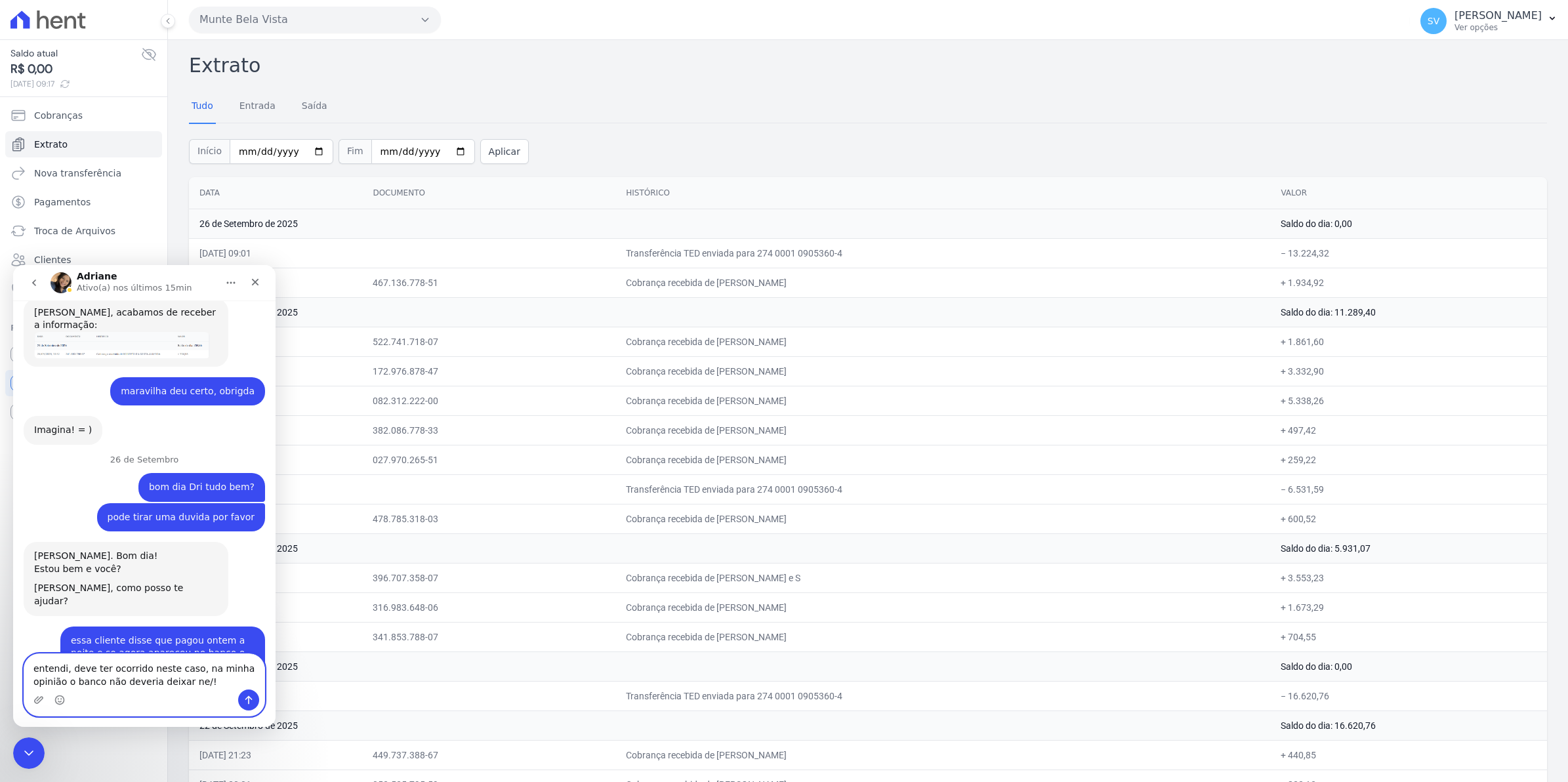
type textarea "entendi, deve ter ocorrido neste caso, na minha opinião o banco não deveria dei…"
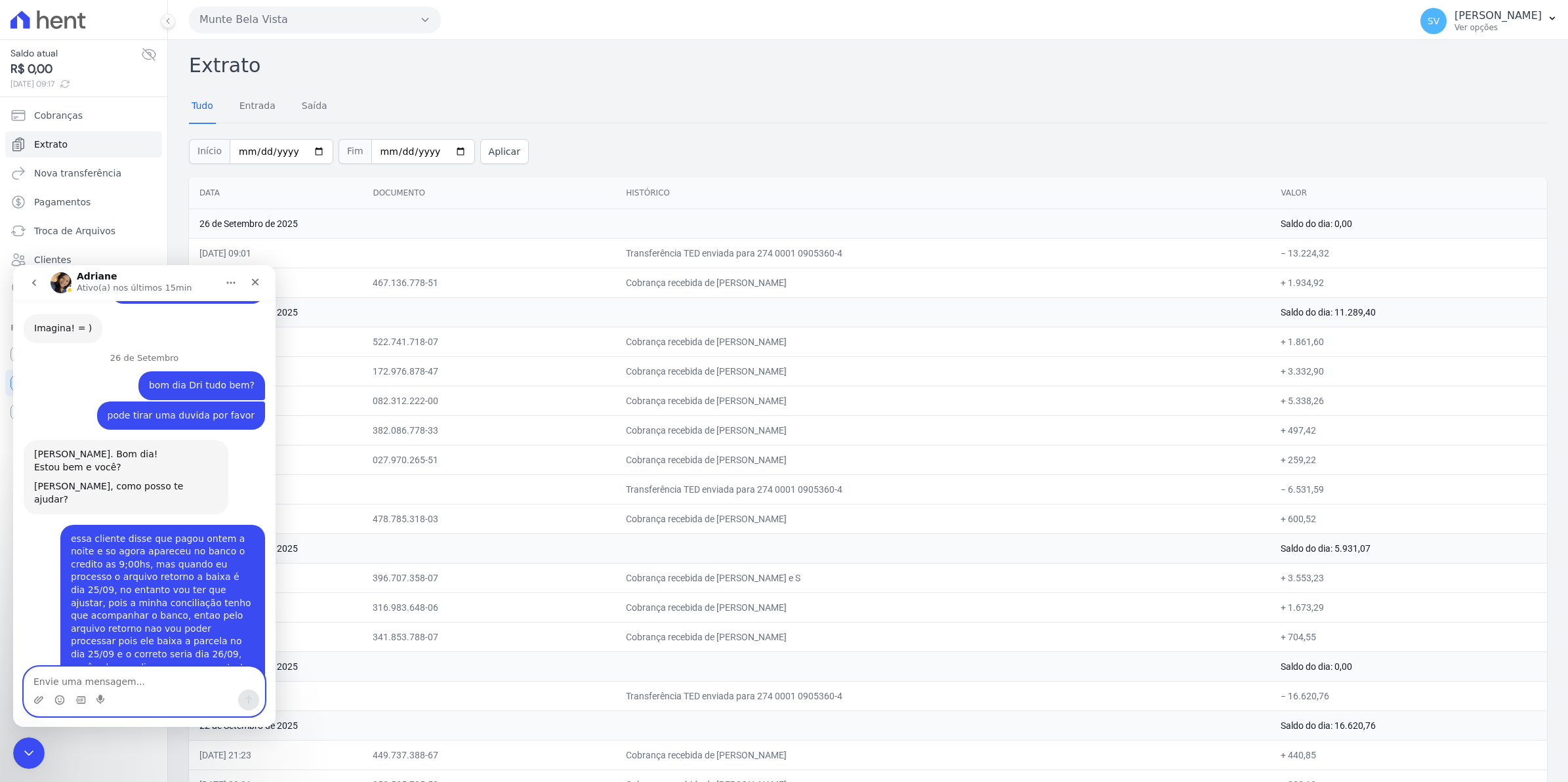
scroll to position [11266, 0]
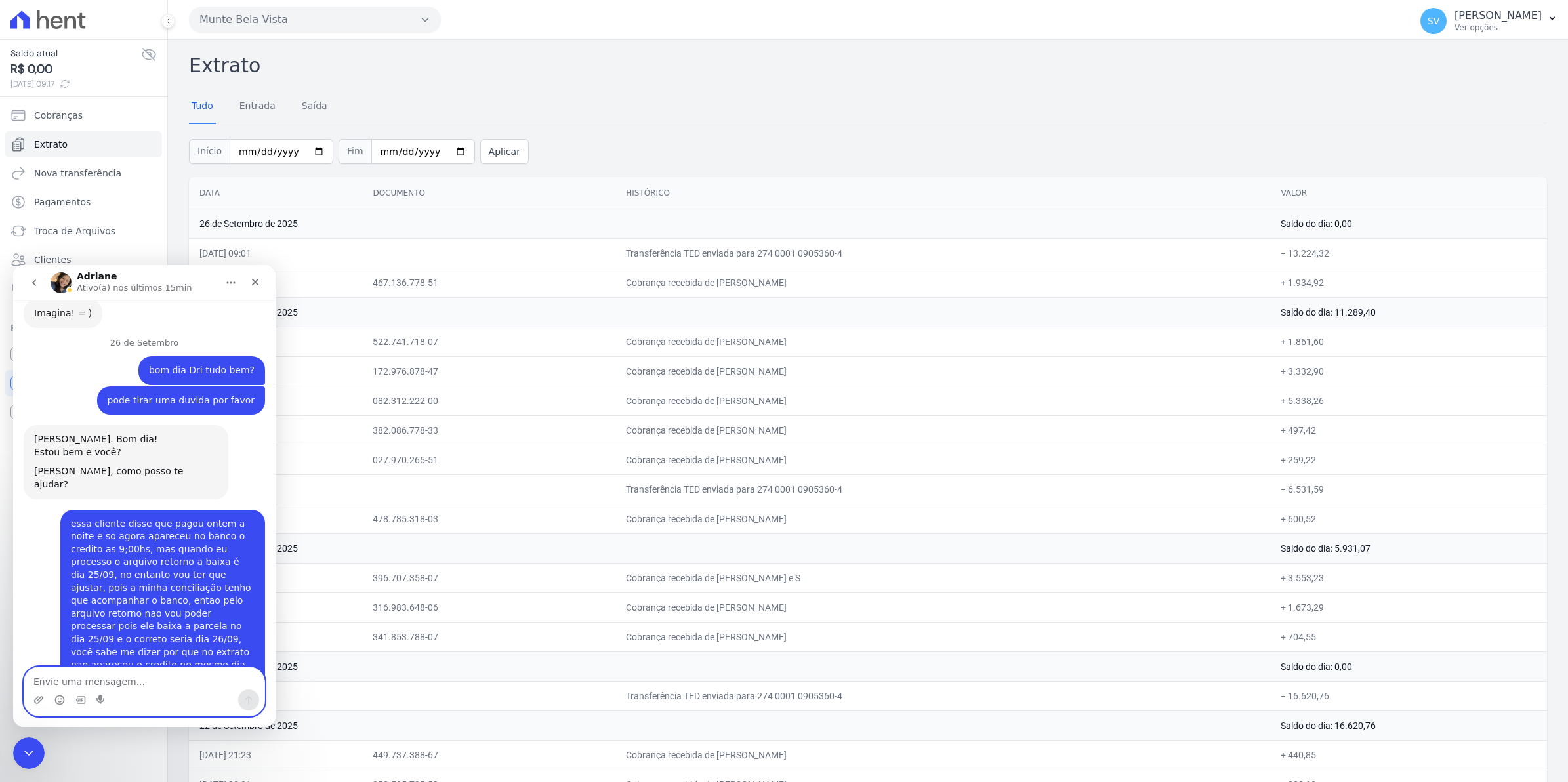
click at [79, 670] on textarea "Envie uma mensagem..." at bounding box center [144, 678] width 240 height 22
click at [151, 679] on textarea "verdade eu so consigo pagar até as 20:hs" at bounding box center [144, 678] width 240 height 22
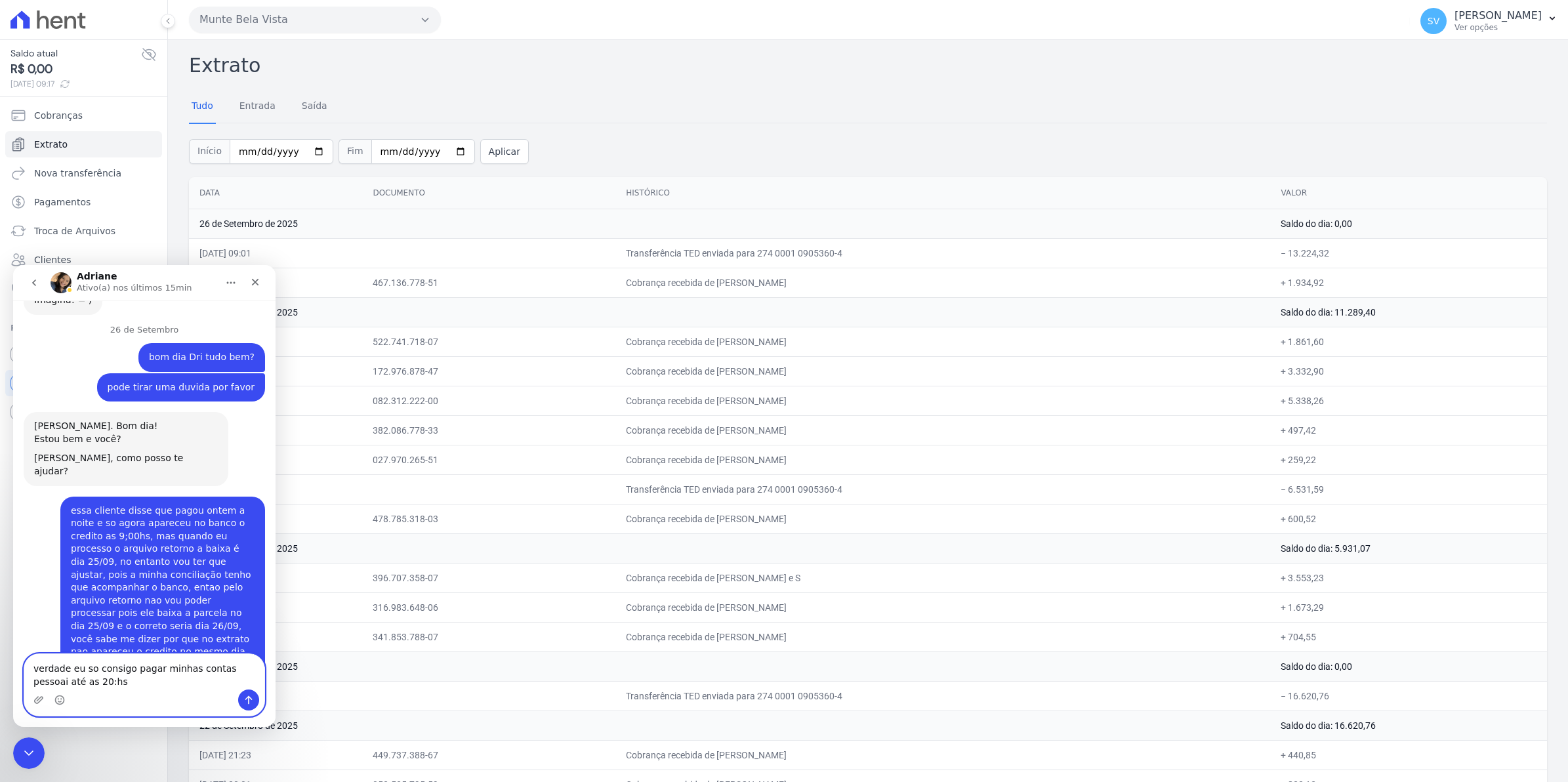
type textarea "verdade eu so consigo pagar minhas contas pessoais até as 20:hs"
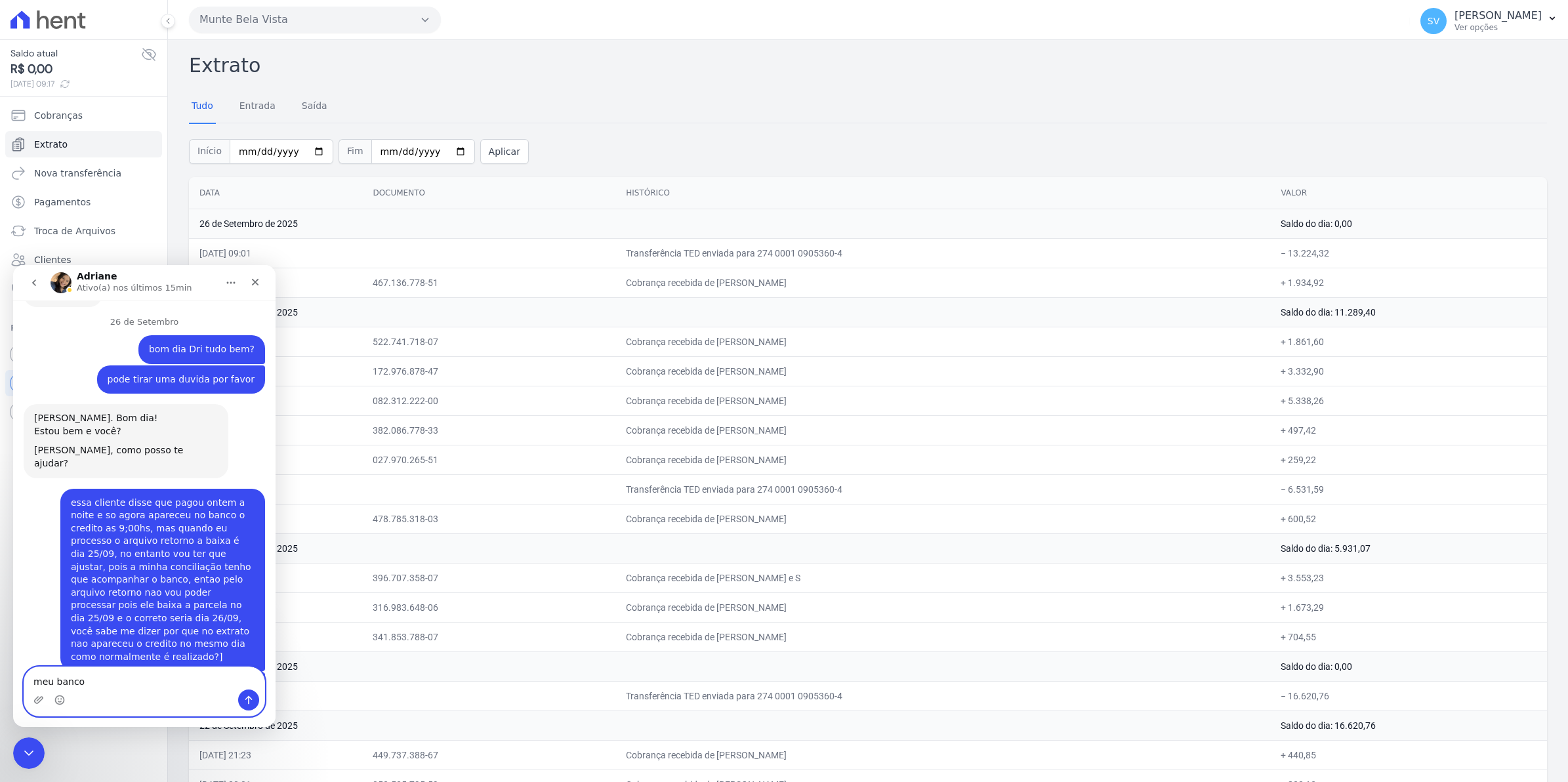
scroll to position [11348, 0]
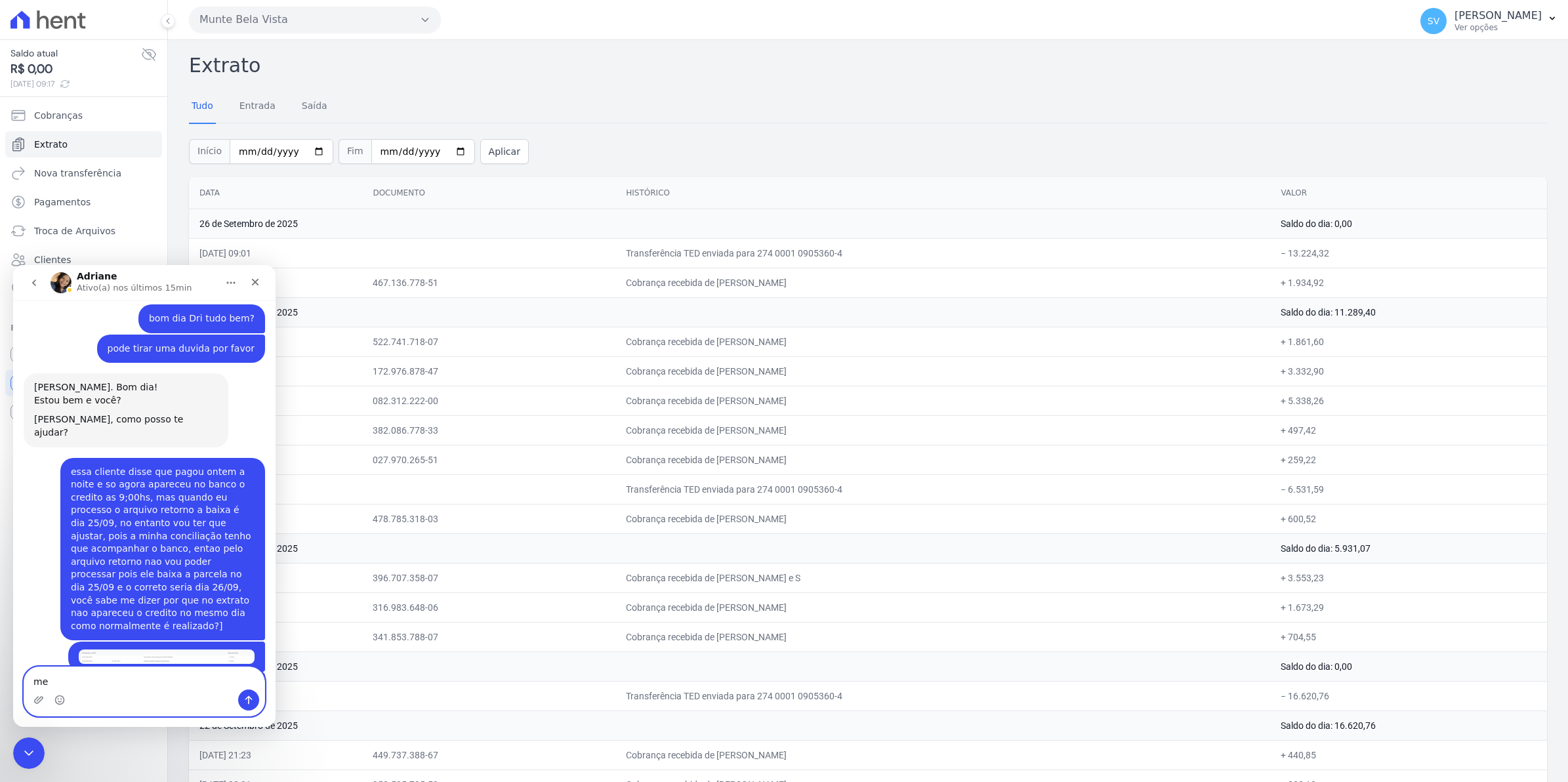
type textarea "m"
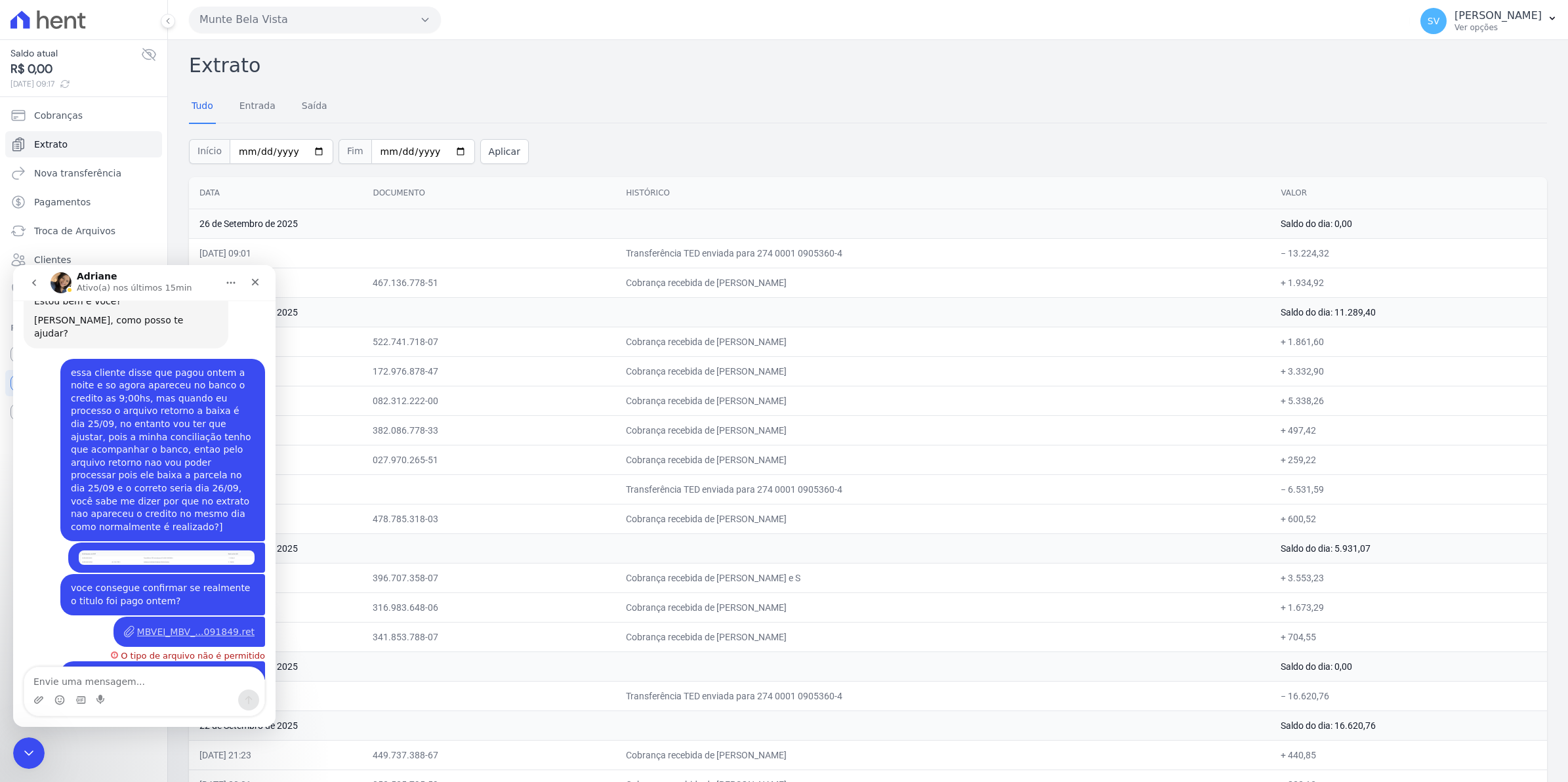
scroll to position [11413, 0]
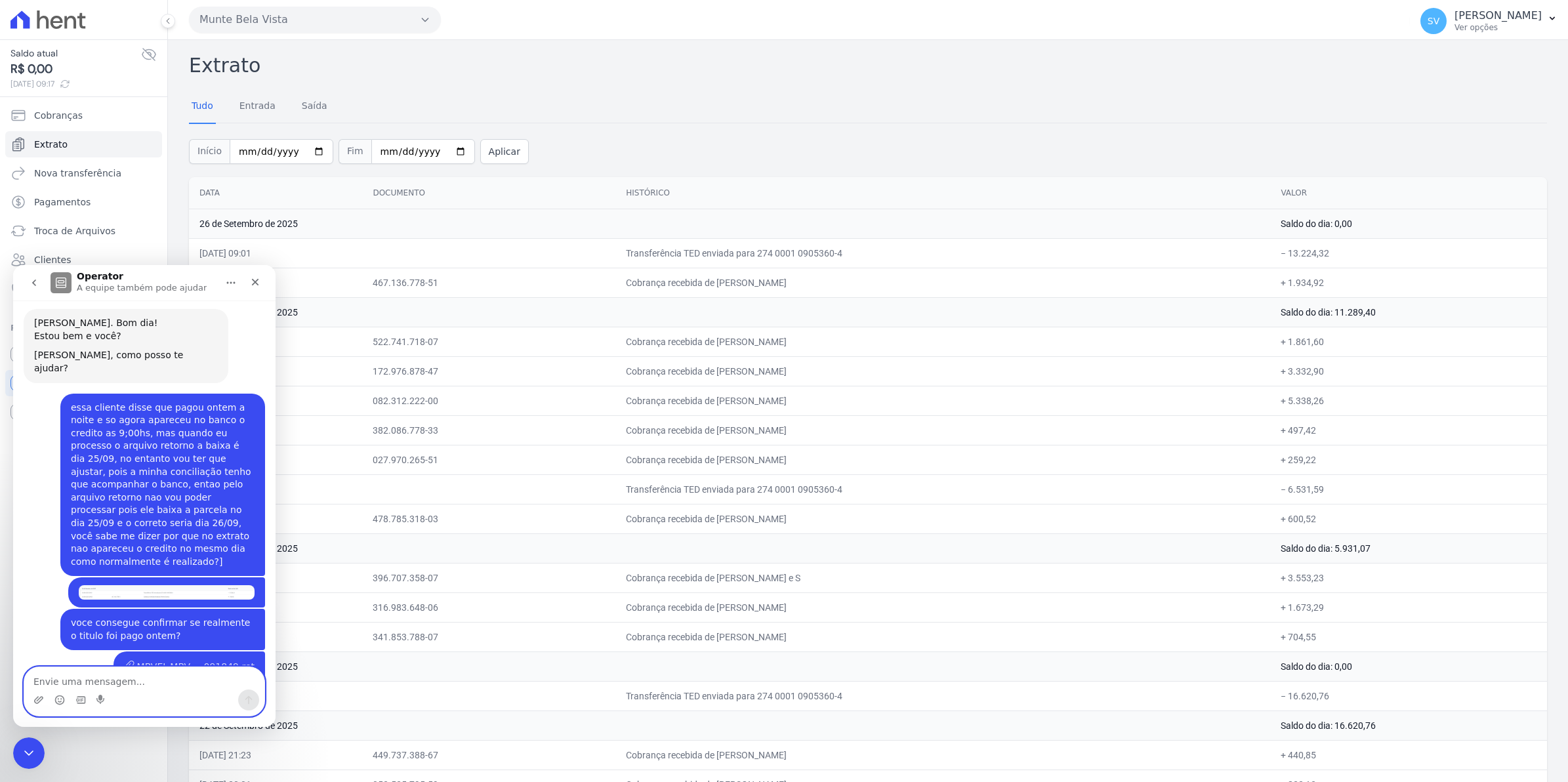
click at [87, 682] on textarea "Envie uma mensagem..." at bounding box center [144, 678] width 240 height 22
click at [56, 701] on circle "Selecionador de Emoji" at bounding box center [59, 699] width 8 height 8
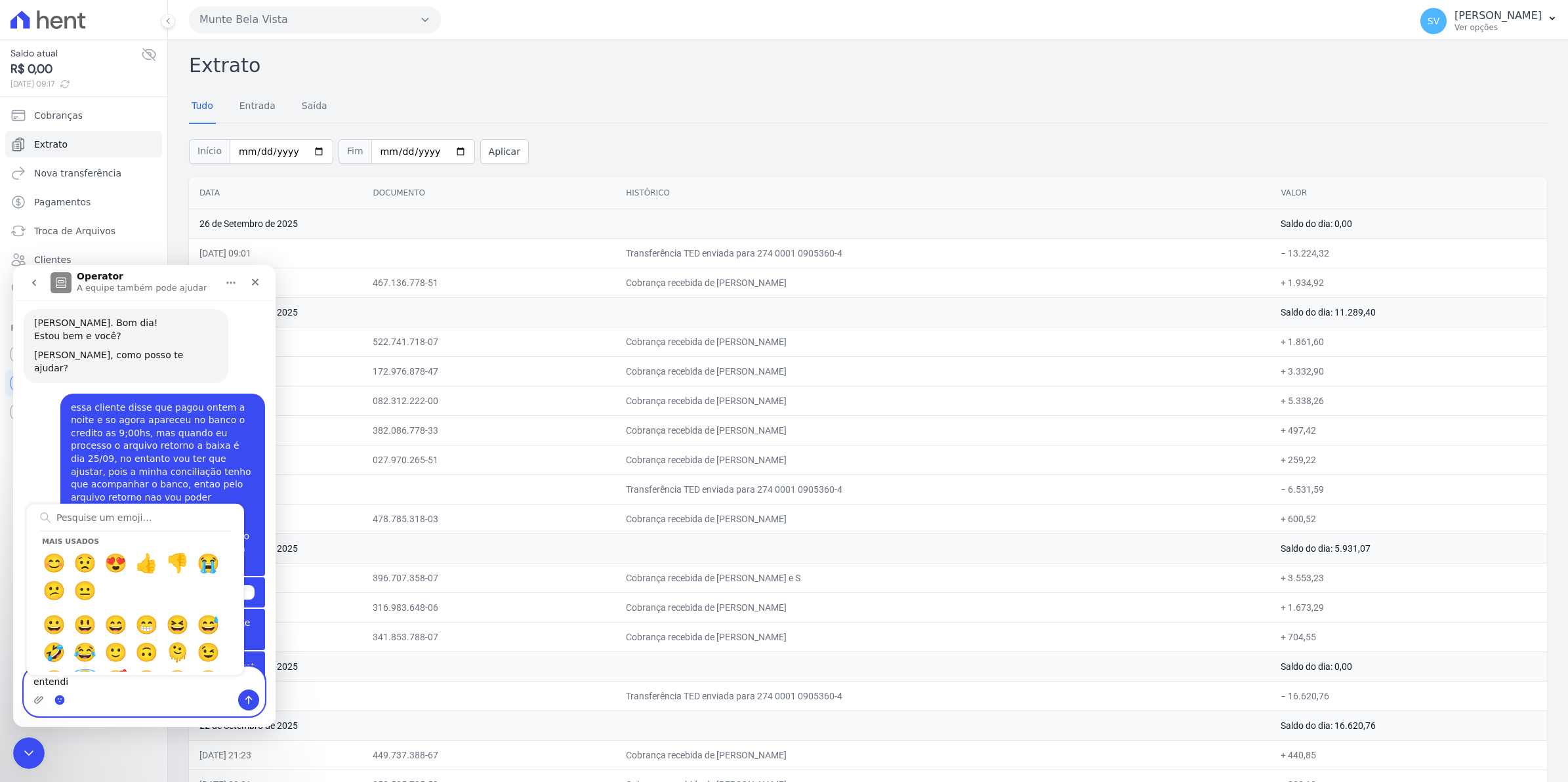
click at [60, 697] on circle "Selecionador de Emoji" at bounding box center [59, 699] width 8 height 8
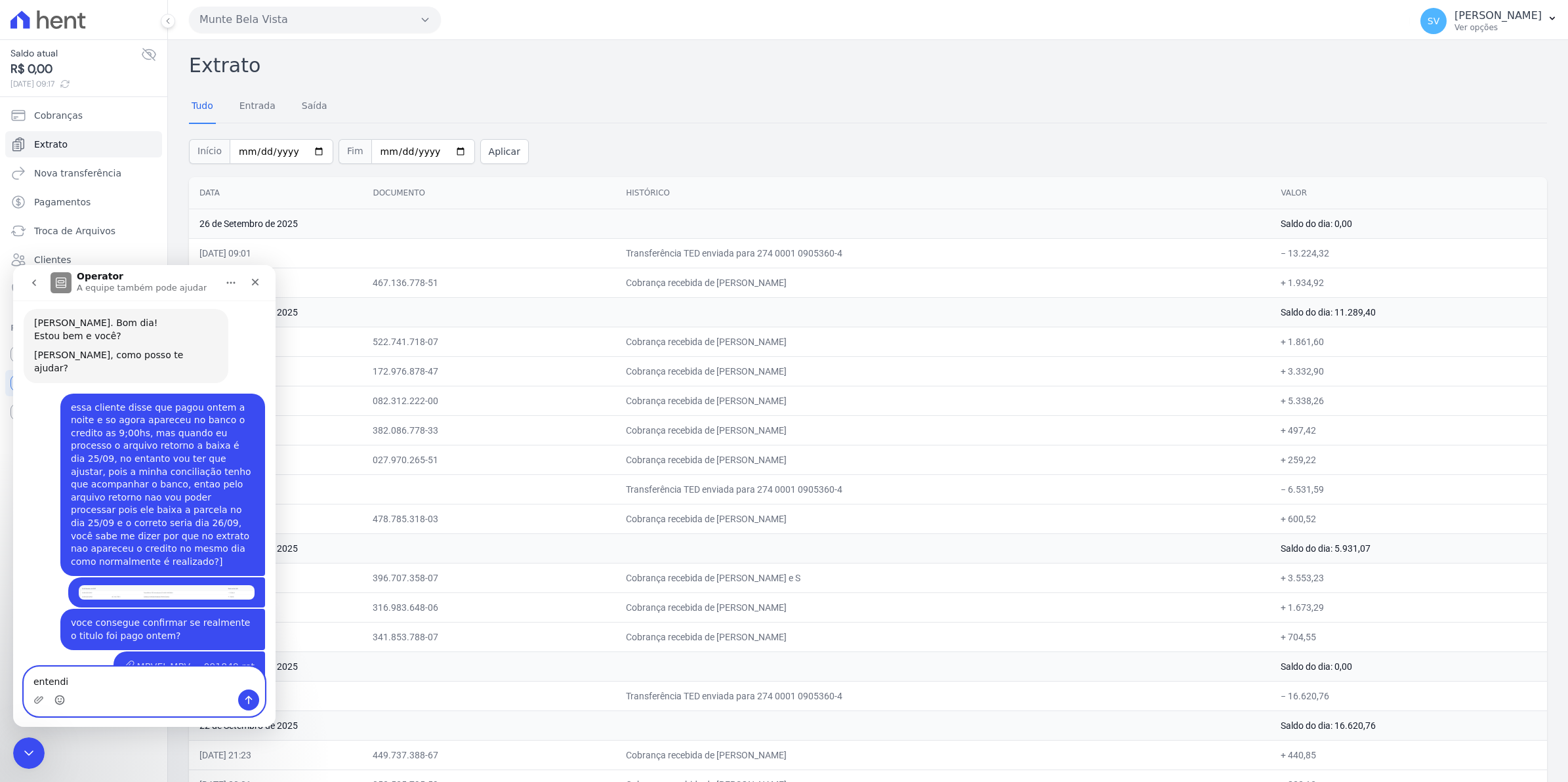
click at [60, 697] on icon "Selecionador de Emoji" at bounding box center [60, 700] width 11 height 11
type textarea "entendi😊 obrigada"
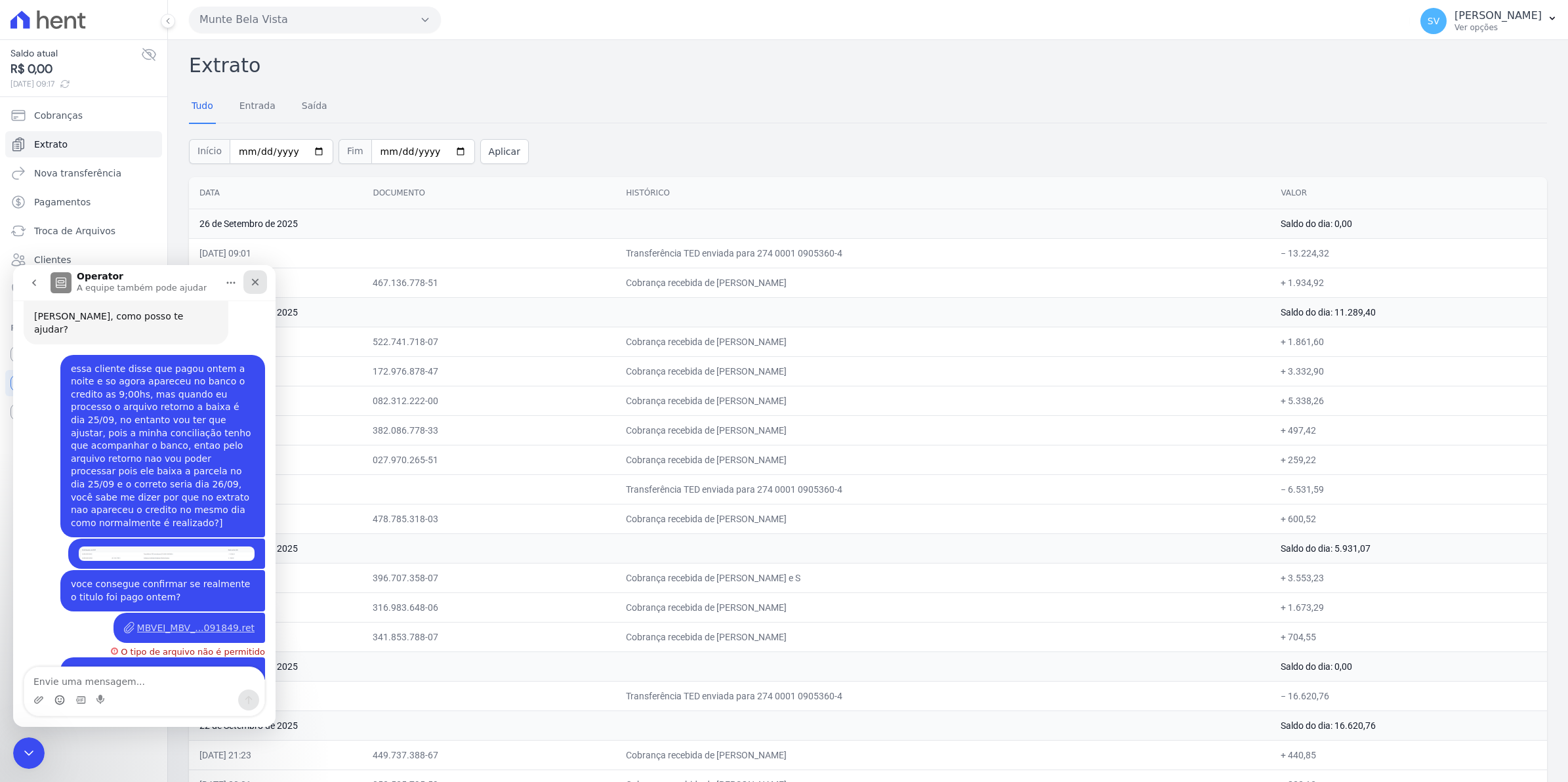
click at [256, 283] on icon "Fechar" at bounding box center [255, 282] width 7 height 7
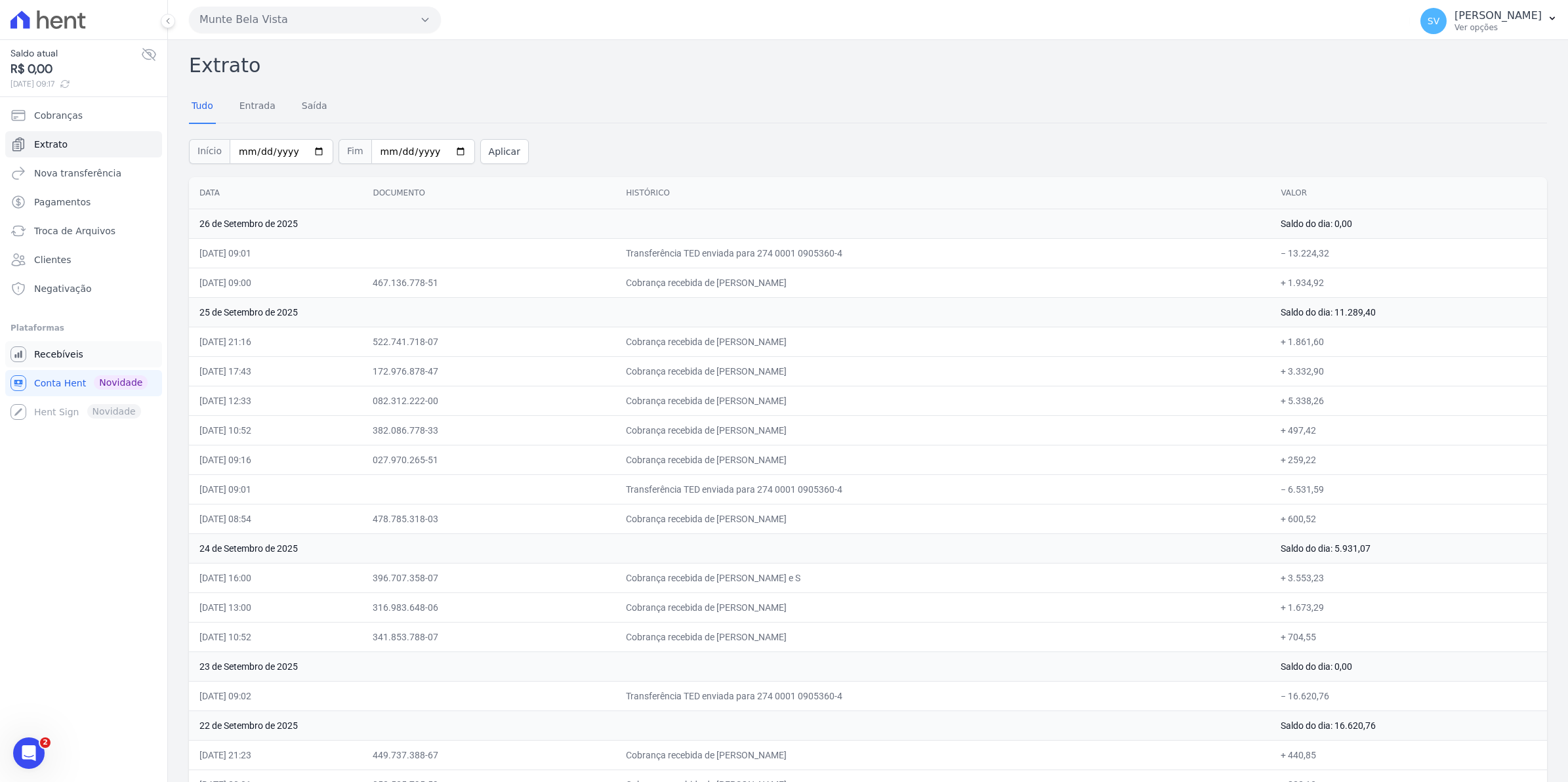
click at [74, 358] on span "Recebíveis" at bounding box center [59, 353] width 49 height 13
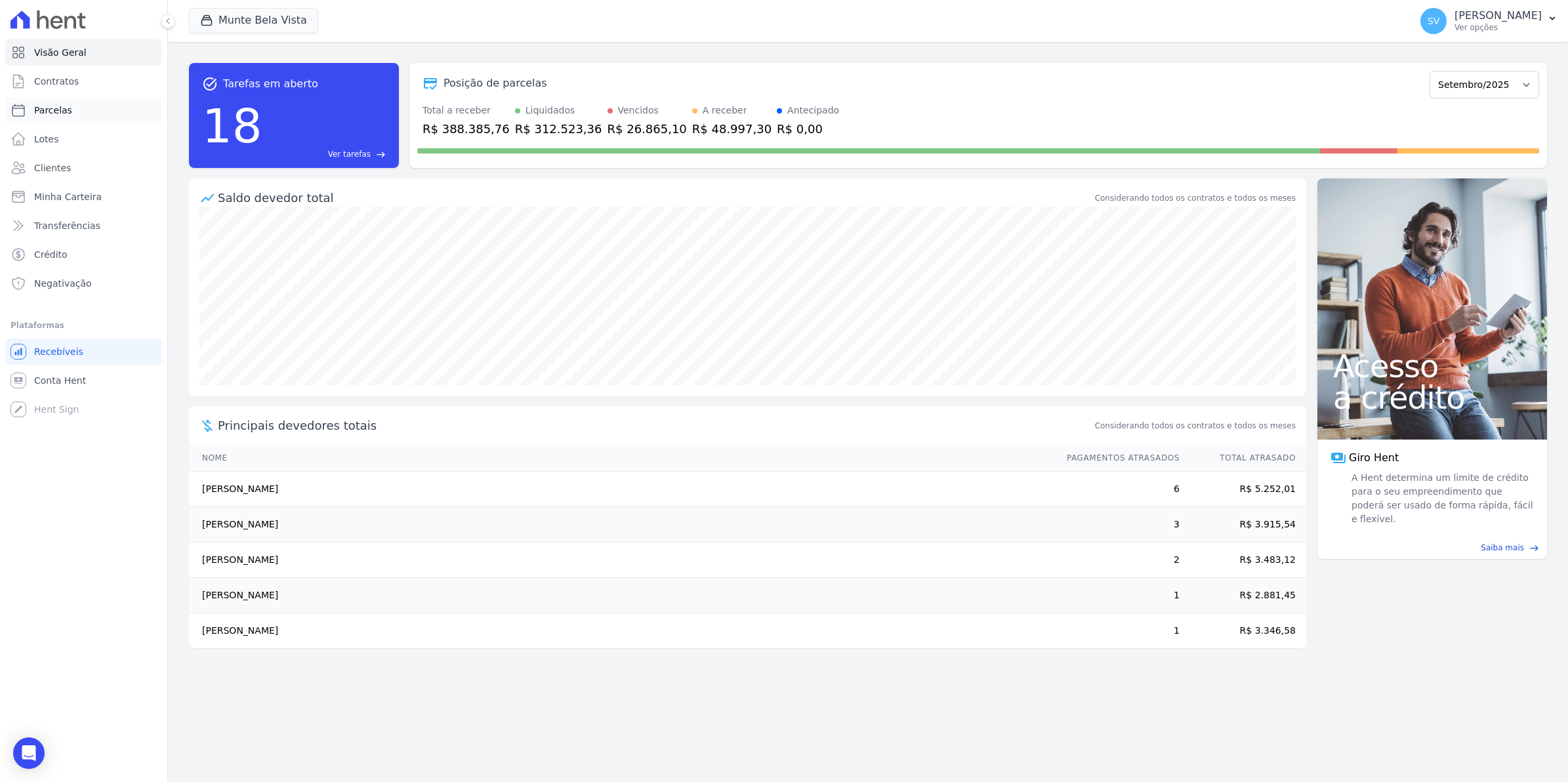
click at [41, 109] on span "Parcelas" at bounding box center [53, 109] width 38 height 13
select select
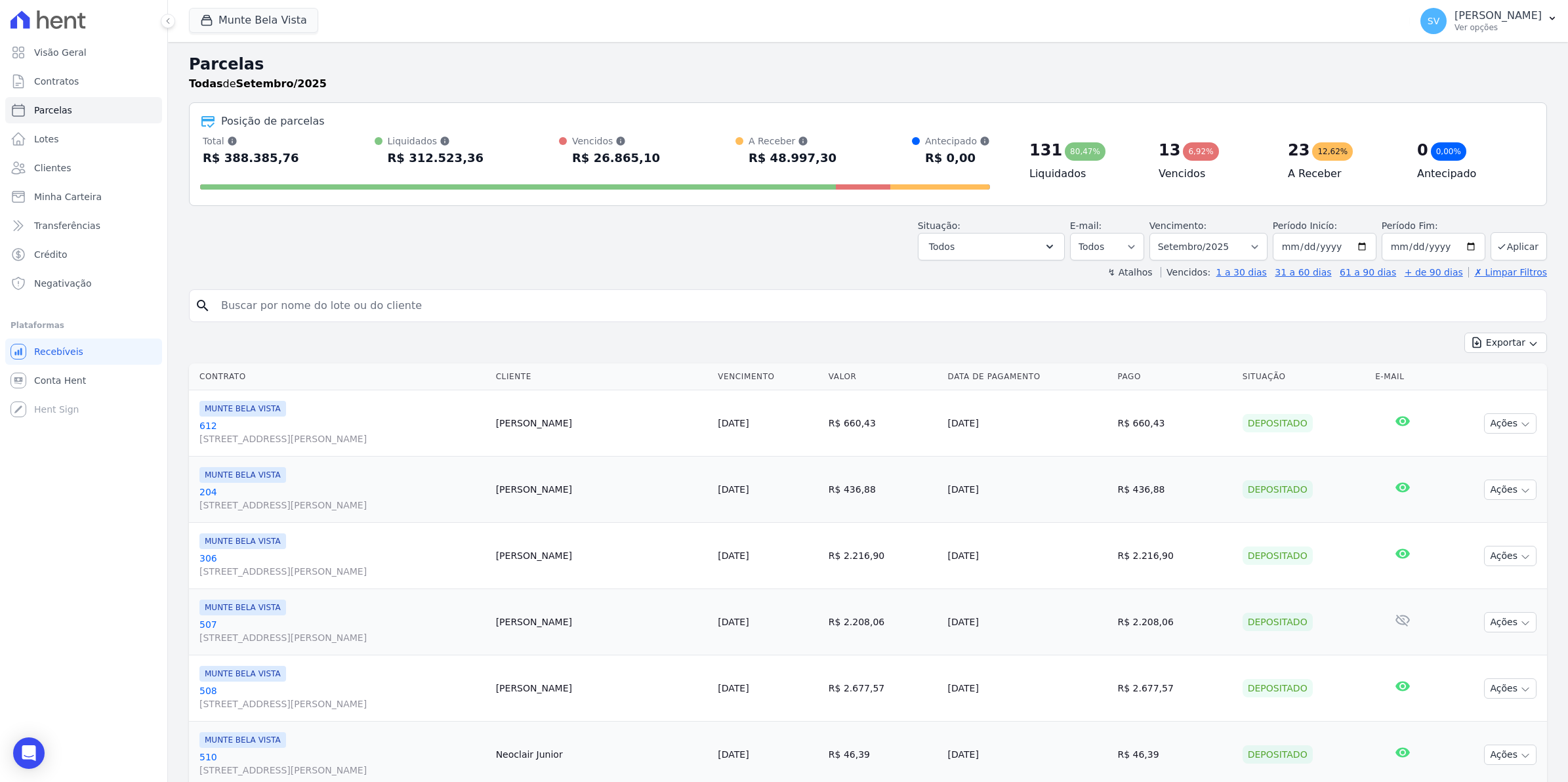
click at [293, 303] on input "search" at bounding box center [877, 306] width 1328 height 27
click at [242, 307] on input "search" at bounding box center [877, 306] width 1328 height 27
click at [41, 83] on span "Contratos" at bounding box center [56, 81] width 45 height 13
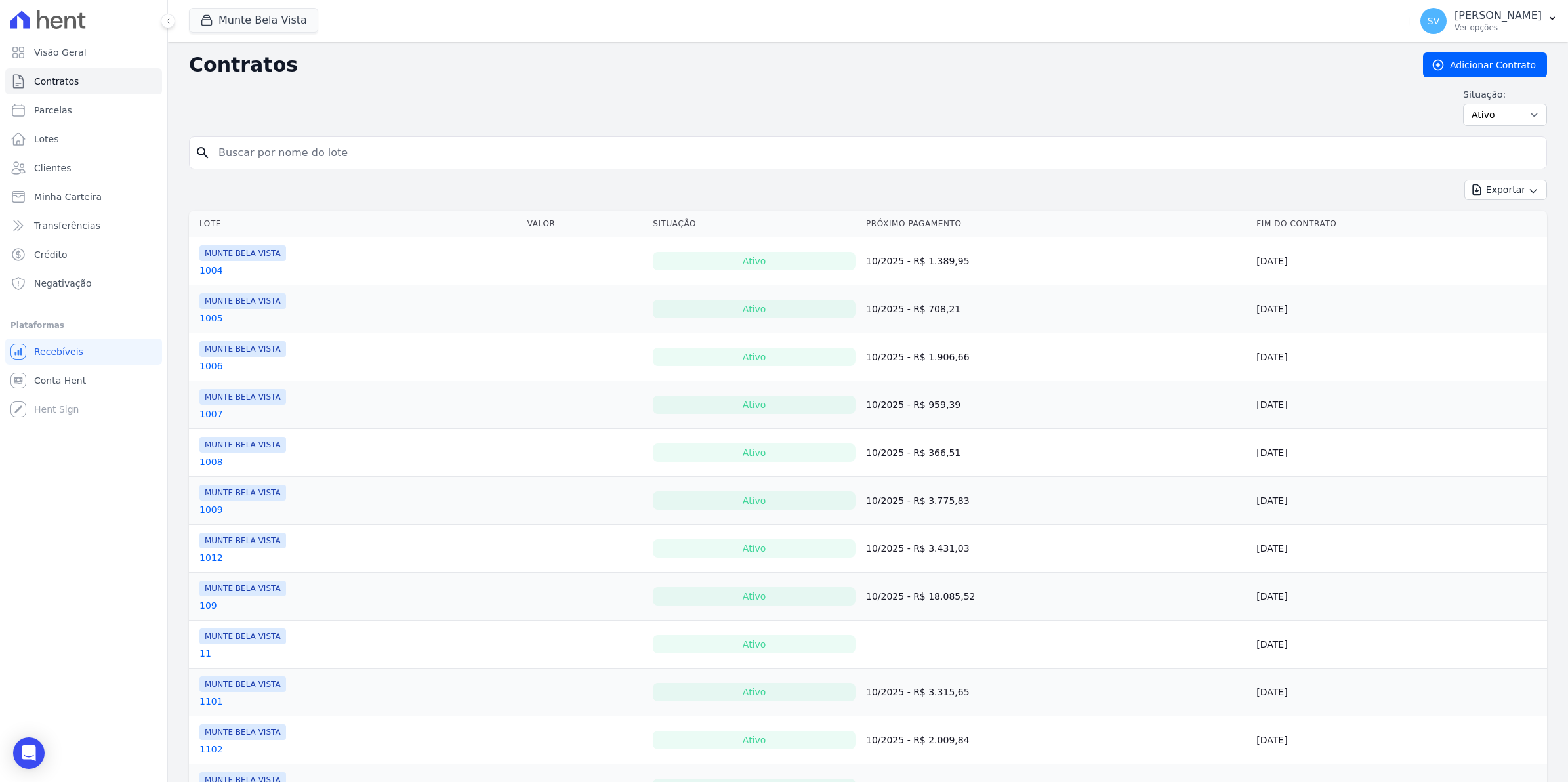
click at [243, 152] on input "search" at bounding box center [876, 153] width 1331 height 27
type input "RAFAEL"
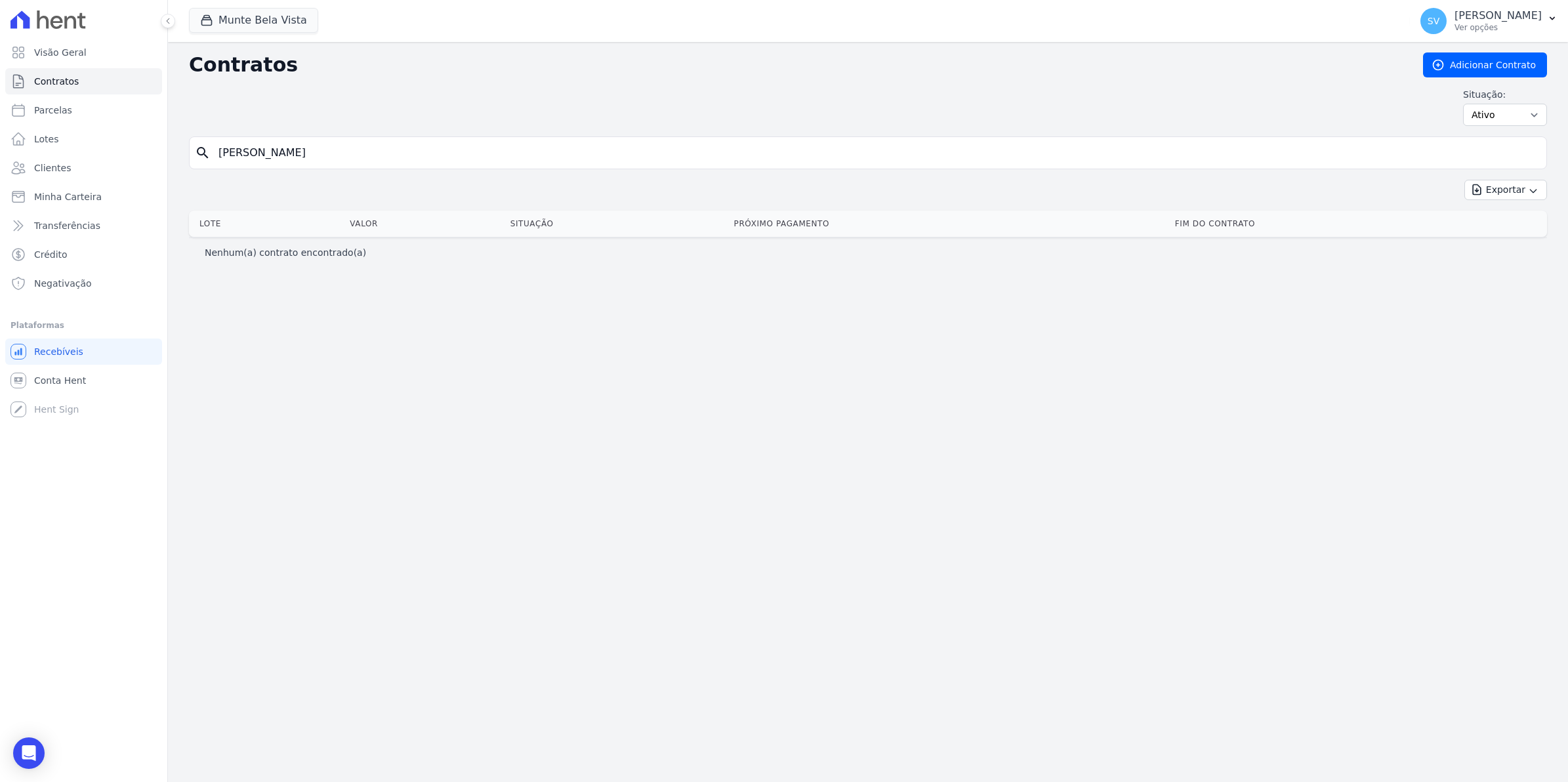
drag, startPoint x: 306, startPoint y: 153, endPoint x: 0, endPoint y: 195, distance: 308.9
click at [0, 195] on html "Visão Geral Contratos Parcelas Lotes Clientes Minha Carteira Transferências Cré…" at bounding box center [784, 391] width 1568 height 782
type input "CANHONI"
click at [43, 382] on span "Conta Hent" at bounding box center [60, 380] width 52 height 13
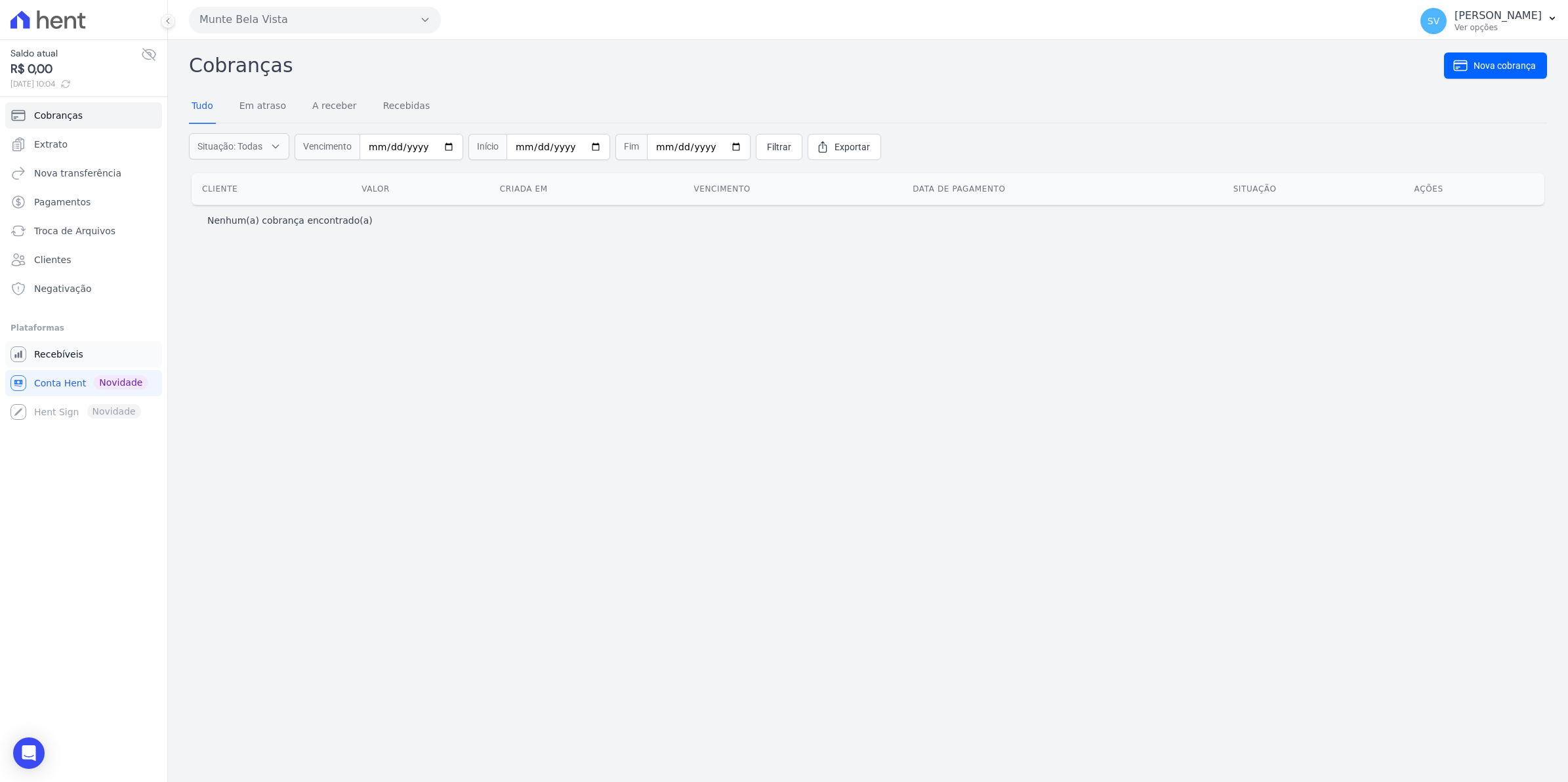
click at [57, 361] on span "Recebíveis" at bounding box center [59, 353] width 49 height 13
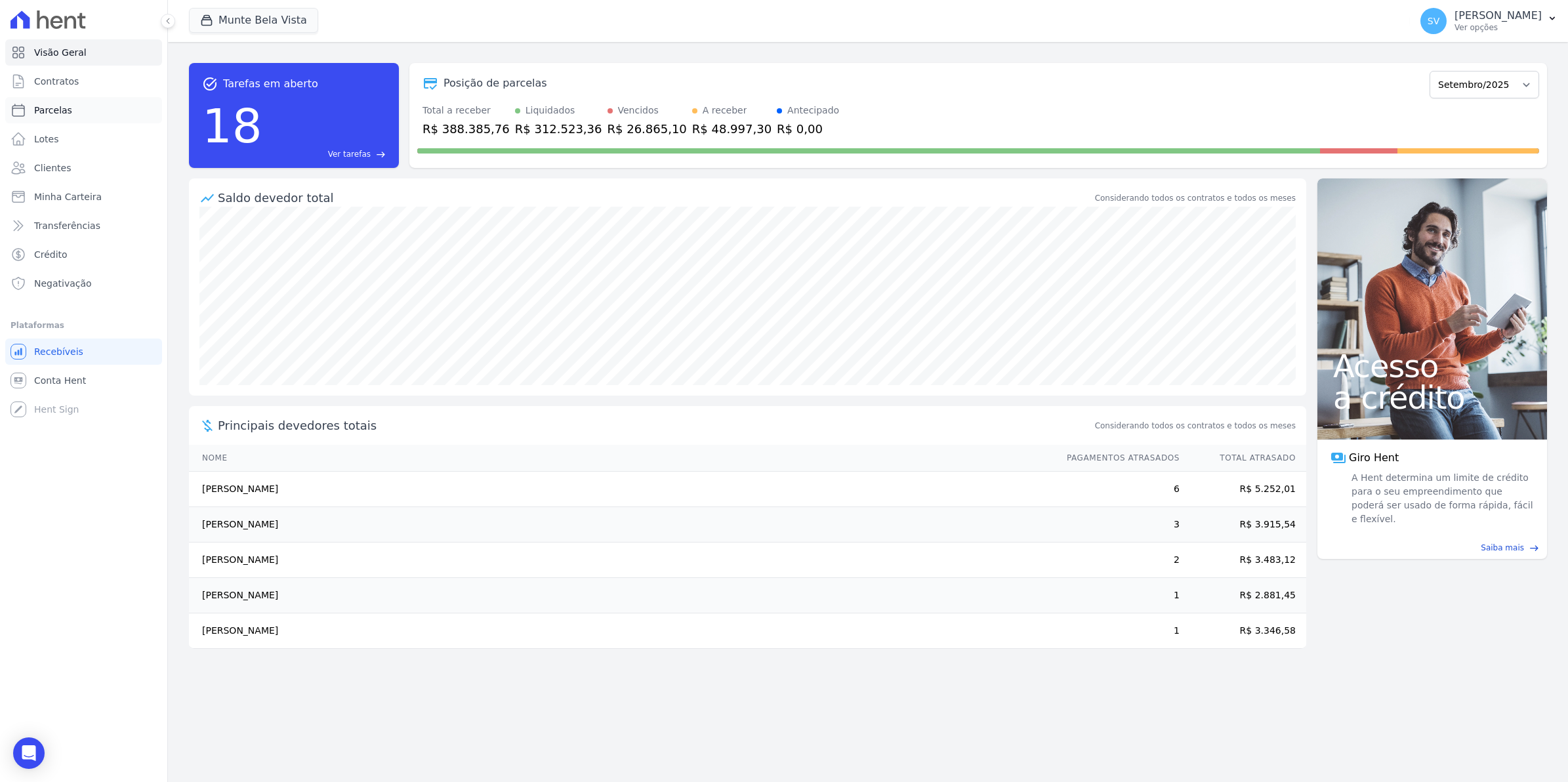
click at [61, 103] on span "Parcelas" at bounding box center [53, 109] width 38 height 13
select select
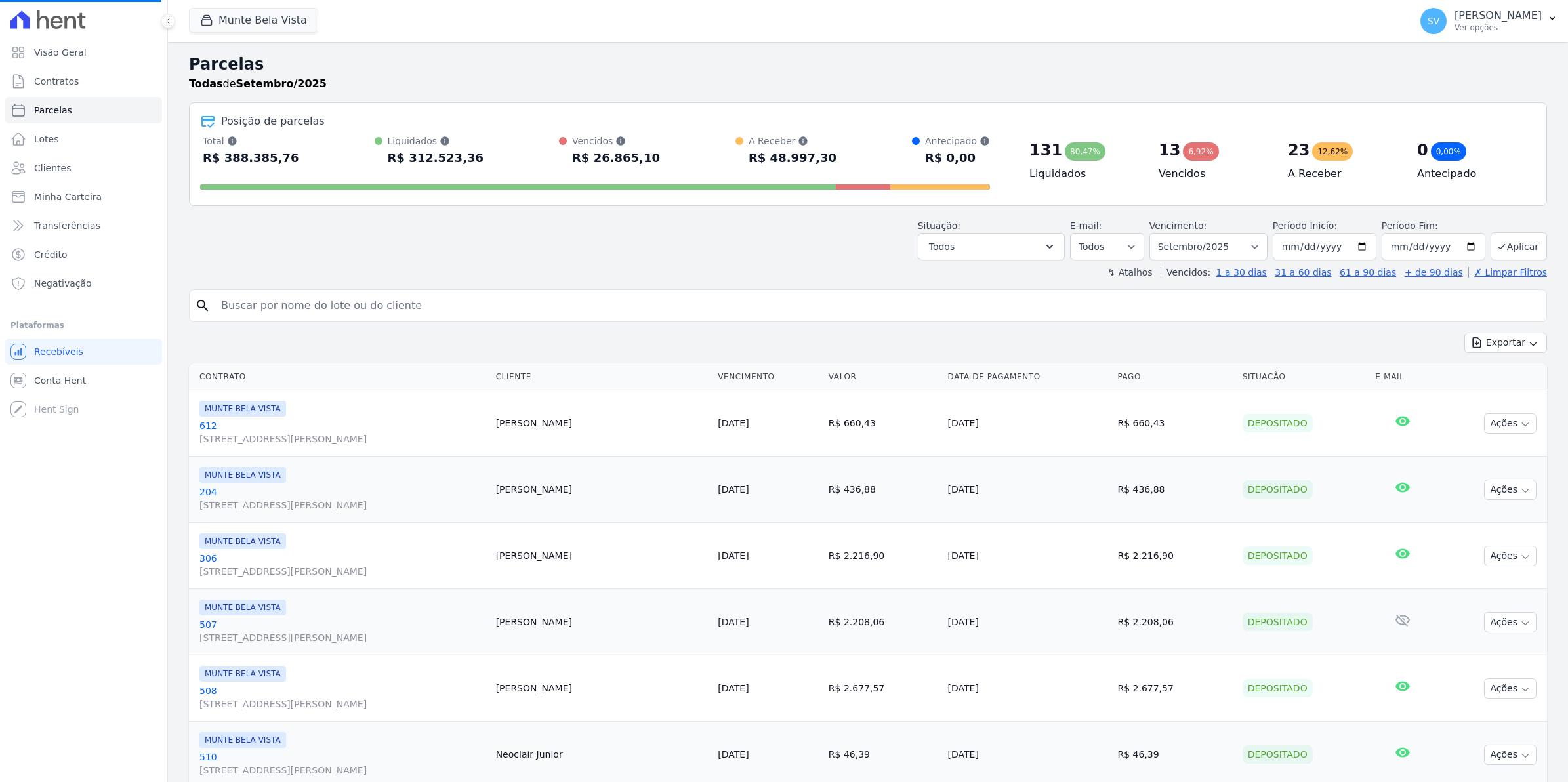
select select
type input "RAFAEL"
select select
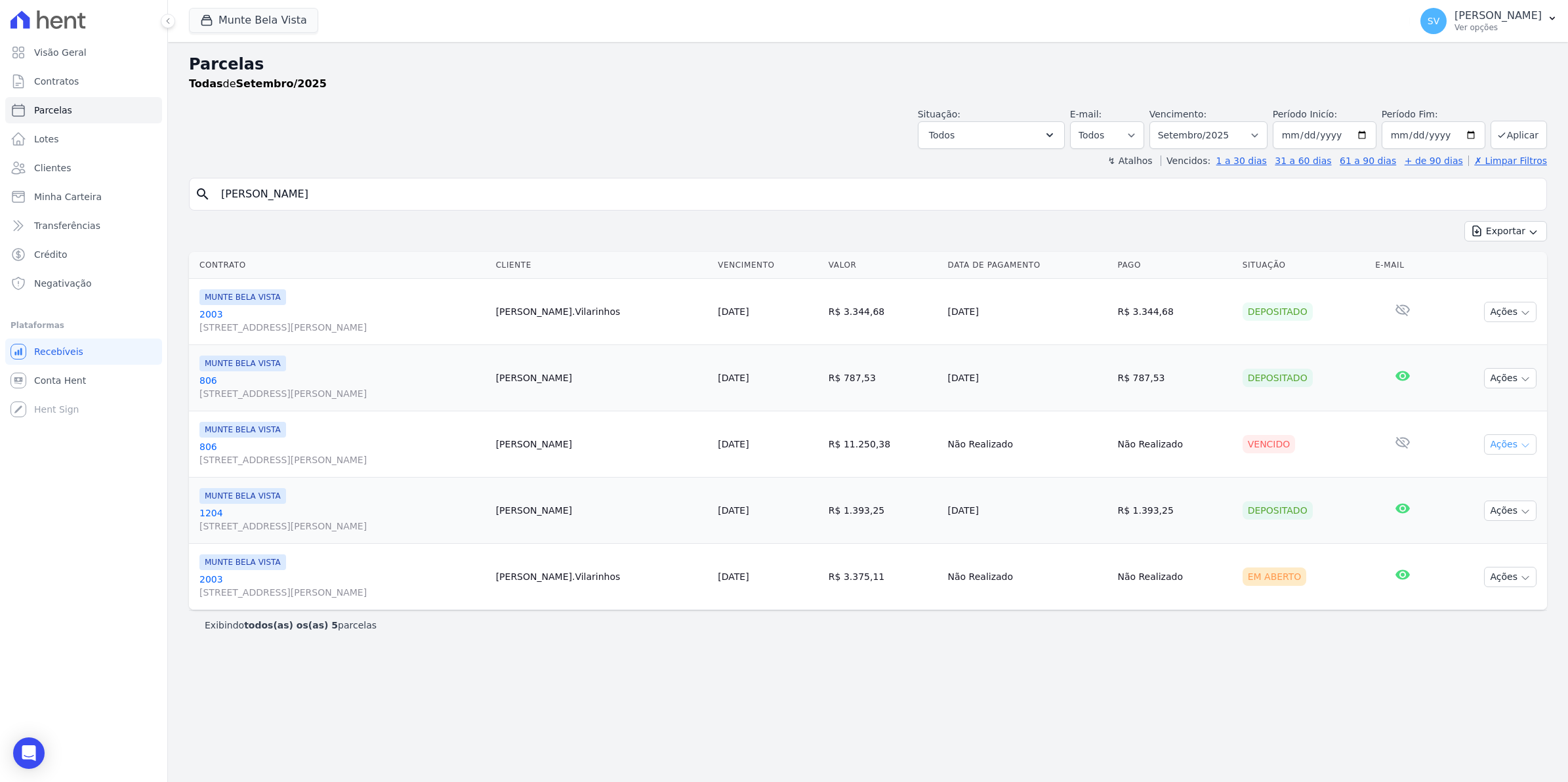
click at [1527, 450] on icon "button" at bounding box center [1525, 445] width 11 height 11
click at [208, 448] on link "806 Avenida Brigadeiro Faria Lima, 1306, 4 andar, Pinheiros" at bounding box center [342, 453] width 286 height 27
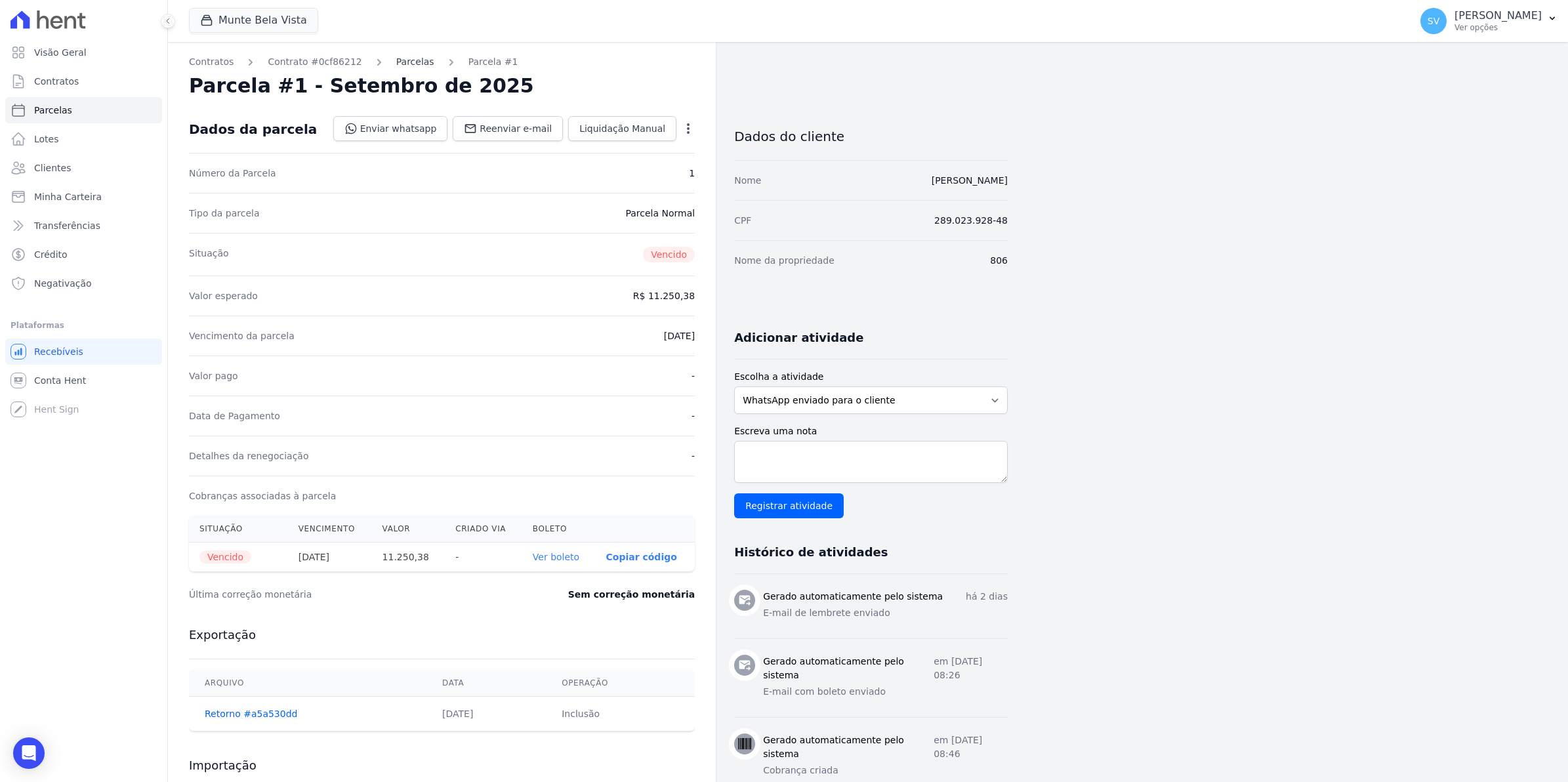
click at [408, 64] on link "Parcelas" at bounding box center [415, 62] width 38 height 14
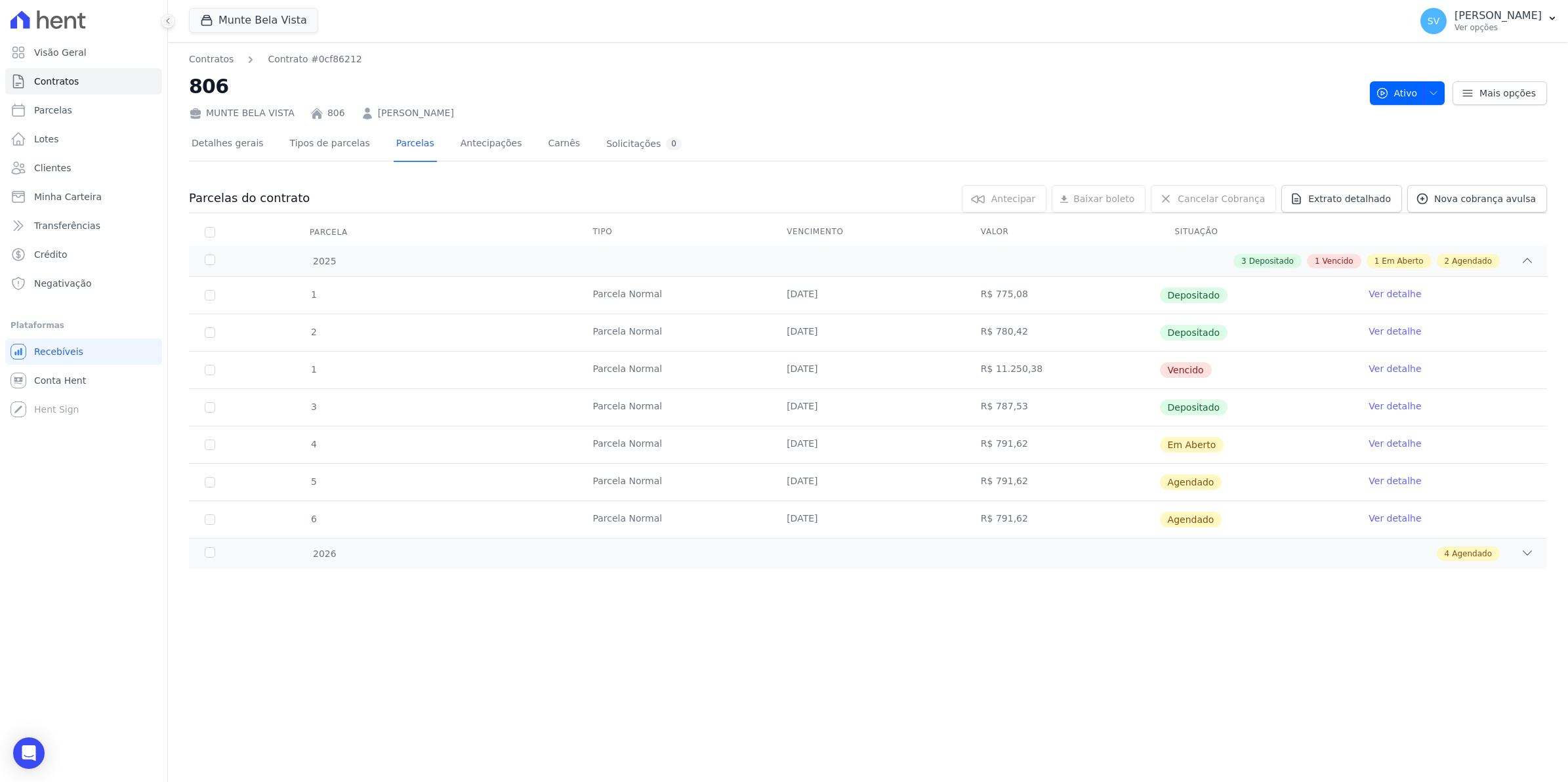
click at [1386, 369] on link "Ver detalhe" at bounding box center [1395, 368] width 52 height 13
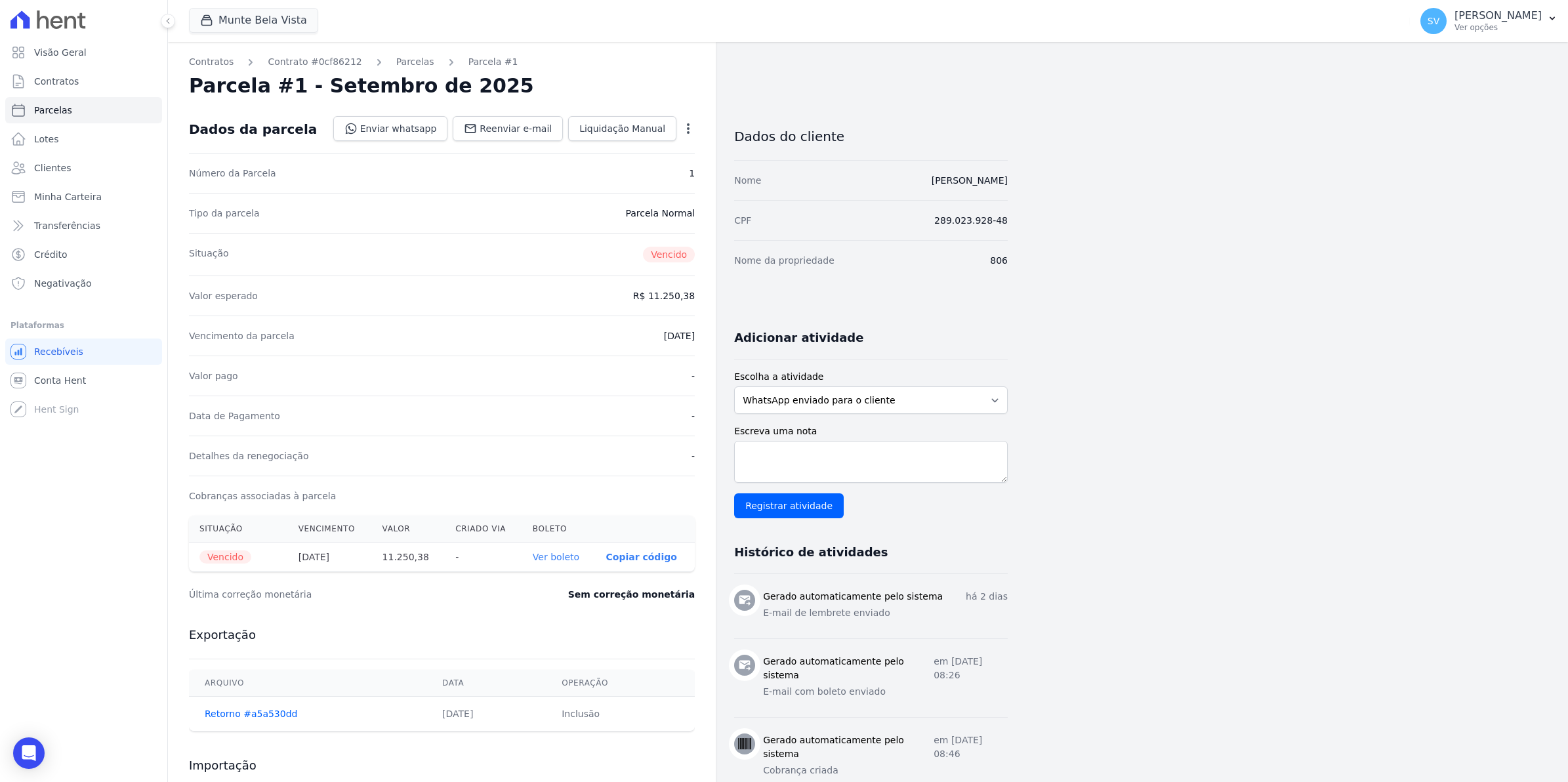
click at [690, 125] on icon "button" at bounding box center [688, 128] width 13 height 13
click at [611, 150] on link "Alterar" at bounding box center [632, 146] width 116 height 24
click at [612, 332] on input "2025-09-25" at bounding box center [643, 334] width 103 height 27
type input "[DATE]"
click at [657, 128] on link "Salvar" at bounding box center [669, 128] width 51 height 25
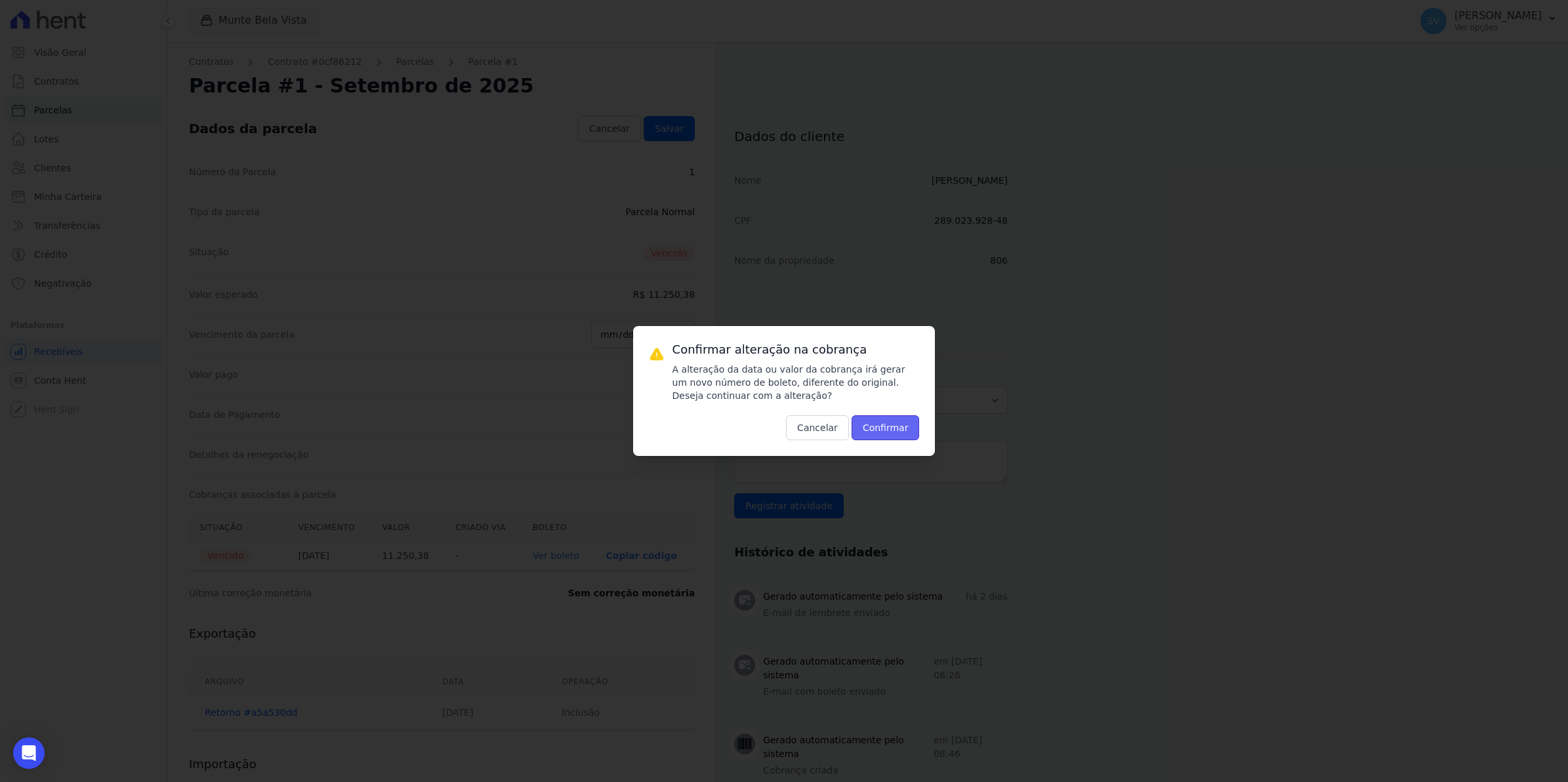
click at [900, 419] on button "Confirmar" at bounding box center [886, 427] width 68 height 25
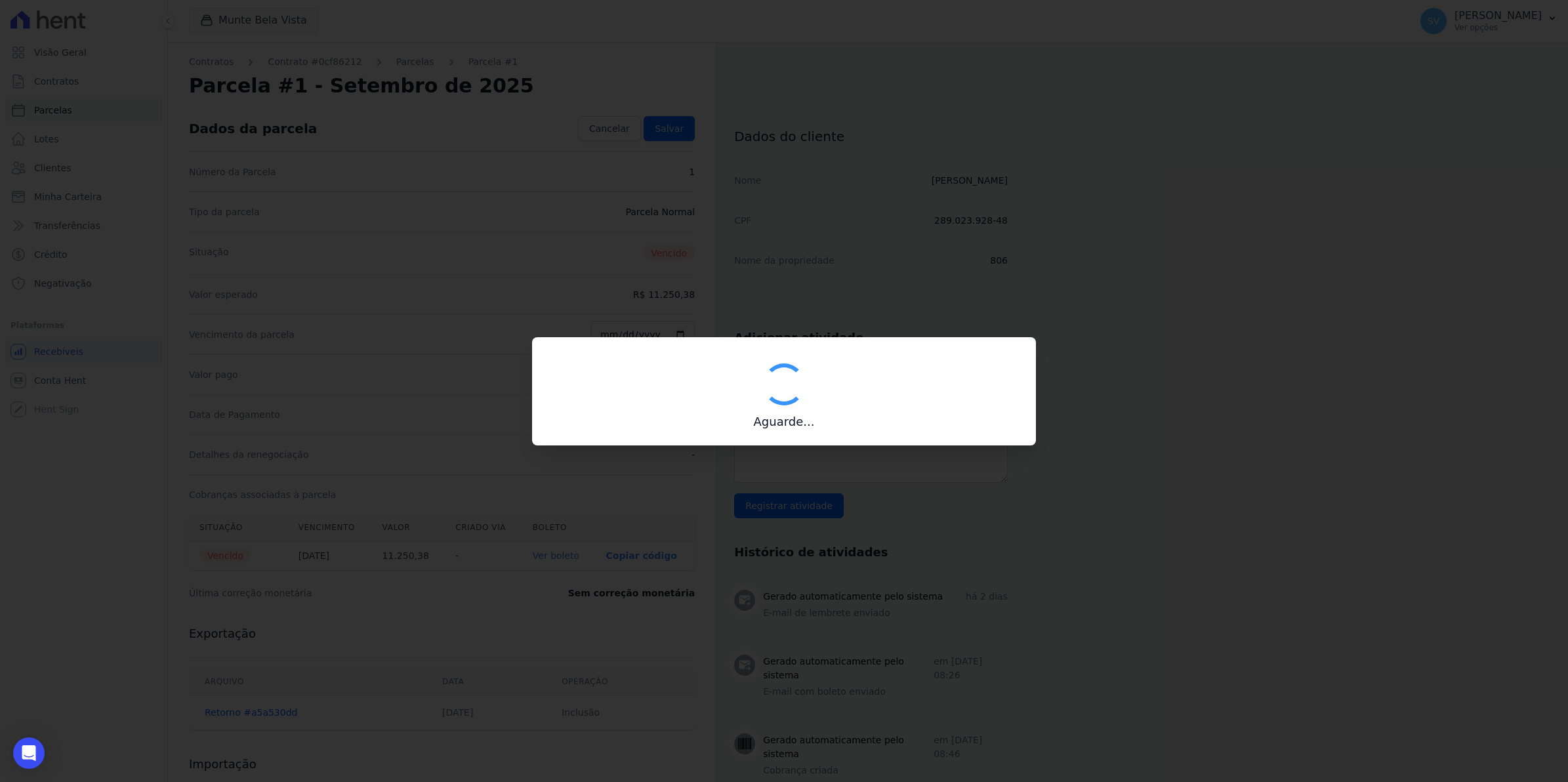
type input "00190000090335103300000659266175912150001125038"
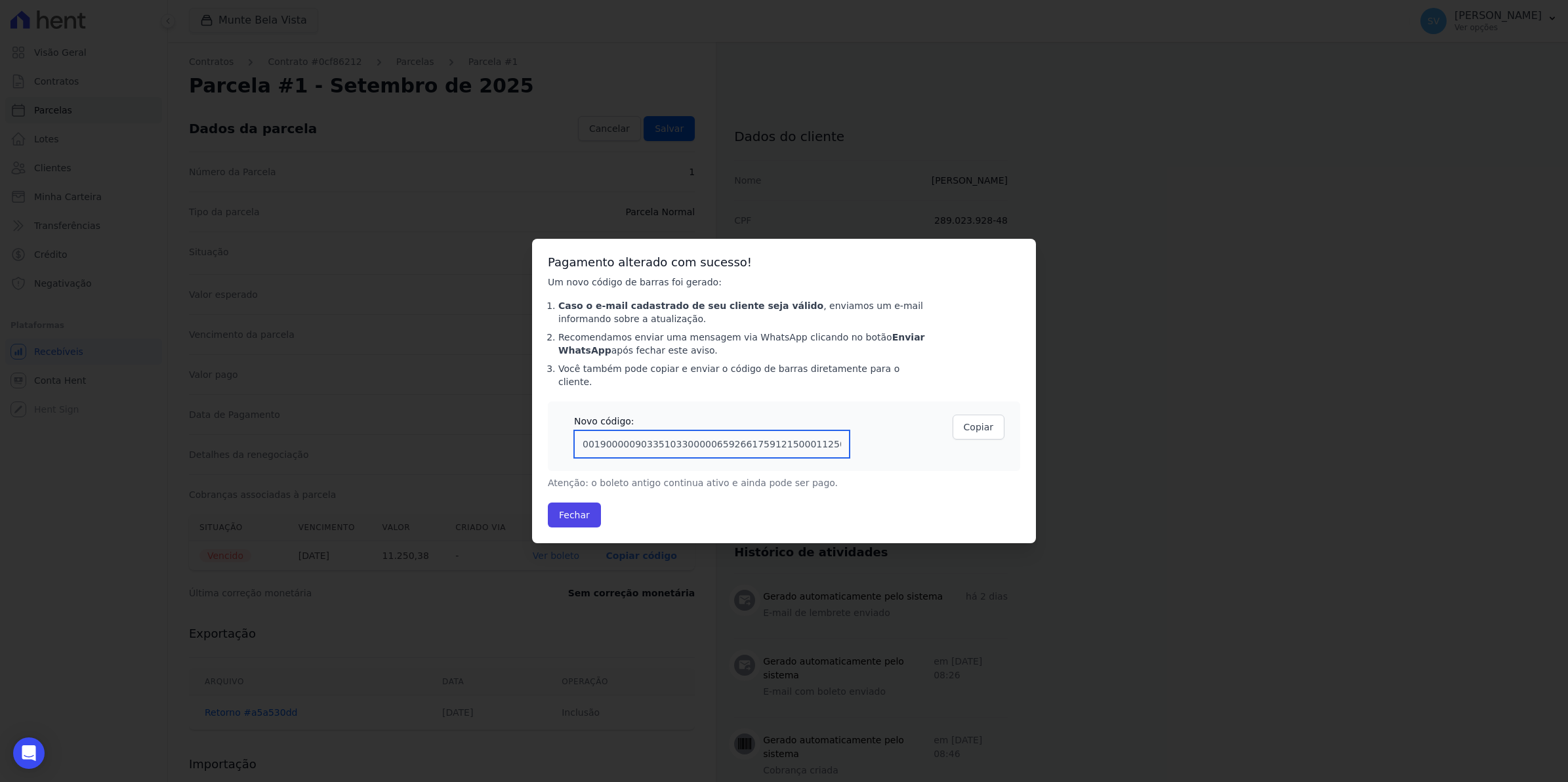
drag, startPoint x: 825, startPoint y: 438, endPoint x: 337, endPoint y: 438, distance: 488.0
click at [337, 438] on div "Confirmar alteração na cobrança A alteração da data ou valor da cobrança irá ge…" at bounding box center [784, 391] width 1568 height 782
click at [574, 515] on button "Fechar" at bounding box center [575, 514] width 53 height 25
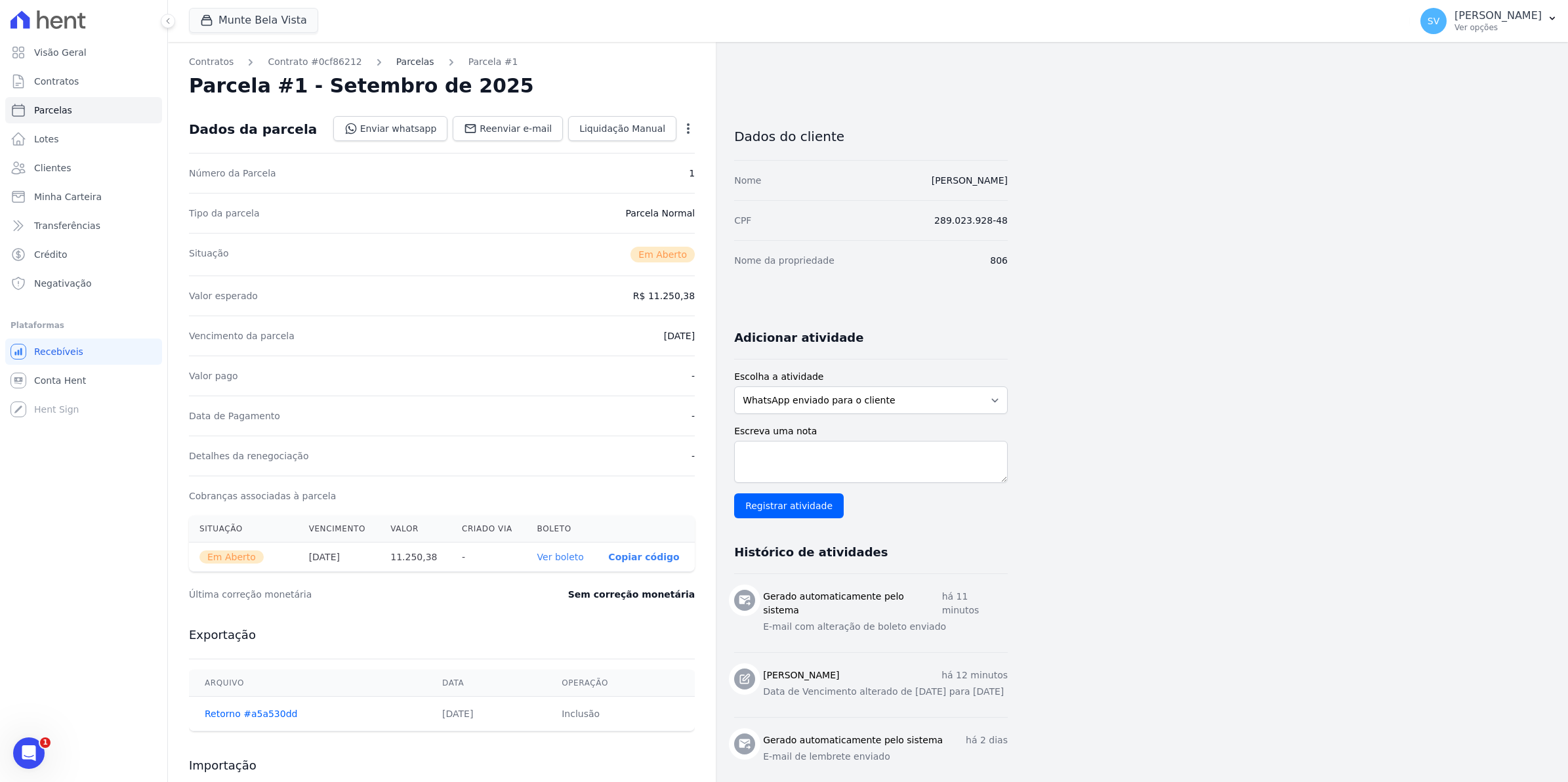
click at [408, 60] on link "Parcelas" at bounding box center [415, 62] width 38 height 14
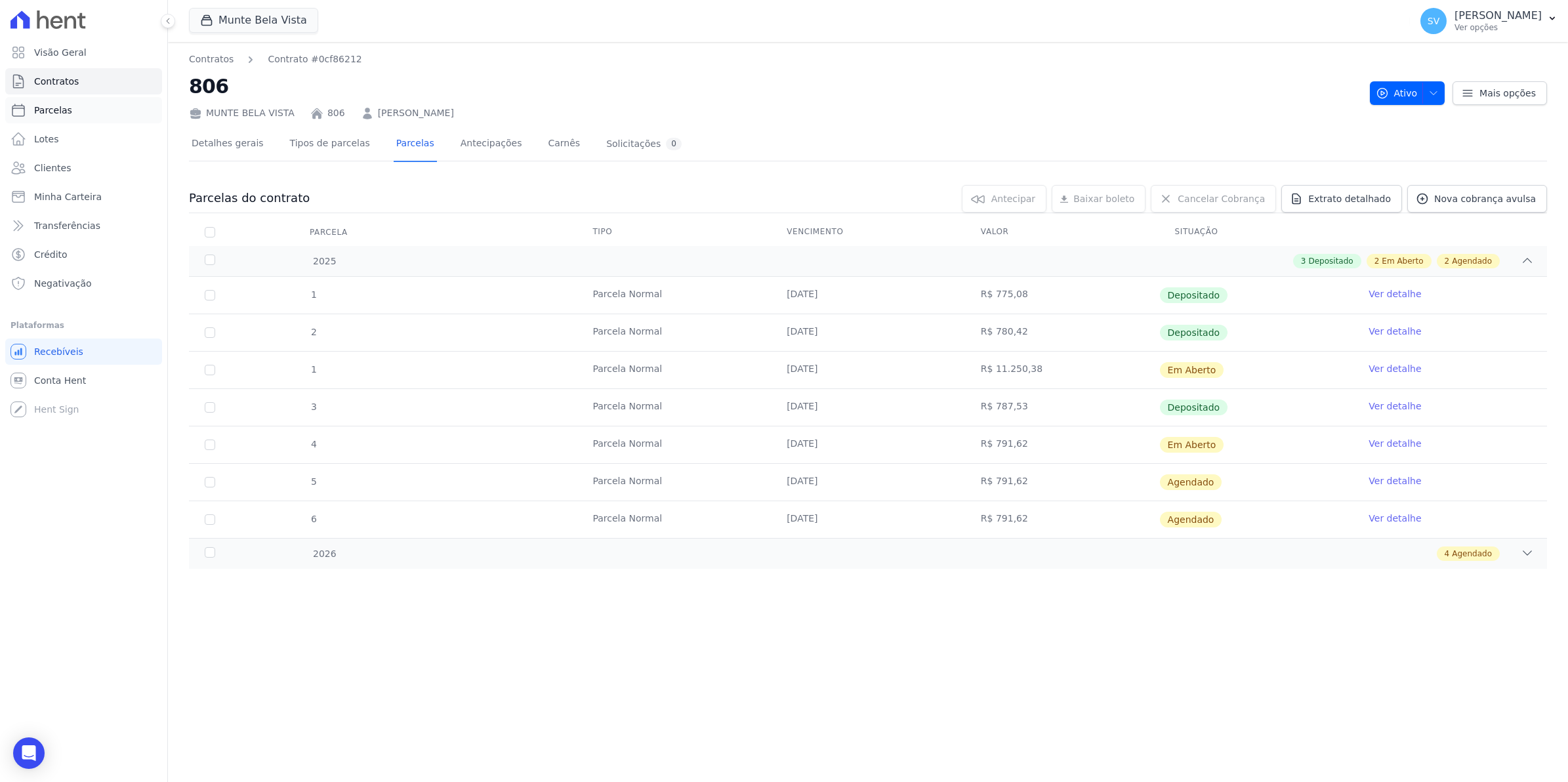
click at [45, 109] on span "Parcelas" at bounding box center [53, 109] width 38 height 13
select select
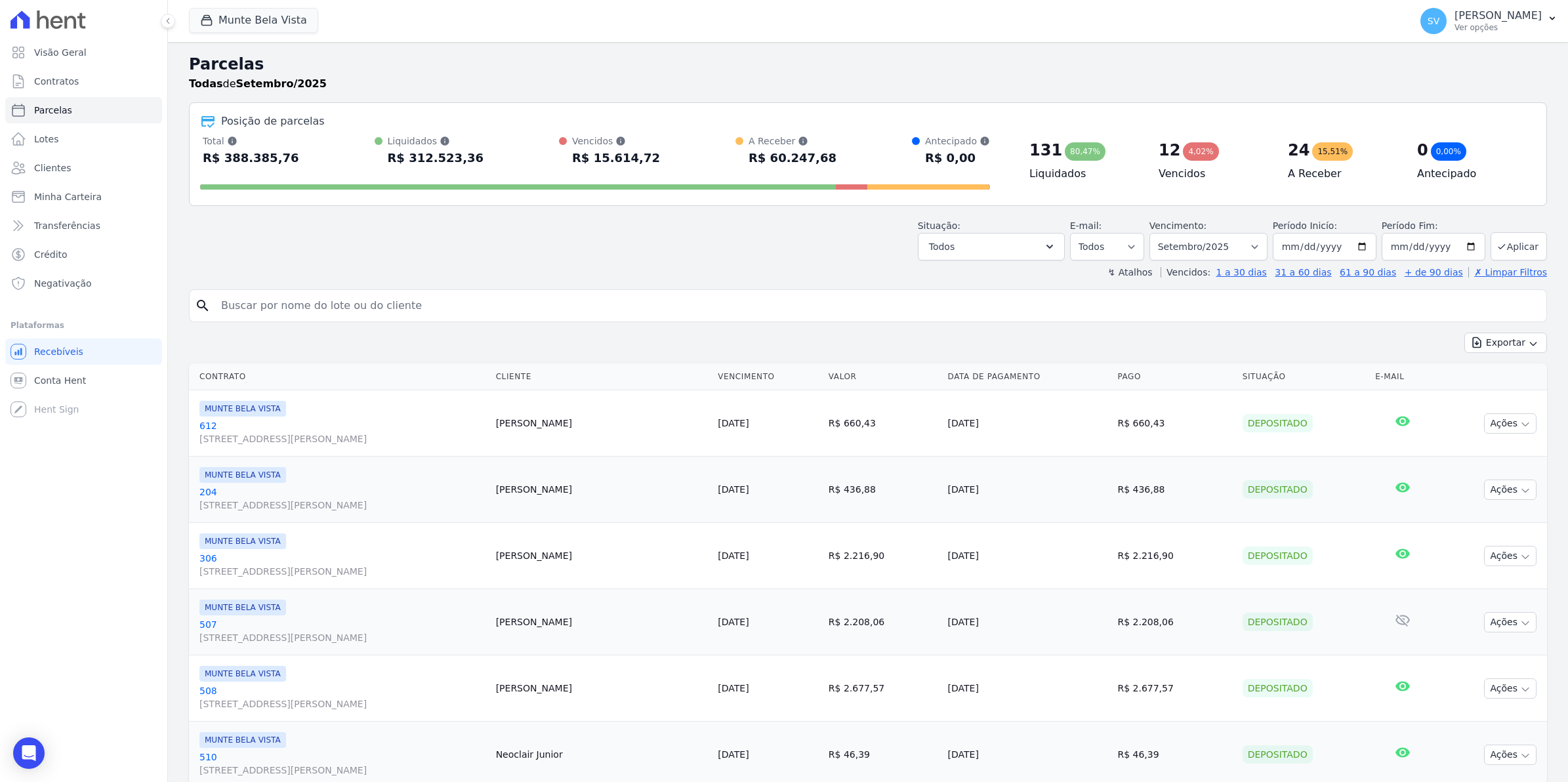
click at [300, 306] on input "search" at bounding box center [877, 306] width 1328 height 27
type input "neoc"
select select
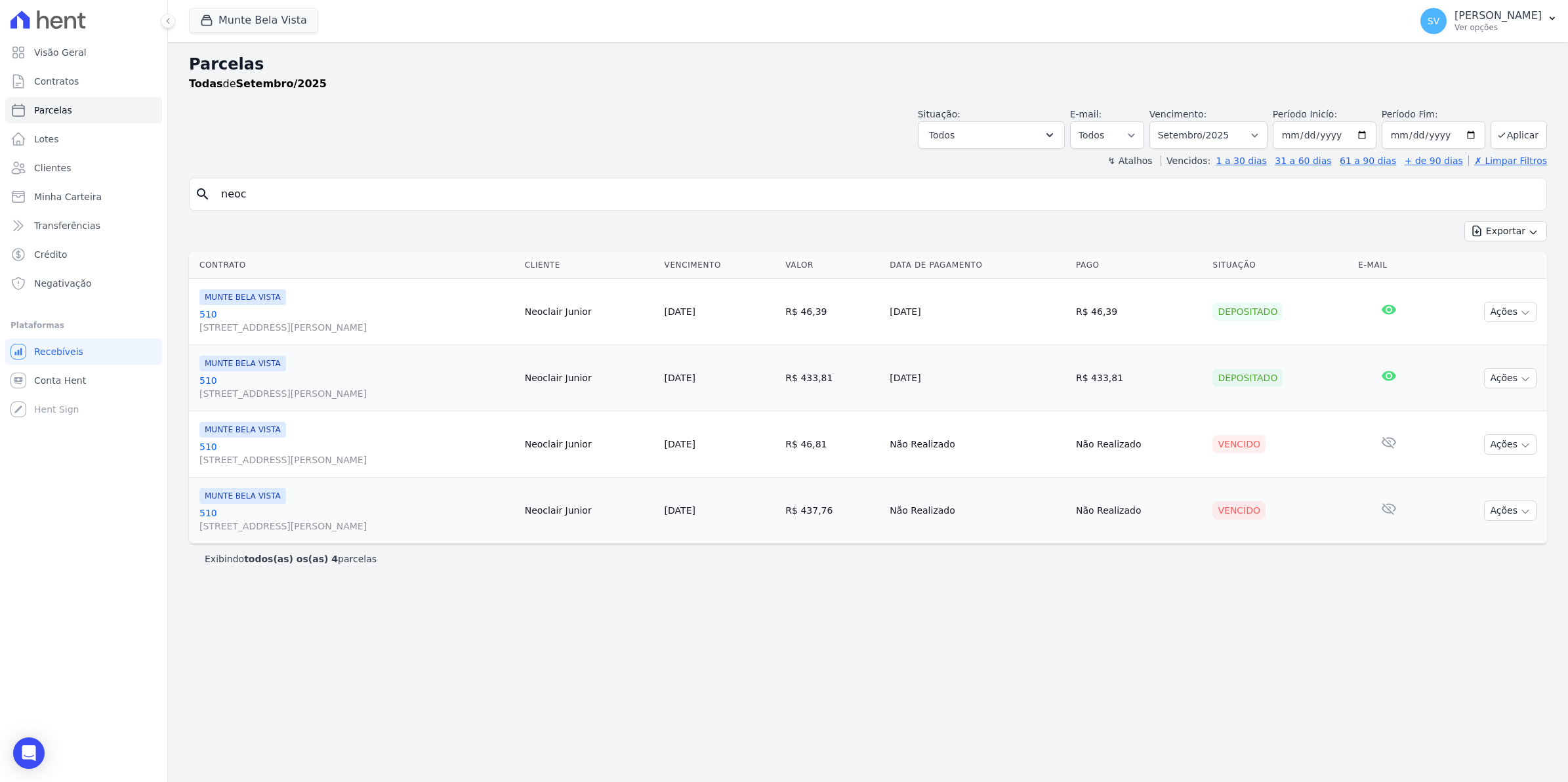
drag, startPoint x: 271, startPoint y: 204, endPoint x: -3, endPoint y: 195, distance: 274.1
click at [0, 195] on html "Visão Geral Contratos Parcelas Lotes Clientes Minha Carteira Transferências Cré…" at bounding box center [784, 391] width 1568 height 782
type input "ana"
click at [52, 379] on span "Conta Hent" at bounding box center [60, 380] width 52 height 13
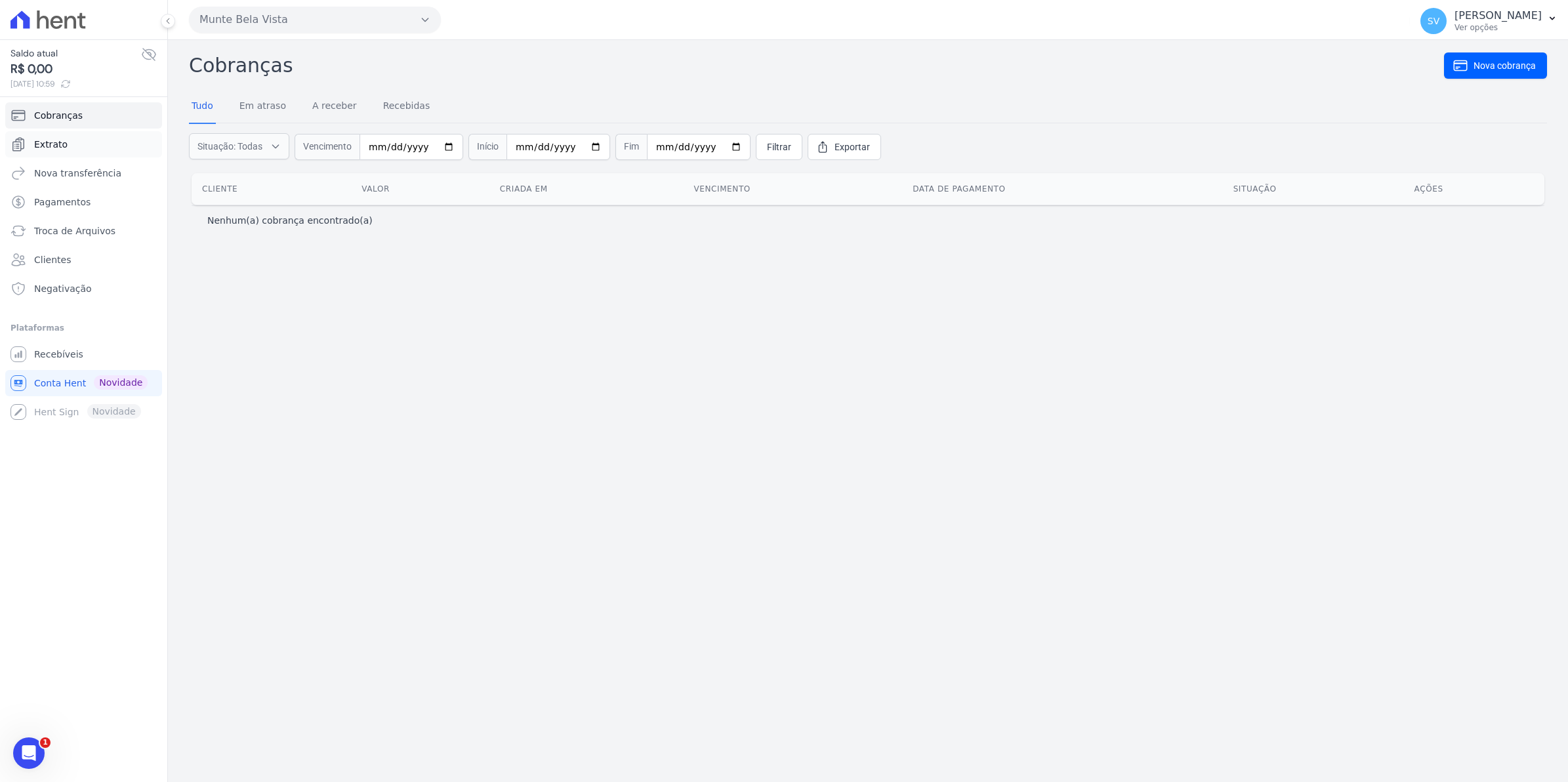
click at [65, 147] on link "Extrato" at bounding box center [84, 144] width 157 height 27
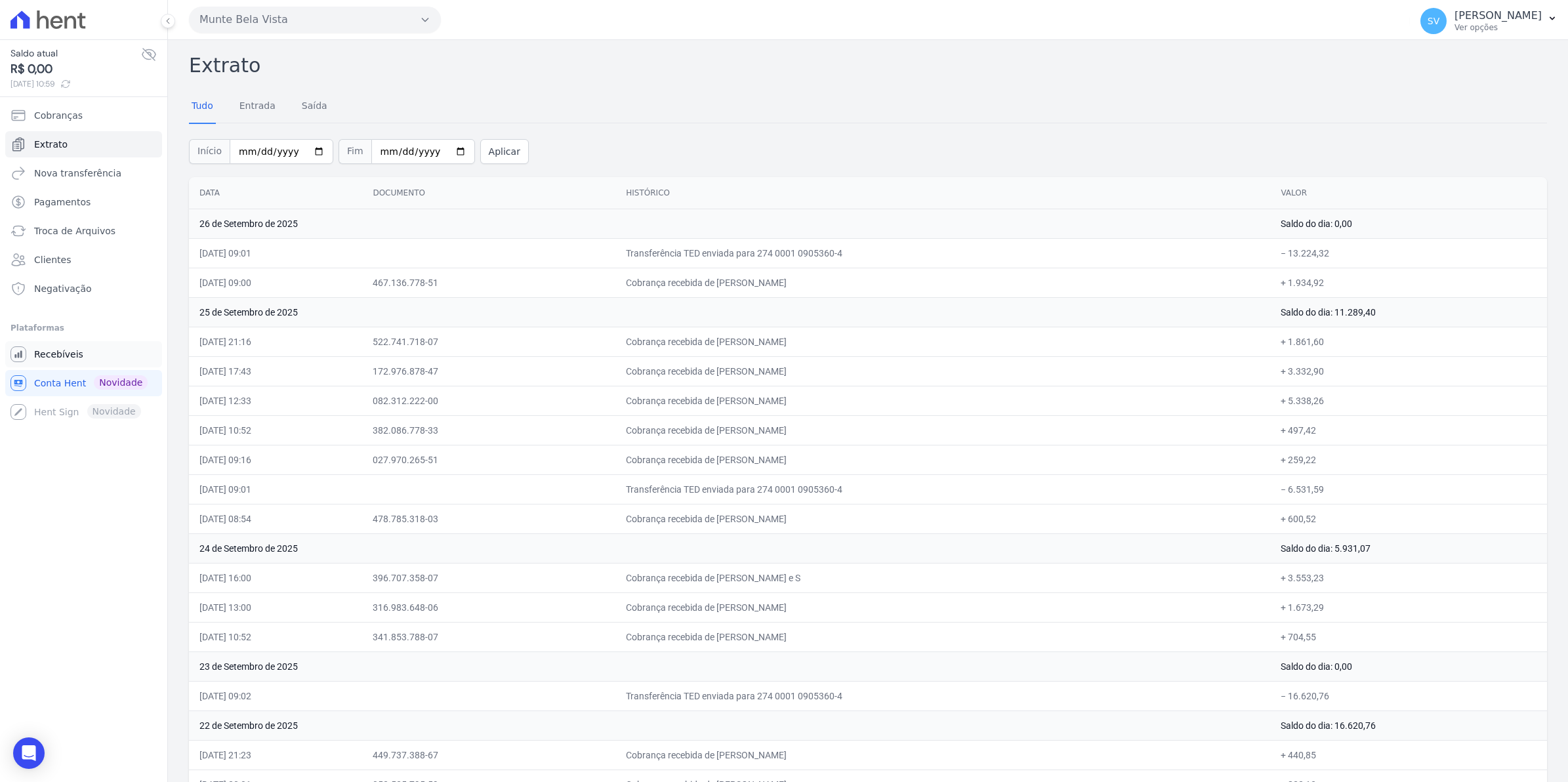
click at [61, 358] on span "Recebíveis" at bounding box center [59, 353] width 49 height 13
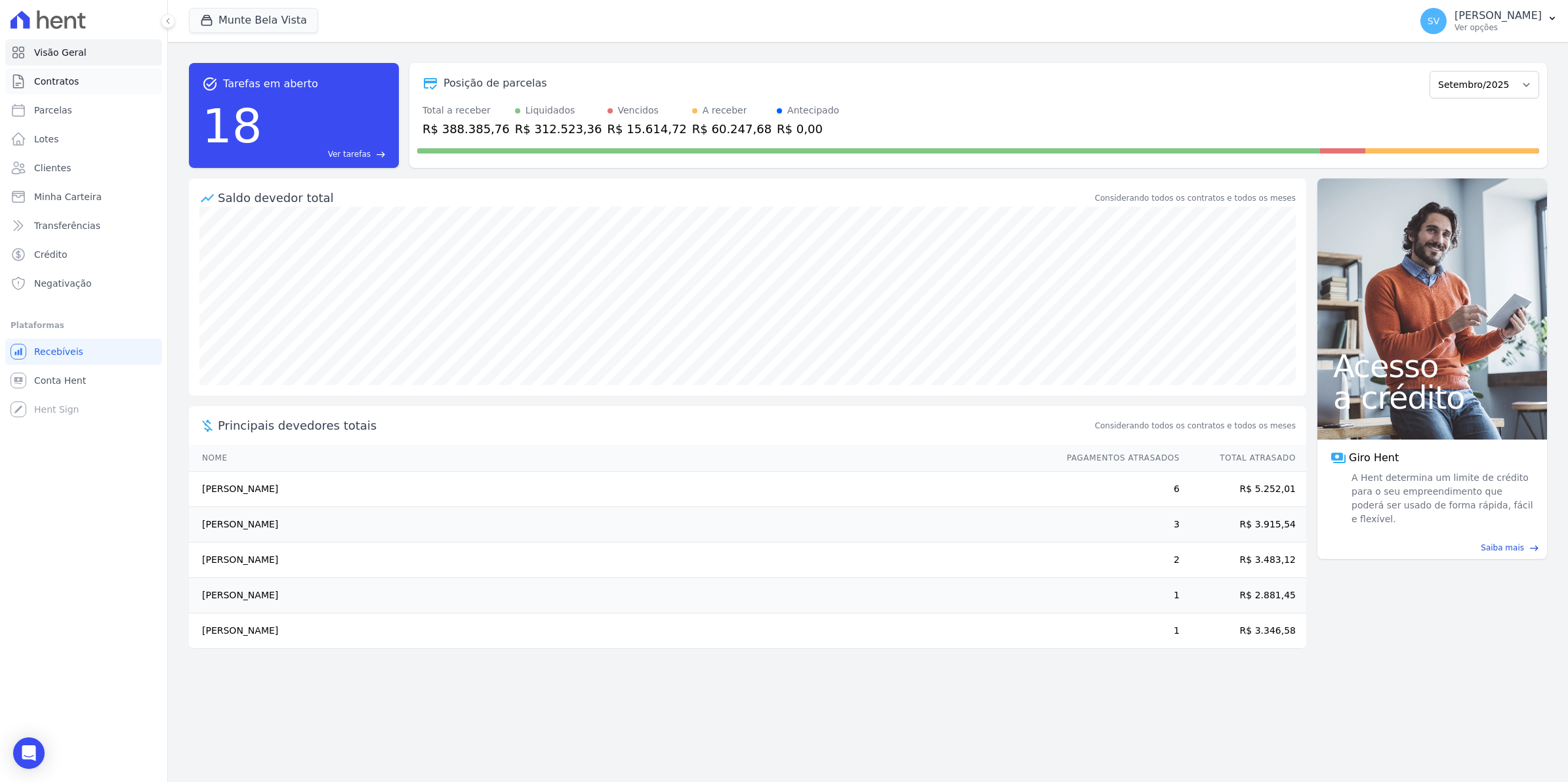
click at [60, 84] on span "Contratos" at bounding box center [56, 81] width 45 height 13
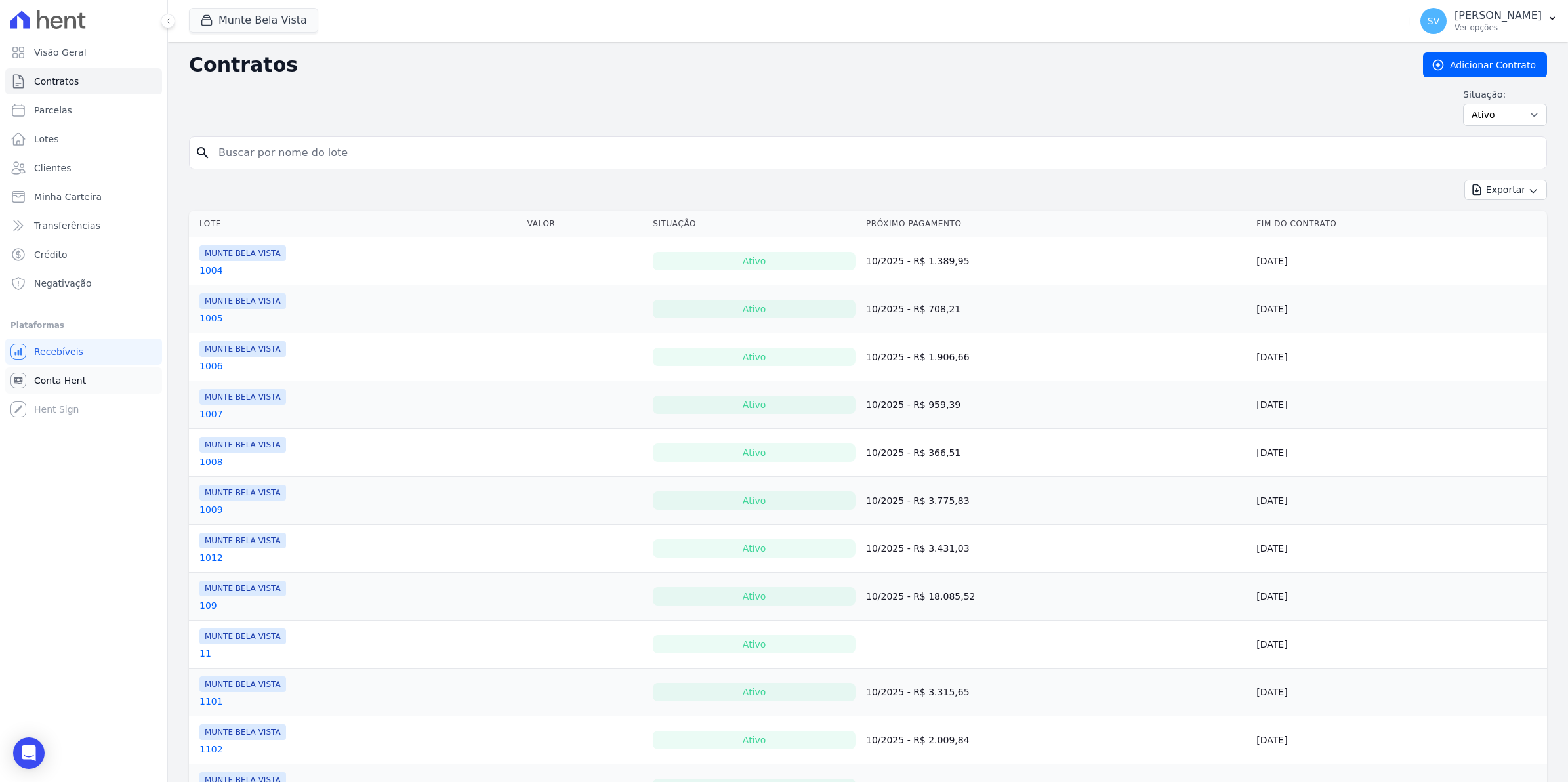
click at [34, 378] on span "Conta Hent" at bounding box center [60, 380] width 52 height 13
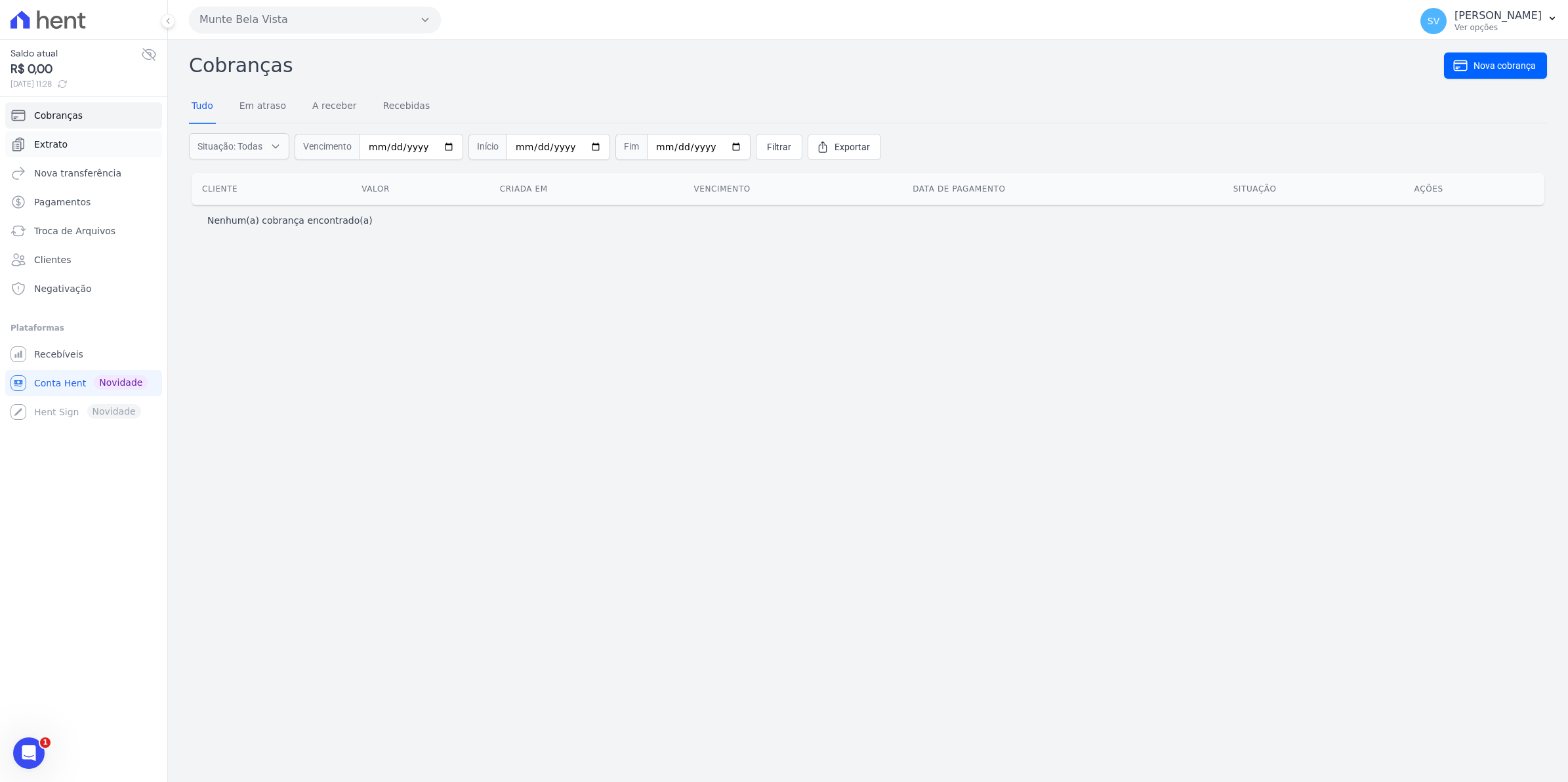
click at [75, 149] on link "Extrato" at bounding box center [84, 144] width 157 height 27
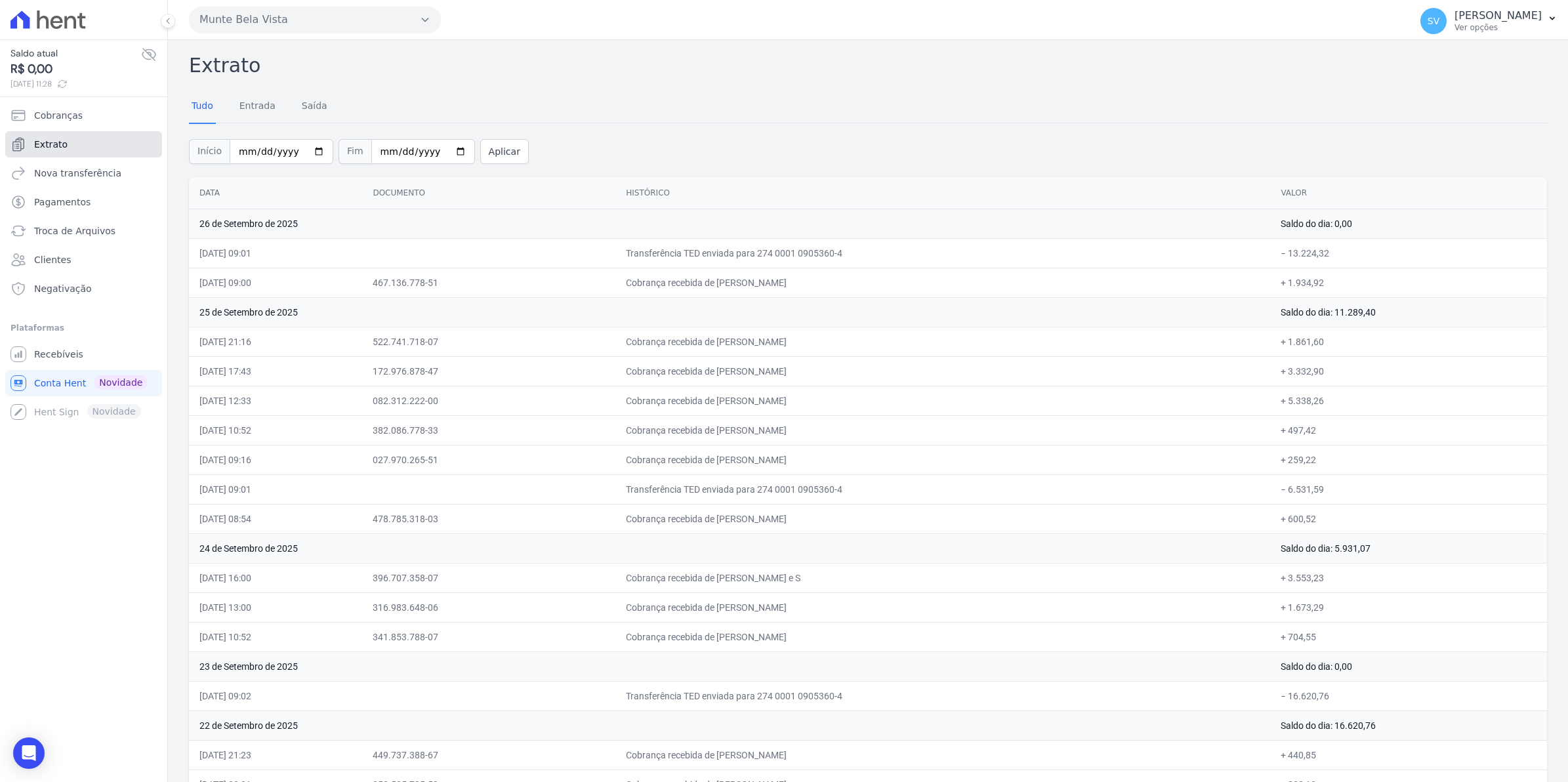
click at [56, 141] on span "Extrato" at bounding box center [51, 144] width 33 height 13
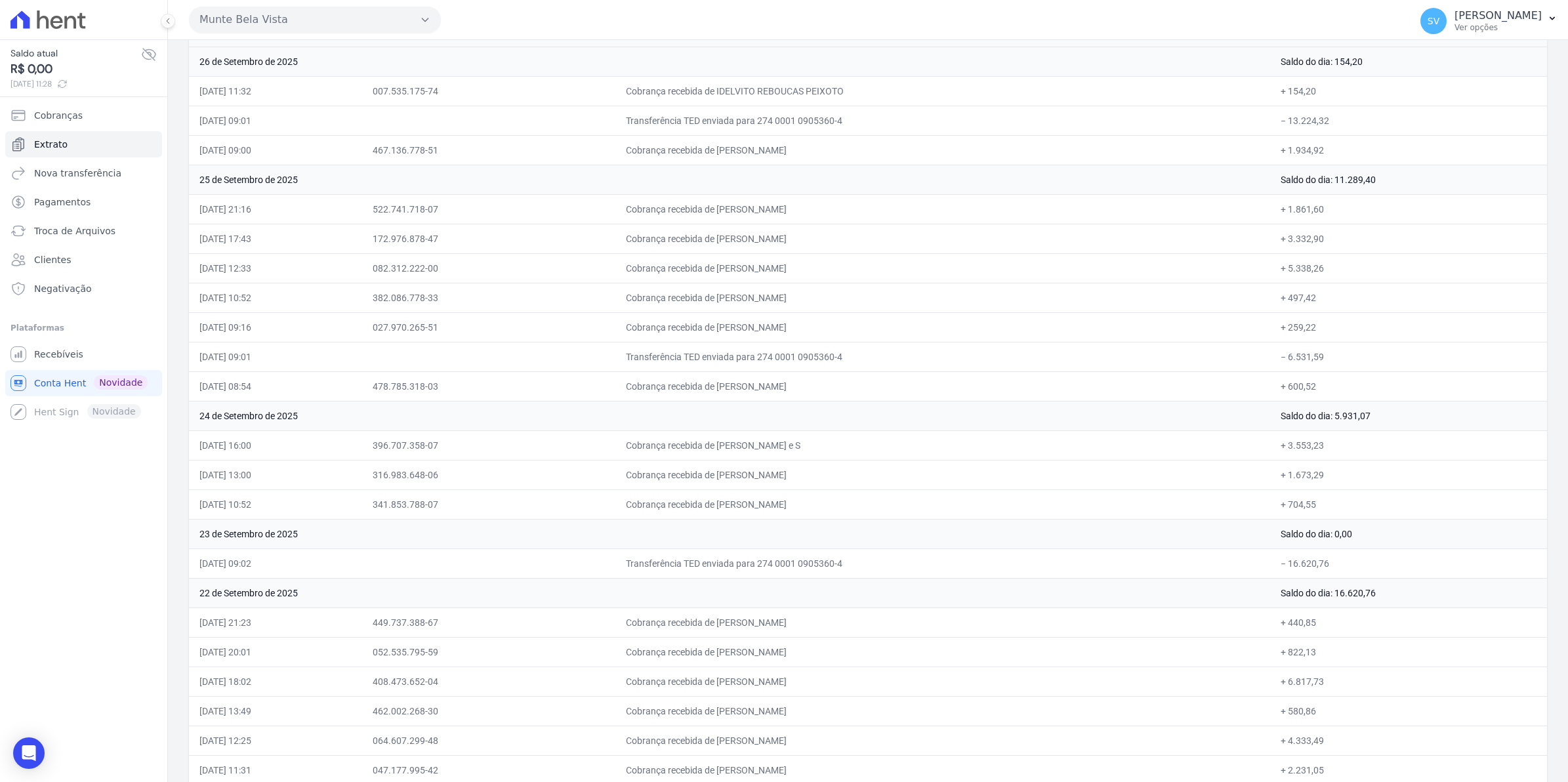
scroll to position [164, 0]
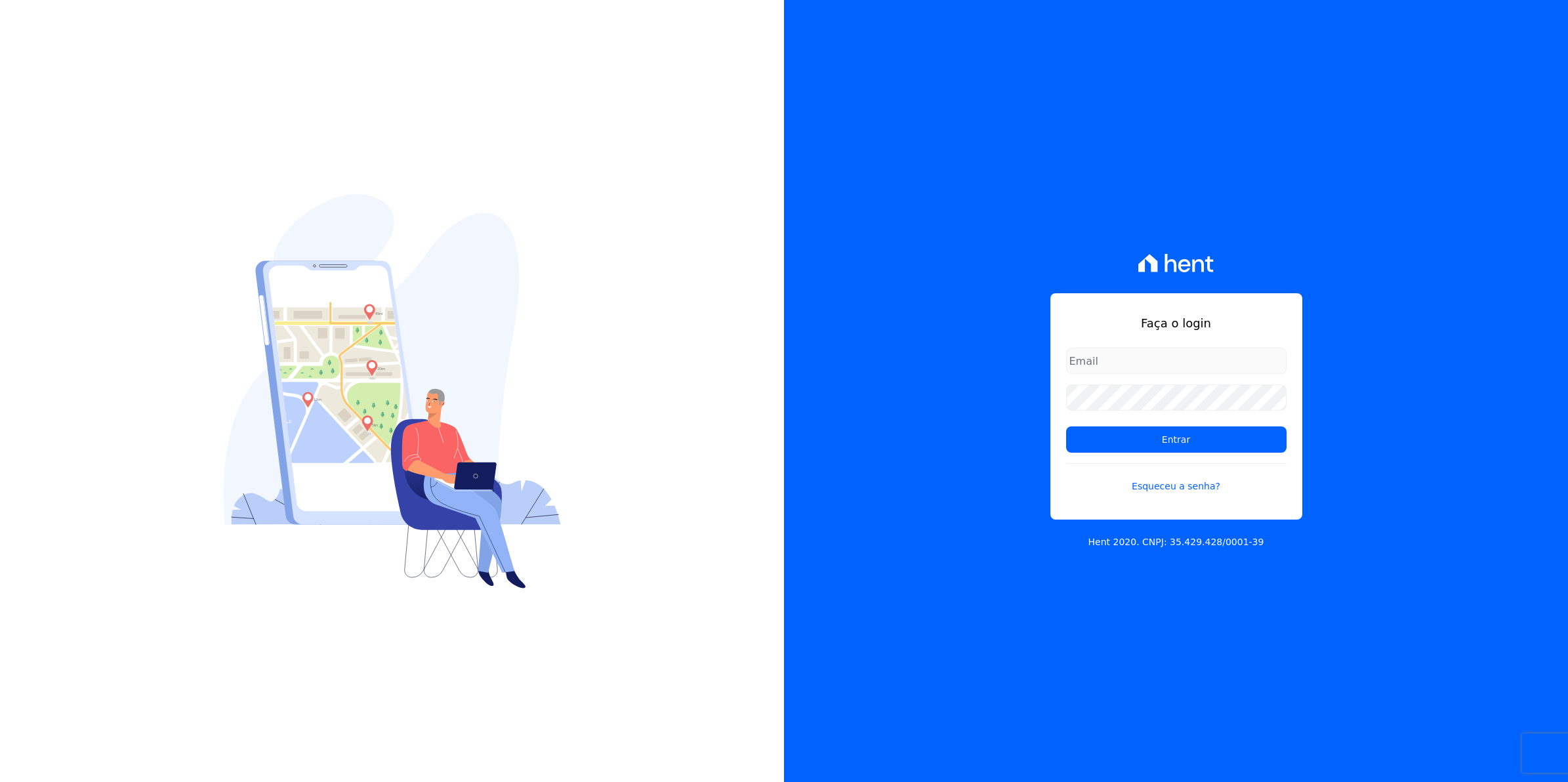
click at [1111, 361] on input "email" at bounding box center [1176, 360] width 221 height 27
type input "[EMAIL_ADDRESS][DOMAIN_NAME]"
click at [1195, 442] on input "Entrar" at bounding box center [1176, 439] width 221 height 27
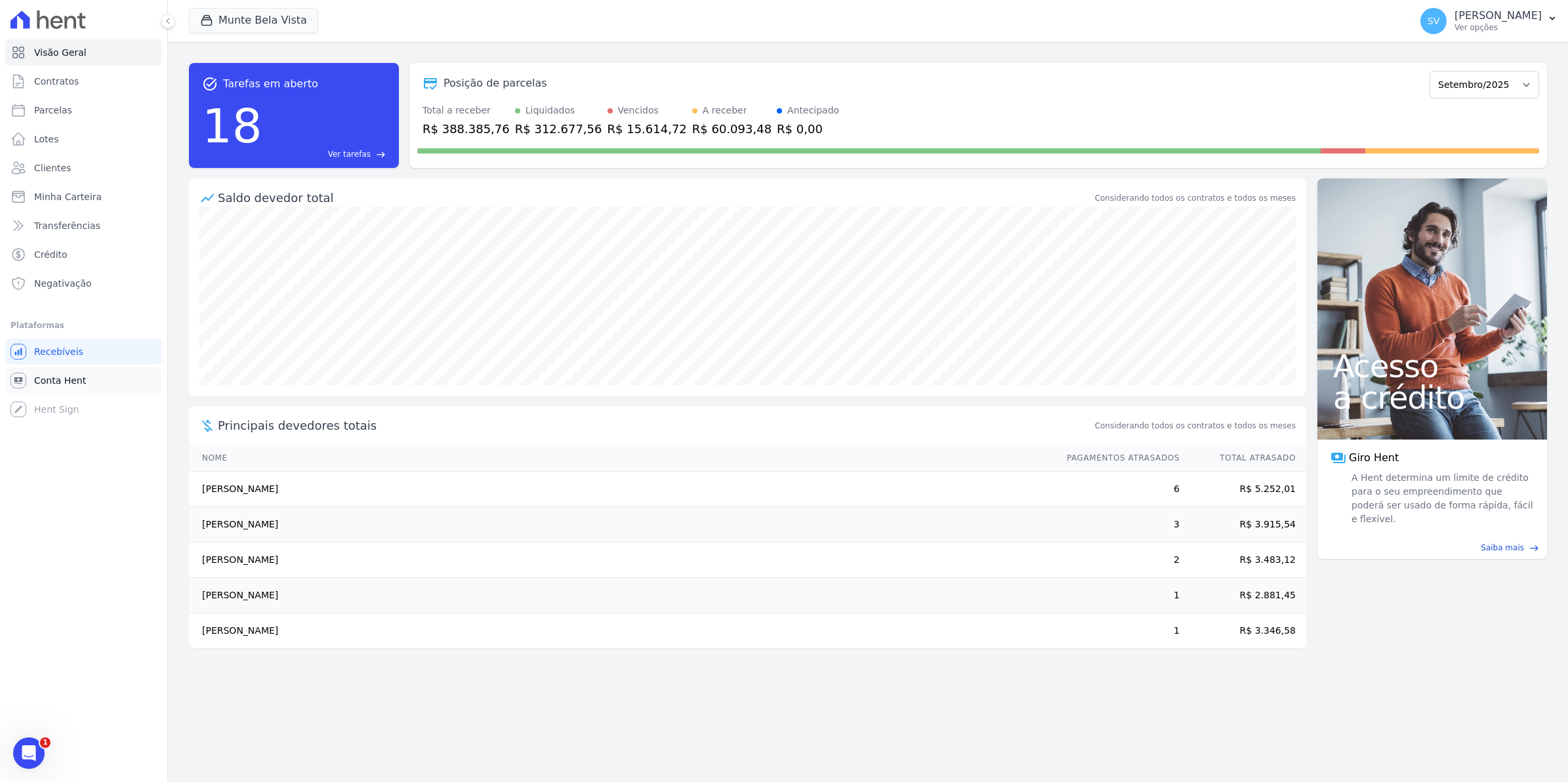
click at [53, 384] on span "Conta Hent" at bounding box center [60, 380] width 52 height 13
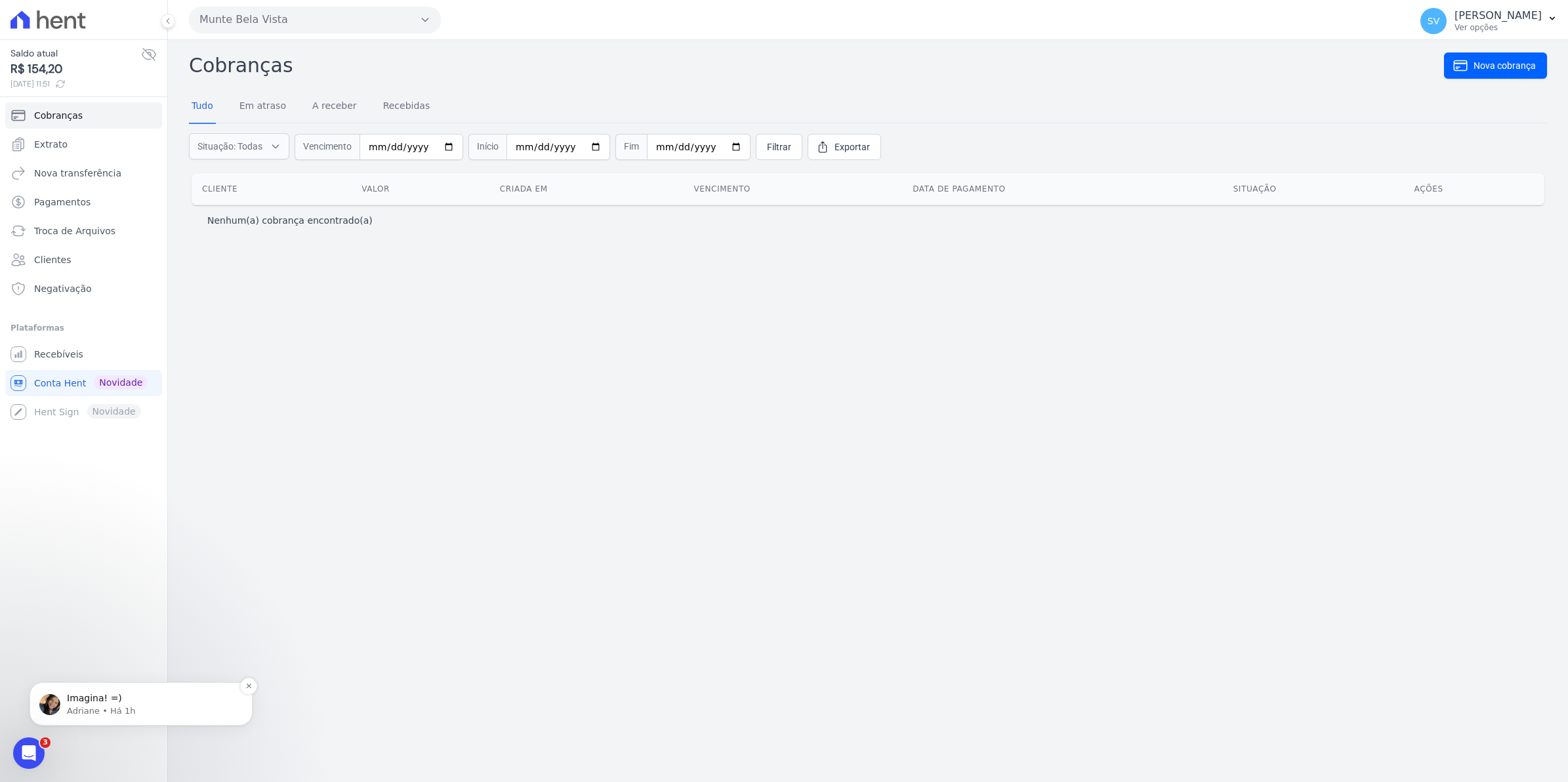
click at [78, 701] on span "Imagina! =)" at bounding box center [94, 698] width 55 height 11
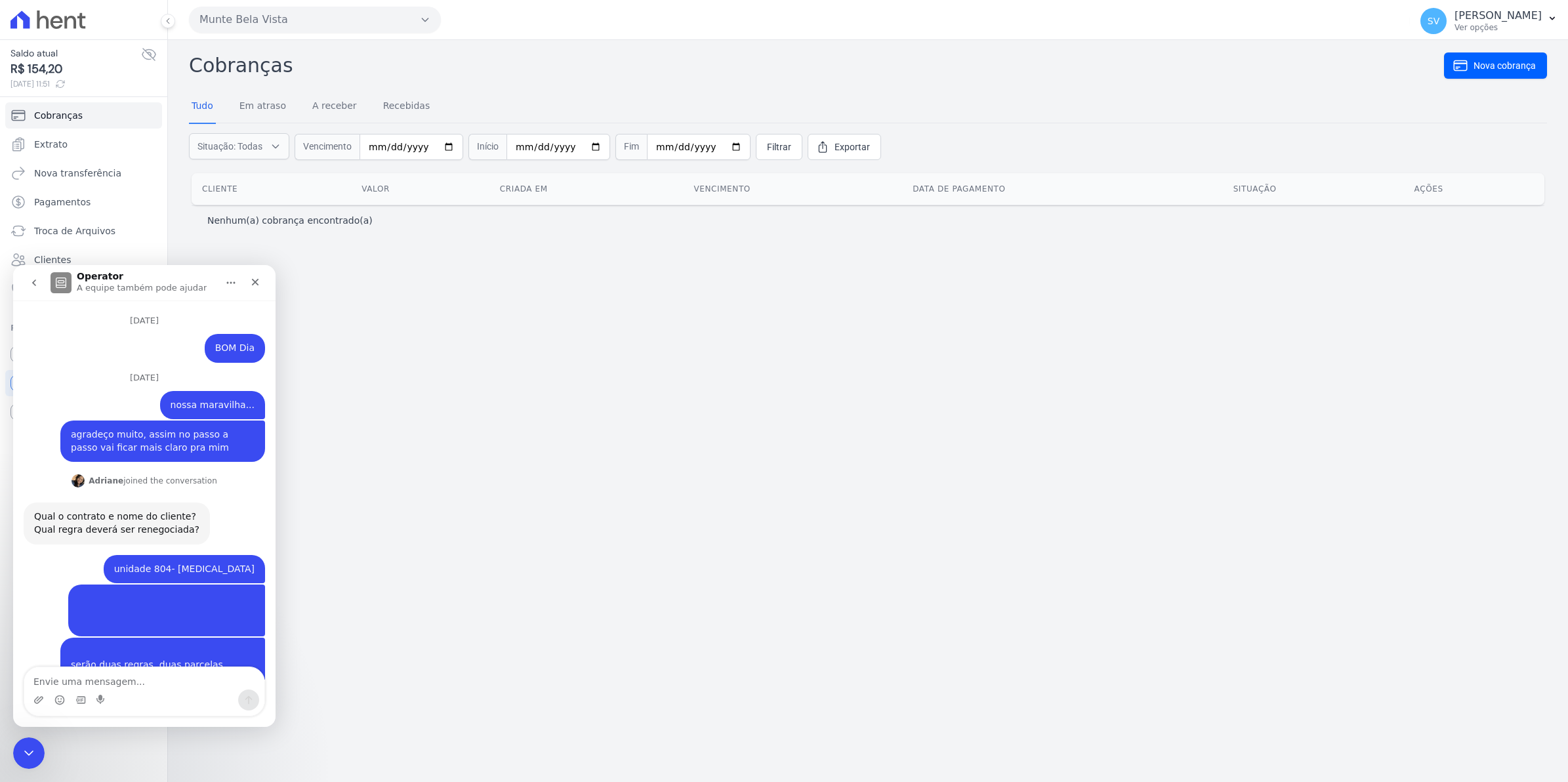
scroll to position [33, 0]
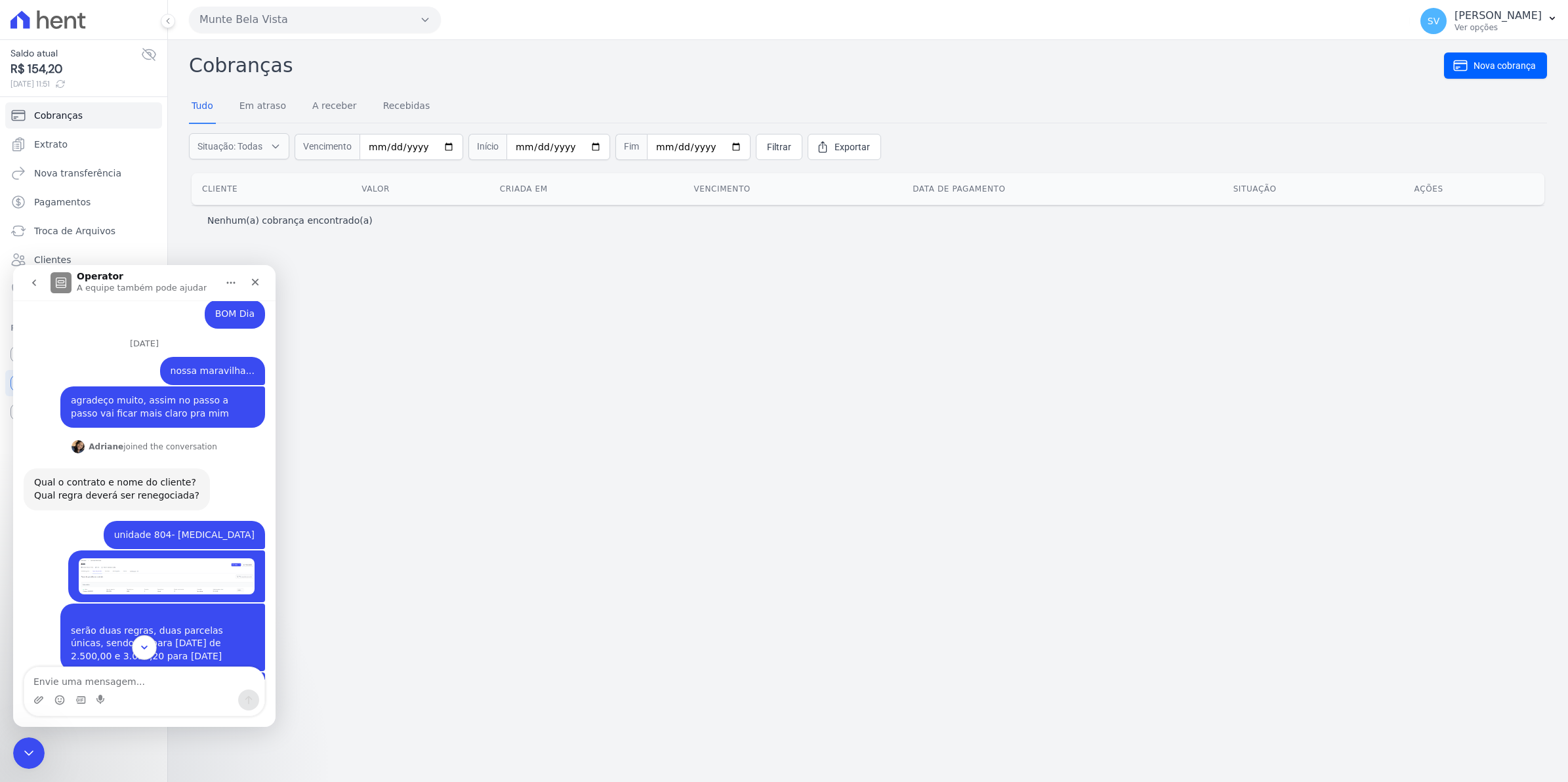
click at [146, 645] on icon "Scroll to bottom" at bounding box center [144, 647] width 7 height 4
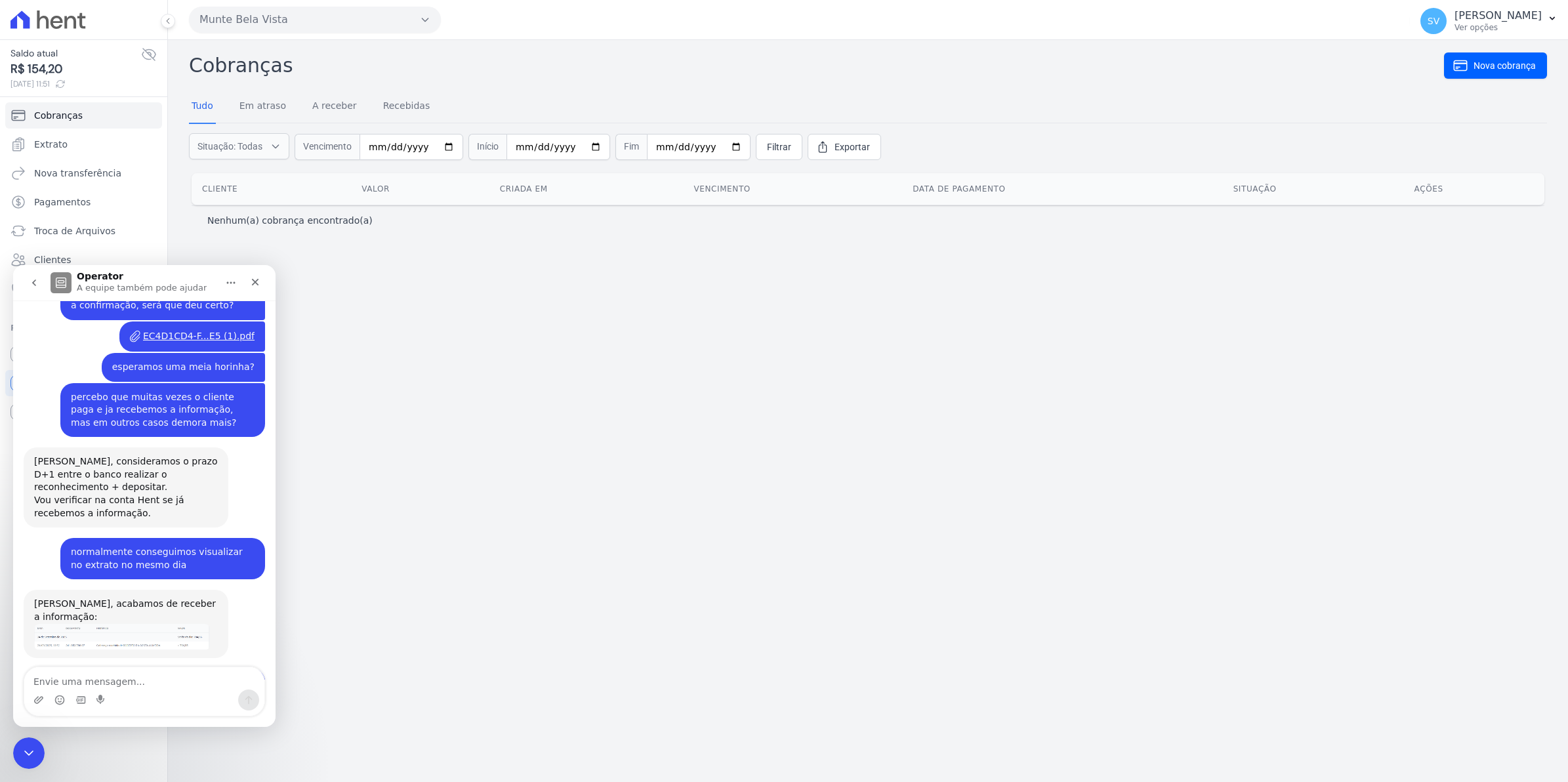
scroll to position [10448, 0]
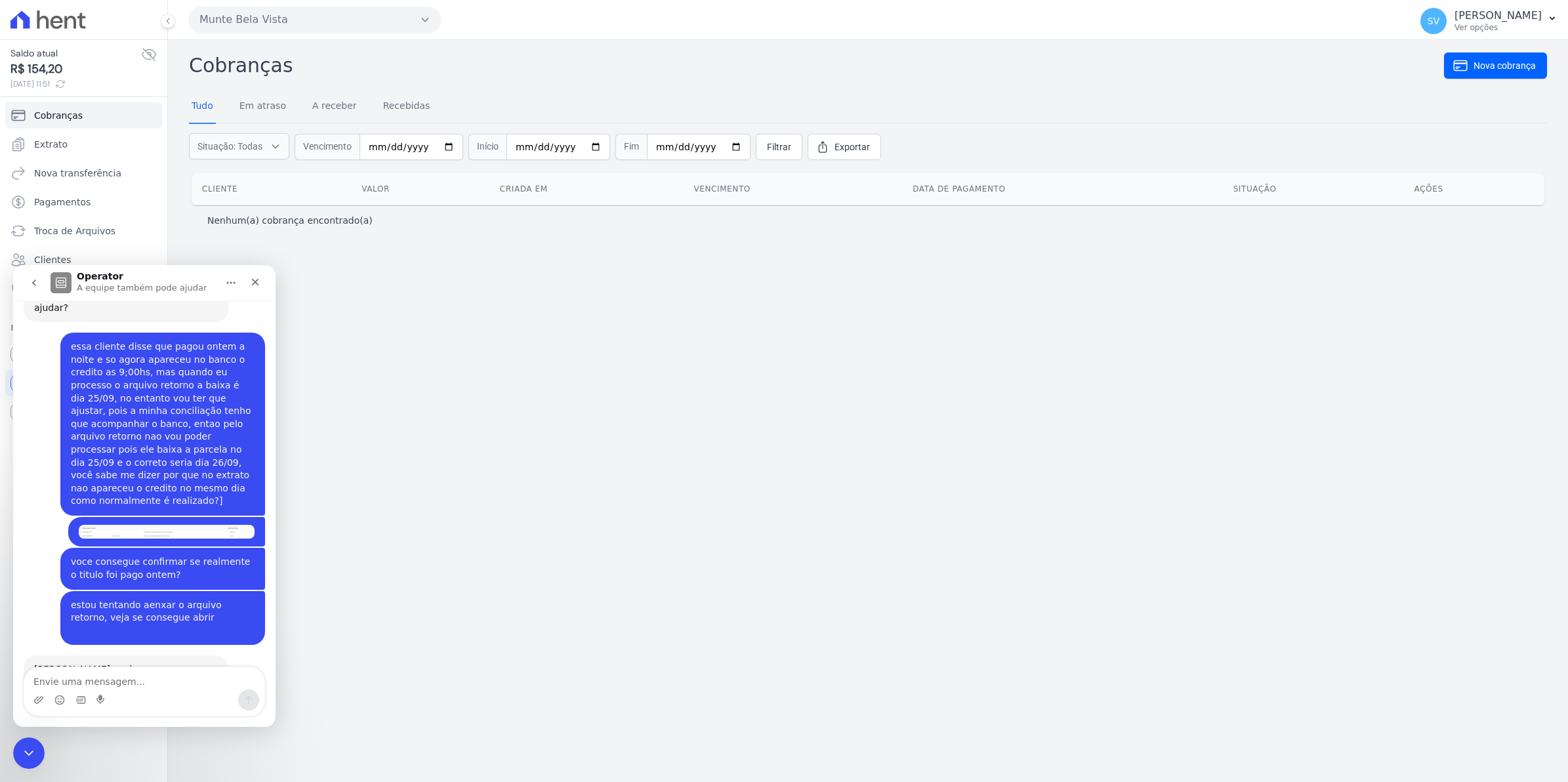
click at [417, 602] on div "Cobranças Nova cobrança Tudo Em atraso A receber Recebidas Situação: Todas Em a…" at bounding box center [868, 411] width 1401 height 742
click at [260, 278] on icon "Fechar" at bounding box center [256, 282] width 11 height 11
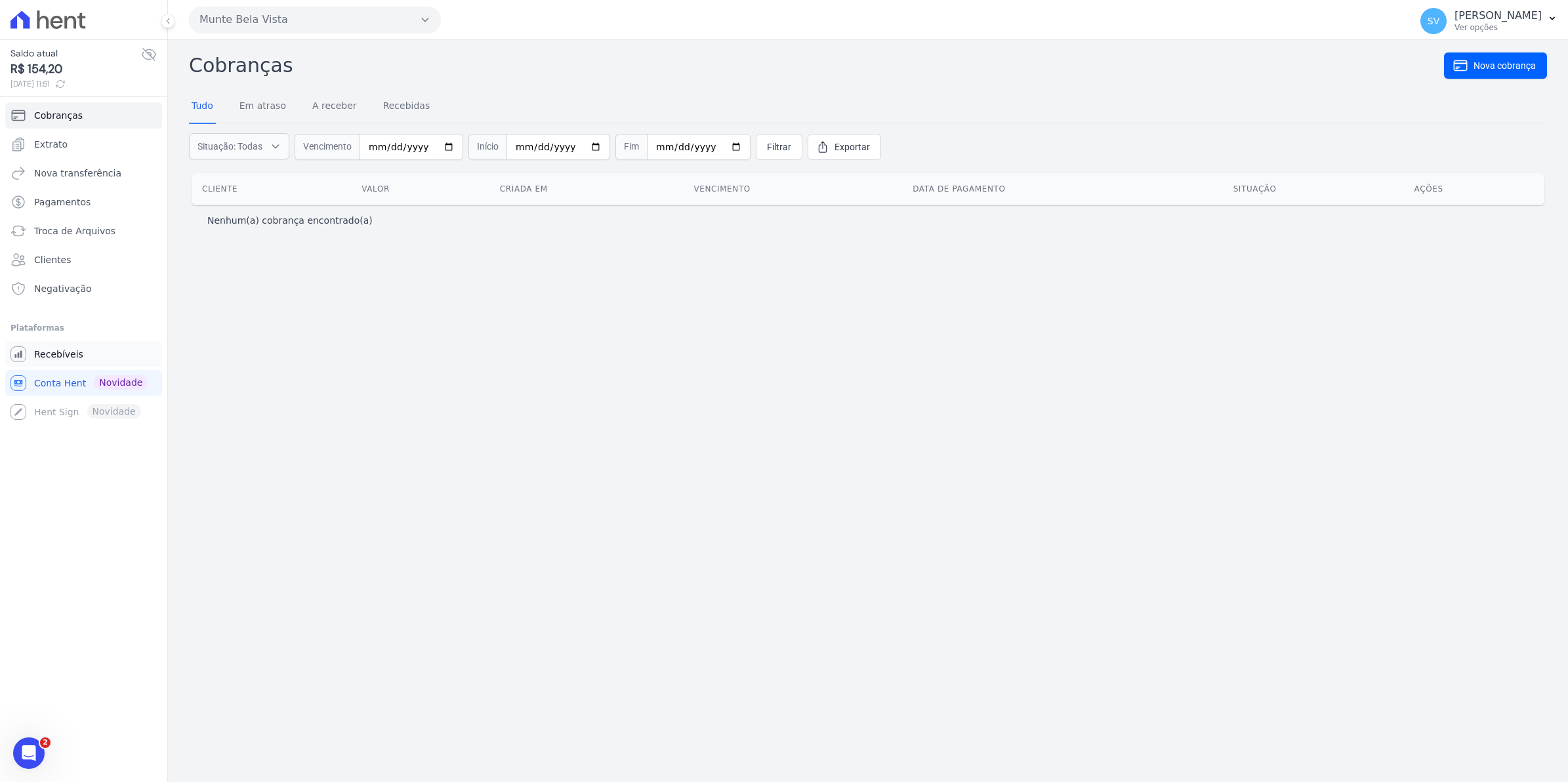
click at [43, 358] on span "Recebíveis" at bounding box center [59, 353] width 49 height 13
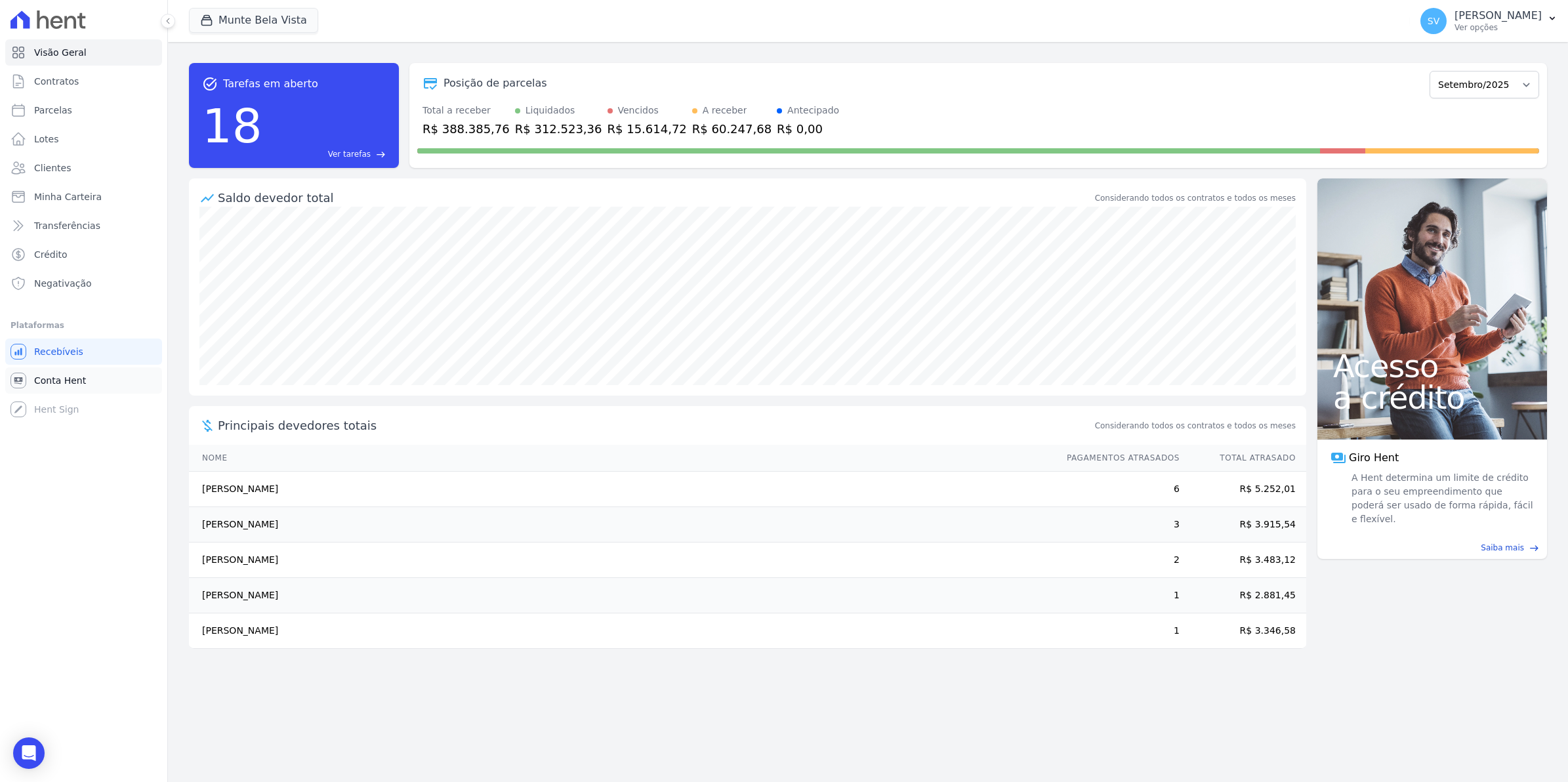
click at [46, 385] on span "Conta Hent" at bounding box center [60, 380] width 52 height 13
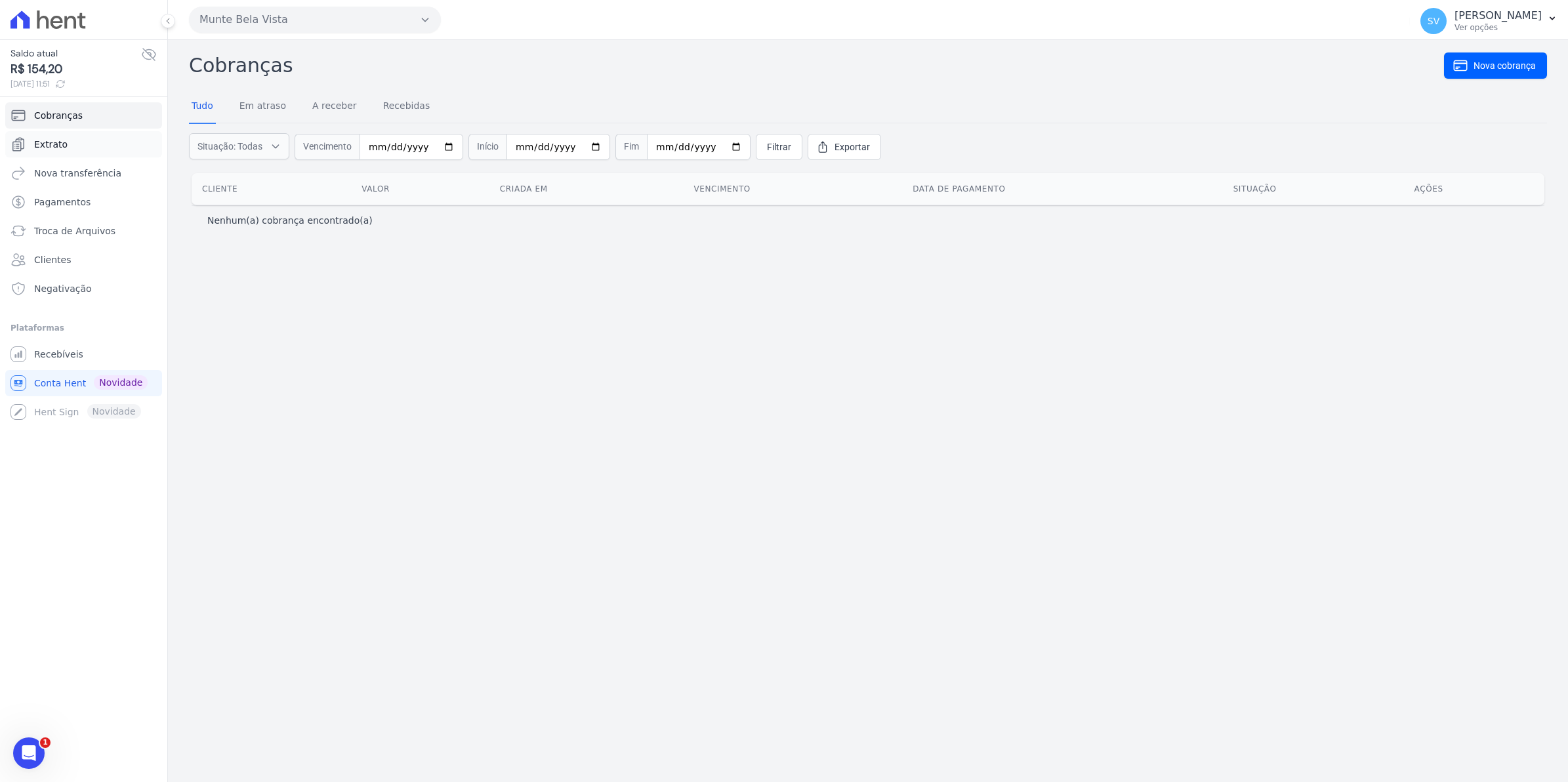
click at [46, 142] on span "Extrato" at bounding box center [51, 144] width 33 height 13
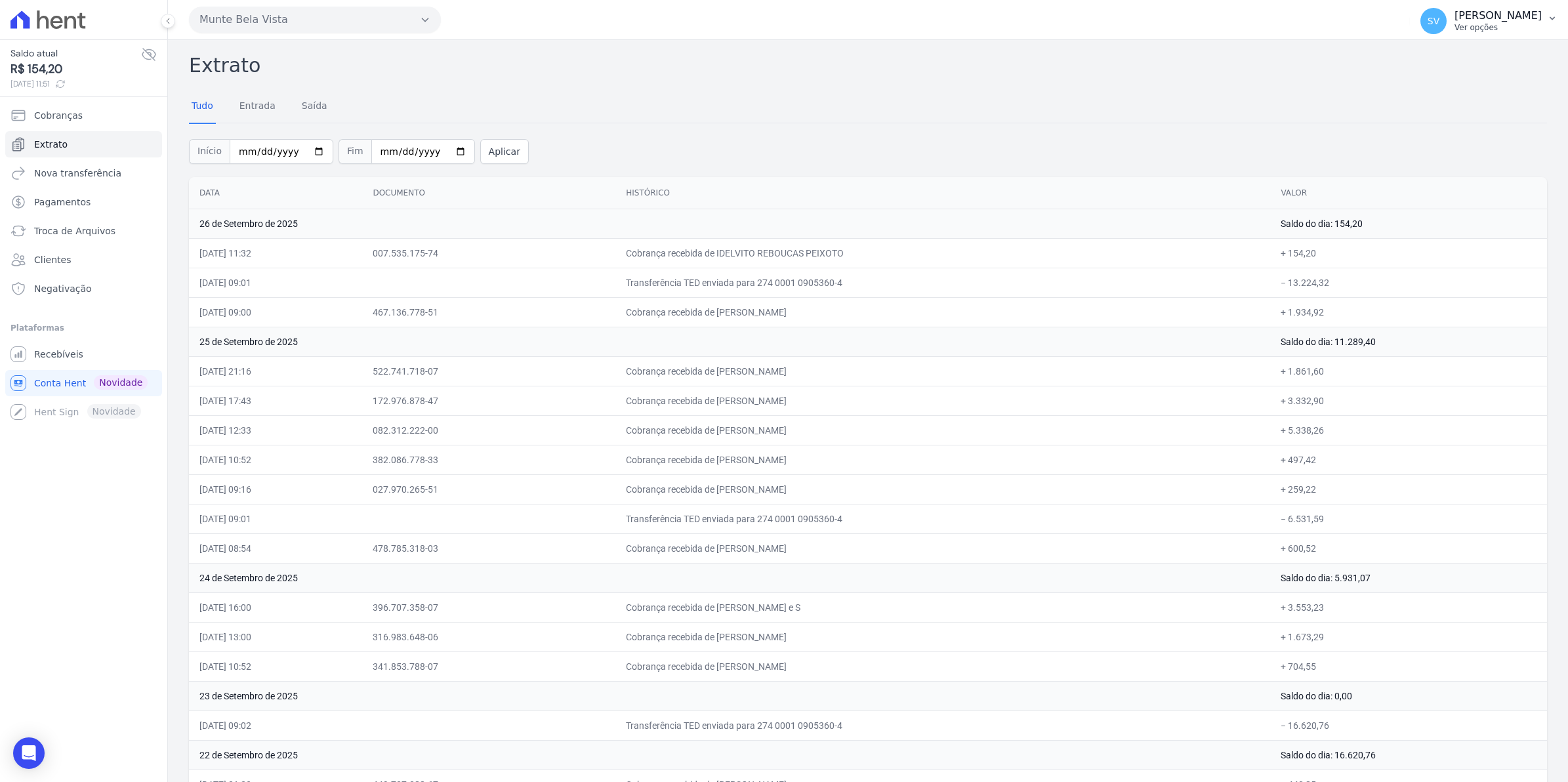
click at [1445, 27] on span "SV" at bounding box center [1433, 21] width 27 height 27
click at [65, 353] on span "Recebíveis" at bounding box center [59, 353] width 49 height 13
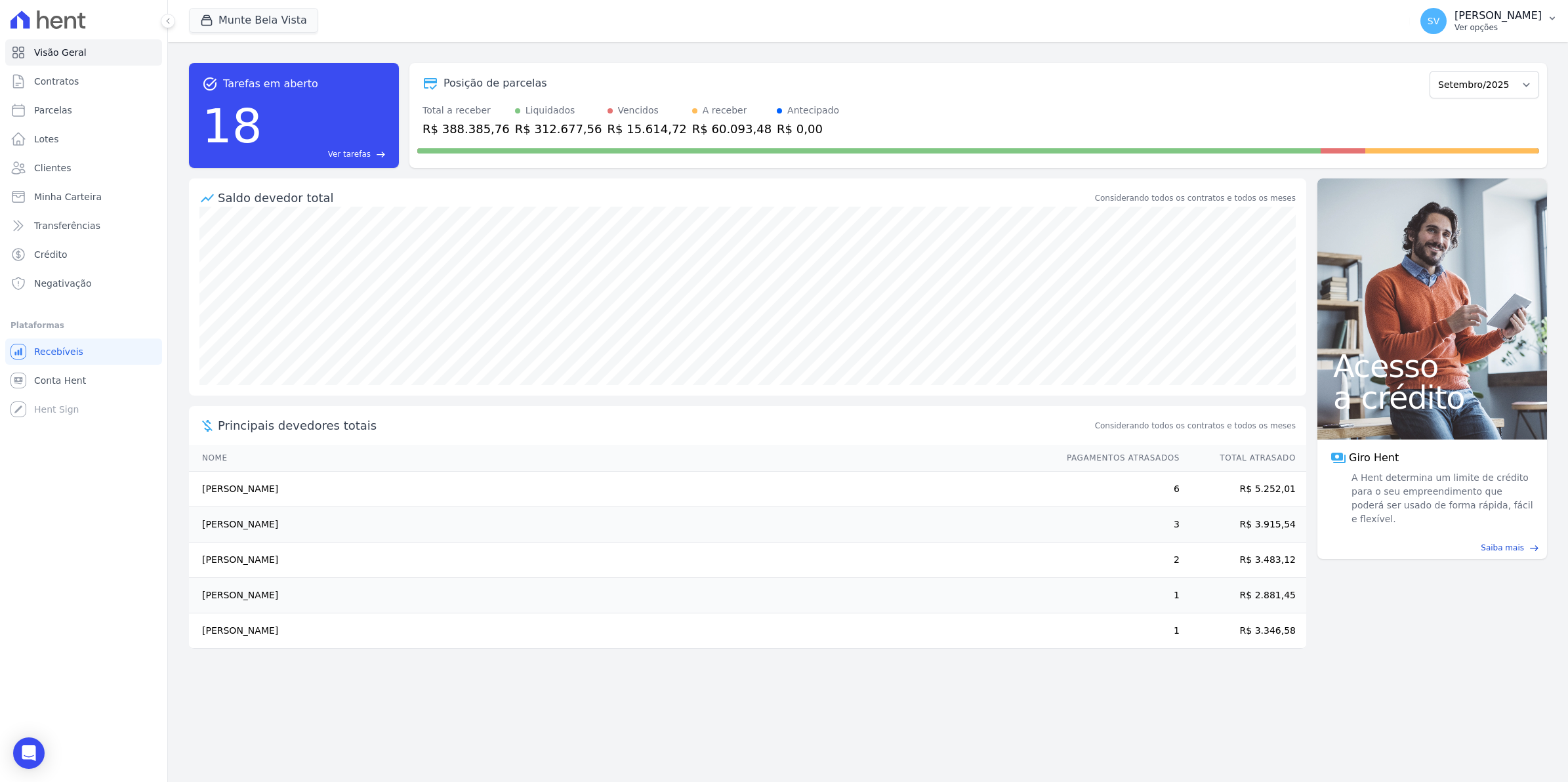
click at [1439, 24] on span "SV" at bounding box center [1434, 21] width 12 height 9
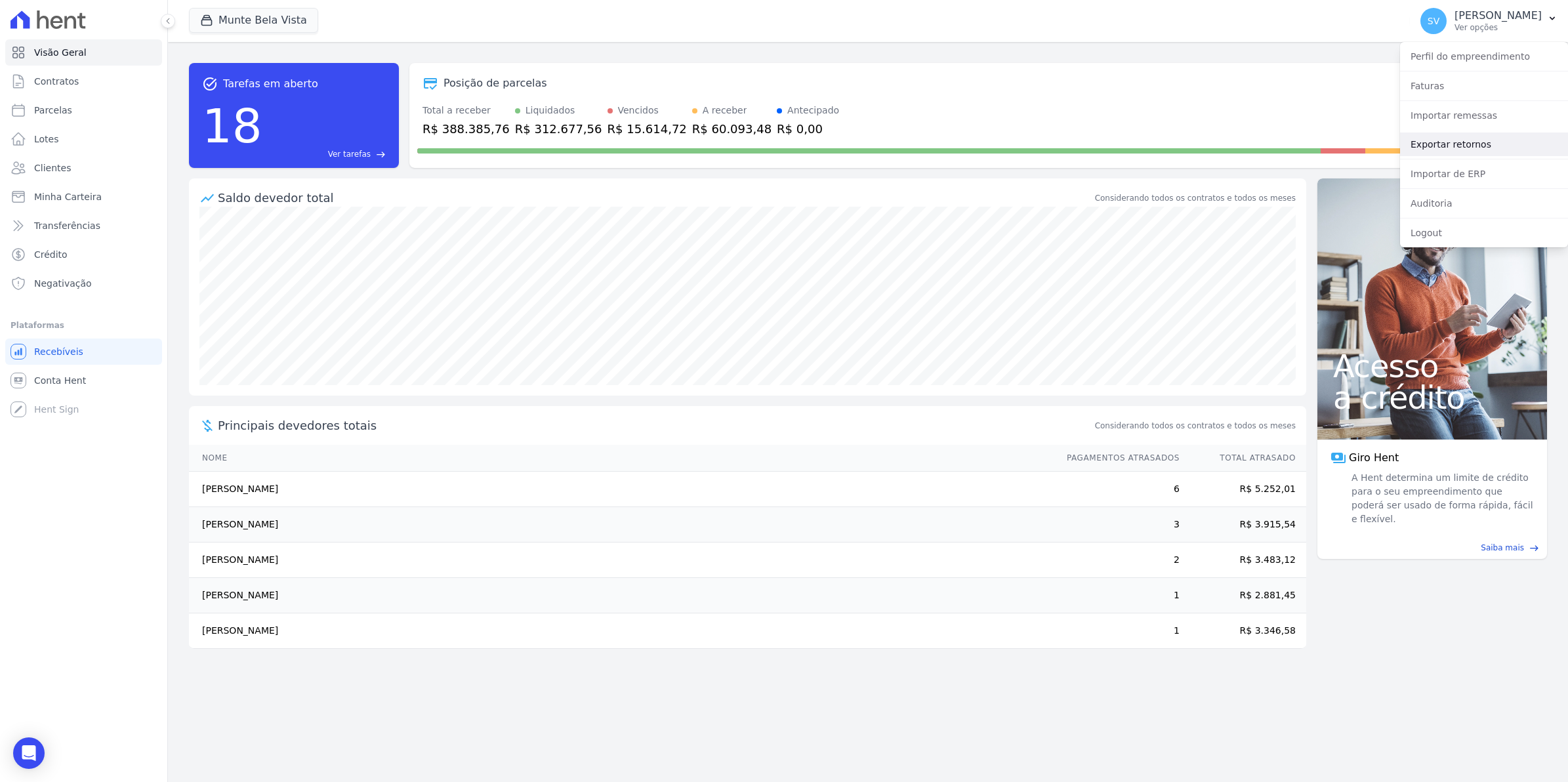
click at [1443, 148] on link "Exportar retornos" at bounding box center [1484, 144] width 168 height 24
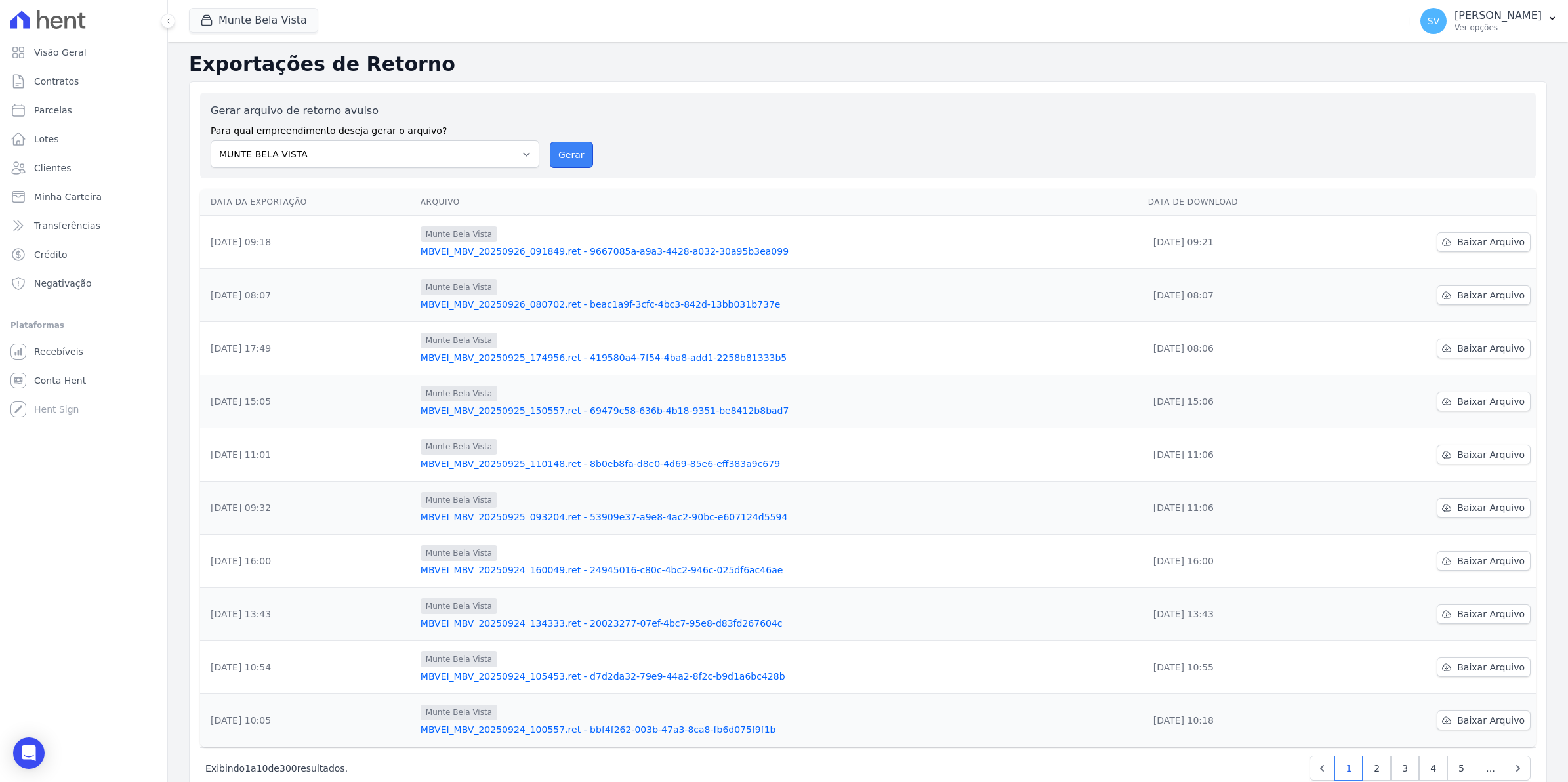
click at [563, 152] on button "Gerar" at bounding box center [571, 154] width 43 height 27
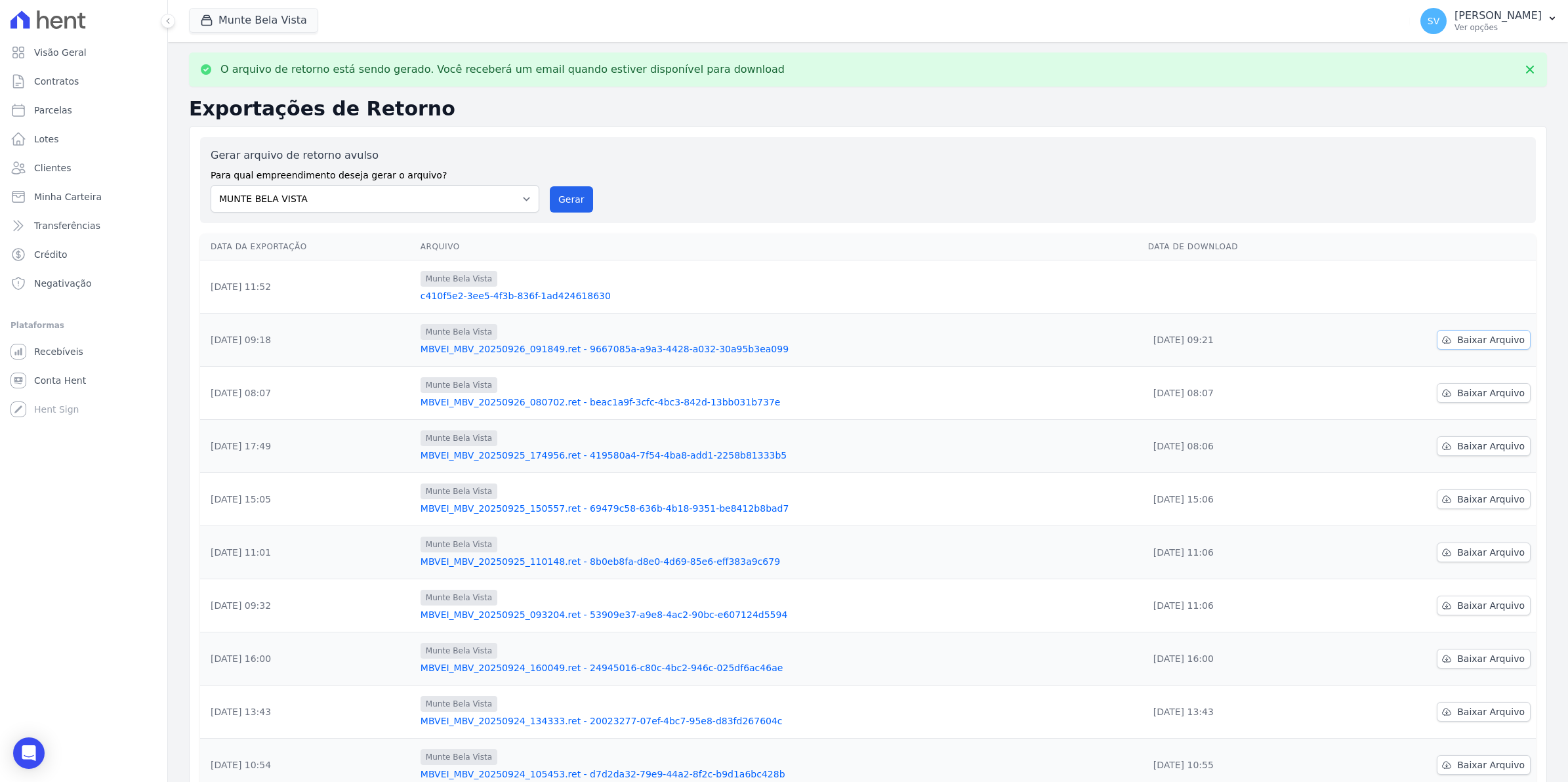
click at [1491, 340] on span "Baixar Arquivo" at bounding box center [1491, 339] width 68 height 13
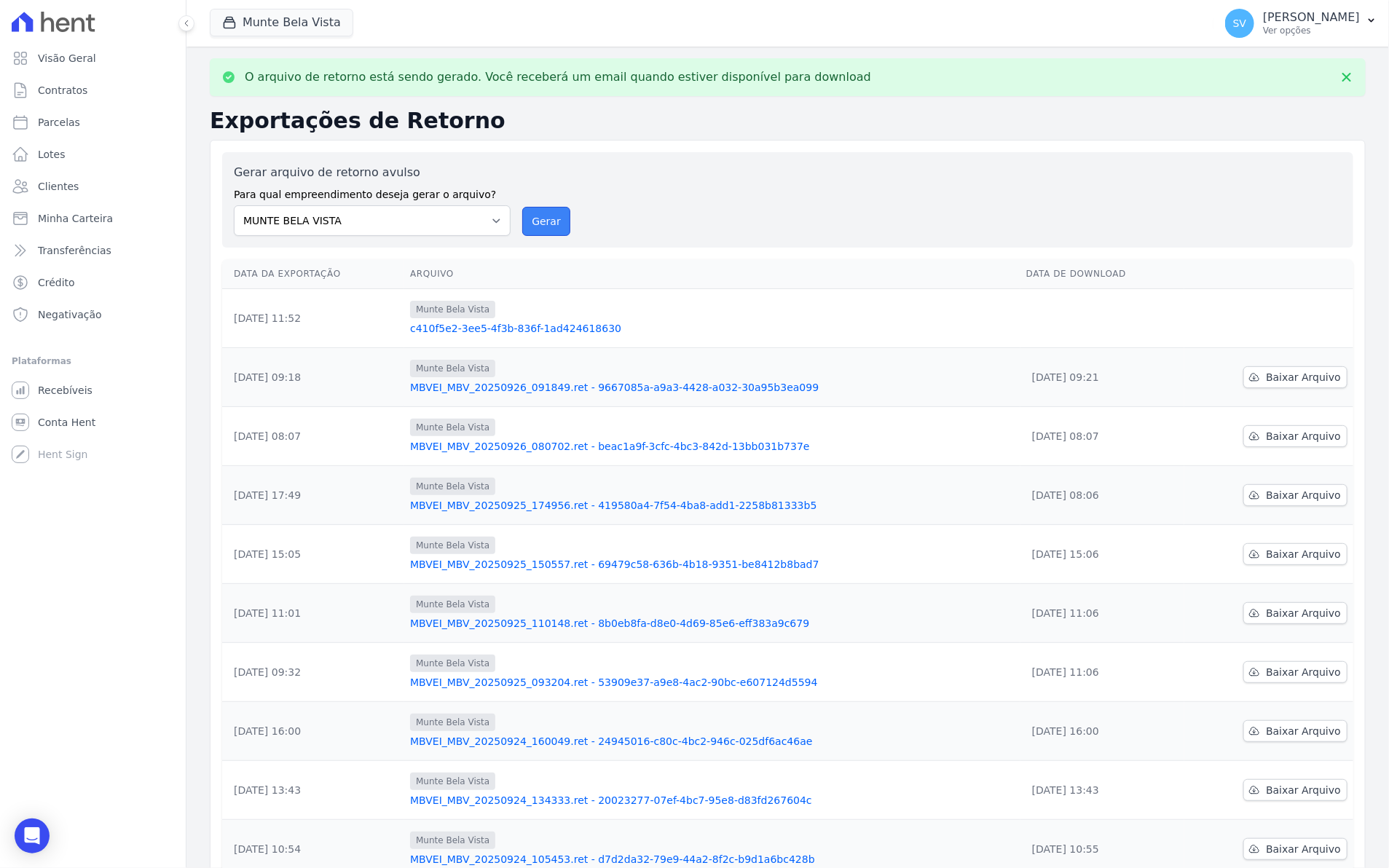
click at [554, 228] on button "Gerar" at bounding box center [546, 221] width 48 height 30
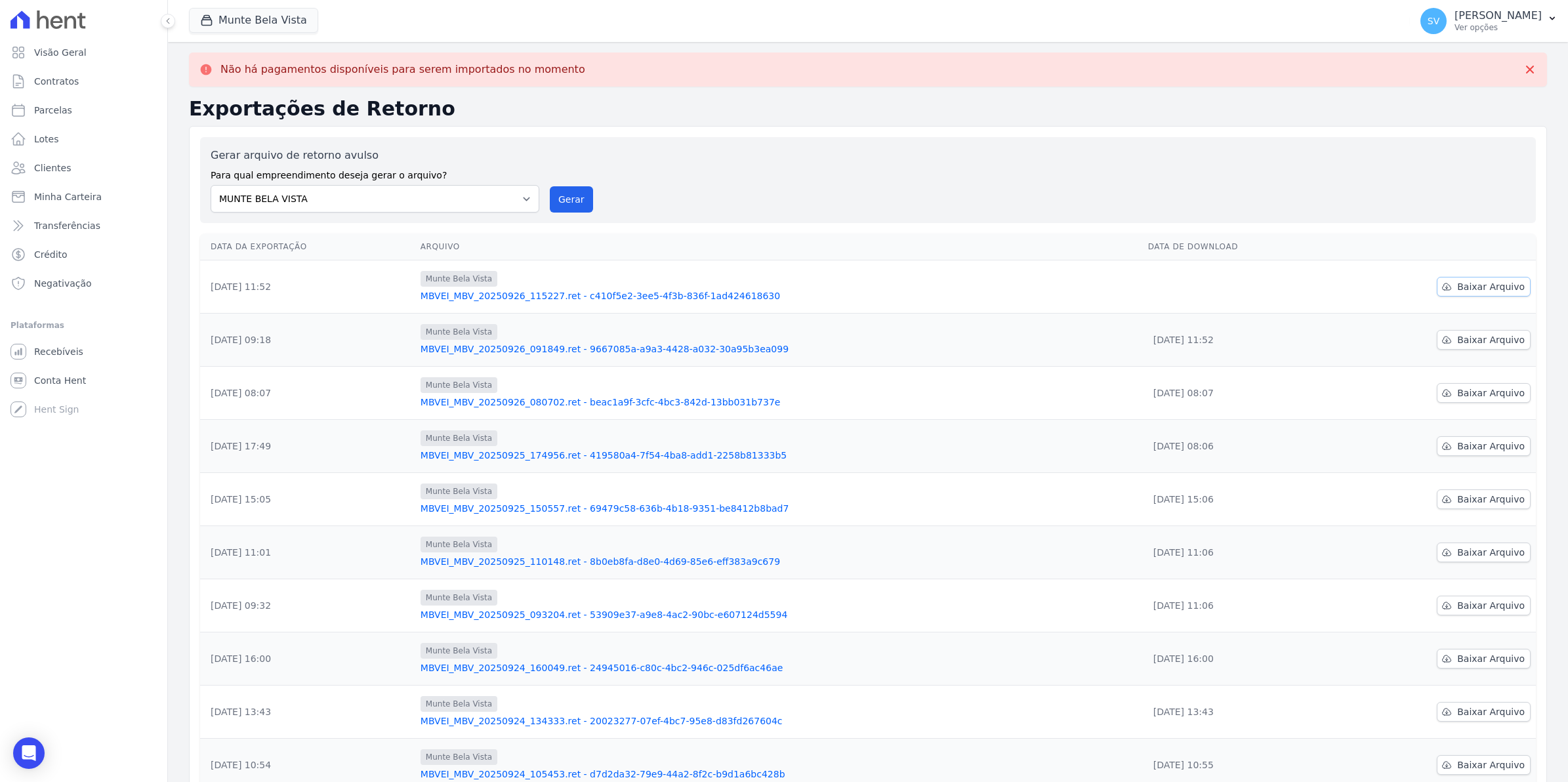
click at [1511, 292] on span "Baixar Arquivo" at bounding box center [1491, 286] width 68 height 13
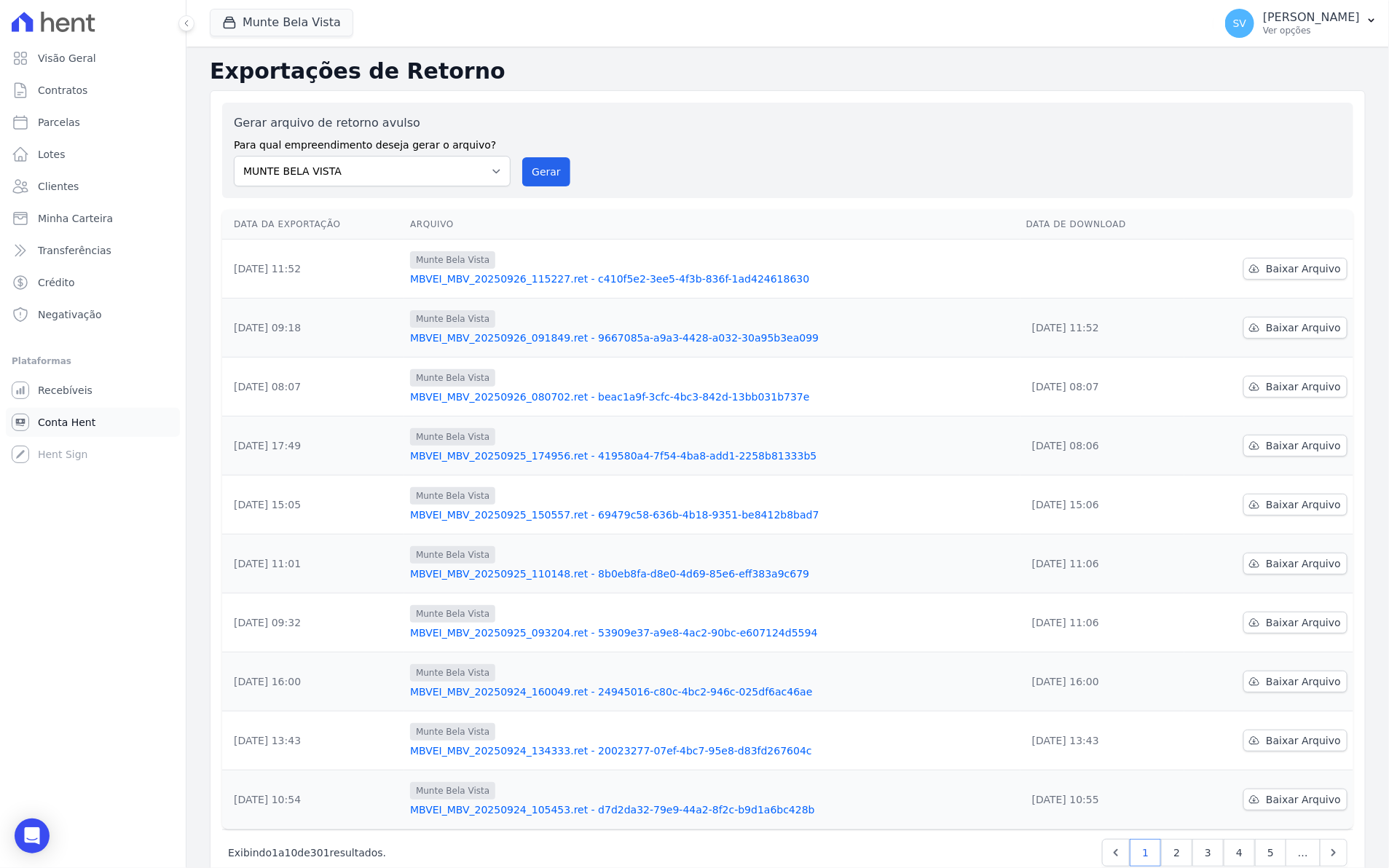
click at [68, 424] on span "Conta Hent" at bounding box center [67, 422] width 57 height 14
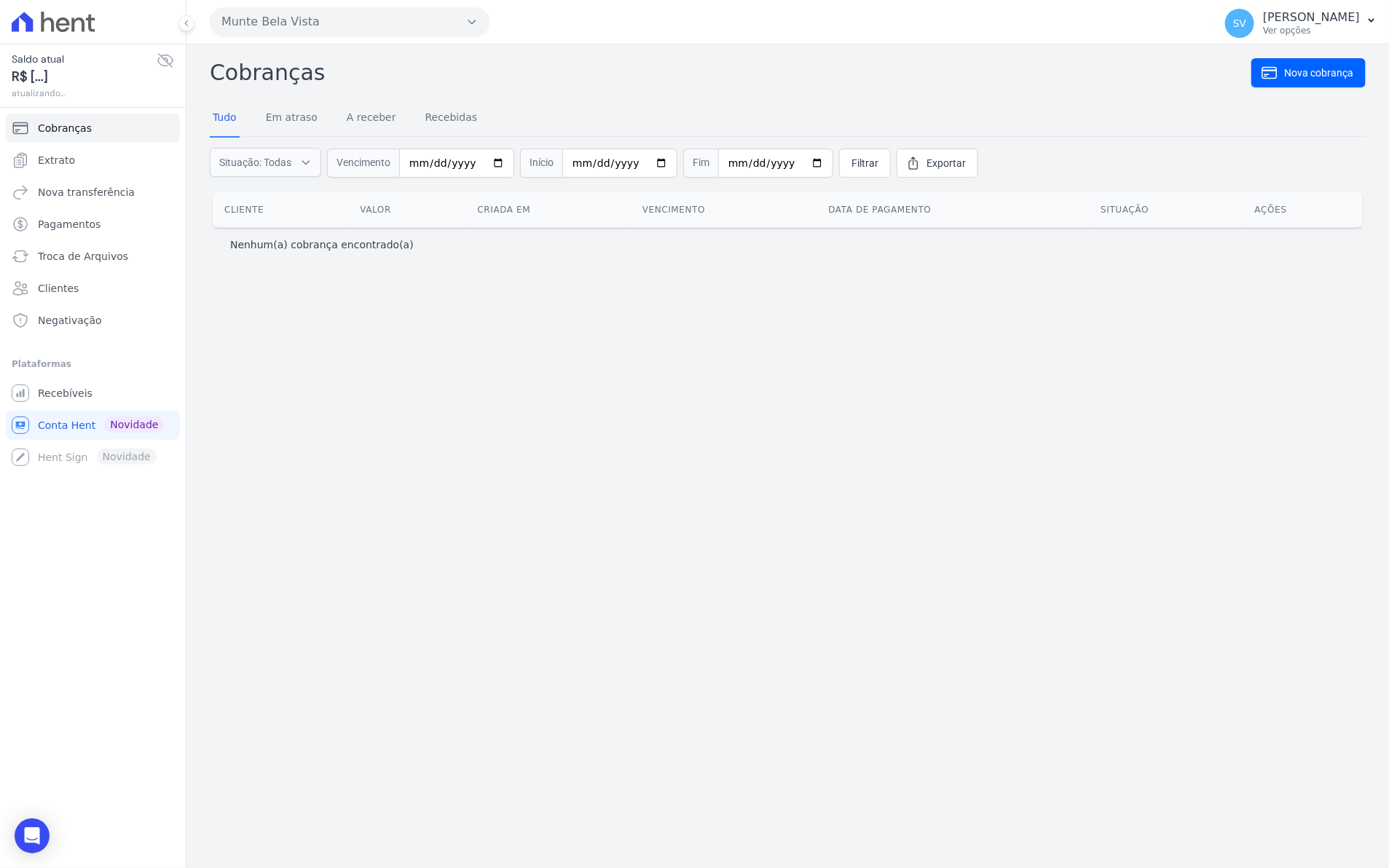
click at [63, 125] on span "Cobranças" at bounding box center [65, 127] width 54 height 14
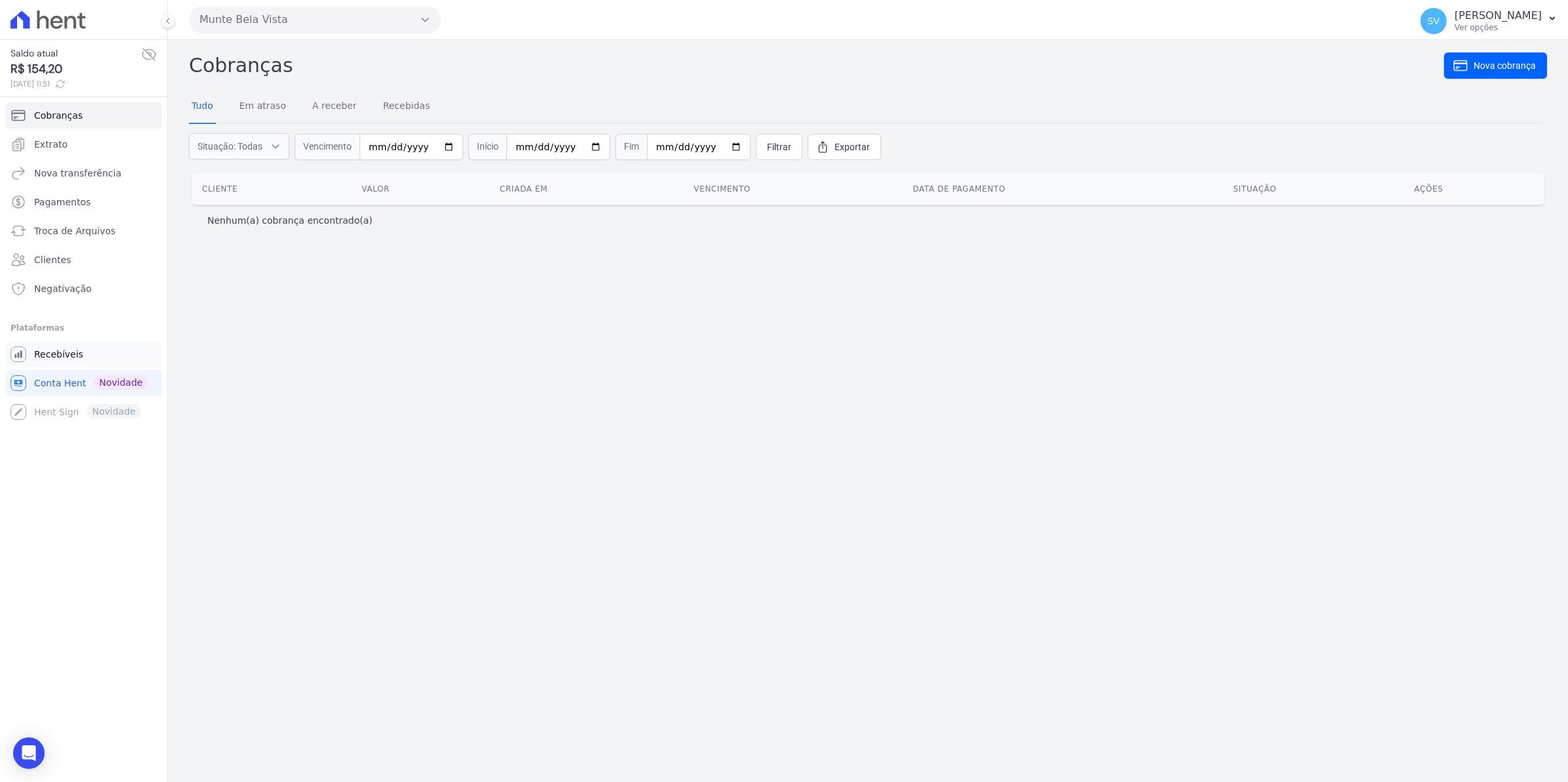
click at [45, 359] on span "Recebíveis" at bounding box center [59, 353] width 49 height 13
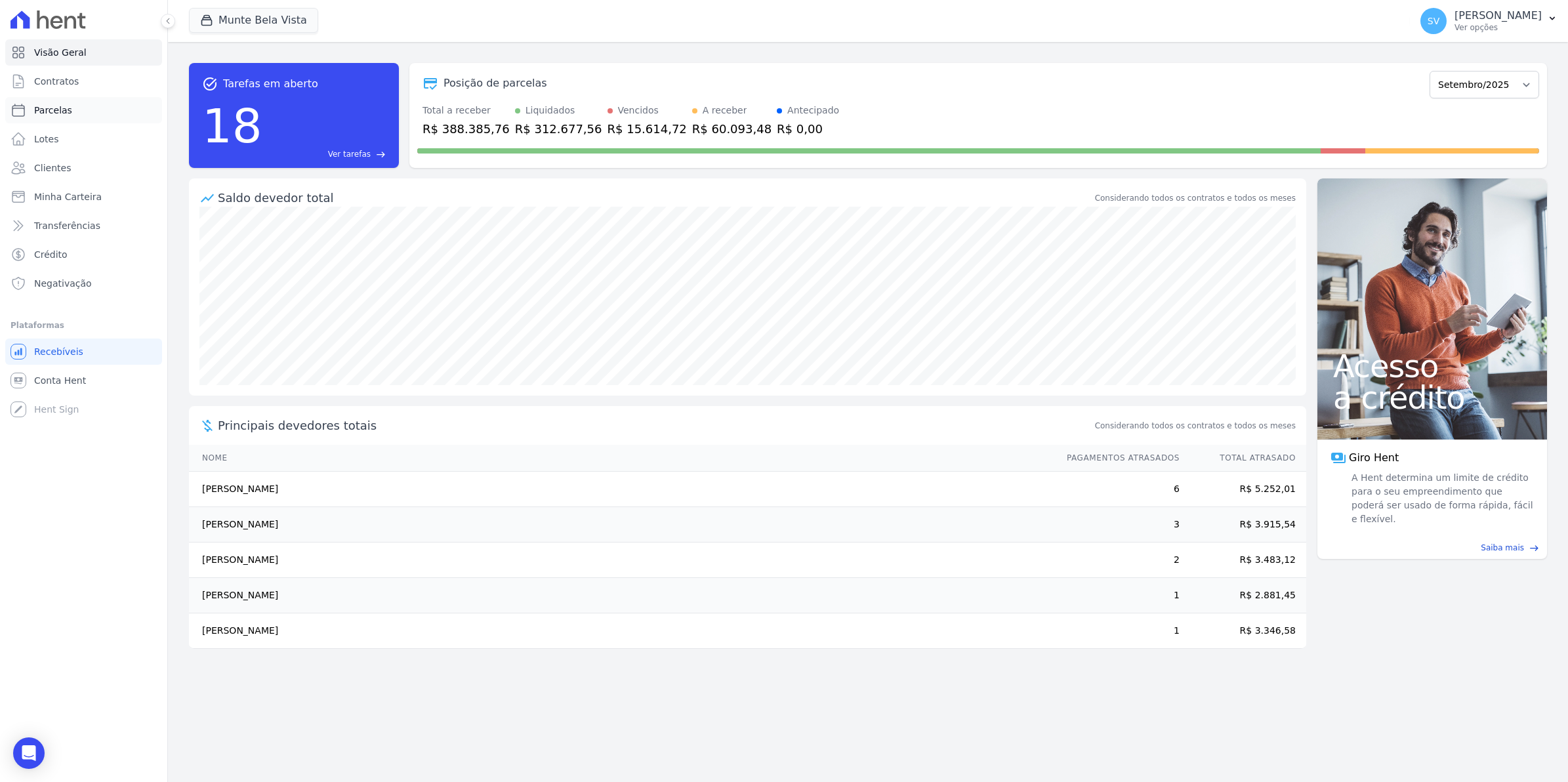
click at [62, 112] on span "Parcelas" at bounding box center [53, 109] width 38 height 13
select select
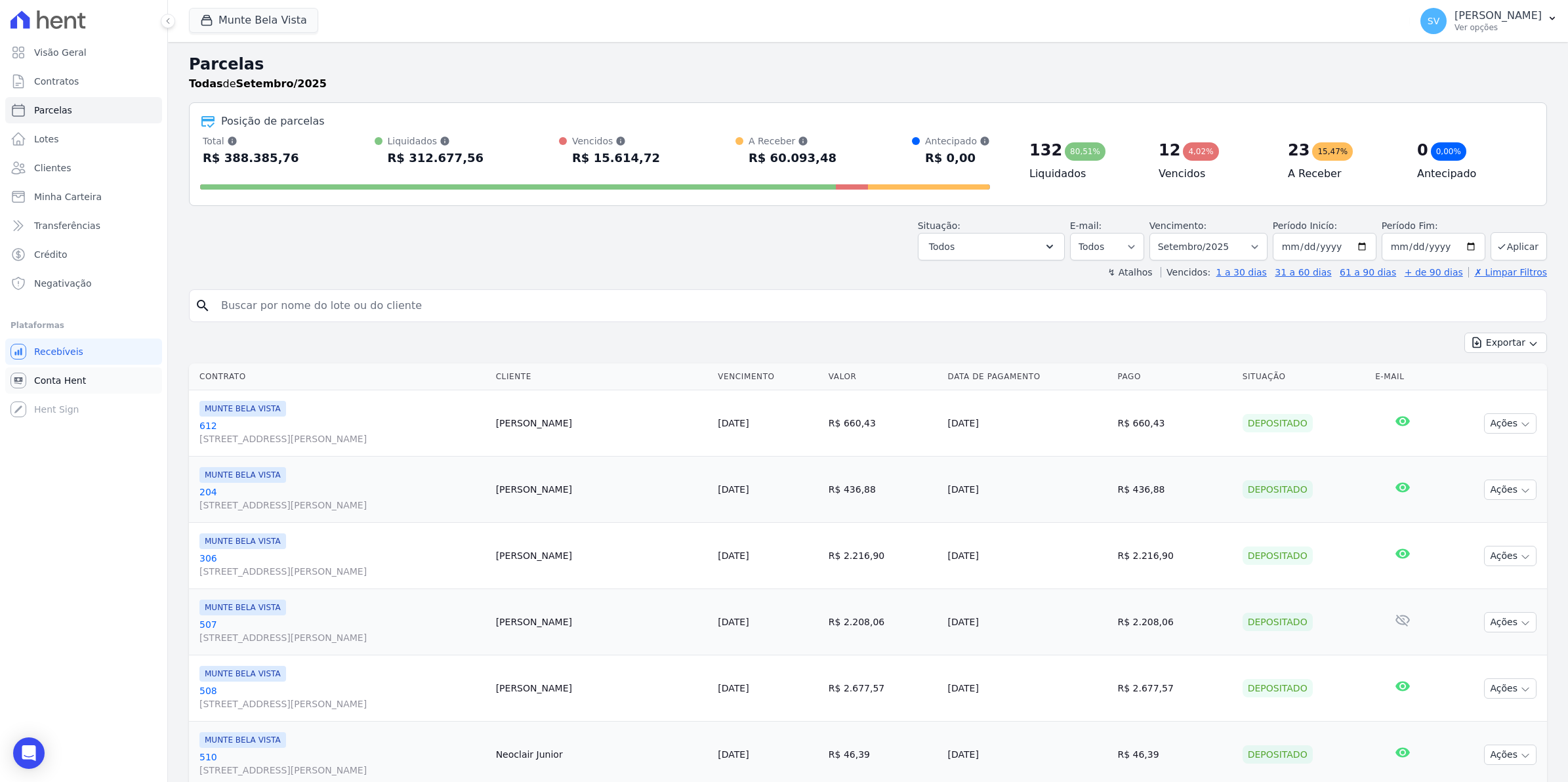
click at [56, 378] on span "Conta Hent" at bounding box center [60, 380] width 52 height 13
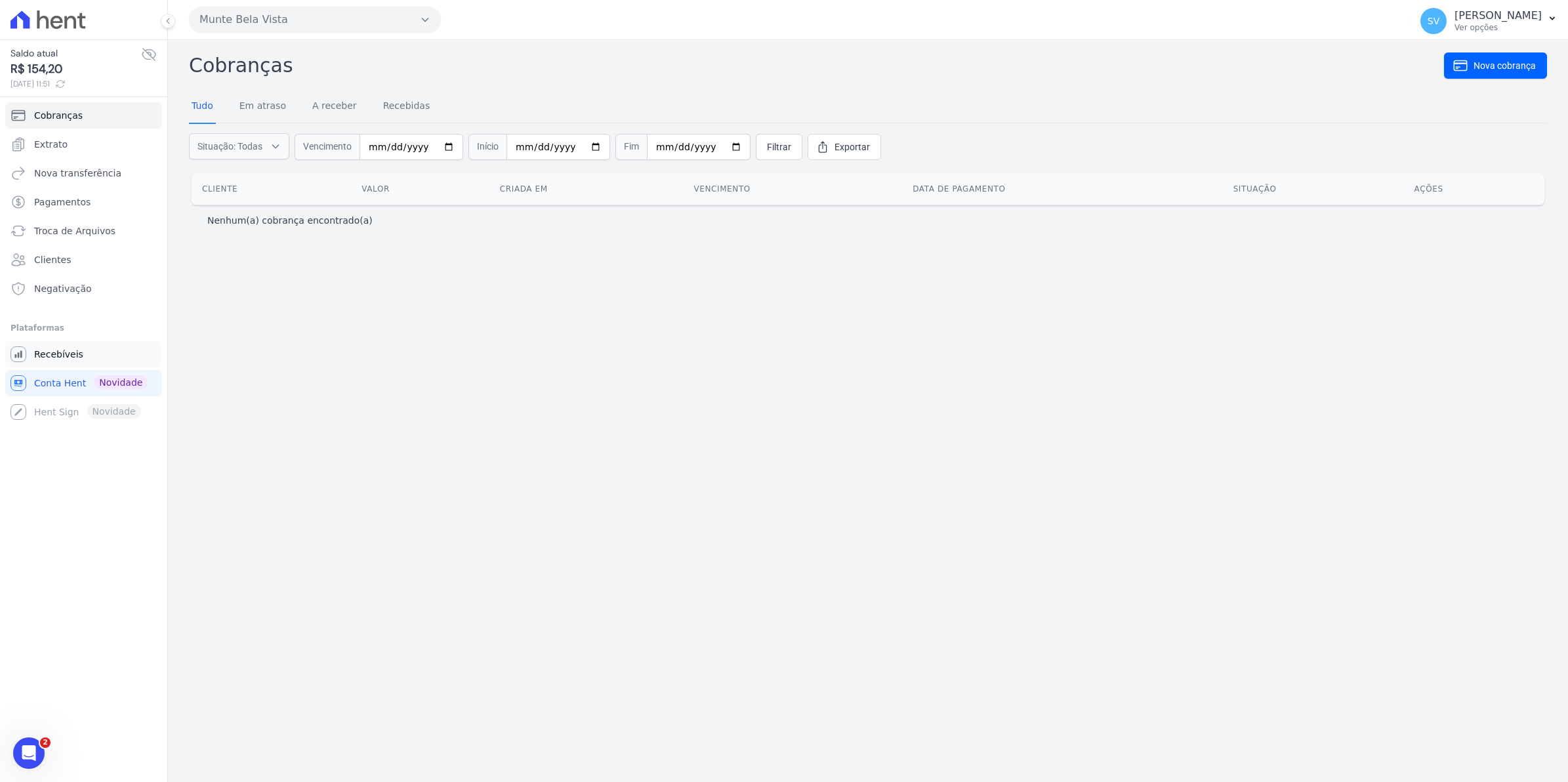
click at [65, 359] on span "Recebíveis" at bounding box center [59, 353] width 49 height 13
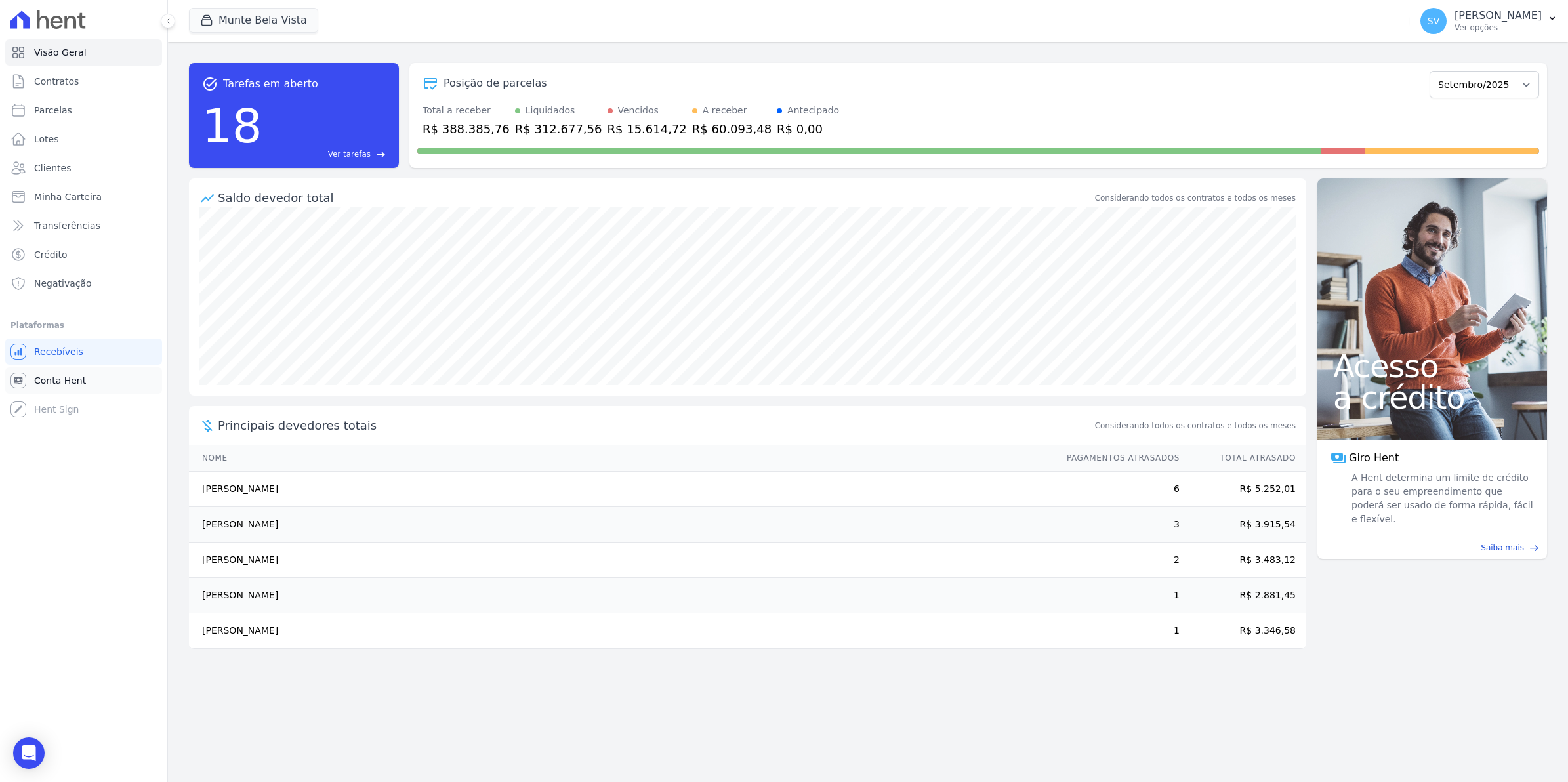
click at [59, 375] on span "Conta Hent" at bounding box center [60, 380] width 52 height 13
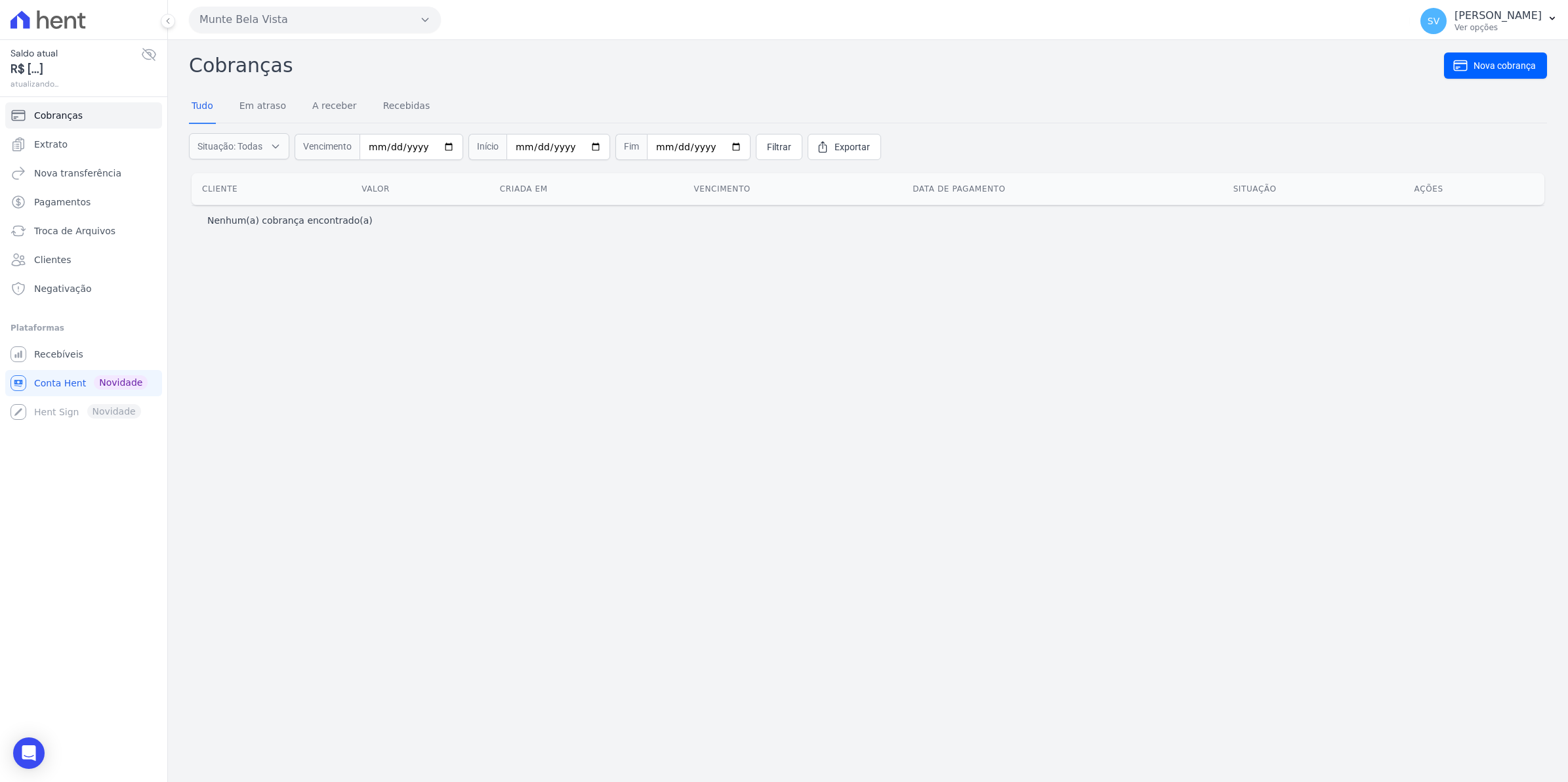
click at [64, 146] on link "Extrato" at bounding box center [84, 144] width 157 height 27
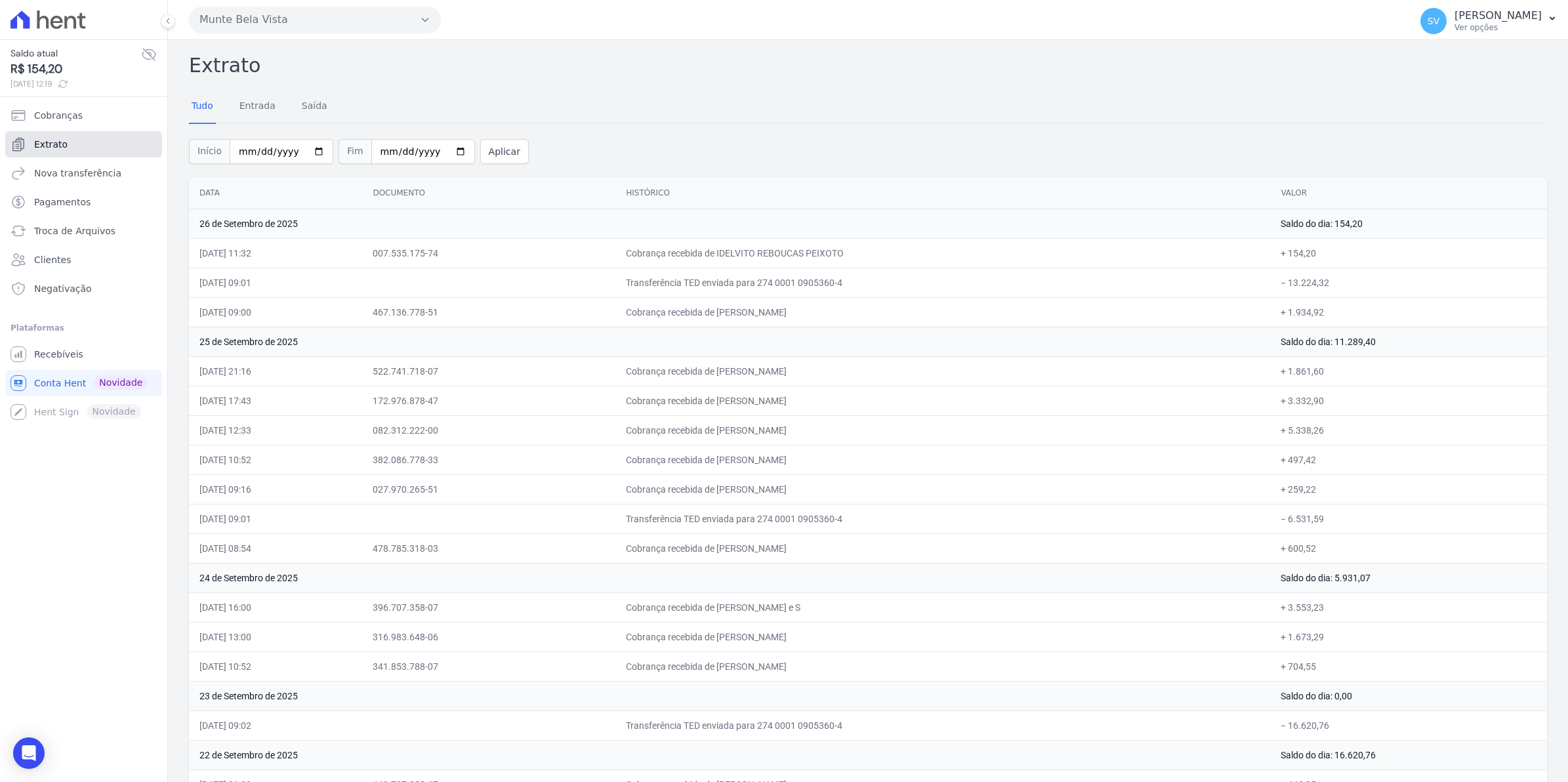
click at [57, 141] on span "Extrato" at bounding box center [51, 144] width 33 height 13
